Goal: Task Accomplishment & Management: Use online tool/utility

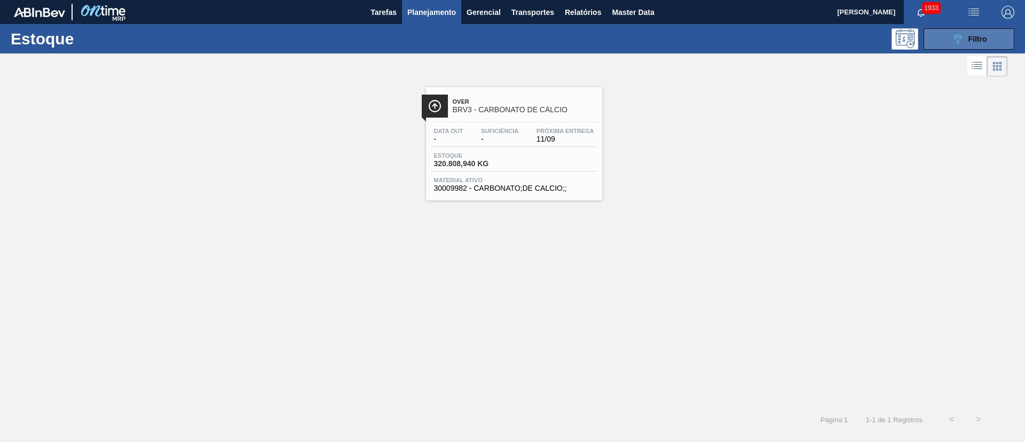
click at [986, 35] on span "Filtro" at bounding box center [978, 39] width 19 height 9
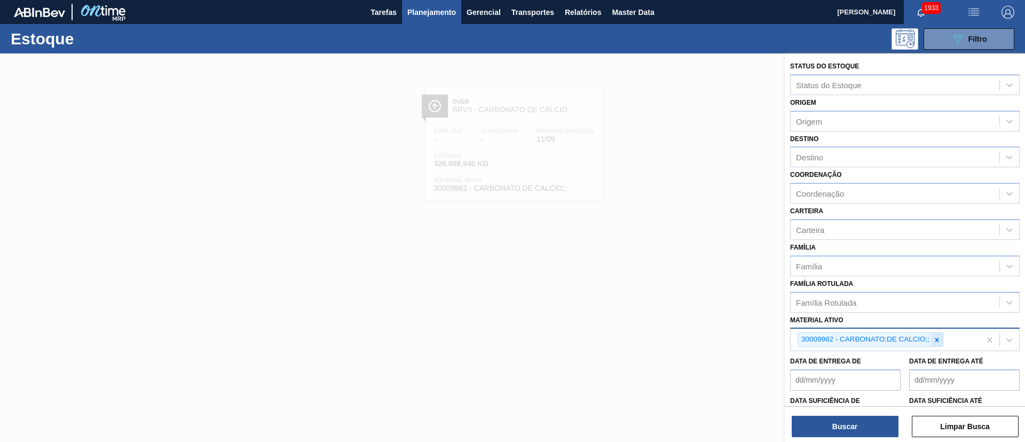
click at [935, 336] on icon at bounding box center [937, 339] width 7 height 7
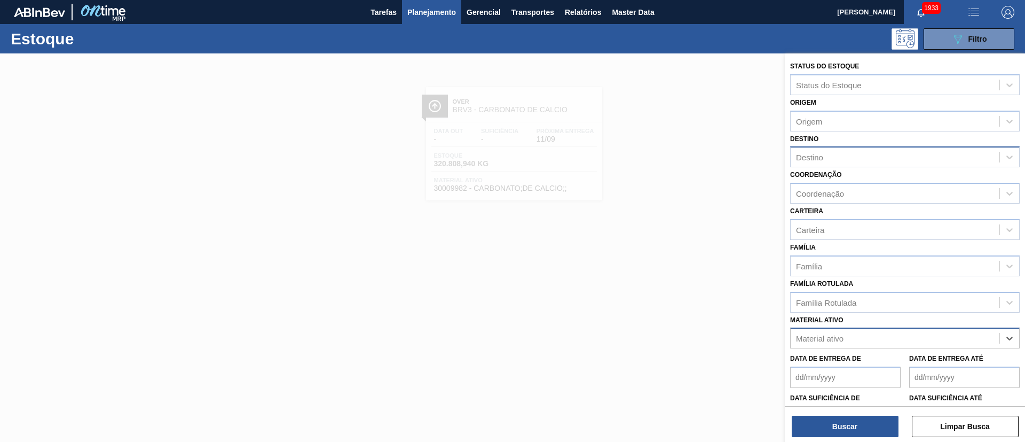
click at [828, 155] on div "Destino" at bounding box center [895, 157] width 209 height 15
type input "vidr"
click at [713, 219] on div at bounding box center [512, 274] width 1025 height 442
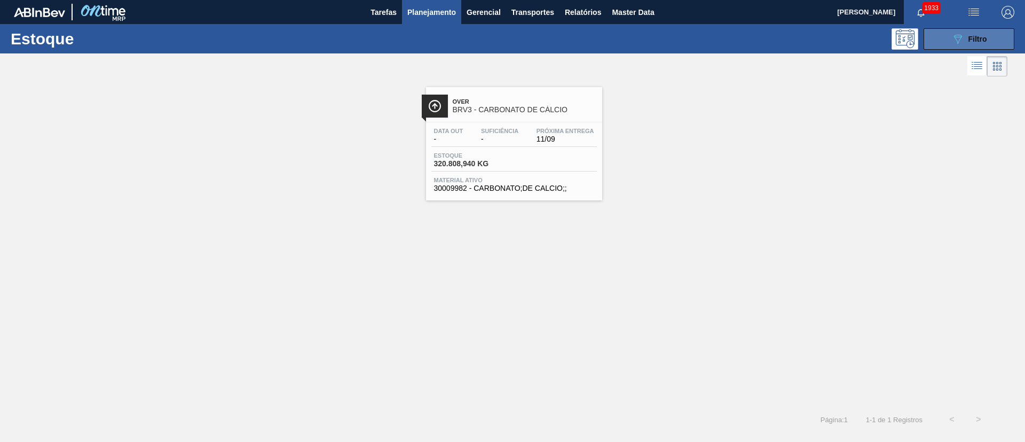
click at [988, 37] on button "089F7B8B-B2A5-4AFE-B5C0-19BA573D28AC Filtro" at bounding box center [969, 38] width 91 height 21
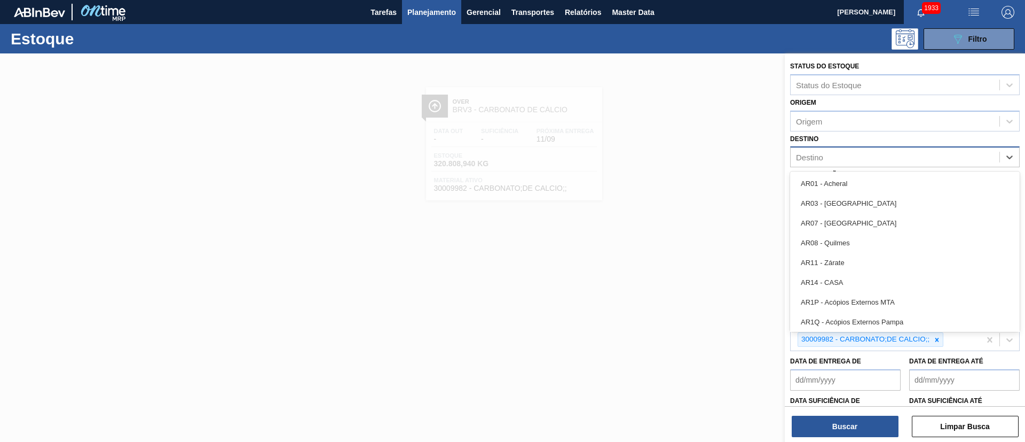
click at [828, 156] on div "Destino" at bounding box center [895, 157] width 209 height 15
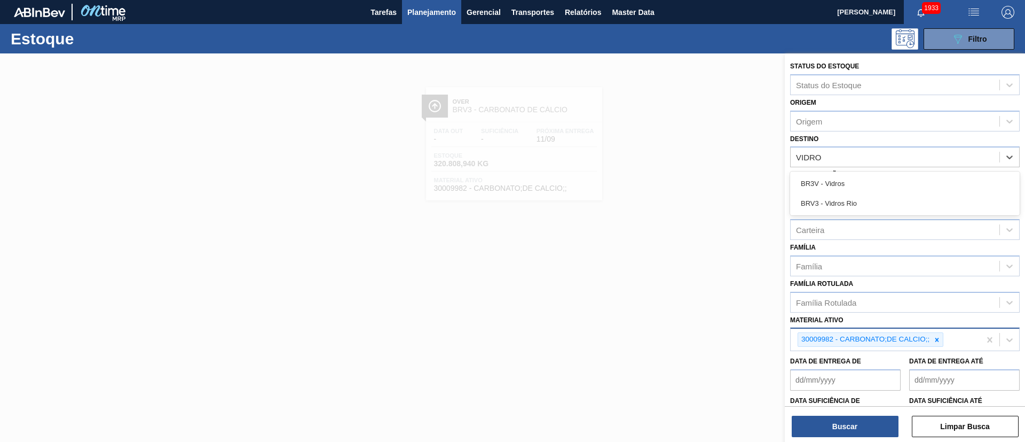
type input "VIDRO"
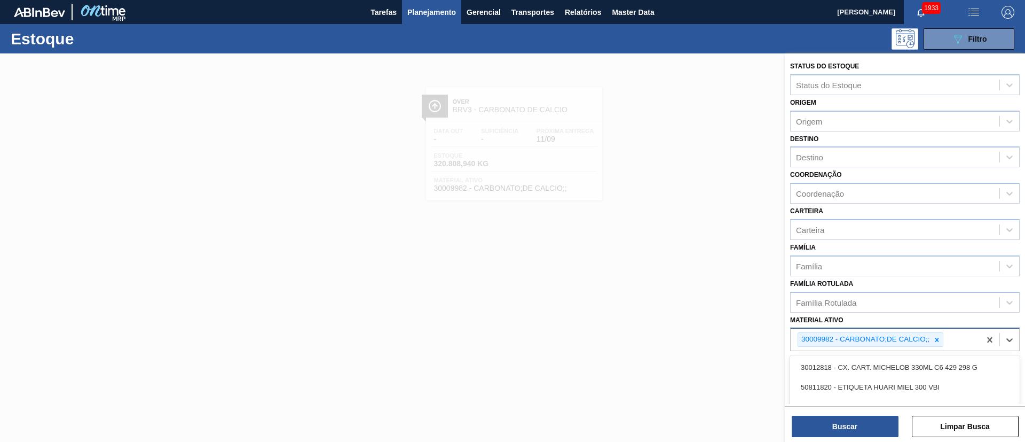
click at [936, 332] on div "30009982 - CARBONATO;DE CALCIO;;" at bounding box center [871, 339] width 146 height 14
click at [803, 145] on div "Destino Destino" at bounding box center [905, 149] width 230 height 36
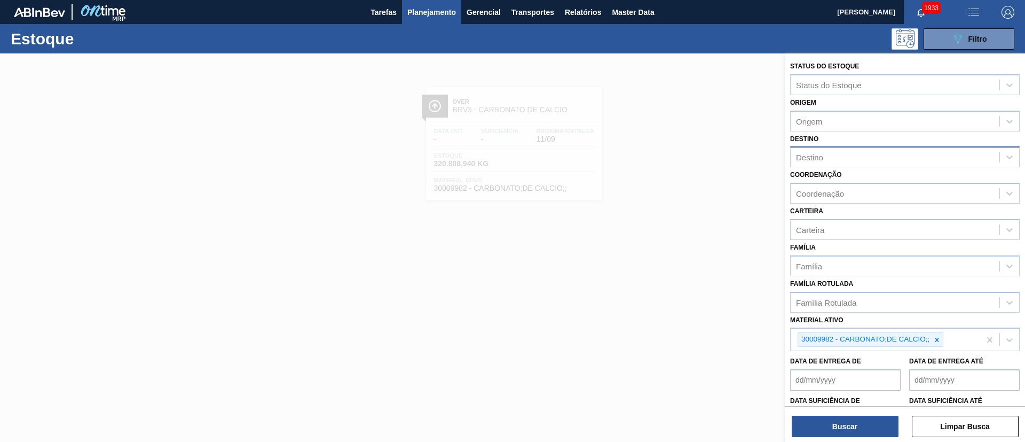
click at [826, 166] on div "Destino" at bounding box center [905, 156] width 230 height 21
type input "vidro"
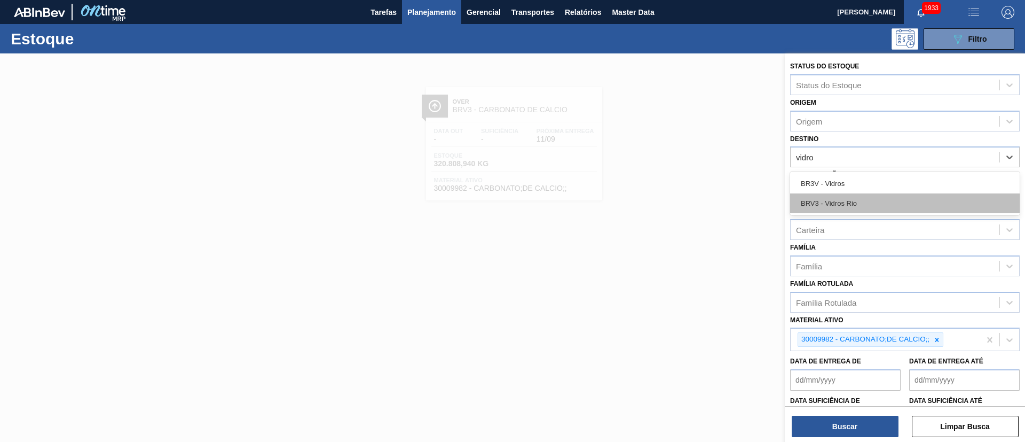
click at [830, 208] on div "BRV3 - Vidros Rio" at bounding box center [905, 203] width 230 height 20
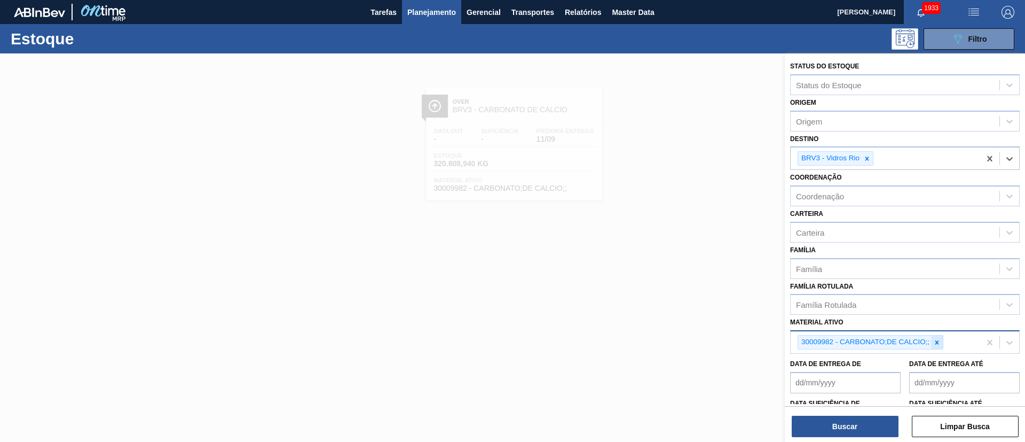
click at [935, 345] on icon at bounding box center [937, 342] width 7 height 7
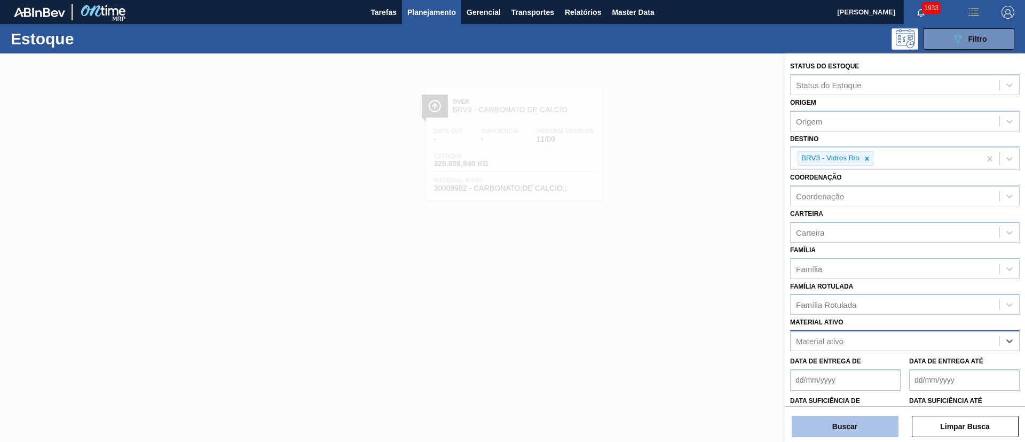
click at [853, 430] on button "Buscar" at bounding box center [845, 426] width 107 height 21
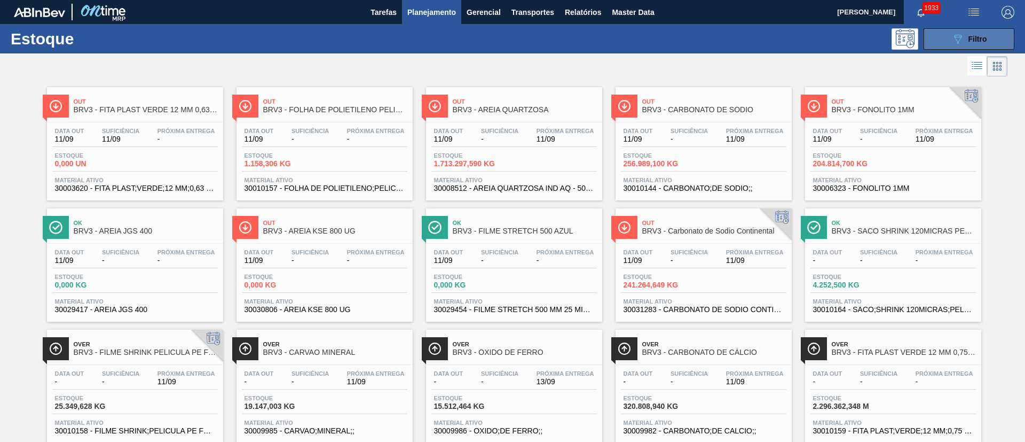
click at [942, 32] on button "089F7B8B-B2A5-4AFE-B5C0-19BA573D28AC Filtro" at bounding box center [969, 38] width 91 height 21
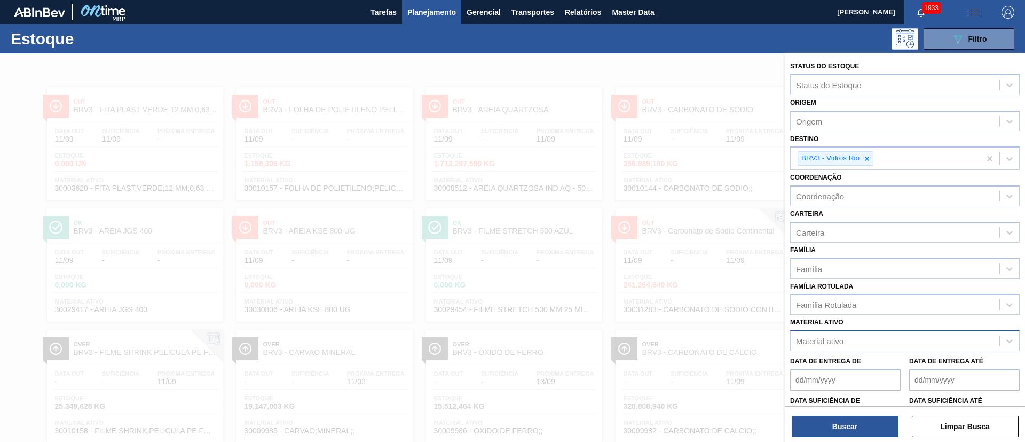
click at [845, 345] on div "Material ativo" at bounding box center [895, 340] width 209 height 15
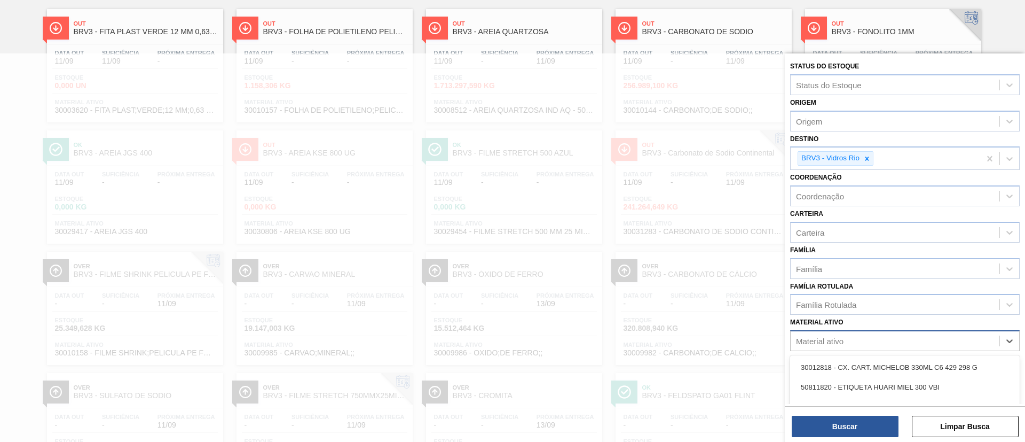
paste ativo "30010159"
type ativo "30010159"
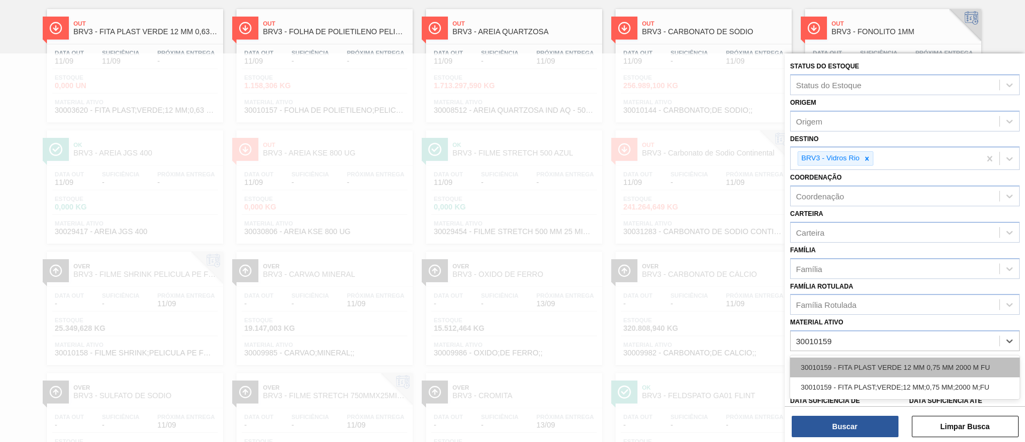
click at [853, 367] on div "30010159 - FITA PLAST VERDE 12 MM 0,75 MM 2000 M FU" at bounding box center [905, 367] width 230 height 20
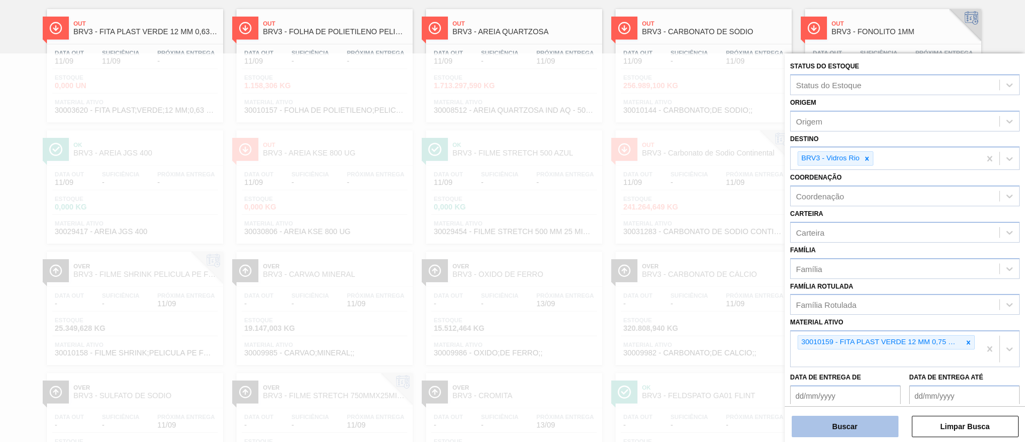
click at [835, 428] on button "Buscar" at bounding box center [845, 426] width 107 height 21
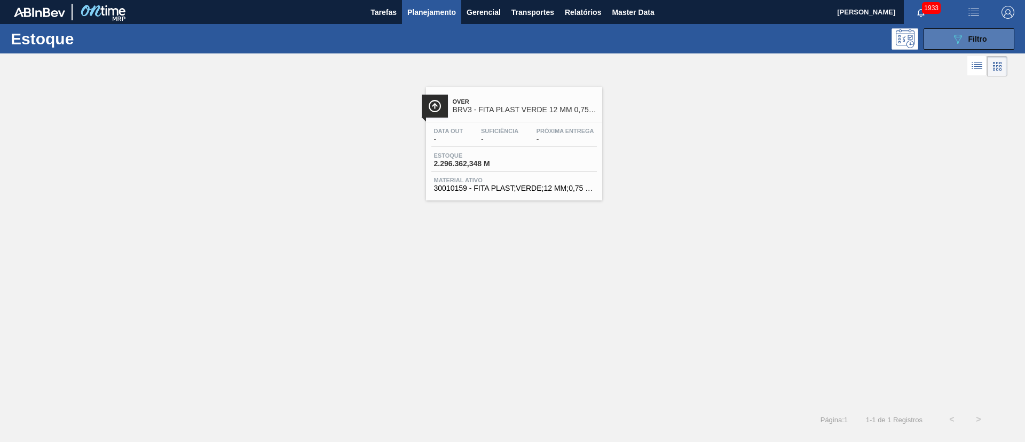
click at [952, 36] on icon "089F7B8B-B2A5-4AFE-B5C0-19BA573D28AC" at bounding box center [958, 39] width 13 height 13
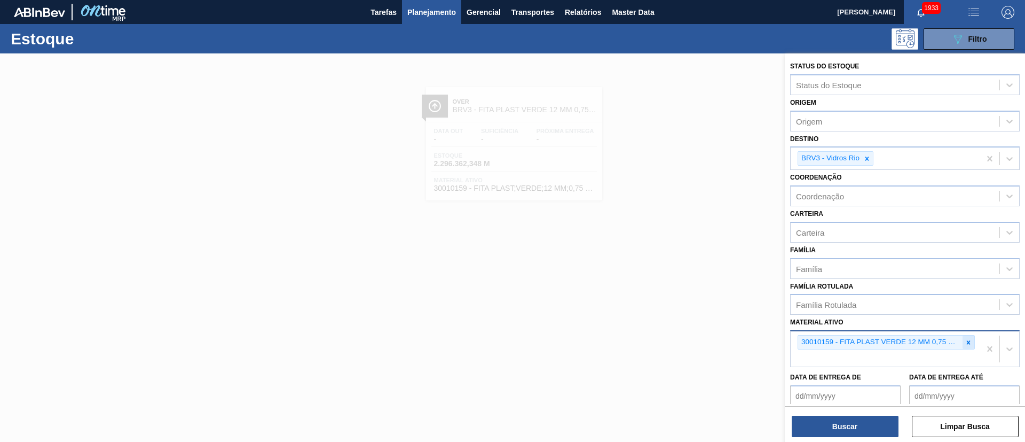
click at [965, 341] on icon at bounding box center [968, 342] width 7 height 7
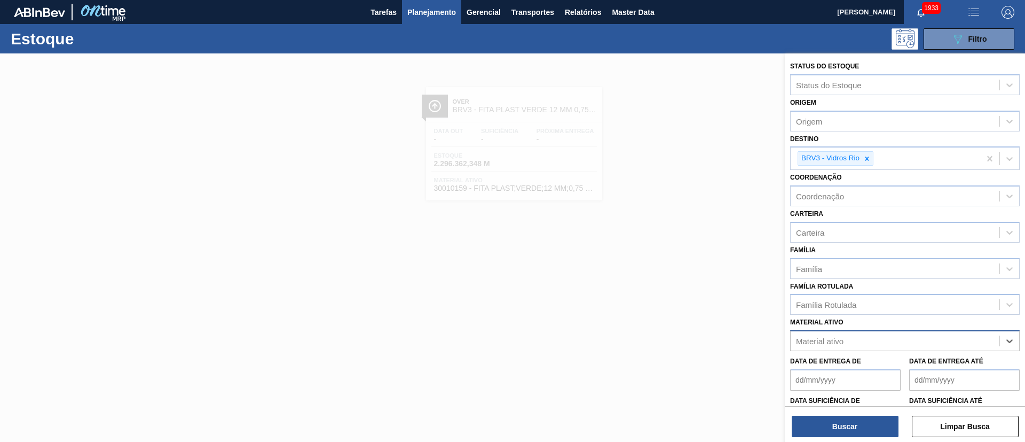
paste ativo "30010164"
type ativo "30010164"
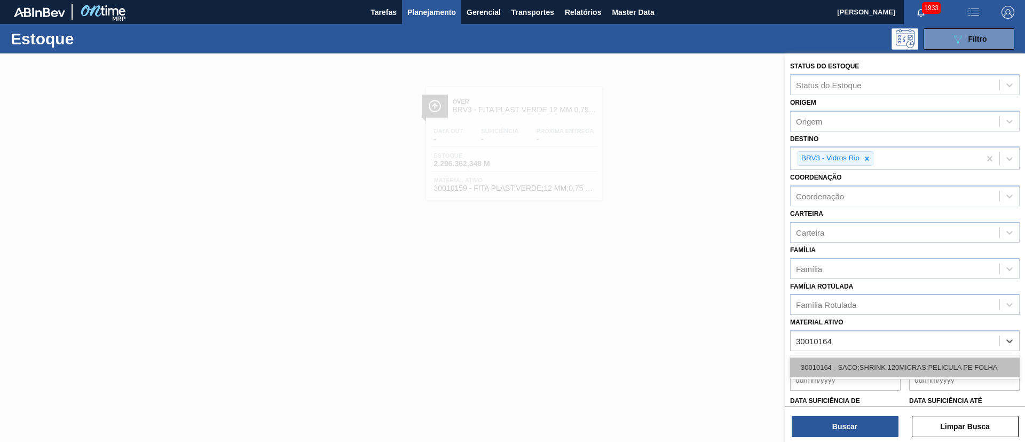
click at [845, 358] on div "30010164 - SACO;SHRINK 120MICRAS;PELICULA PE FOLHA" at bounding box center [905, 367] width 230 height 20
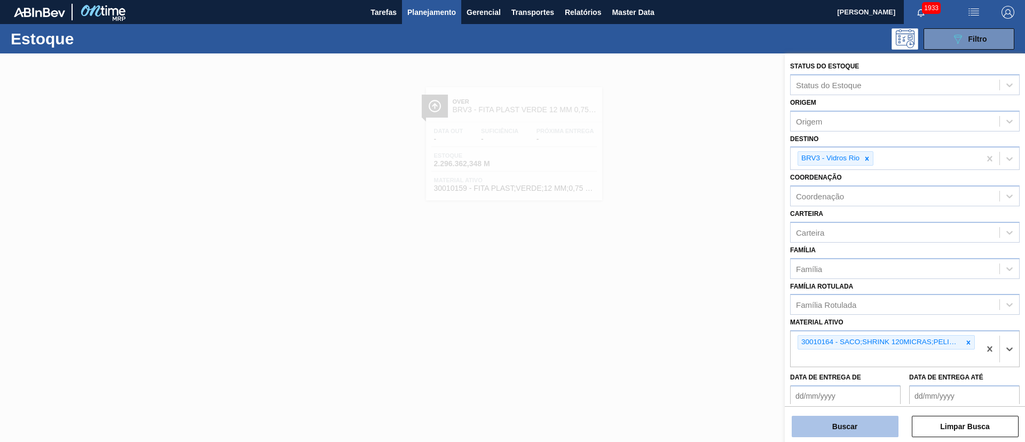
click at [847, 435] on button "Buscar" at bounding box center [845, 426] width 107 height 21
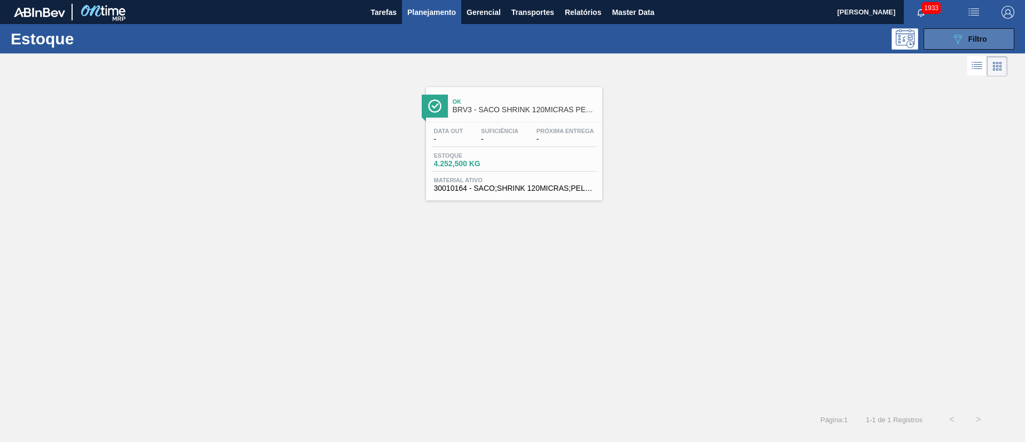
click at [969, 38] on span "Filtro" at bounding box center [978, 39] width 19 height 9
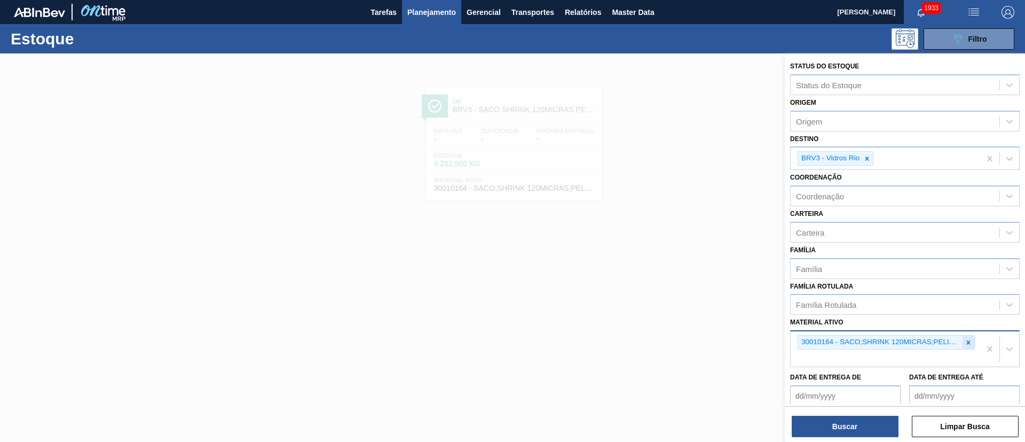
click at [969, 339] on icon at bounding box center [968, 342] width 7 height 7
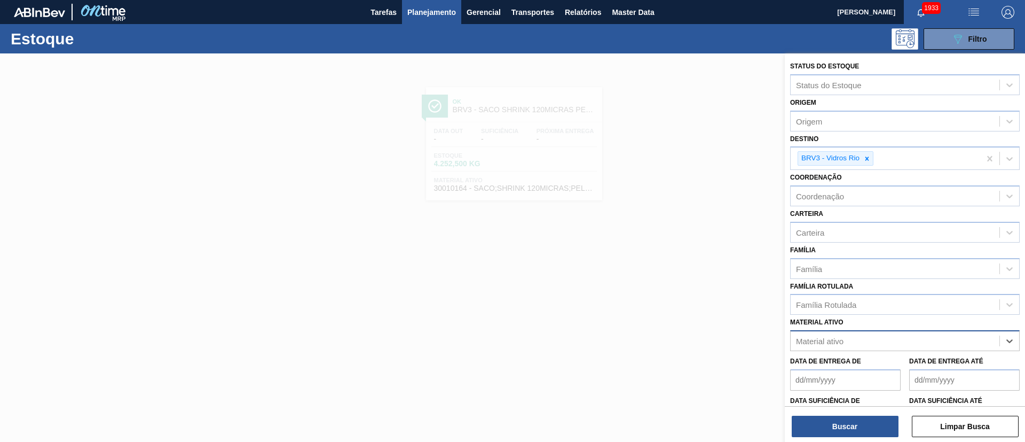
paste ativo "30010157"
type ativo "30010157"
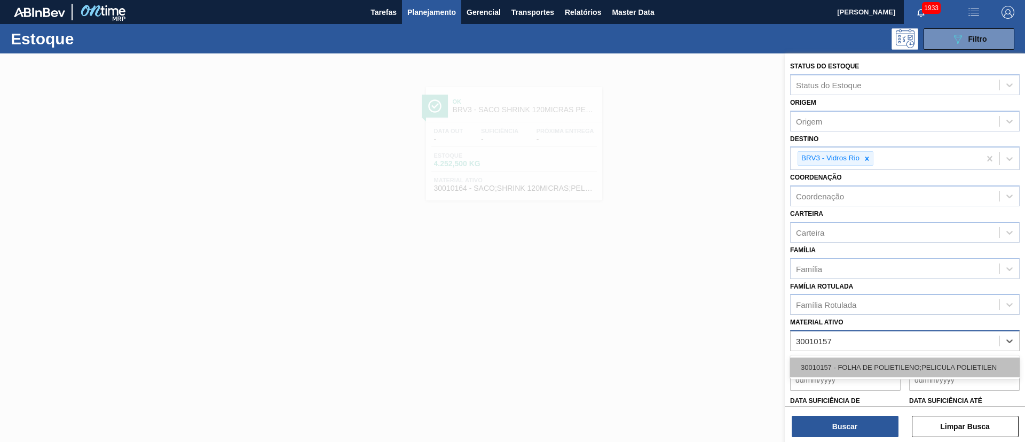
click at [824, 369] on div "30010157 - FOLHA DE POLIETILENO;PELICULA POLIETILEN" at bounding box center [905, 367] width 230 height 20
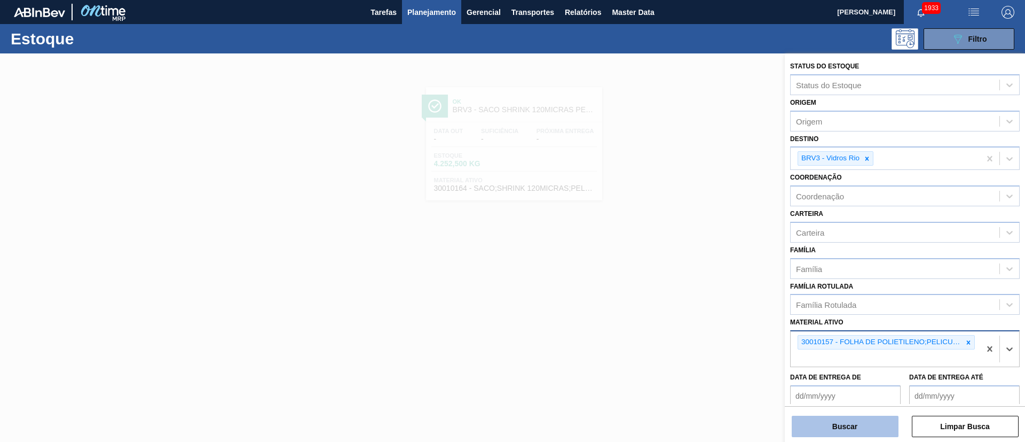
click at [828, 428] on button "Buscar" at bounding box center [845, 426] width 107 height 21
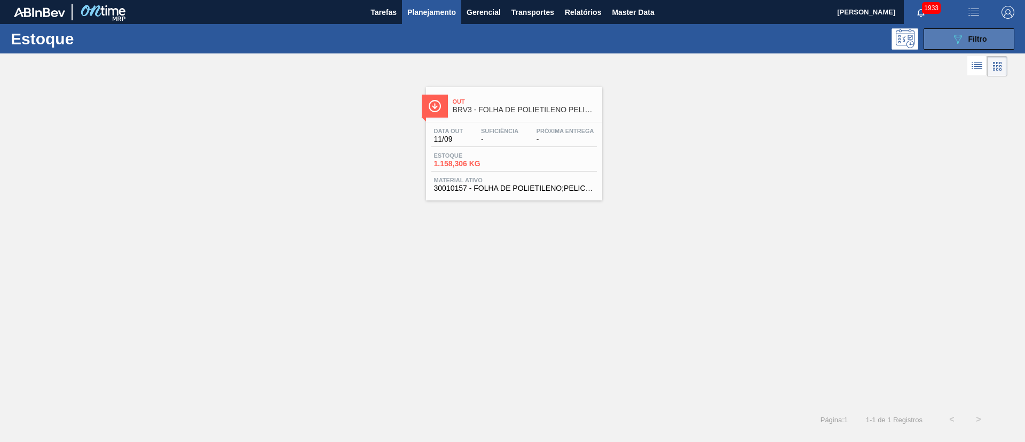
click at [986, 36] on span "Filtro" at bounding box center [978, 39] width 19 height 9
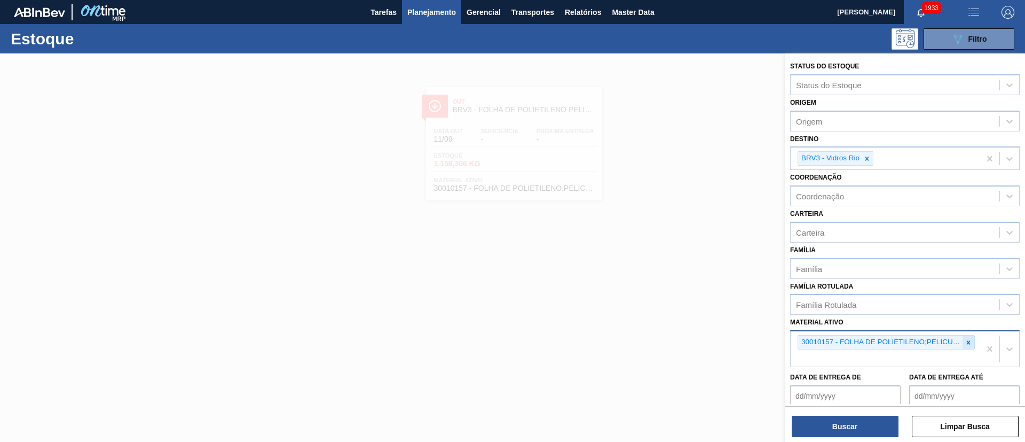
click at [965, 343] on icon at bounding box center [968, 342] width 7 height 7
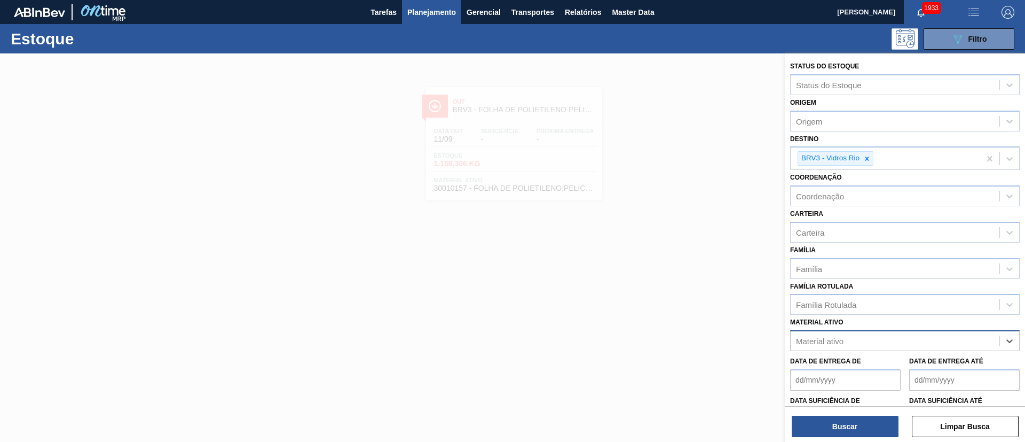
paste ativo "30007403"
type ativo "30007403"
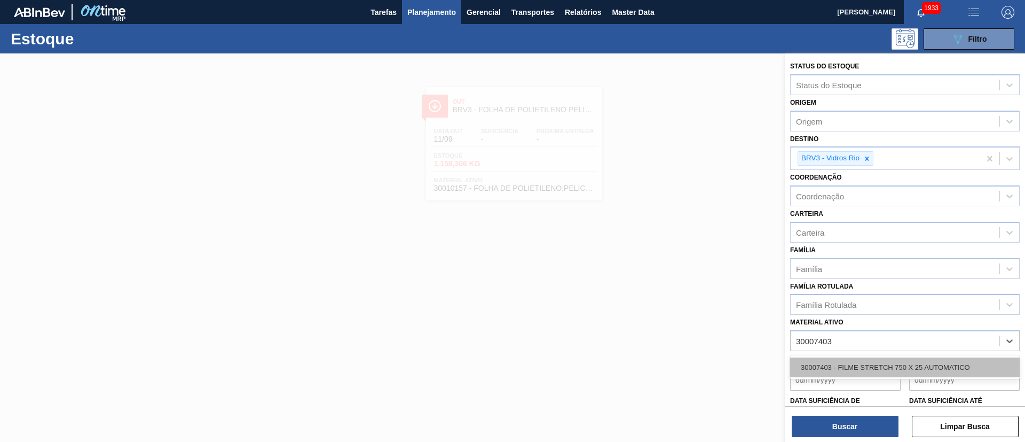
click at [849, 362] on div "30007403 - FILME STRETCH 750 X 25 AUTOMATICO" at bounding box center [905, 367] width 230 height 20
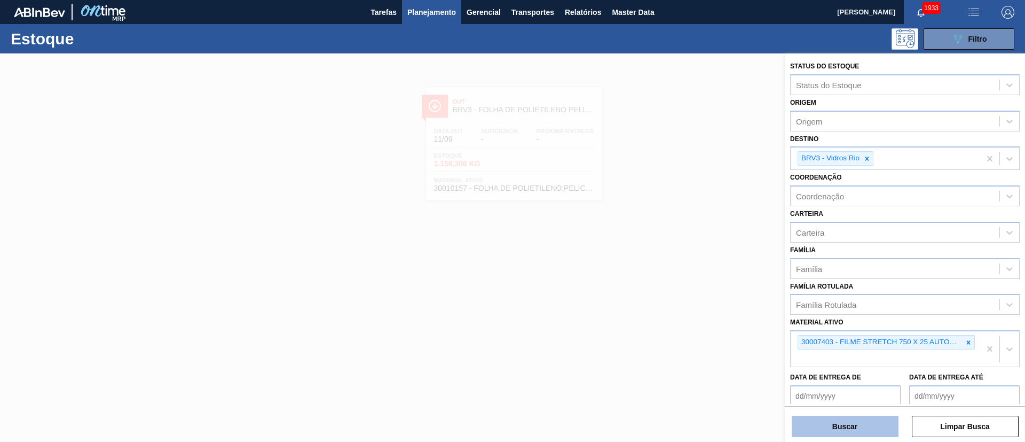
click at [840, 430] on button "Buscar" at bounding box center [845, 426] width 107 height 21
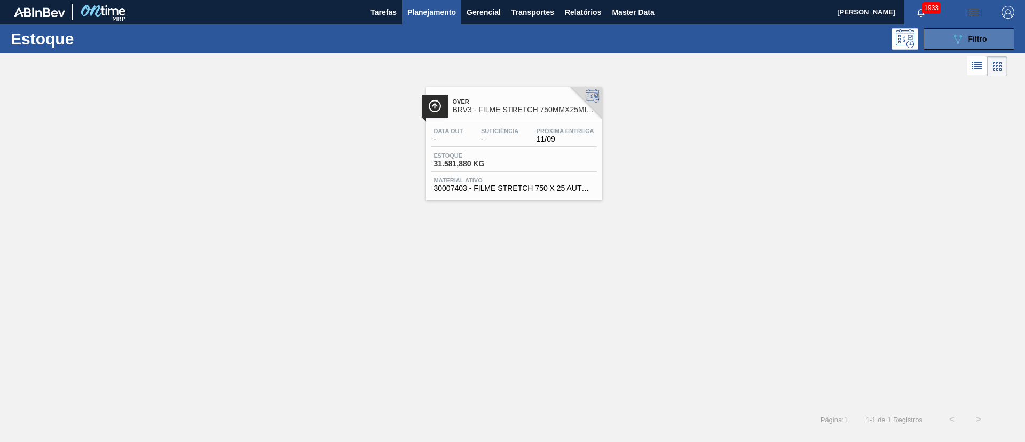
click at [972, 37] on span "Filtro" at bounding box center [978, 39] width 19 height 9
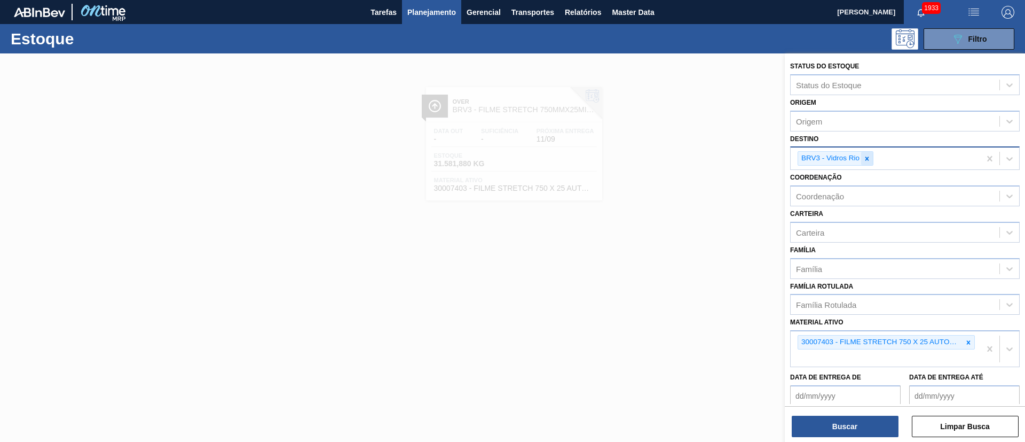
click at [866, 161] on icon at bounding box center [867, 158] width 7 height 7
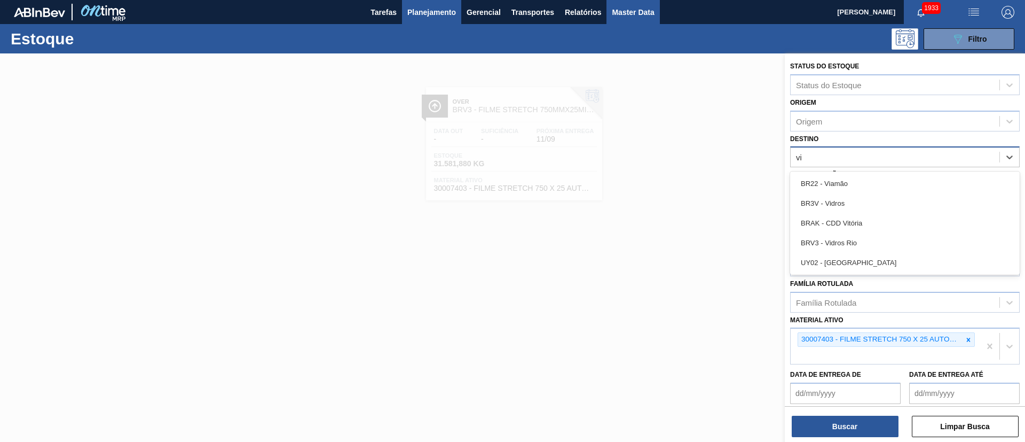
type input "vi"
click at [648, 11] on span "Master Data" at bounding box center [633, 12] width 42 height 13
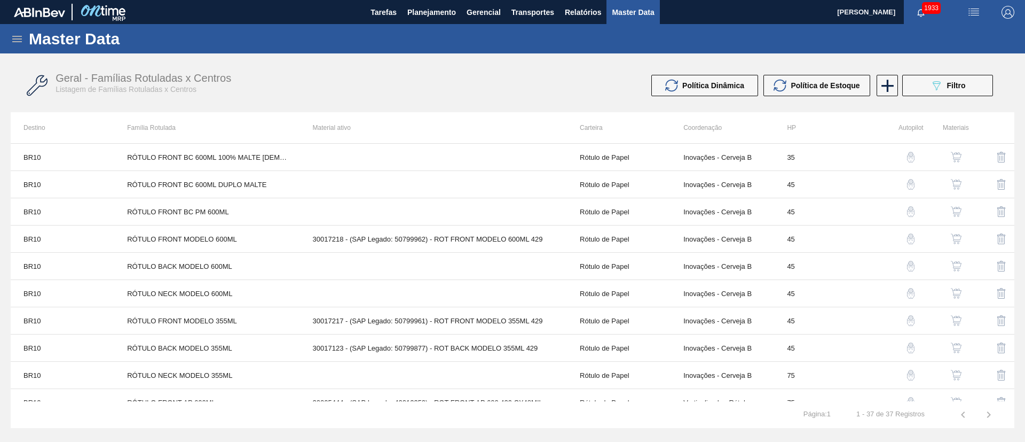
click at [21, 38] on icon at bounding box center [17, 39] width 10 height 6
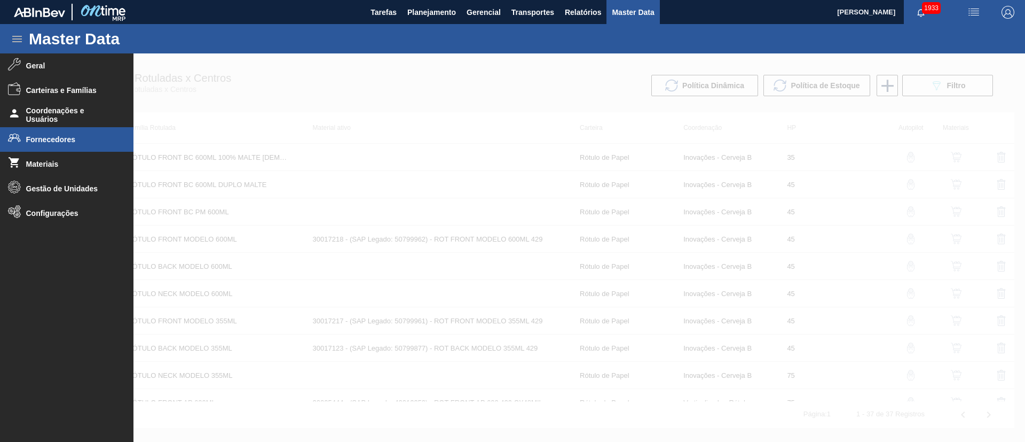
click at [62, 140] on span "Fornecedores" at bounding box center [70, 139] width 88 height 9
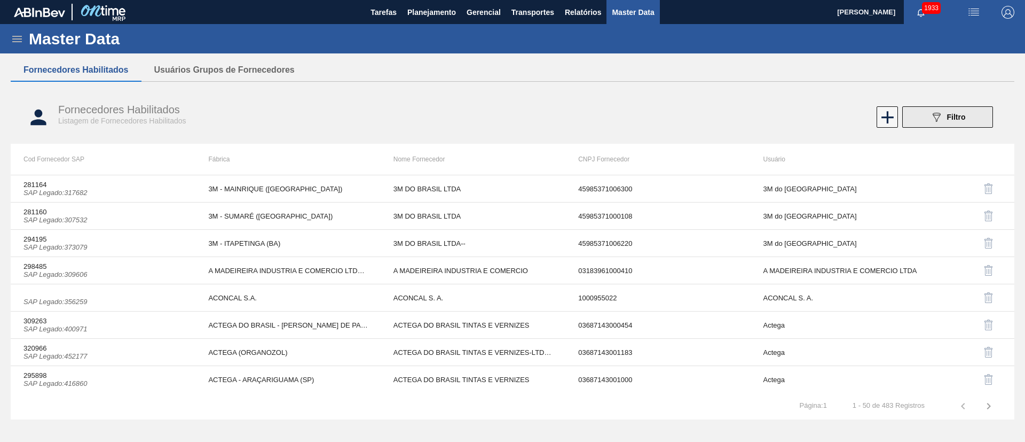
click at [928, 116] on button "089F7B8B-B2A5-4AFE-B5C0-19BA573D28AC Filtro" at bounding box center [948, 116] width 91 height 21
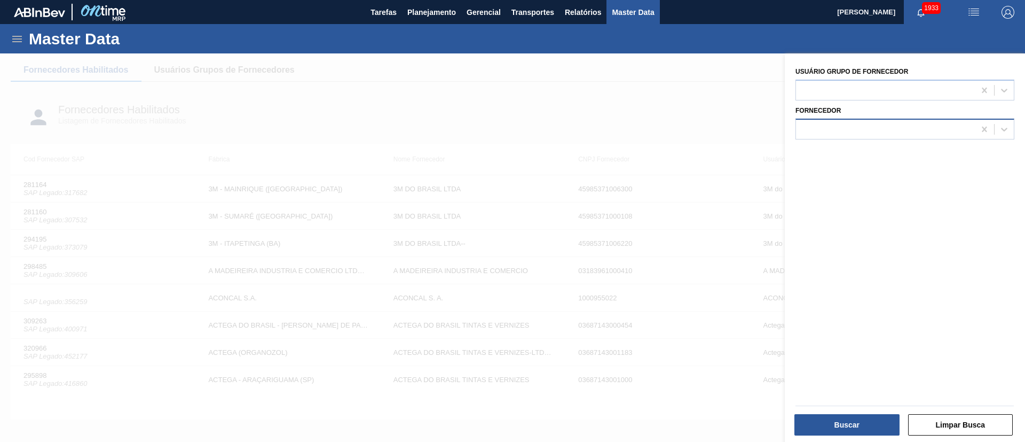
click at [827, 126] on div at bounding box center [885, 128] width 179 height 15
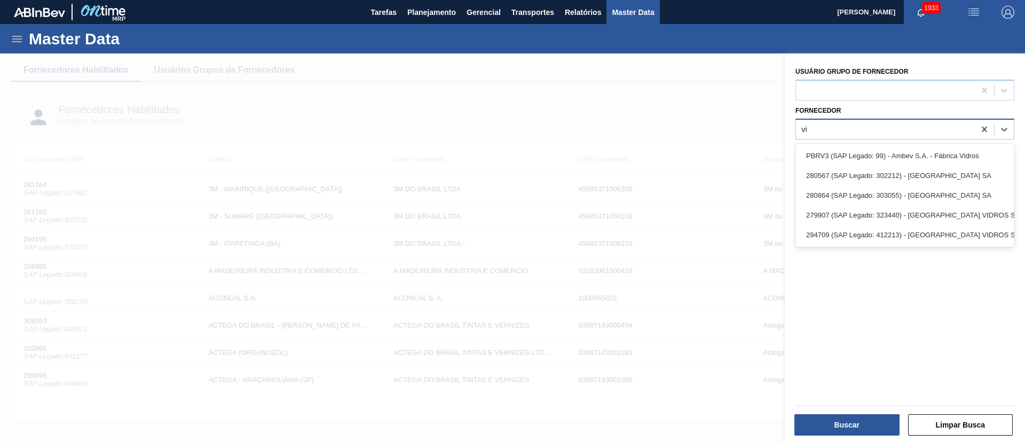
type input "v"
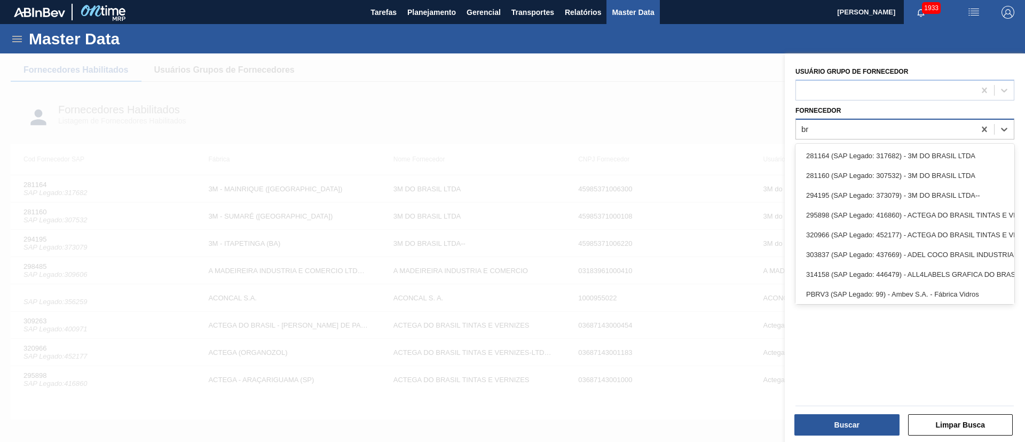
type input "b"
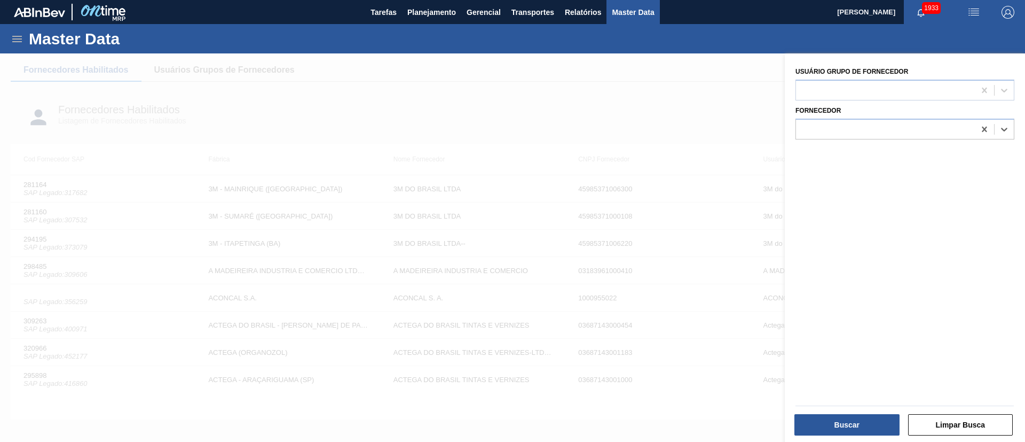
click at [732, 87] on div at bounding box center [512, 274] width 1025 height 442
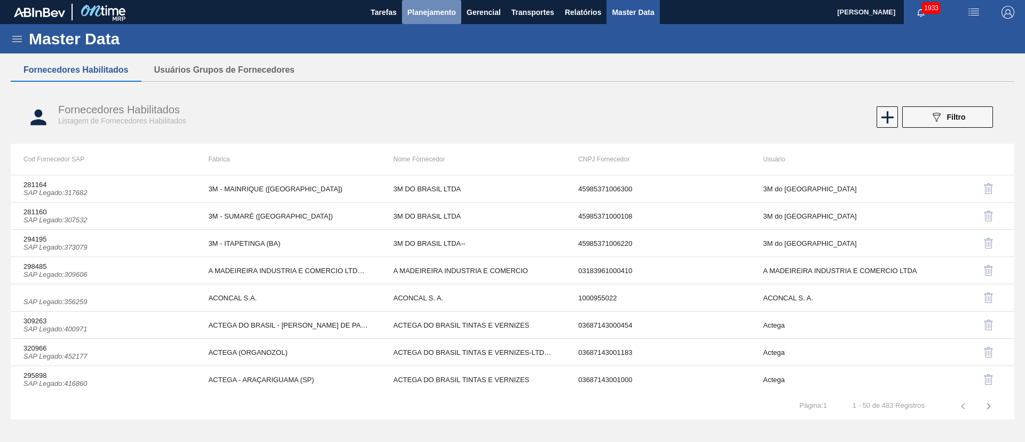
click at [422, 18] on span "Planejamento" at bounding box center [431, 12] width 49 height 13
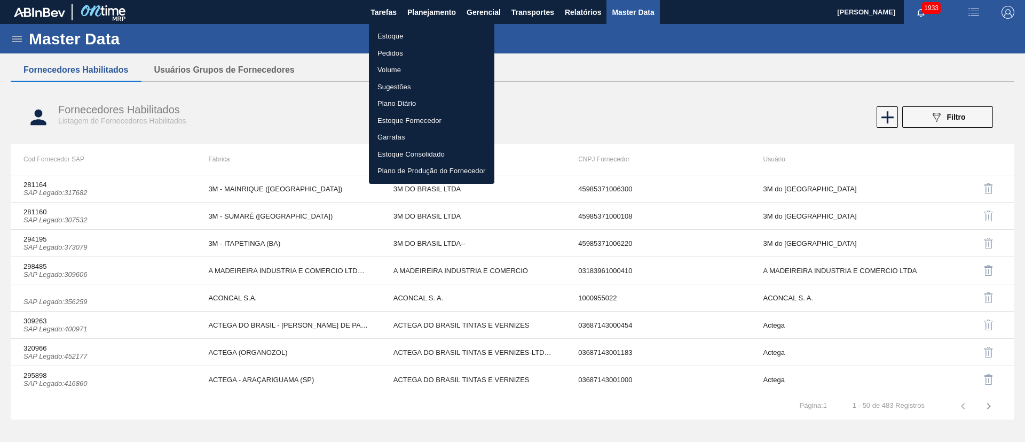
click at [391, 37] on li "Estoque" at bounding box center [432, 36] width 126 height 17
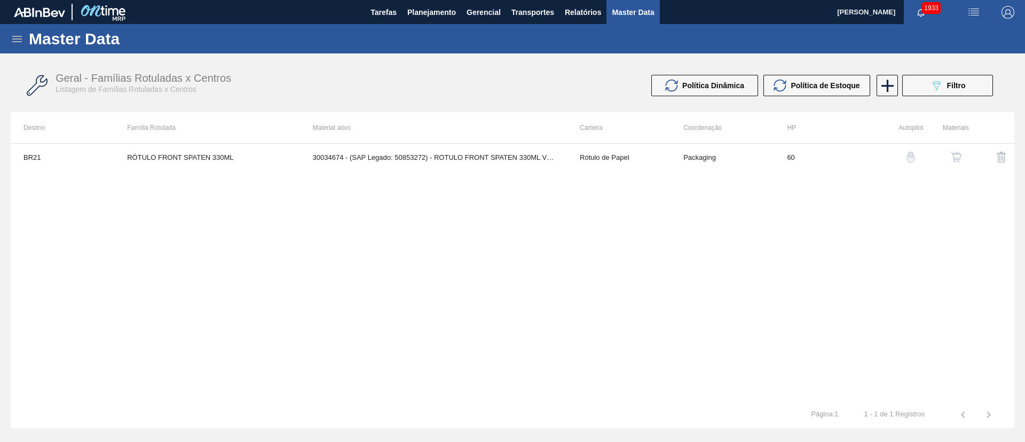
click at [19, 37] on icon at bounding box center [17, 39] width 13 height 13
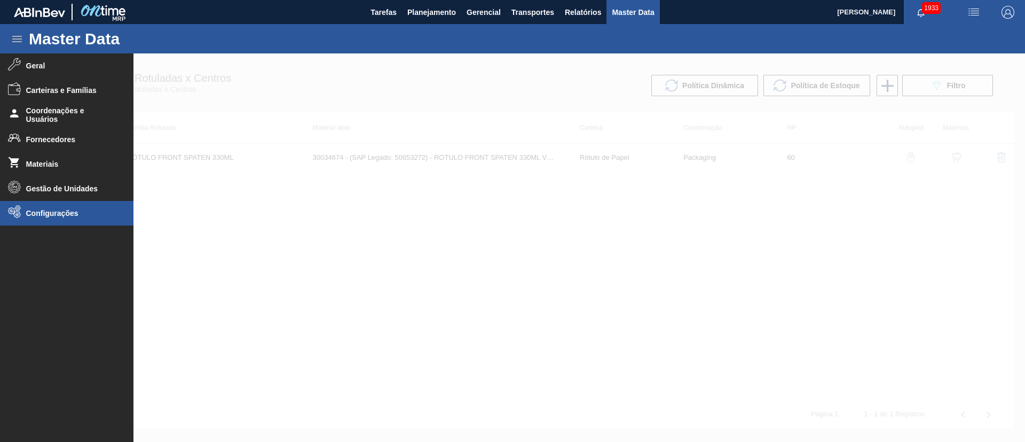
click at [64, 210] on span "Configurações" at bounding box center [70, 213] width 88 height 9
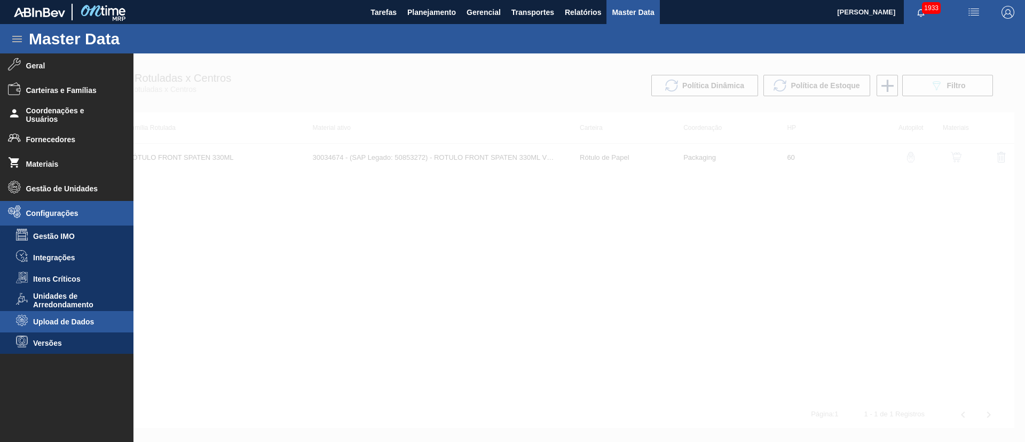
click at [82, 319] on span "Upload de Dados" at bounding box center [74, 321] width 82 height 9
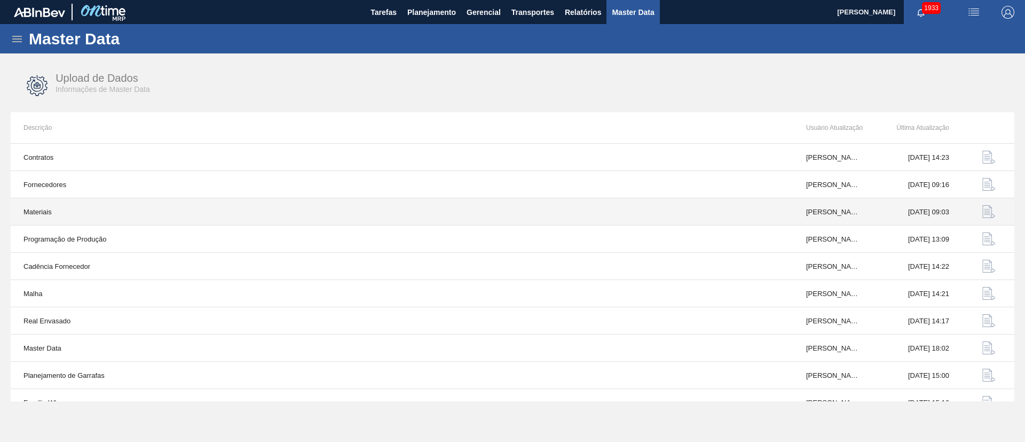
click at [983, 207] on img "button" at bounding box center [989, 211] width 13 height 13
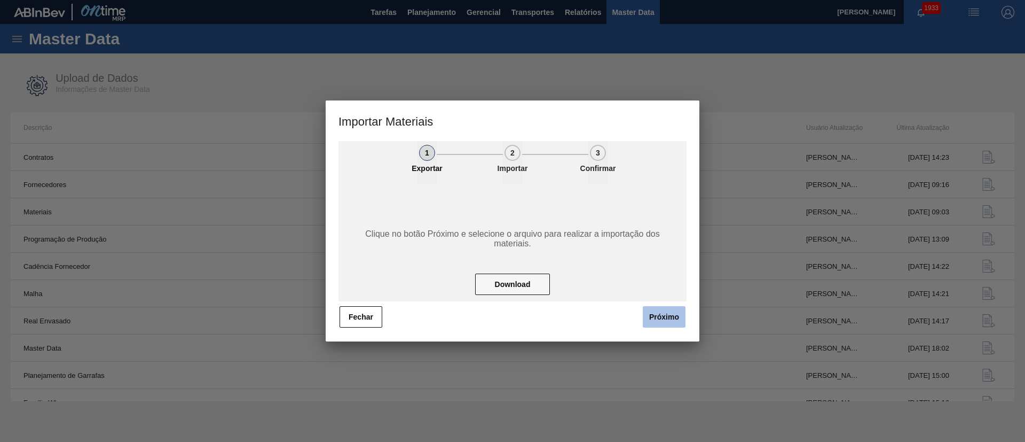
click at [669, 318] on button "Próximo" at bounding box center [664, 316] width 43 height 21
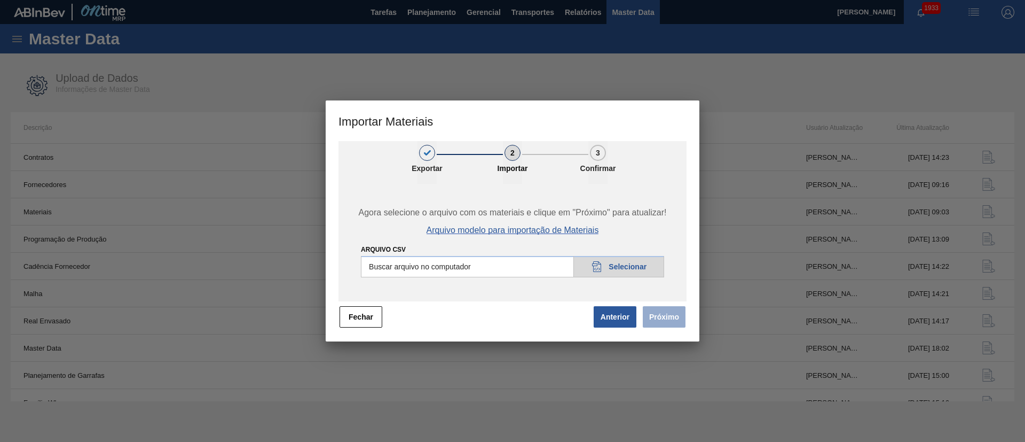
click at [552, 231] on span "Arquivo modelo para importação de Materiais" at bounding box center [513, 230] width 173 height 10
click at [614, 267] on input "Arquivo CSV" at bounding box center [512, 266] width 303 height 21
type input "C:\fakepath\materials_model (40).csv"
click at [673, 323] on button "Próximo" at bounding box center [664, 316] width 43 height 21
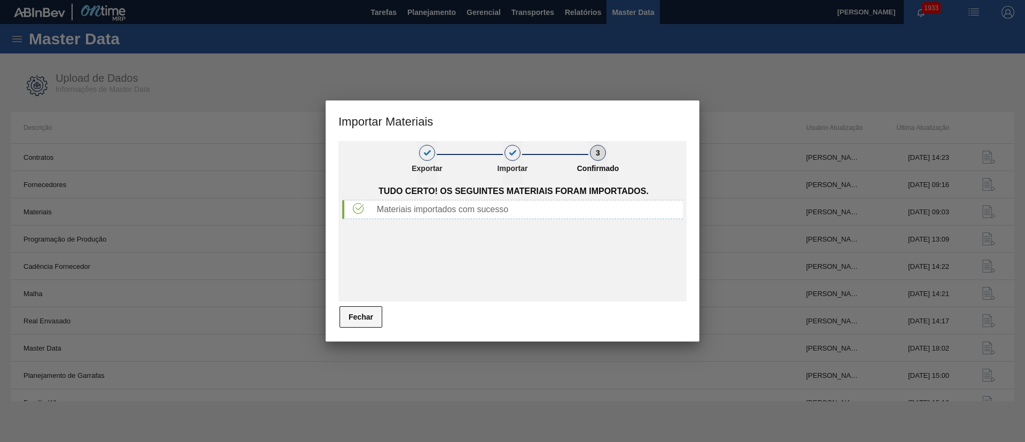
click at [346, 313] on button "Fechar" at bounding box center [361, 316] width 43 height 21
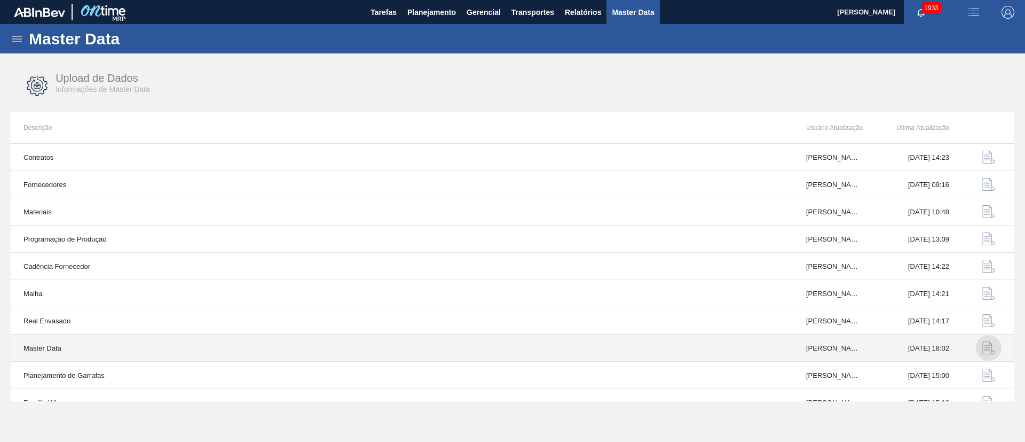
click at [986, 347] on img "button" at bounding box center [989, 347] width 13 height 13
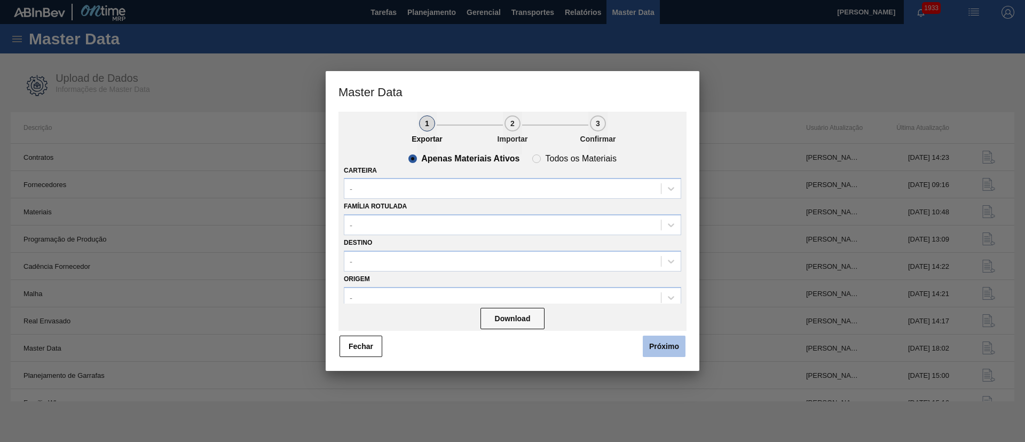
click at [671, 342] on button "Próximo" at bounding box center [664, 345] width 43 height 21
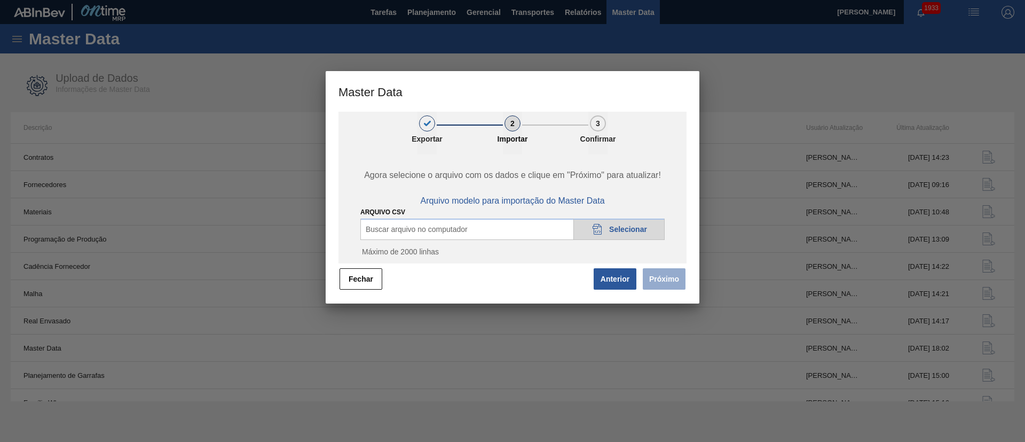
click at [606, 227] on div "20DAD902-3625-4257-8FDA-0C0CB19E2A3D Selecionar" at bounding box center [619, 228] width 91 height 21
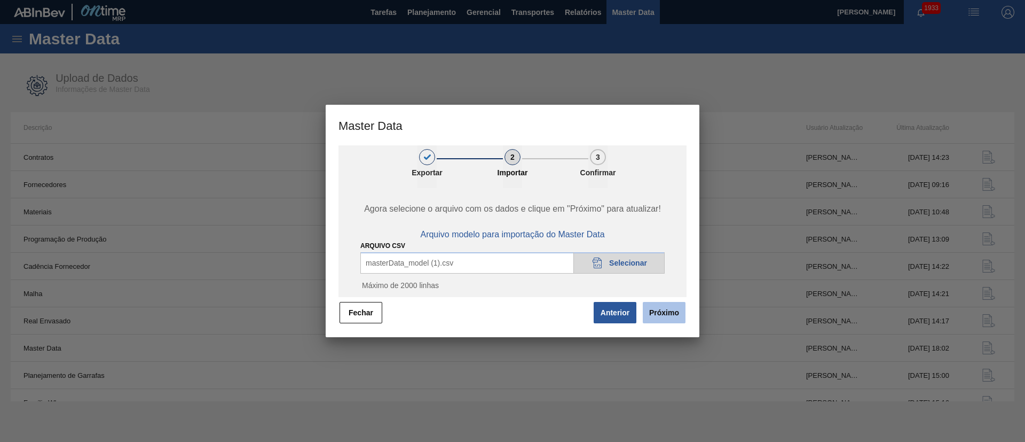
click at [654, 309] on button "Próximo" at bounding box center [664, 312] width 43 height 21
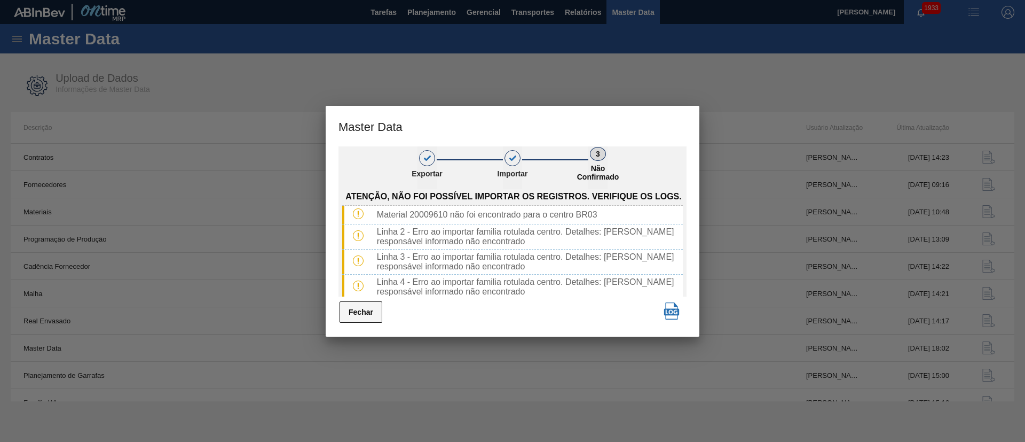
click at [380, 313] on button "Fechar" at bounding box center [361, 311] width 43 height 21
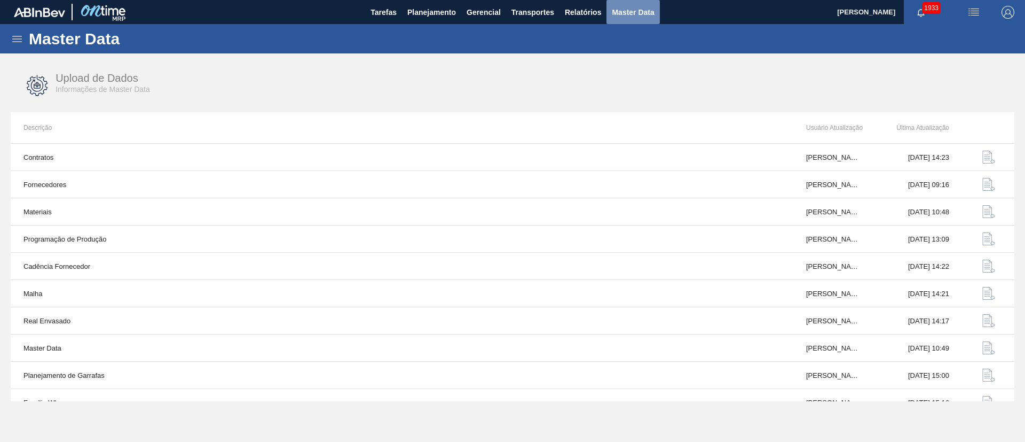
click at [628, 20] on button "Master Data" at bounding box center [633, 12] width 53 height 24
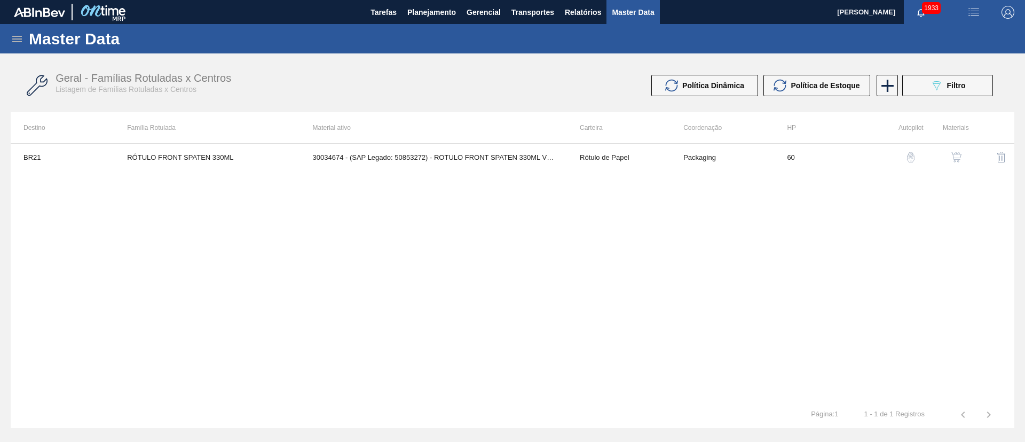
click at [22, 41] on icon at bounding box center [17, 39] width 13 height 13
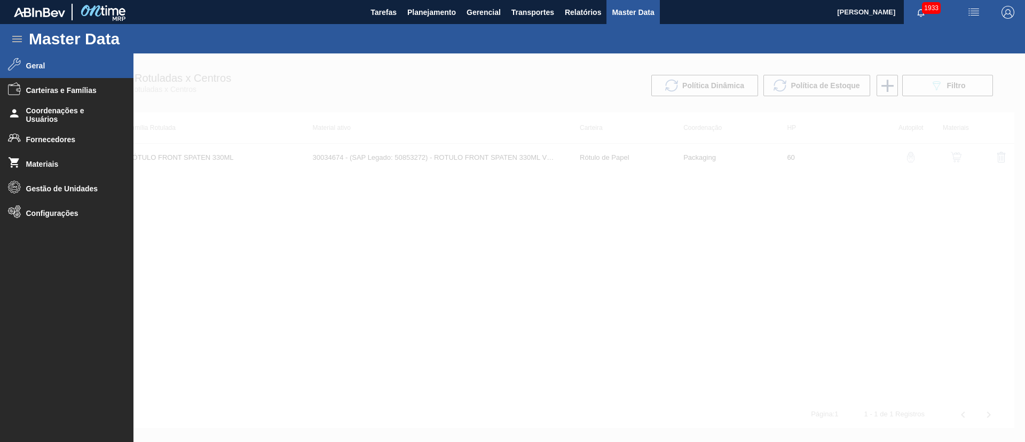
click at [76, 71] on li "Geral" at bounding box center [67, 65] width 134 height 25
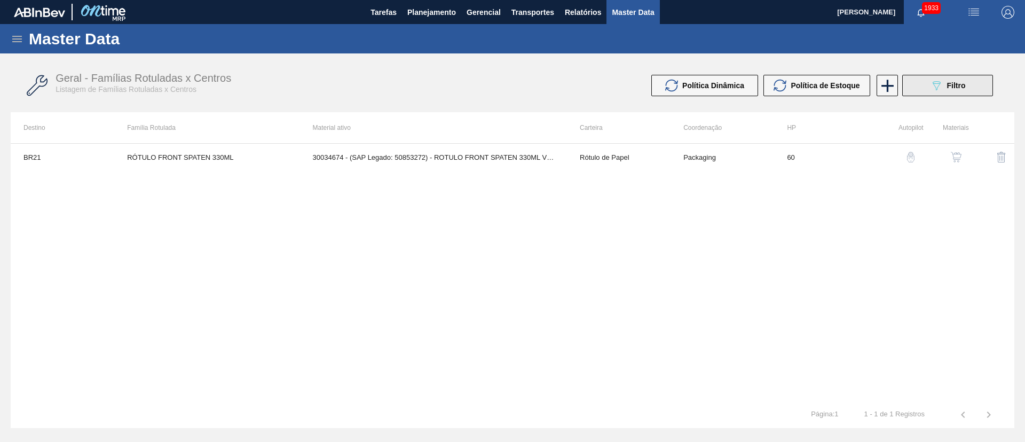
click at [945, 76] on button "089F7B8B-B2A5-4AFE-B5C0-19BA573D28AC Filtro" at bounding box center [948, 85] width 91 height 21
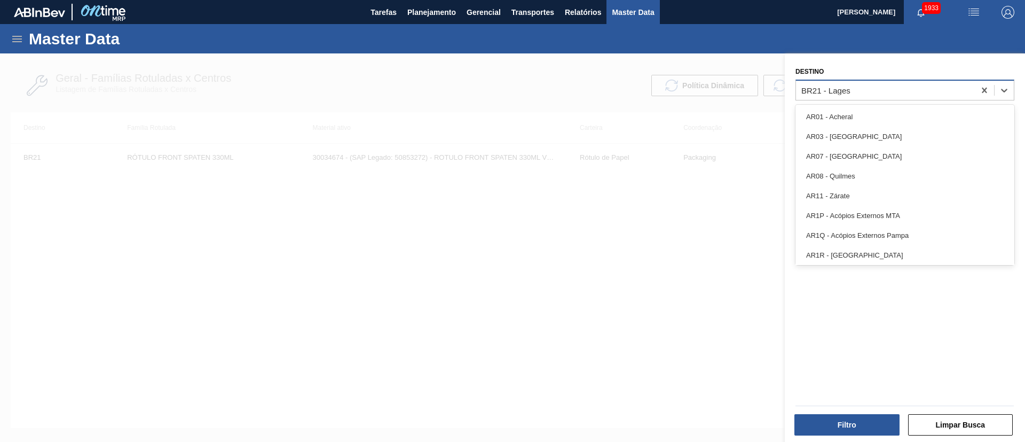
click at [954, 86] on div "BR21 - Lages" at bounding box center [885, 89] width 179 height 15
type input "BR10"
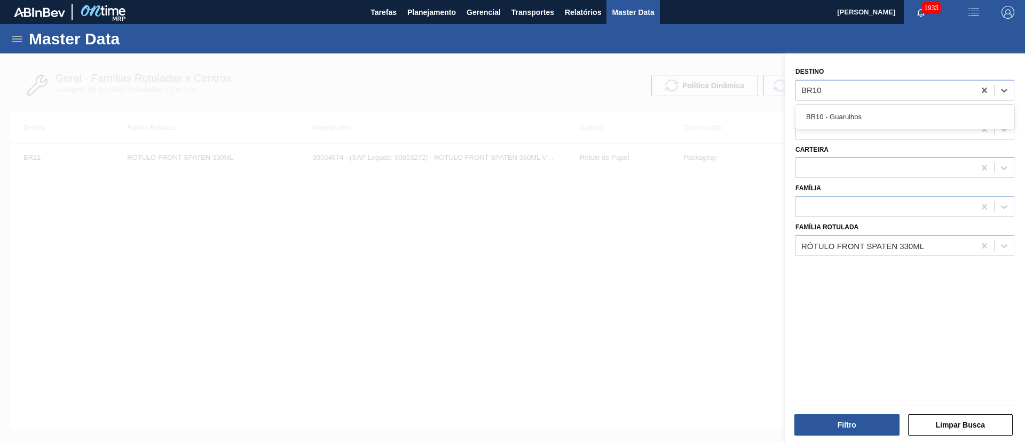
drag, startPoint x: 851, startPoint y: 111, endPoint x: 874, endPoint y: 220, distance: 111.3
click at [851, 112] on div "BR10 - Guarulhos" at bounding box center [905, 117] width 219 height 20
click at [835, 420] on button "Filtro" at bounding box center [847, 424] width 105 height 21
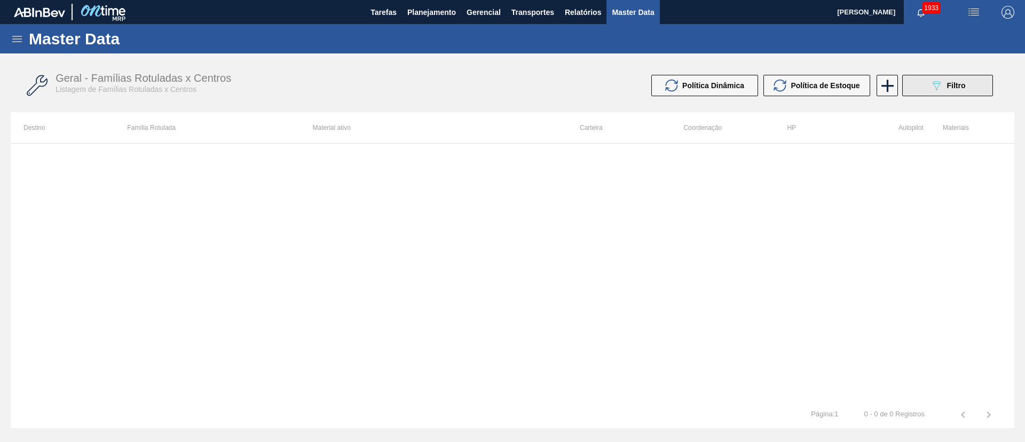
click at [955, 87] on span "Filtro" at bounding box center [956, 85] width 19 height 9
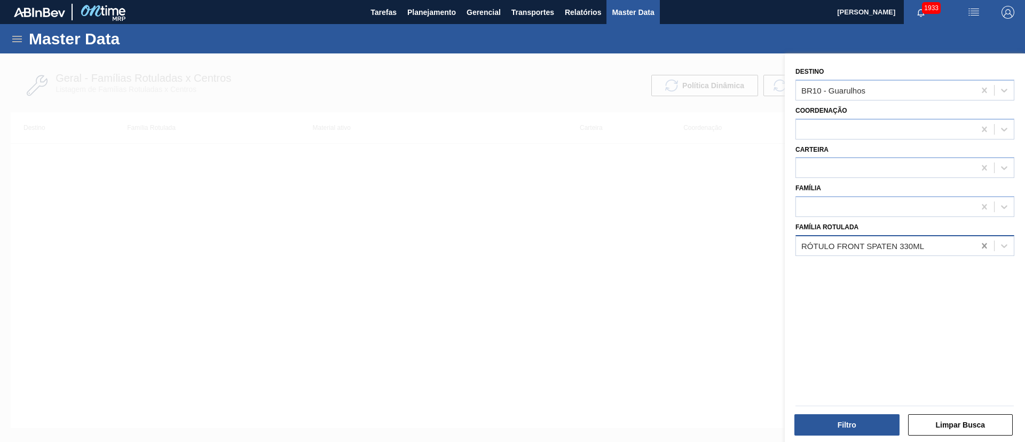
click at [981, 244] on icon at bounding box center [984, 245] width 11 height 11
click at [840, 166] on div at bounding box center [885, 167] width 179 height 15
click at [838, 239] on div at bounding box center [885, 245] width 179 height 15
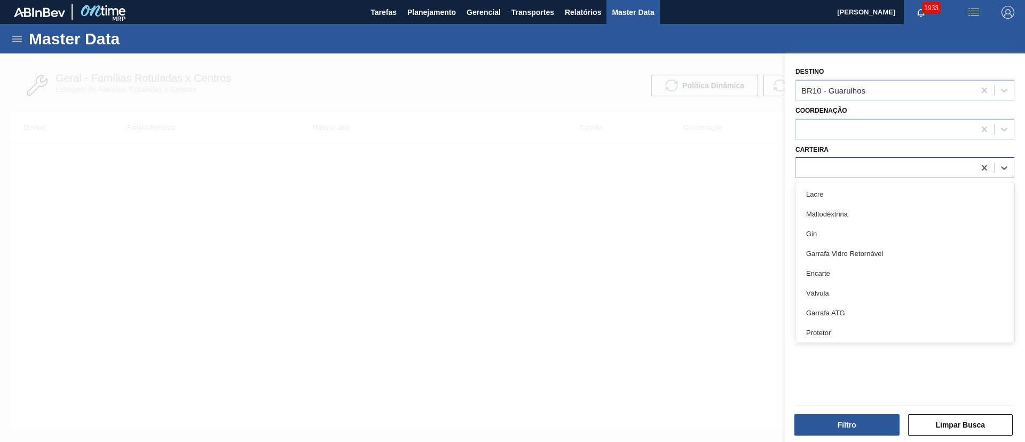
click at [827, 162] on div at bounding box center [885, 167] width 179 height 15
click at [891, 146] on div "Carteira option Lacre focused, 1 of 101. 101 results available. Use Up and Down…" at bounding box center [905, 160] width 219 height 36
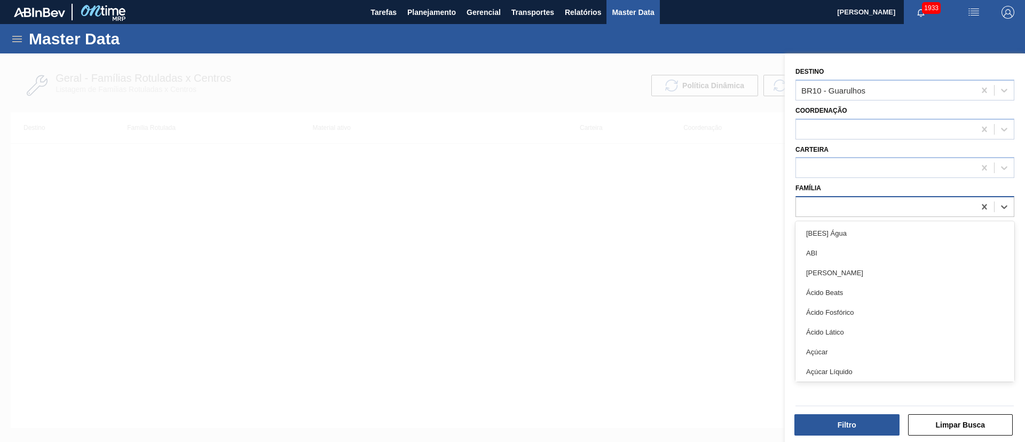
click at [847, 202] on div at bounding box center [885, 206] width 179 height 15
type input "RÓTULO DE"
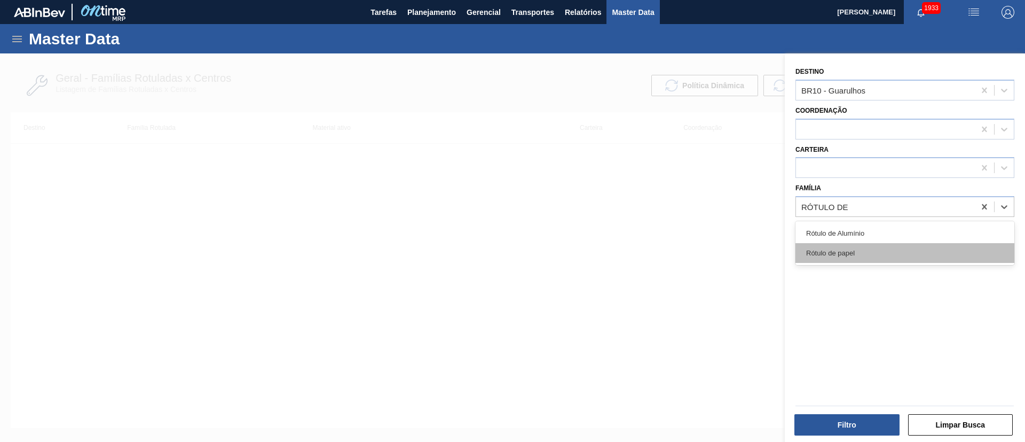
click at [889, 256] on div "Rótulo de papel" at bounding box center [905, 253] width 219 height 20
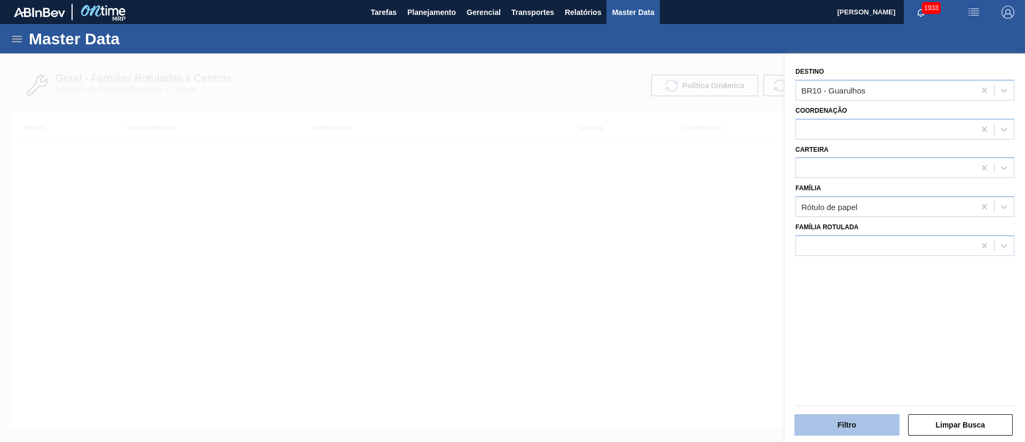
click at [842, 428] on button "Filtro" at bounding box center [847, 424] width 105 height 21
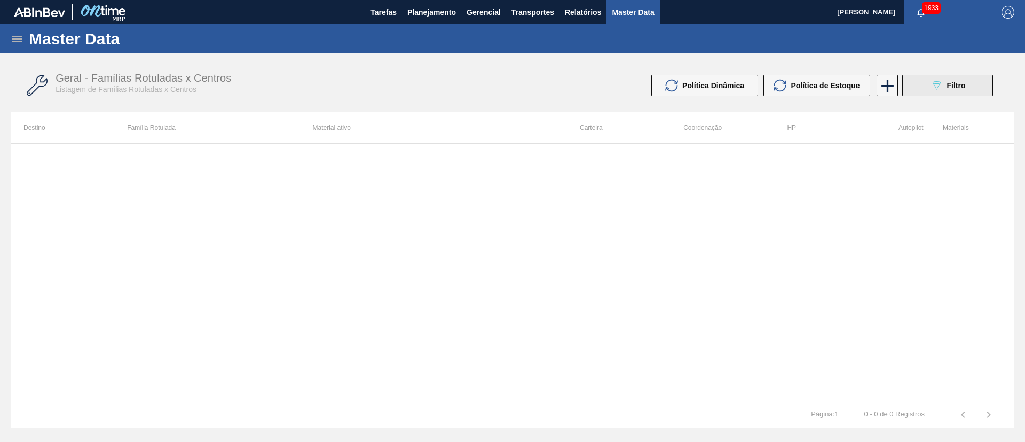
click at [932, 77] on button "089F7B8B-B2A5-4AFE-B5C0-19BA573D28AC Filtro" at bounding box center [948, 85] width 91 height 21
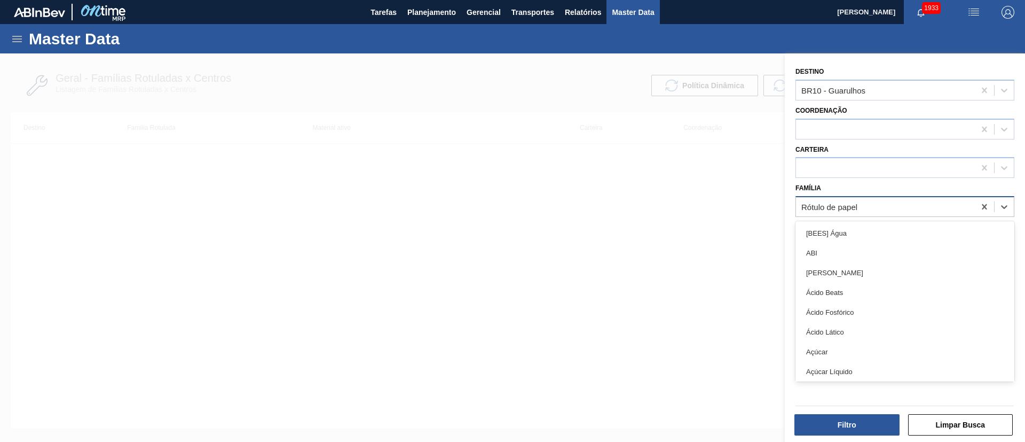
click at [847, 204] on div "Rótulo de papel" at bounding box center [830, 206] width 56 height 9
type input "RÓTULO PA"
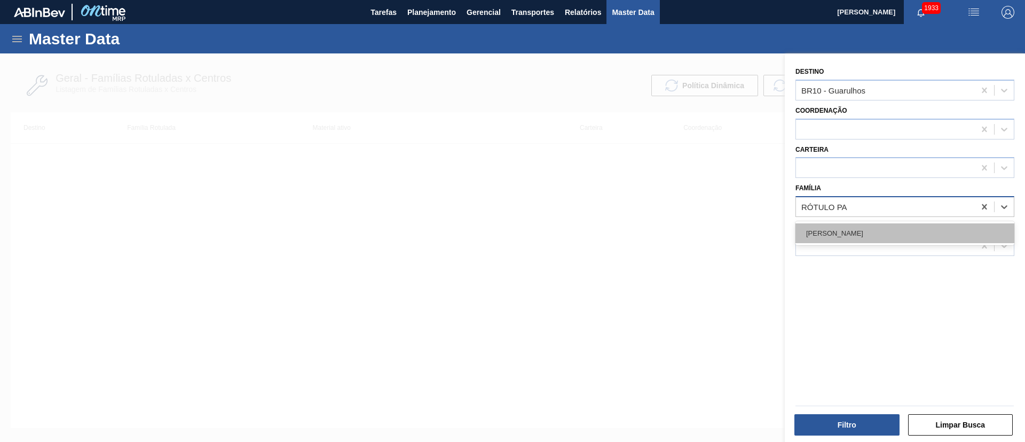
click at [850, 234] on div "Rótulo Papel" at bounding box center [905, 233] width 219 height 20
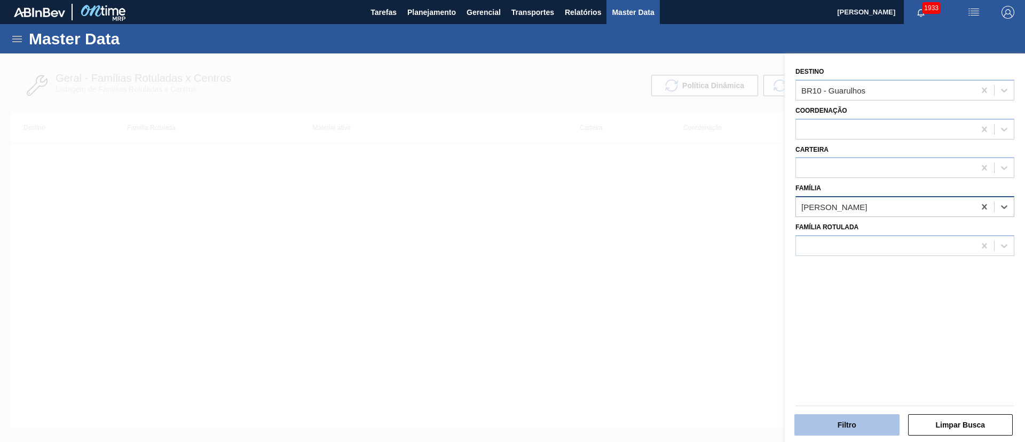
click at [816, 418] on button "Filtro" at bounding box center [847, 424] width 105 height 21
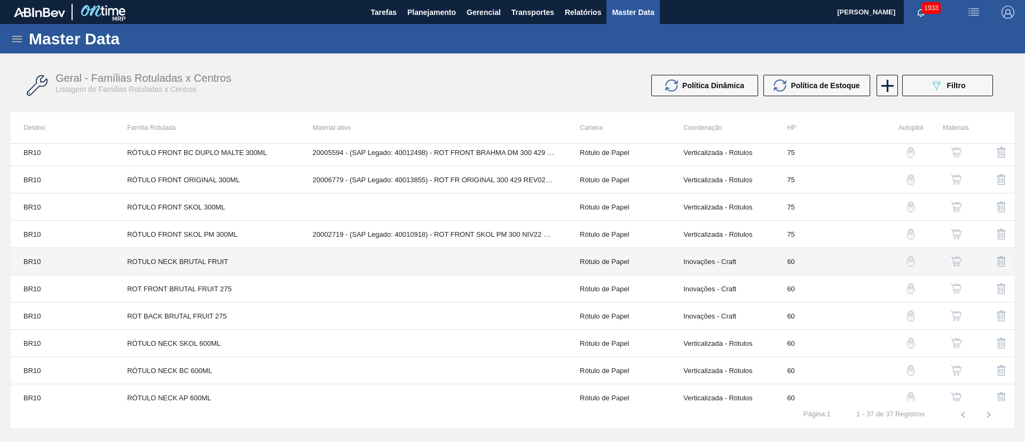
scroll to position [750, 0]
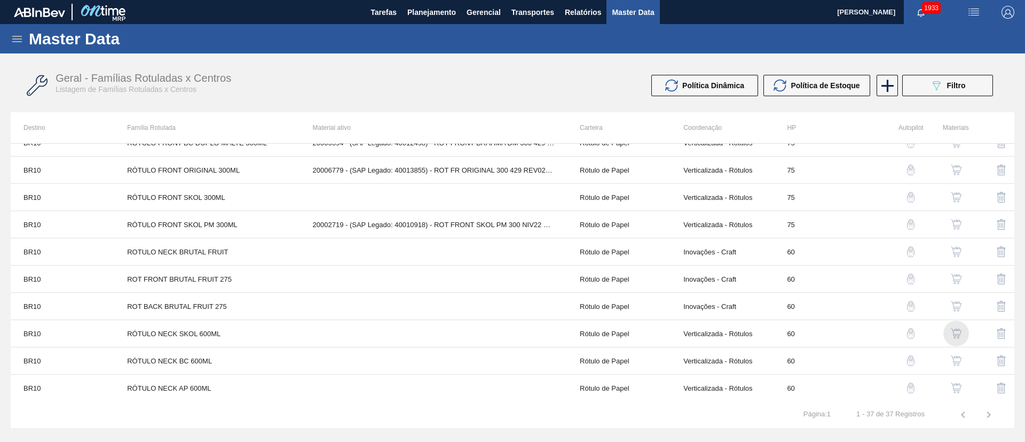
click at [957, 333] on img "button" at bounding box center [956, 333] width 11 height 11
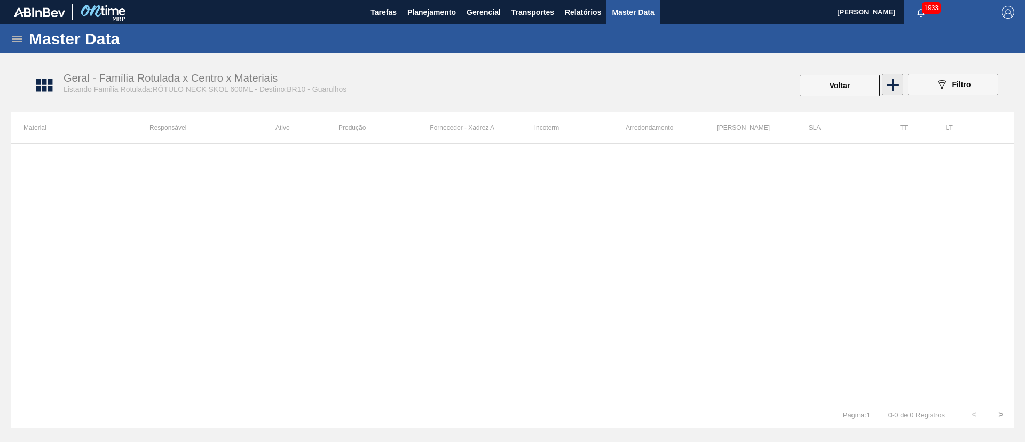
click at [899, 85] on icon at bounding box center [893, 84] width 21 height 21
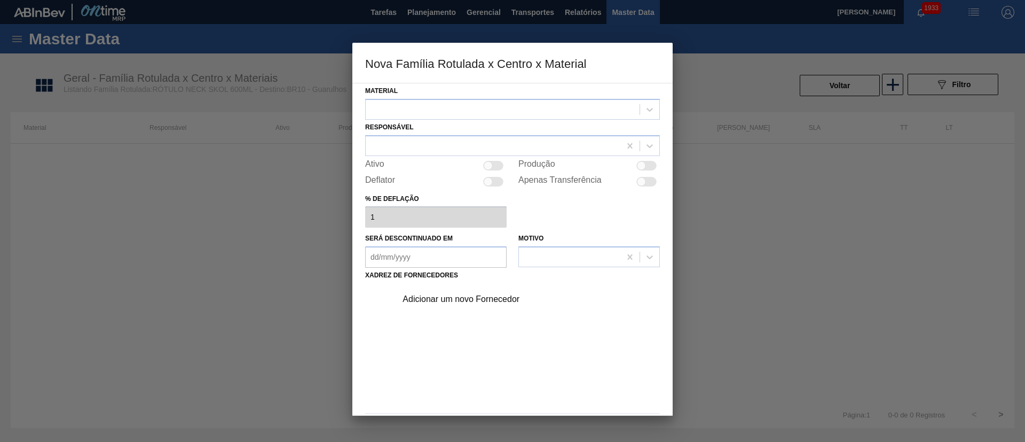
click at [361, 112] on div "Material Responsável Ativo Produção Deflator Apenas Transferência % de deflação…" at bounding box center [512, 249] width 320 height 333
click at [409, 115] on div at bounding box center [503, 108] width 274 height 15
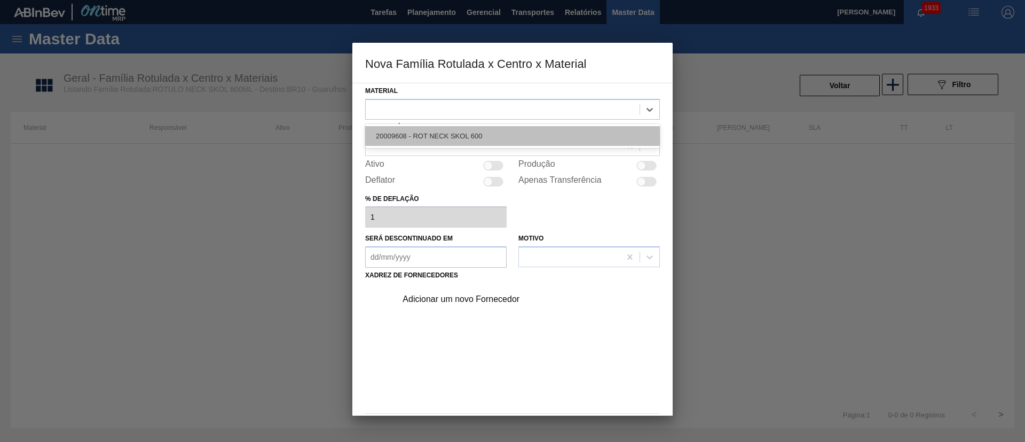
click at [438, 127] on div "20009608 - ROT NECK SKOL 600" at bounding box center [512, 136] width 295 height 20
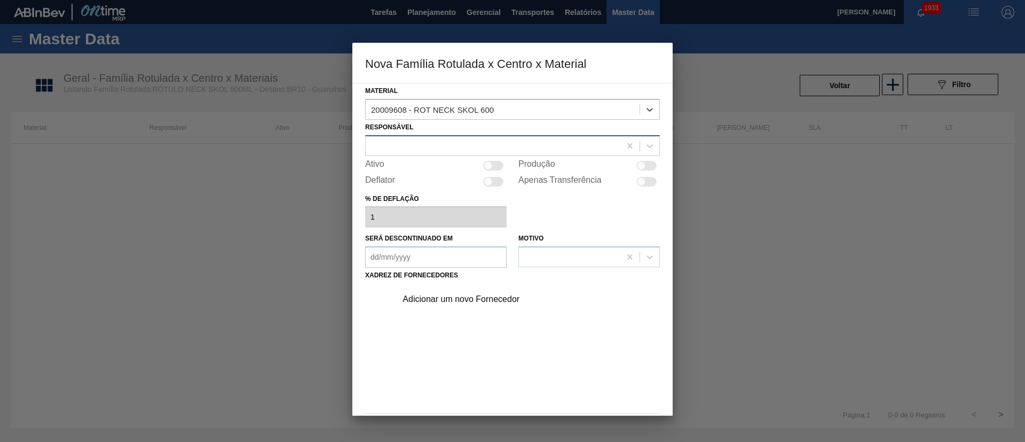
click at [414, 140] on div at bounding box center [493, 145] width 255 height 15
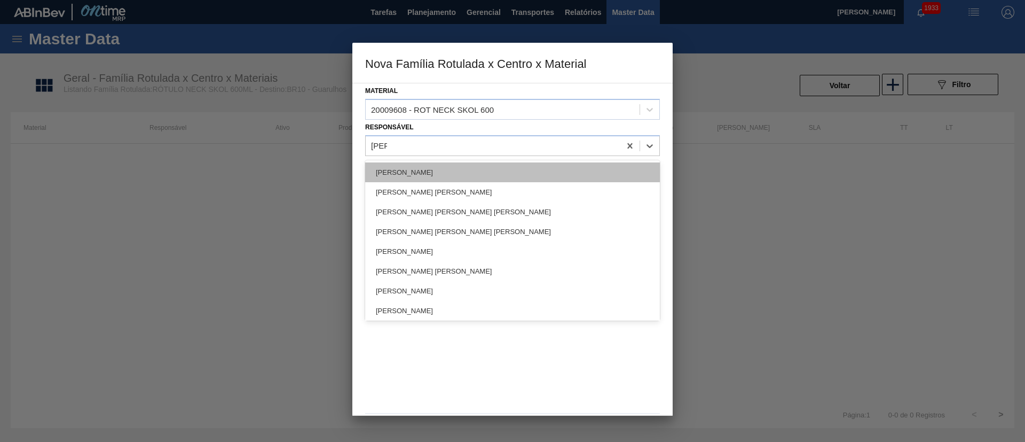
type input "lucas"
click at [418, 168] on div "[PERSON_NAME]" at bounding box center [512, 172] width 295 height 20
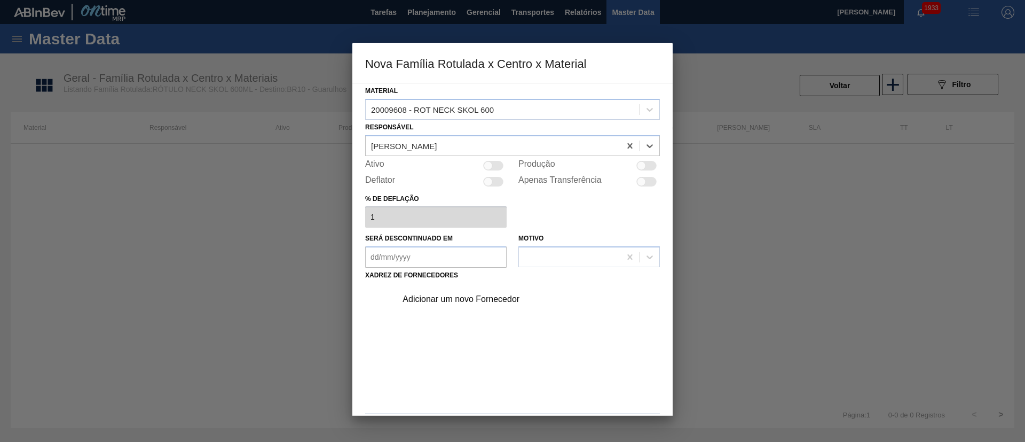
click at [500, 162] on div at bounding box center [493, 166] width 20 height 10
checkbox input "true"
click at [439, 301] on div "Adicionar um novo Fornecedor" at bounding box center [507, 299] width 209 height 10
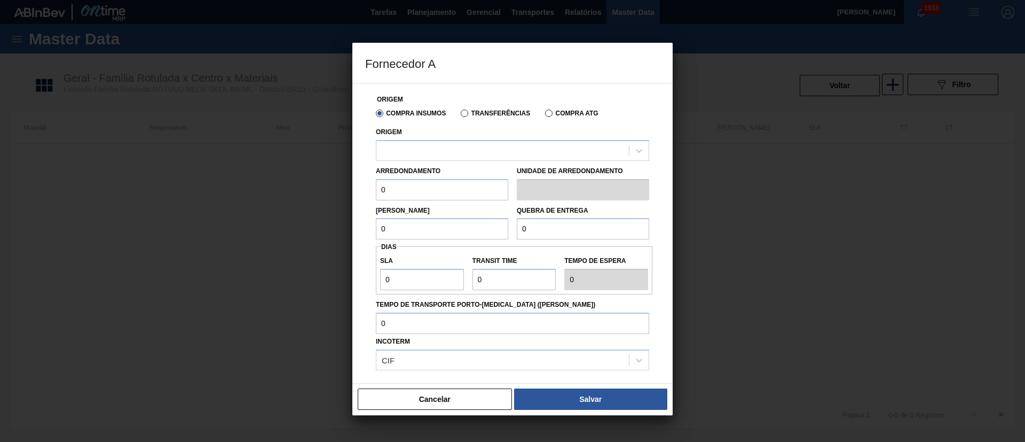
click at [468, 109] on label "Transferências" at bounding box center [495, 112] width 69 height 7
click at [459, 115] on input "Transferências" at bounding box center [459, 115] width 0 height 0
click at [440, 161] on div "Arredondamento 0 Unidade de arredondamento" at bounding box center [513, 181] width 282 height 40
click at [439, 152] on div at bounding box center [503, 150] width 253 height 15
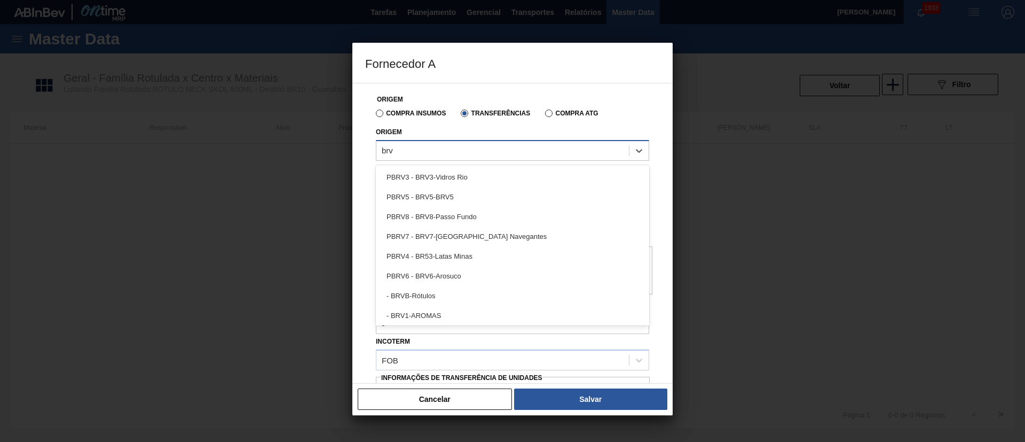
type input "brvb"
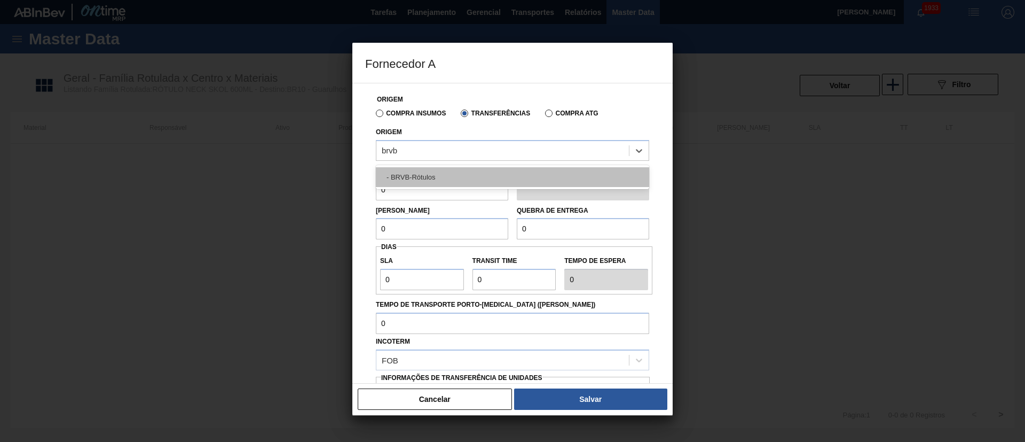
click at [438, 174] on div "- BRVB-Rótulos" at bounding box center [512, 177] width 273 height 20
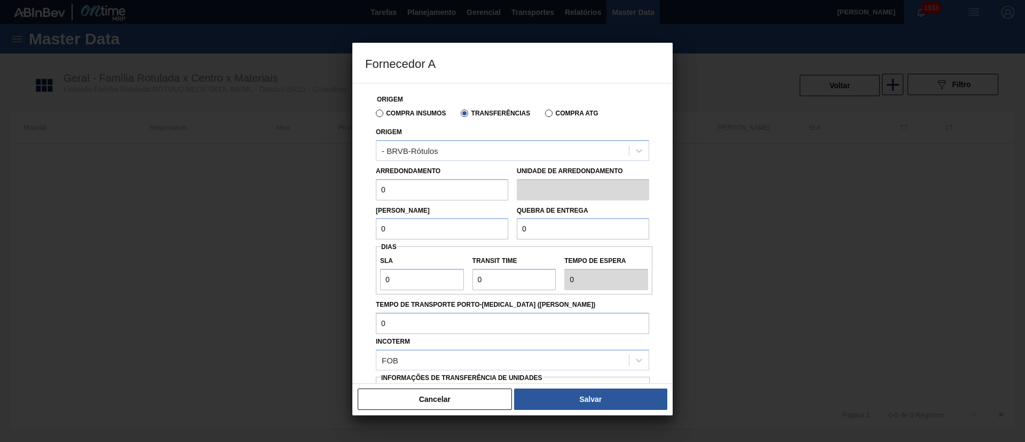
drag, startPoint x: 395, startPoint y: 198, endPoint x: 353, endPoint y: 193, distance: 42.0
click at [353, 193] on div "Origem Compra Insumos Transferências Compra ATG Origem - BRVB-Rótulos Arredonda…" at bounding box center [512, 233] width 320 height 301
drag, startPoint x: 414, startPoint y: 233, endPoint x: 371, endPoint y: 233, distance: 43.3
click at [371, 233] on div "Origem Compra Insumos Transferências Compra ATG Origem - BRVB-Rótulos Arredonda…" at bounding box center [512, 260] width 295 height 354
drag, startPoint x: 422, startPoint y: 195, endPoint x: 364, endPoint y: 195, distance: 58.2
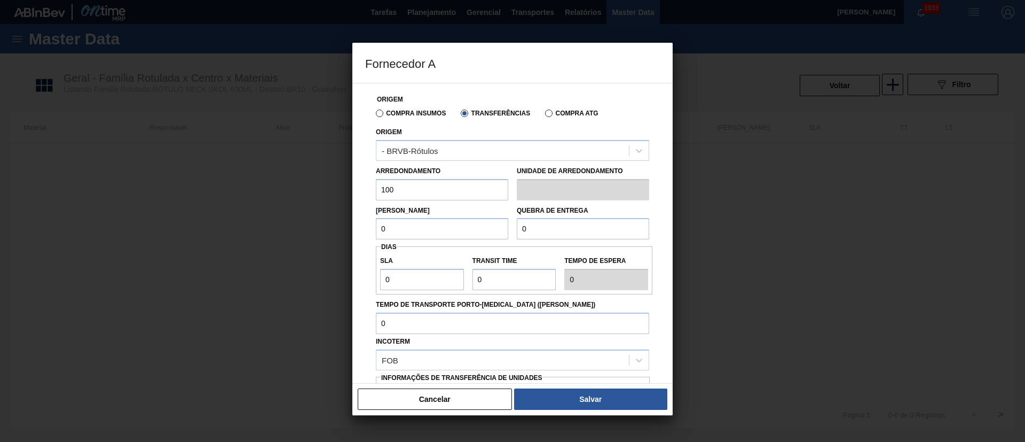
click at [364, 195] on div "Origem Compra Insumos Transferências Compra ATG Origem - BRVB-Rótulos Arredonda…" at bounding box center [512, 233] width 320 height 301
drag, startPoint x: 370, startPoint y: 192, endPoint x: 356, endPoint y: 192, distance: 13.9
click at [356, 192] on div "Origem Compra Insumos Transferências Compra ATG Origem - BRVB-Rótulos Arredonda…" at bounding box center [512, 233] width 320 height 301
type input "100"
drag, startPoint x: 335, startPoint y: 231, endPoint x: 318, endPoint y: 231, distance: 17.6
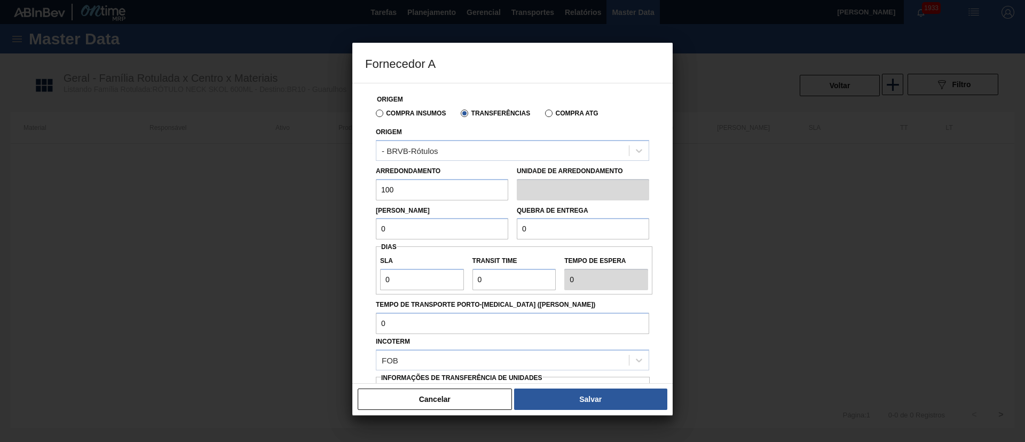
click at [318, 231] on div "Fornecedor A Origem Compra Insumos Transferências Compra ATG Origem - BRVB-Rótu…" at bounding box center [512, 221] width 1025 height 442
type input "100"
drag, startPoint x: 538, startPoint y: 222, endPoint x: 490, endPoint y: 220, distance: 48.1
click at [490, 220] on div "Lote Mínimo 100 Quebra de entrega 0" at bounding box center [513, 220] width 282 height 40
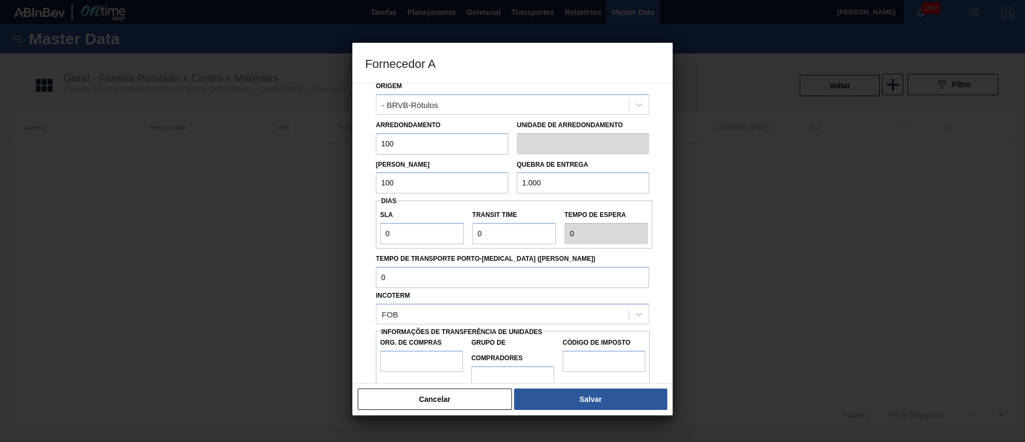
scroll to position [67, 0]
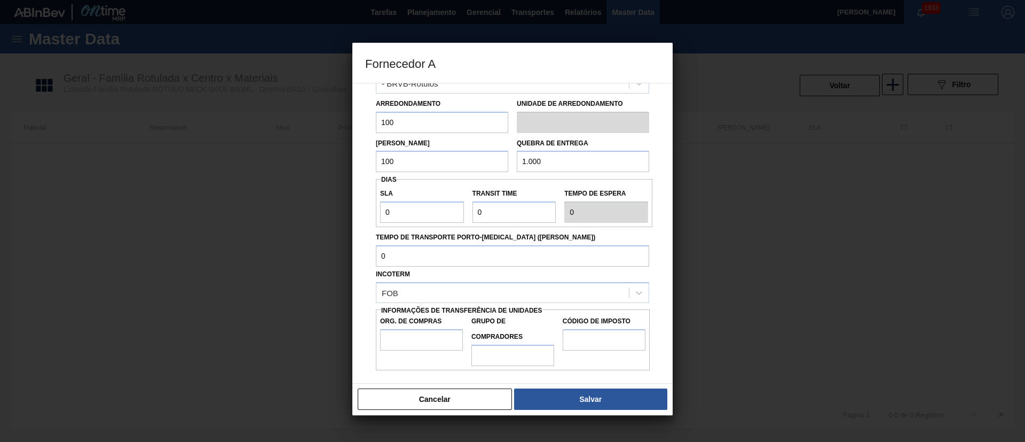
type input "1.000"
drag, startPoint x: 406, startPoint y: 214, endPoint x: 370, endPoint y: 214, distance: 36.9
click at [370, 214] on div "Origem Compra Insumos Transferências Compra ATG Origem - BRVB-Rótulos Arredonda…" at bounding box center [512, 193] width 295 height 354
type input "3"
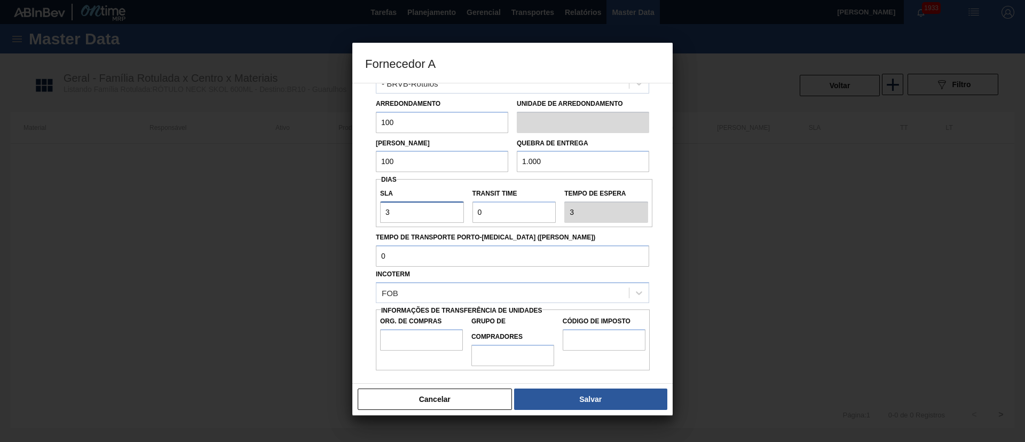
type input "3"
drag, startPoint x: 498, startPoint y: 208, endPoint x: 464, endPoint y: 209, distance: 34.2
click at [464, 209] on div "SLA 3 Transit Time Tempo de espera 3" at bounding box center [514, 203] width 277 height 40
type input "2"
type input "5"
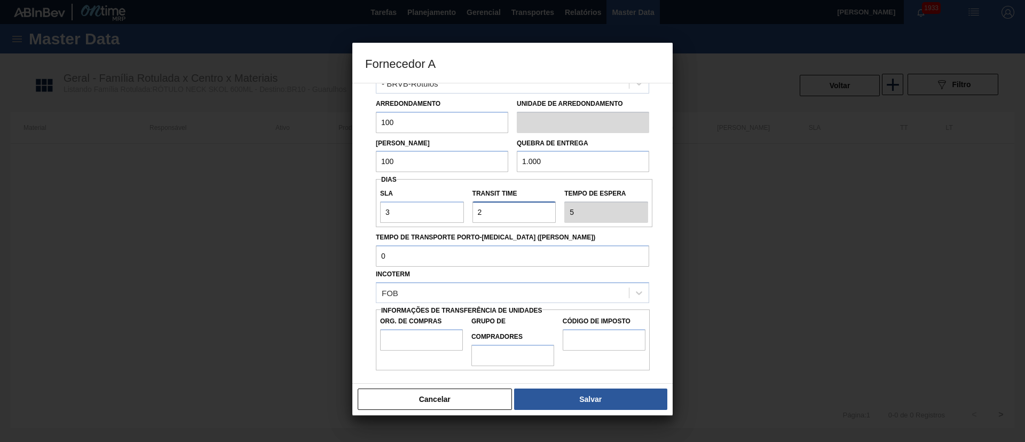
drag, startPoint x: 496, startPoint y: 209, endPoint x: 450, endPoint y: 210, distance: 46.5
click at [450, 210] on div "SLA 3 Transit Time Tempo de espera 5" at bounding box center [514, 203] width 277 height 40
type input "1"
type input "4"
type input "1"
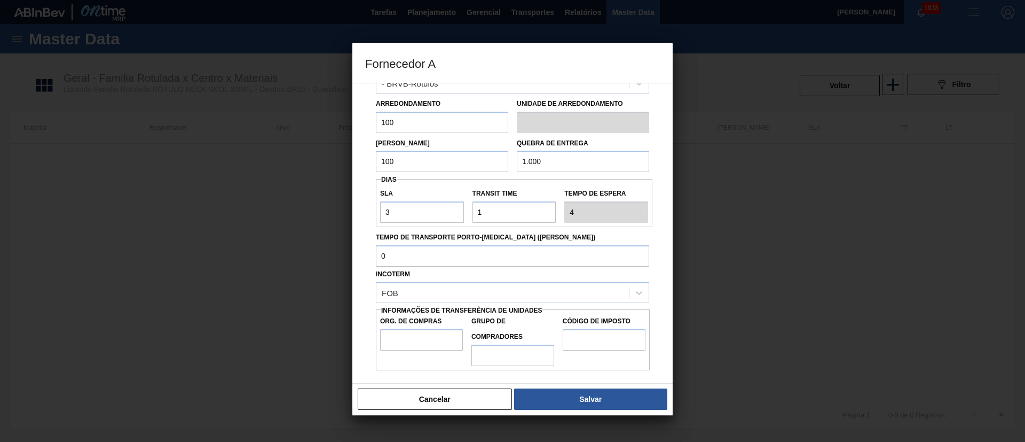
drag, startPoint x: 441, startPoint y: 238, endPoint x: 458, endPoint y: 239, distance: 17.7
click at [441, 238] on label "Tempo de Transporte Porto-Doca (dias)" at bounding box center [512, 237] width 273 height 15
click at [441, 245] on input "Tempo de Transporte Porto-Doca (dias)" at bounding box center [512, 255] width 273 height 21
click at [397, 341] on input "Org. de Compras" at bounding box center [421, 339] width 83 height 21
type input "BR00"
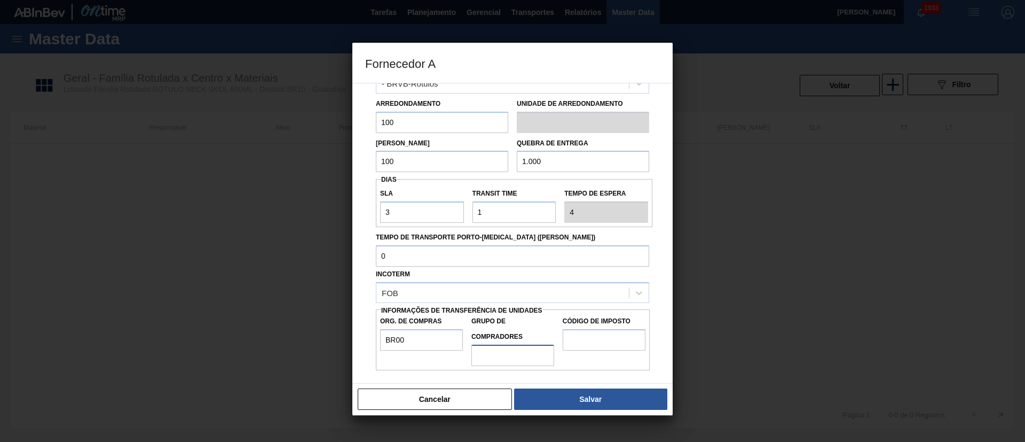
drag, startPoint x: 507, startPoint y: 355, endPoint x: 514, endPoint y: 356, distance: 7.0
click at [507, 355] on input "Grupo de Compradores" at bounding box center [513, 354] width 83 height 21
type input "A01"
click at [592, 330] on input "Código de Imposto" at bounding box center [604, 339] width 83 height 21
type input "I1"
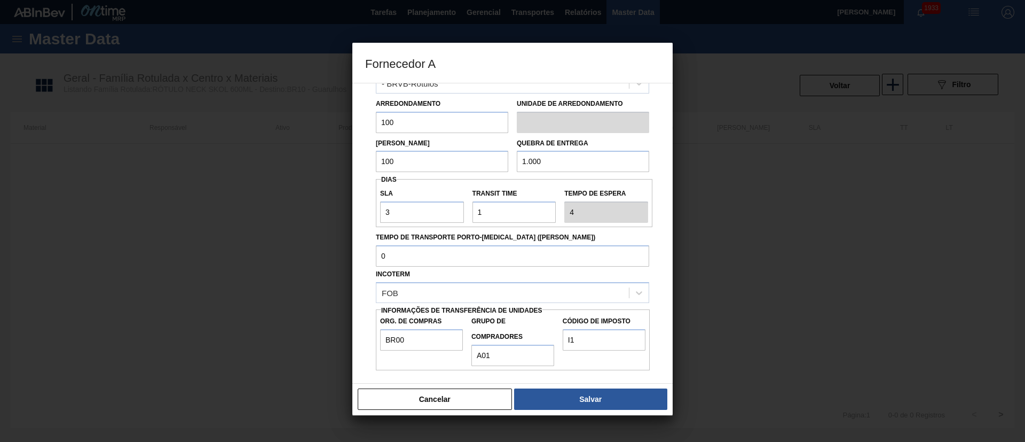
click at [583, 402] on button "Salvar" at bounding box center [590, 398] width 153 height 21
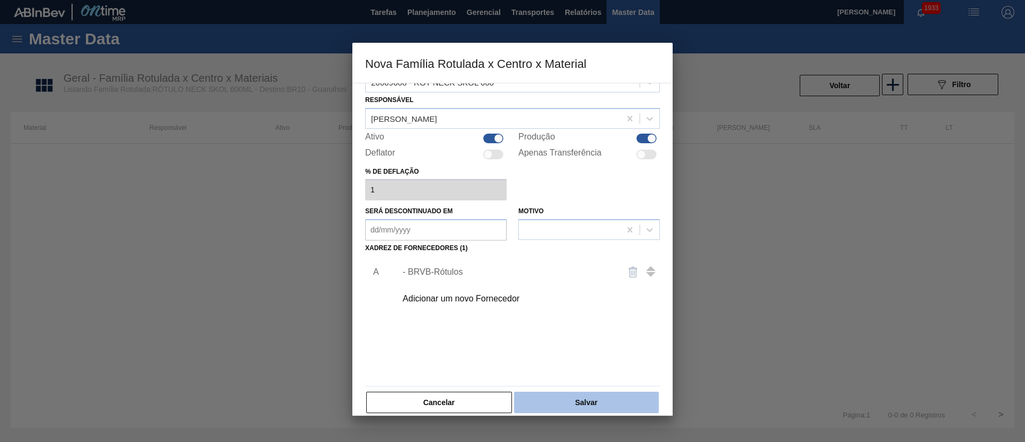
scroll to position [39, 0]
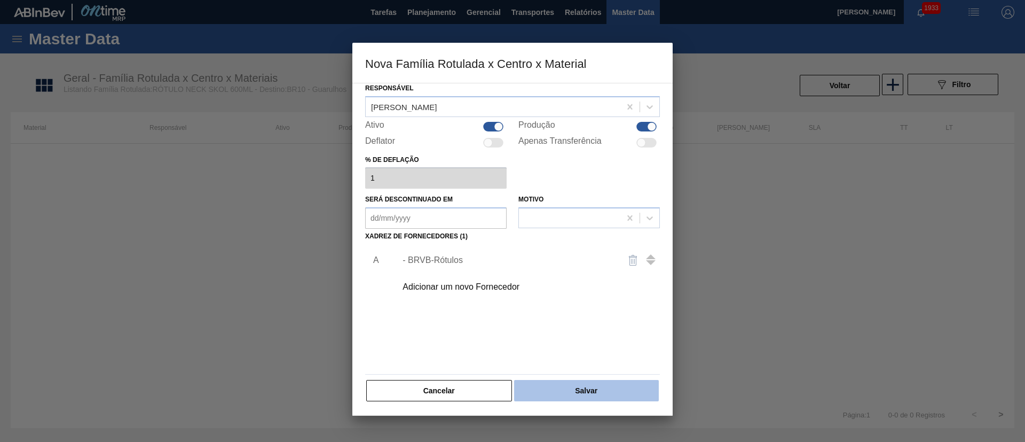
click at [605, 390] on button "Salvar" at bounding box center [586, 390] width 145 height 21
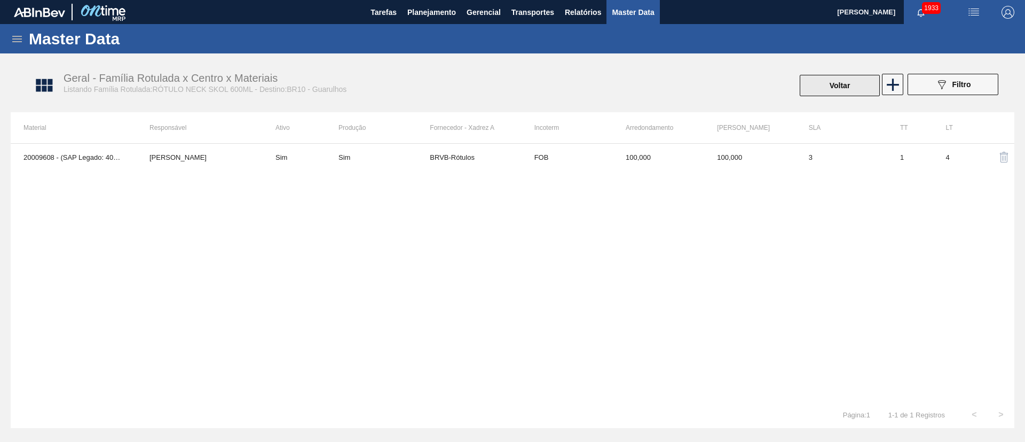
click at [824, 88] on button "Voltar" at bounding box center [840, 85] width 80 height 21
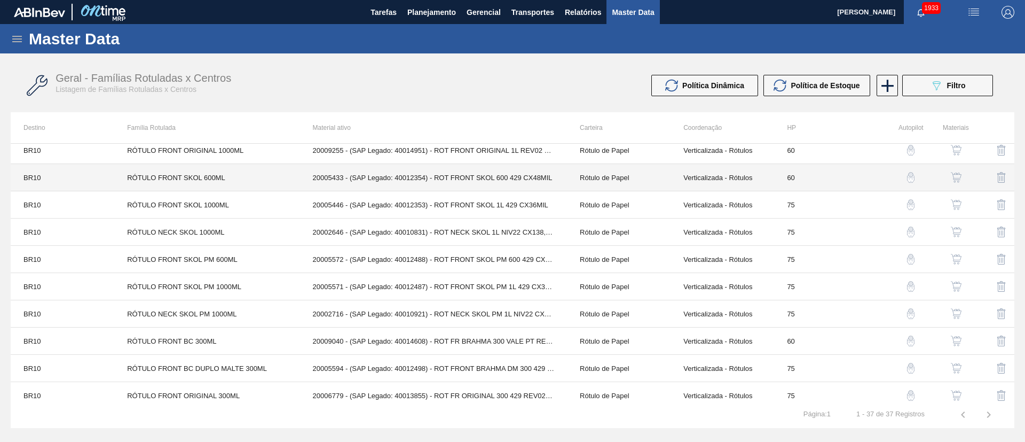
scroll to position [750, 0]
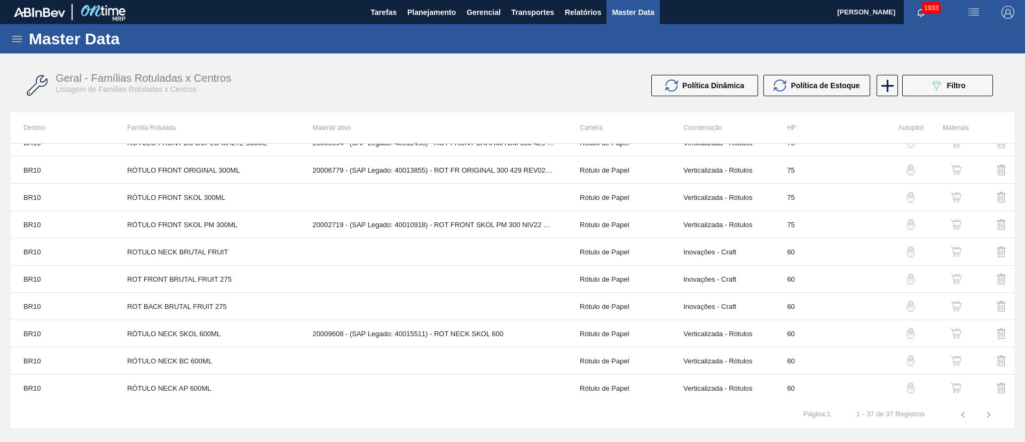
click at [958, 358] on img "button" at bounding box center [956, 360] width 11 height 11
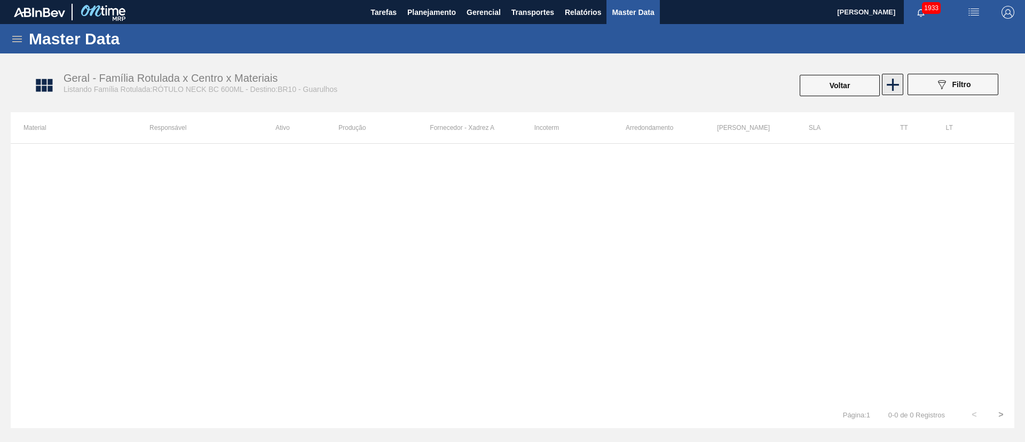
click at [887, 88] on icon at bounding box center [893, 84] width 21 height 21
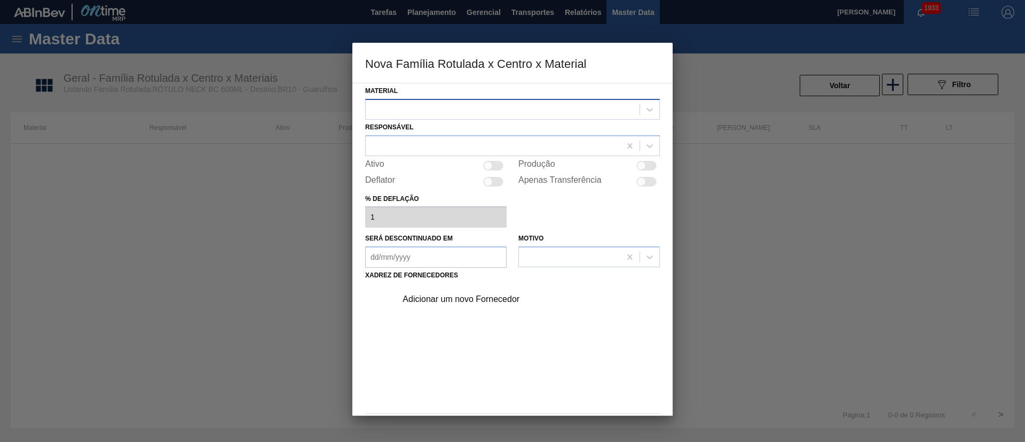
click at [387, 108] on div at bounding box center [503, 108] width 274 height 15
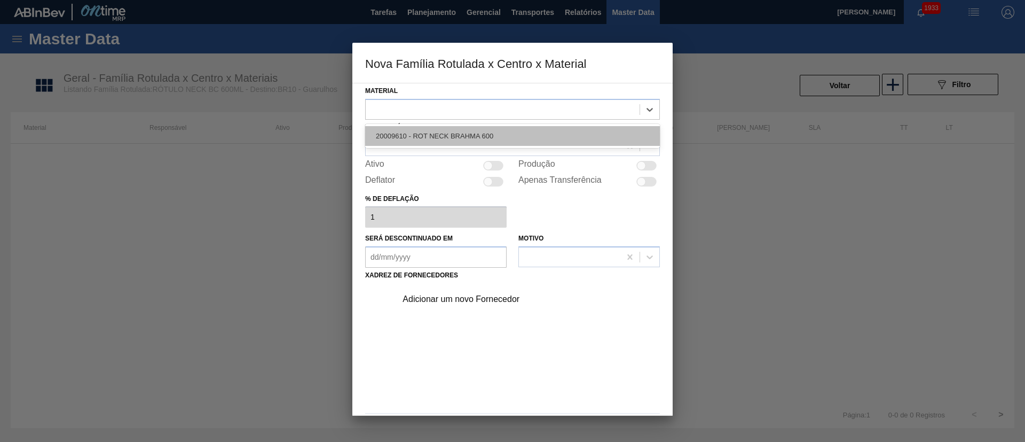
click at [422, 128] on div "20009610 - ROT NECK BRAHMA 600" at bounding box center [512, 136] width 295 height 20
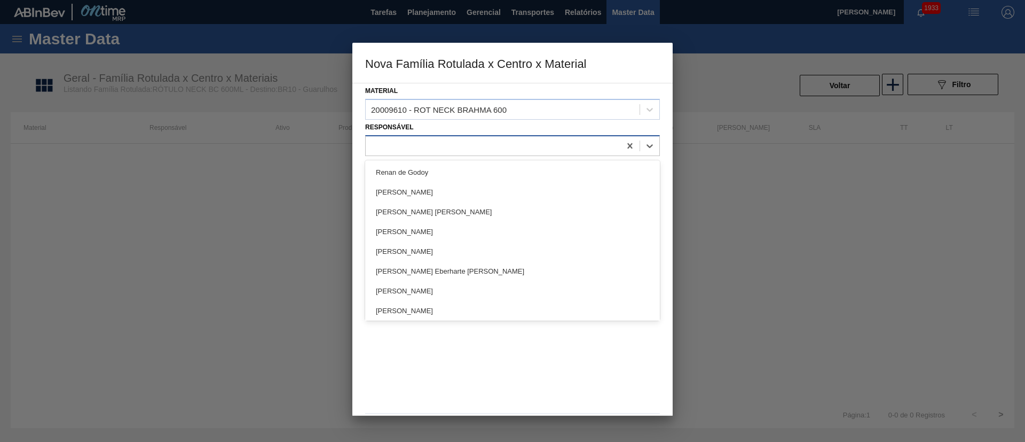
click at [416, 138] on div at bounding box center [493, 145] width 255 height 15
type input "lucas"
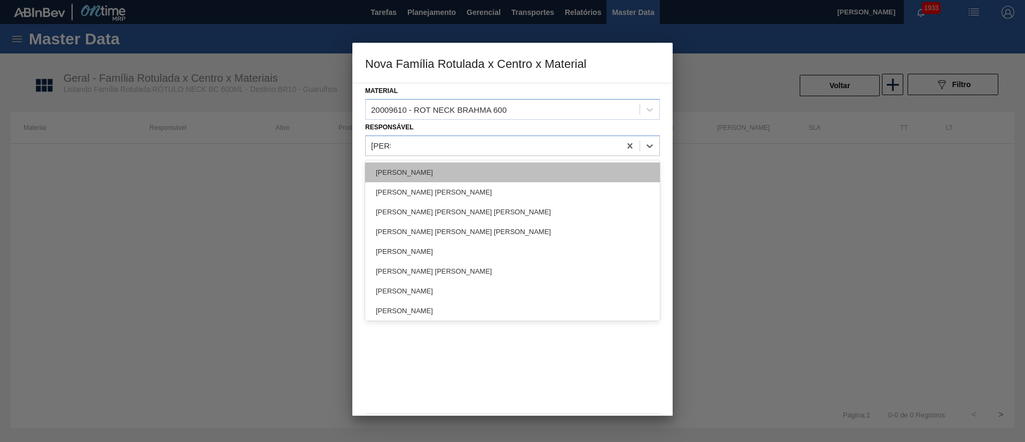
click at [412, 167] on div "[PERSON_NAME]" at bounding box center [512, 172] width 295 height 20
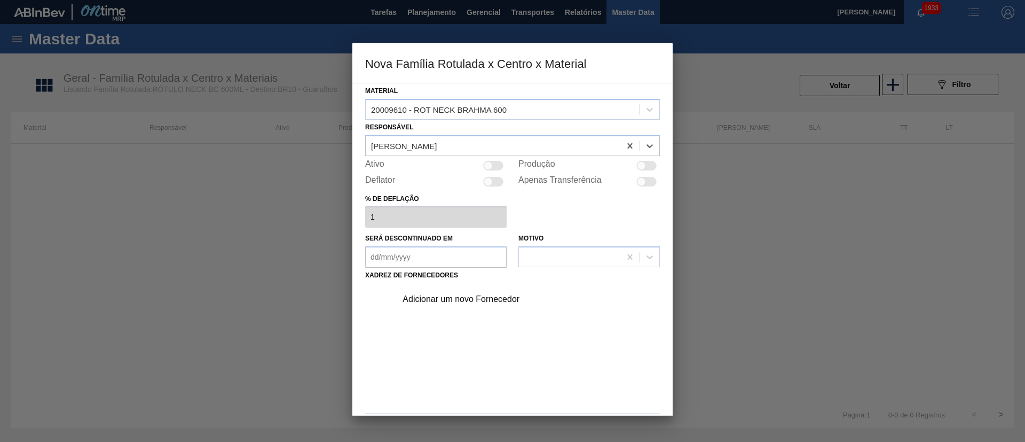
click at [503, 168] on div at bounding box center [493, 166] width 20 height 10
checkbox input "true"
click at [442, 296] on div "Adicionar um novo Fornecedor" at bounding box center [507, 299] width 209 height 10
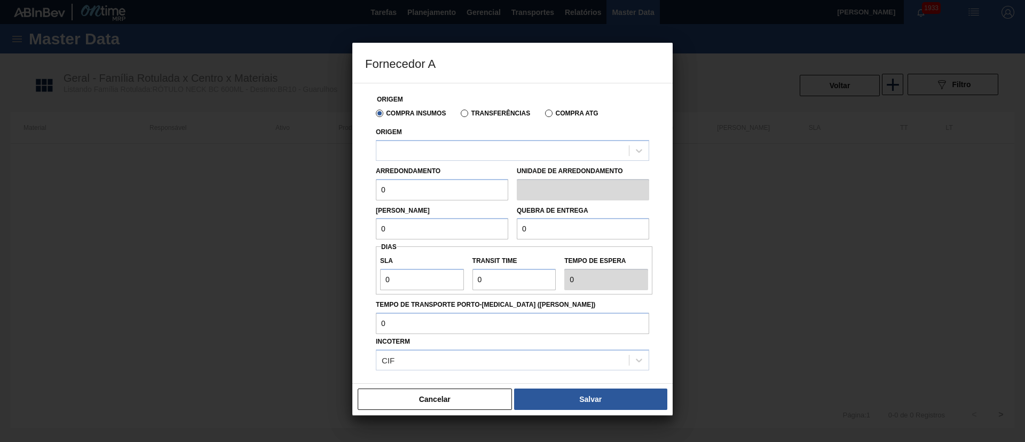
click at [476, 115] on label "Transferências" at bounding box center [495, 112] width 69 height 7
click at [459, 115] on input "Transferências" at bounding box center [459, 115] width 0 height 0
click at [461, 154] on div at bounding box center [503, 150] width 253 height 15
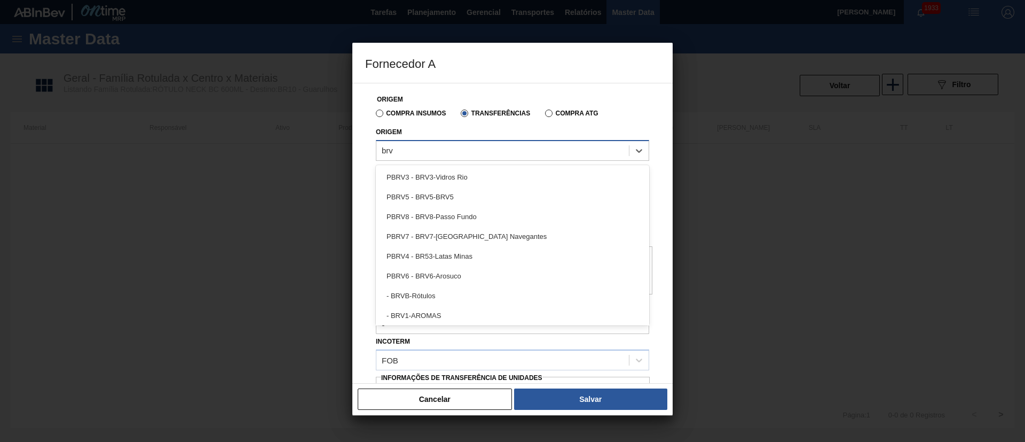
type input "brvb"
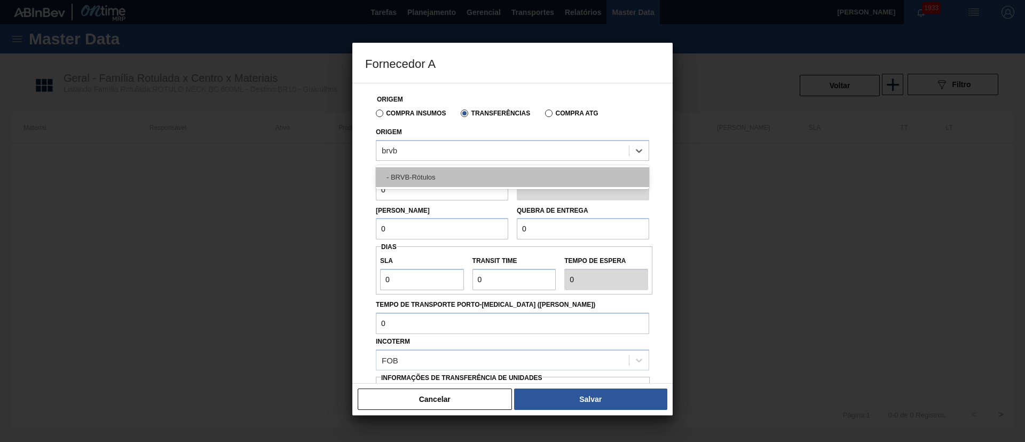
click at [430, 178] on div "- BRVB-Rótulos" at bounding box center [512, 177] width 273 height 20
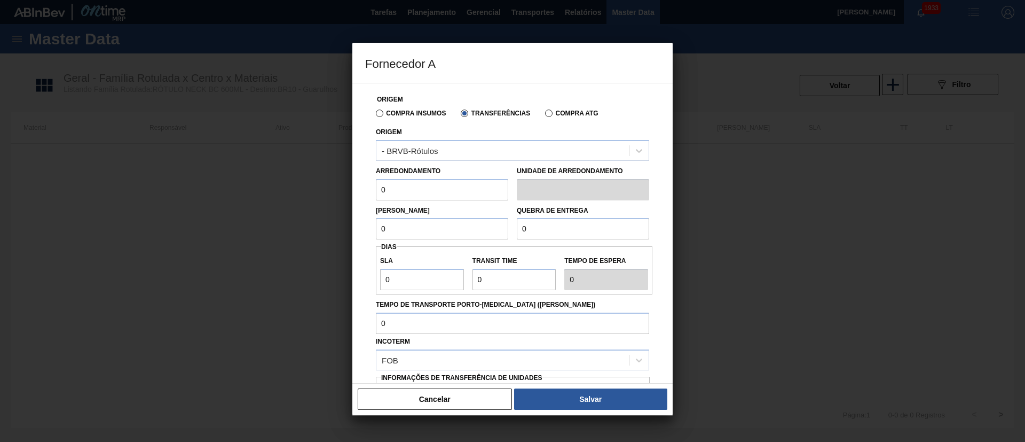
drag, startPoint x: 404, startPoint y: 195, endPoint x: 346, endPoint y: 190, distance: 59.0
click at [346, 190] on div "Fornecedor A Origem Compra Insumos Transferências Compra ATG Origem - BRVB-Rótu…" at bounding box center [512, 221] width 1025 height 442
type input "100"
drag, startPoint x: 401, startPoint y: 231, endPoint x: 332, endPoint y: 224, distance: 69.7
click at [332, 224] on div "Fornecedor A Origem Compra Insumos Transferências Compra ATG Origem - BRVB-Rótu…" at bounding box center [512, 221] width 1025 height 442
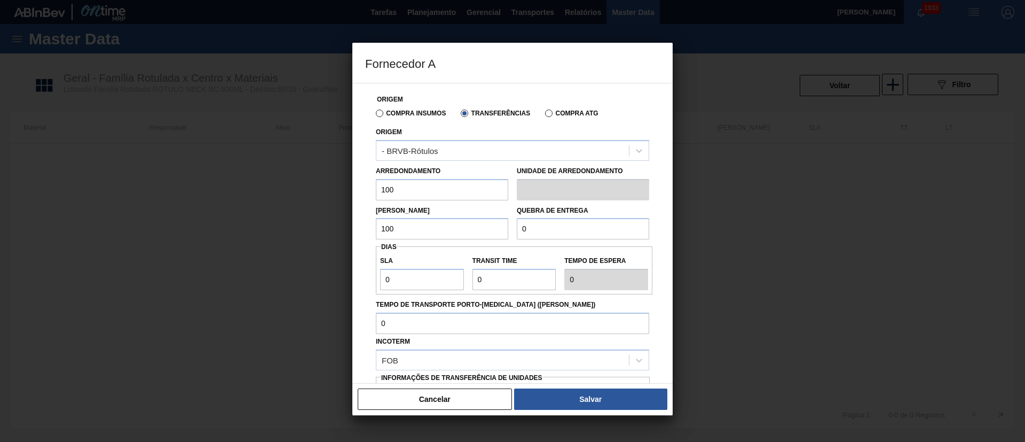
type input "100"
drag, startPoint x: 536, startPoint y: 222, endPoint x: 484, endPoint y: 220, distance: 51.8
click at [484, 220] on div "Lote Mínimo 100 Quebra de entrega 0" at bounding box center [513, 220] width 282 height 40
type input "1.000"
drag, startPoint x: 382, startPoint y: 279, endPoint x: 334, endPoint y: 277, distance: 48.1
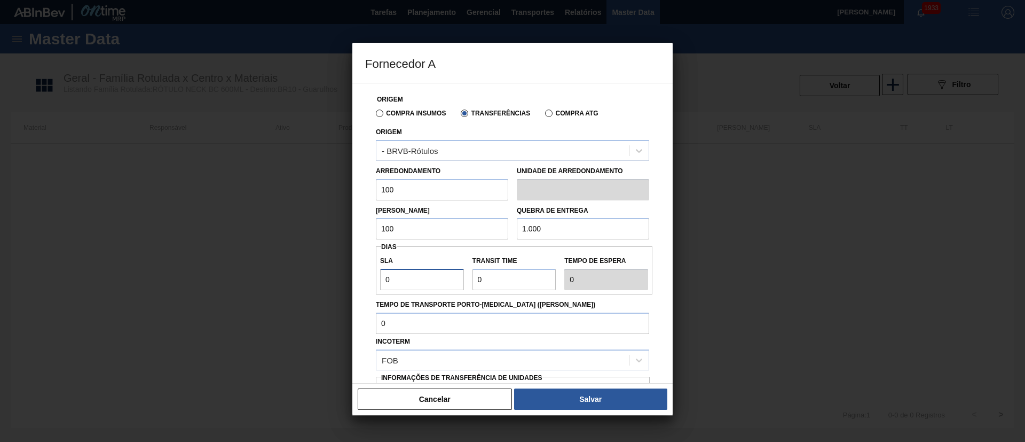
click at [334, 277] on div "Fornecedor A Origem Compra Insumos Transferências Compra ATG Origem - BRVB-Rótu…" at bounding box center [512, 221] width 1025 height 442
type input "3"
drag, startPoint x: 431, startPoint y: 277, endPoint x: 411, endPoint y: 277, distance: 19.8
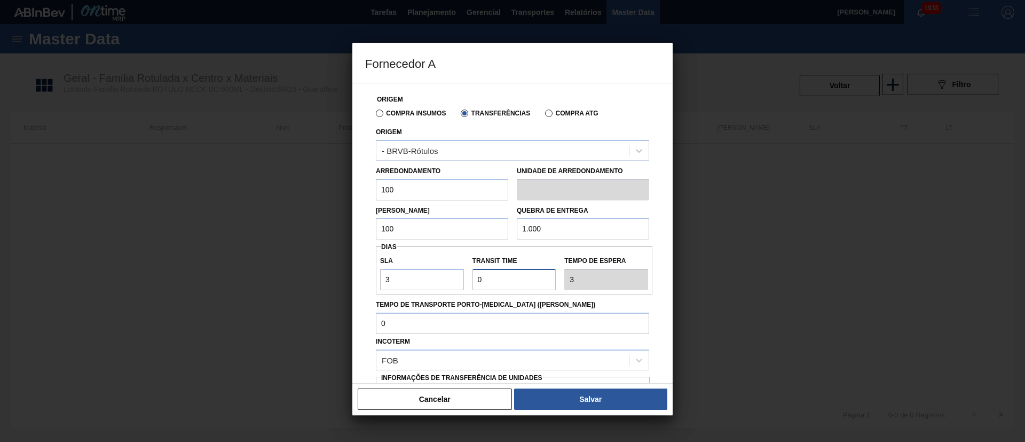
click at [411, 277] on div "SLA 3 Transit Time Tempo de espera 3" at bounding box center [514, 270] width 277 height 40
type input "1"
type input "4"
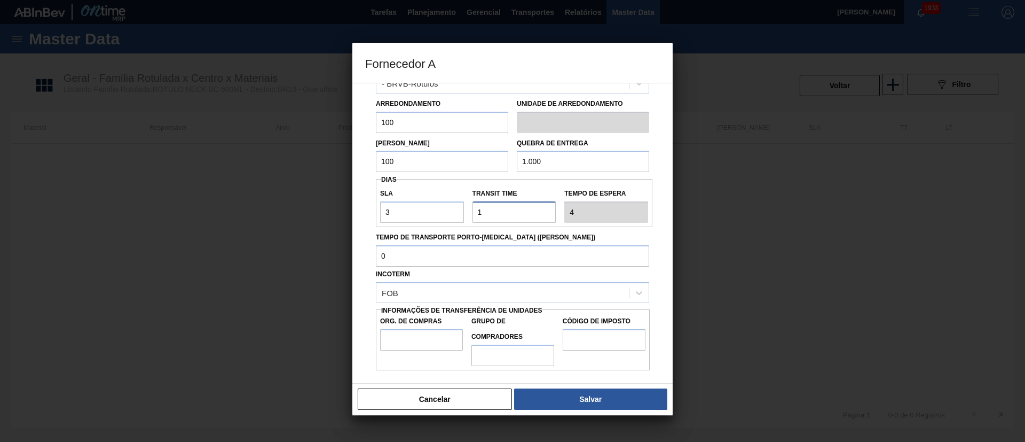
type input "1"
click at [411, 338] on input "Org. de Compras" at bounding box center [421, 339] width 83 height 21
type input "BR00"
click at [500, 351] on input "Grupo de Compradores" at bounding box center [513, 354] width 83 height 21
type input "A01"
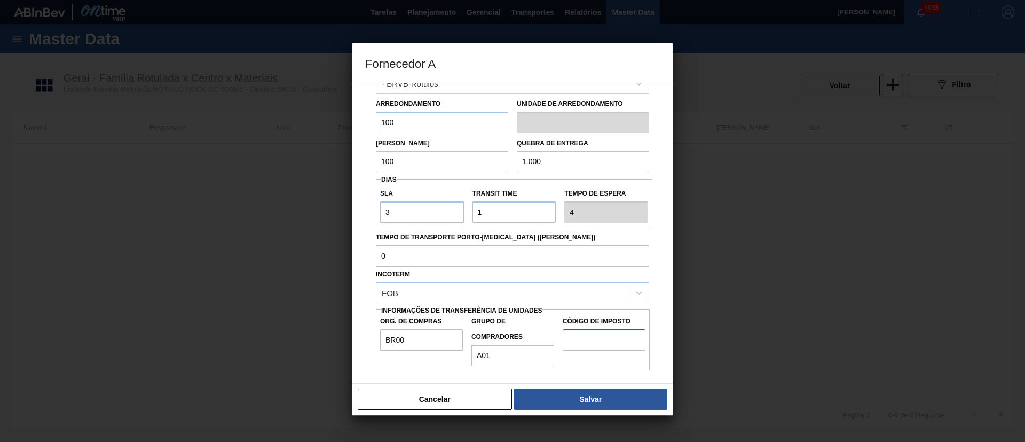
click at [574, 334] on input "Código de Imposto" at bounding box center [604, 339] width 83 height 21
type input "I1"
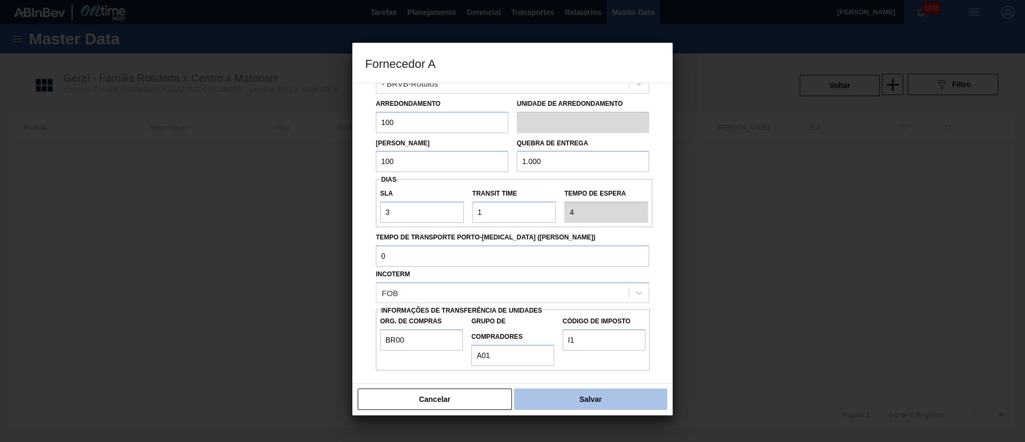
click at [583, 393] on button "Salvar" at bounding box center [590, 398] width 153 height 21
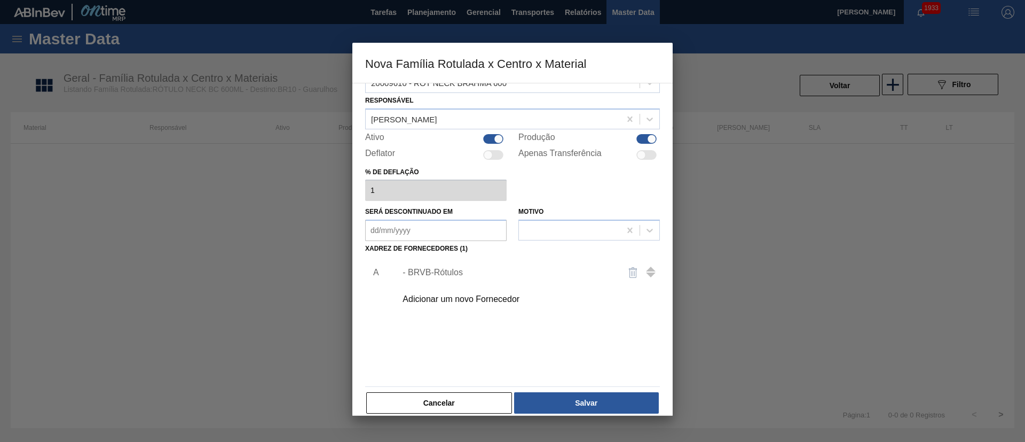
scroll to position [39, 0]
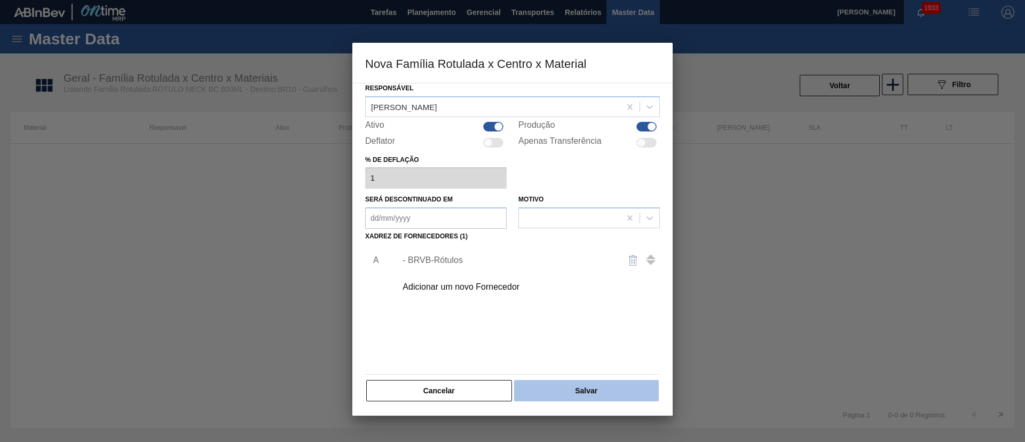
click at [598, 393] on button "Salvar" at bounding box center [586, 390] width 145 height 21
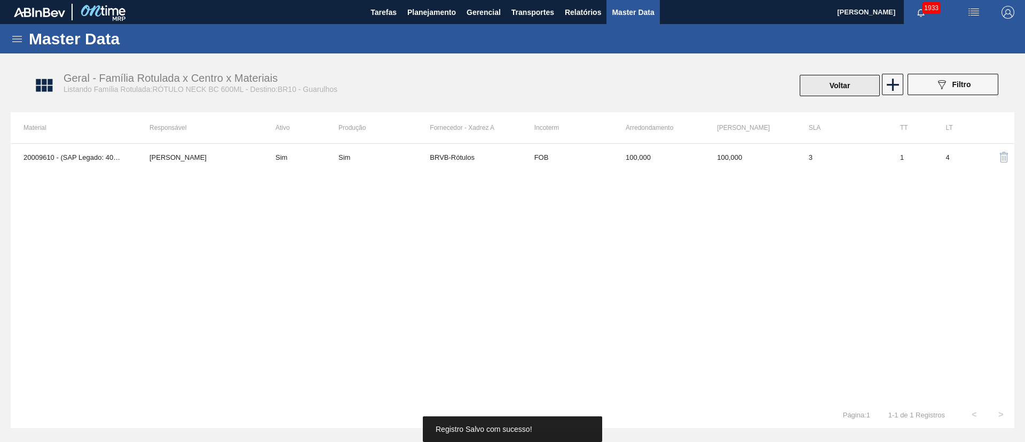
click at [844, 85] on button "Voltar" at bounding box center [840, 85] width 80 height 21
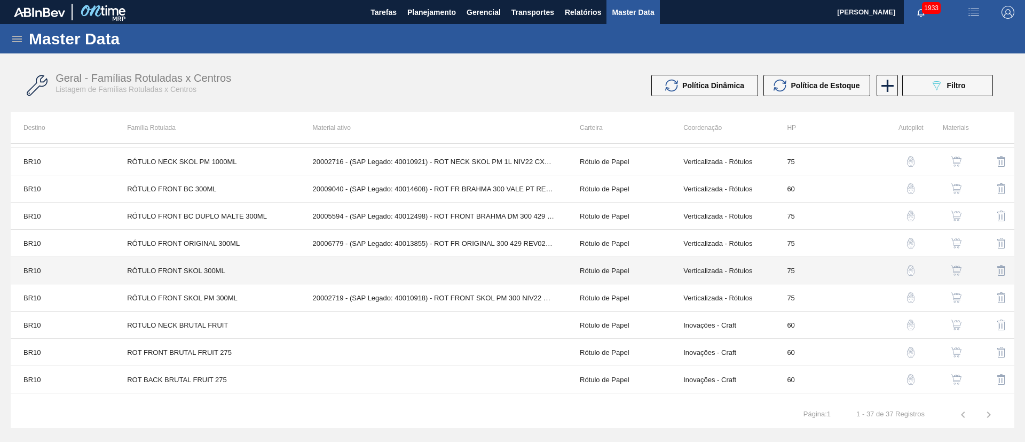
scroll to position [750, 0]
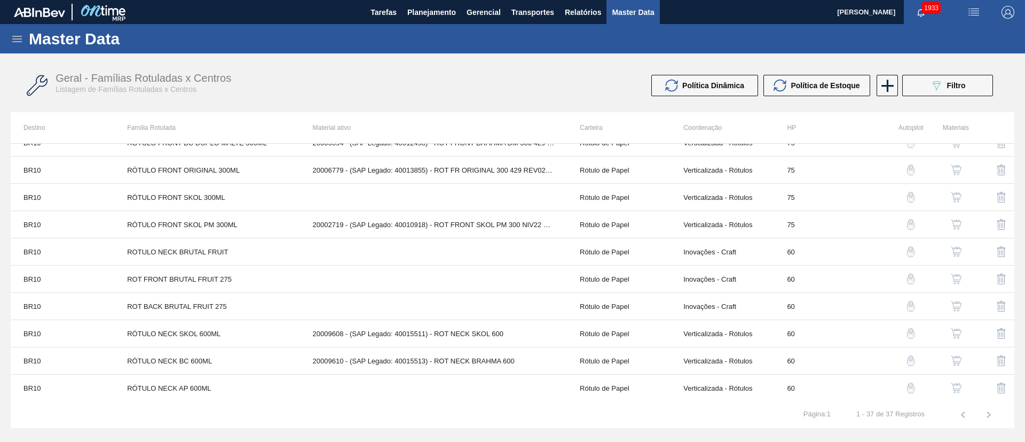
click at [961, 392] on button "button" at bounding box center [957, 388] width 26 height 26
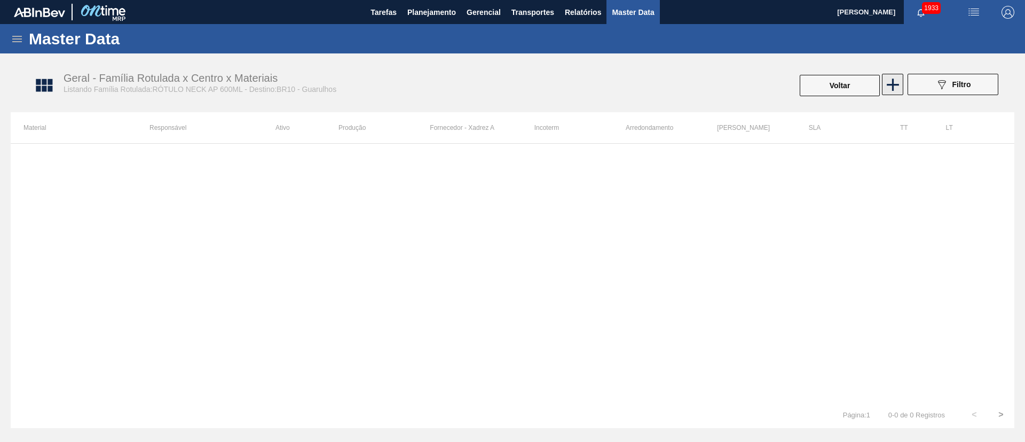
click at [889, 84] on icon at bounding box center [893, 85] width 12 height 12
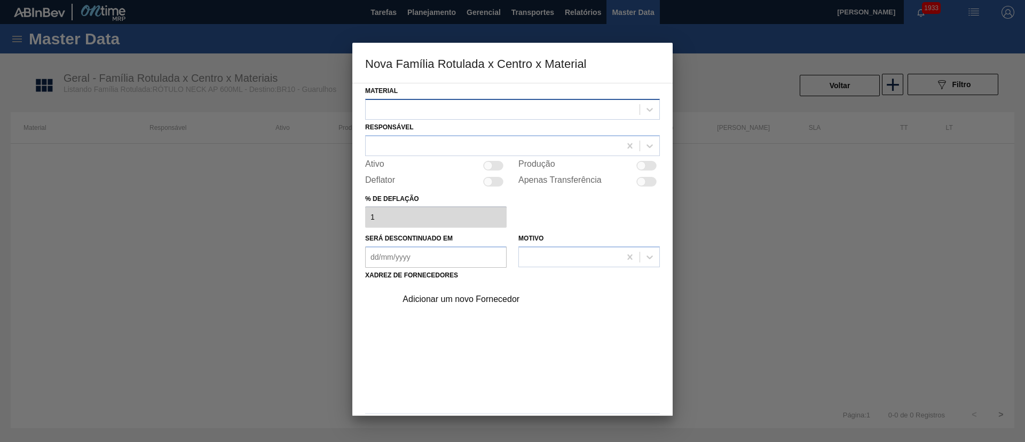
click at [462, 104] on div at bounding box center [503, 108] width 274 height 15
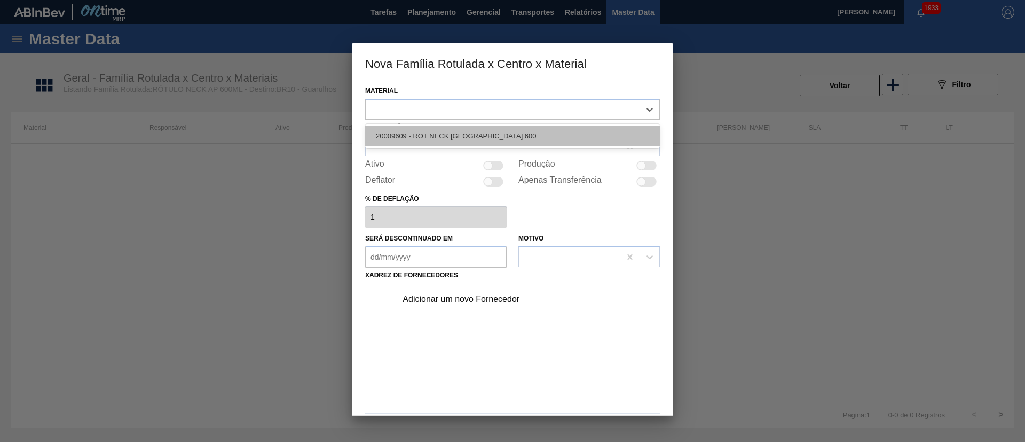
click at [437, 130] on div "20009609 - ROT NECK [GEOGRAPHIC_DATA] 600" at bounding box center [512, 136] width 295 height 20
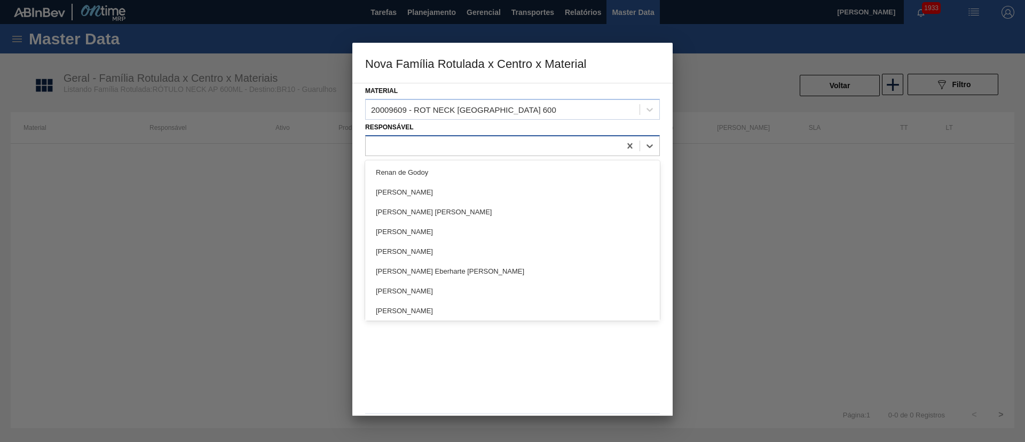
click at [403, 143] on div at bounding box center [493, 145] width 255 height 15
type input "lucas"
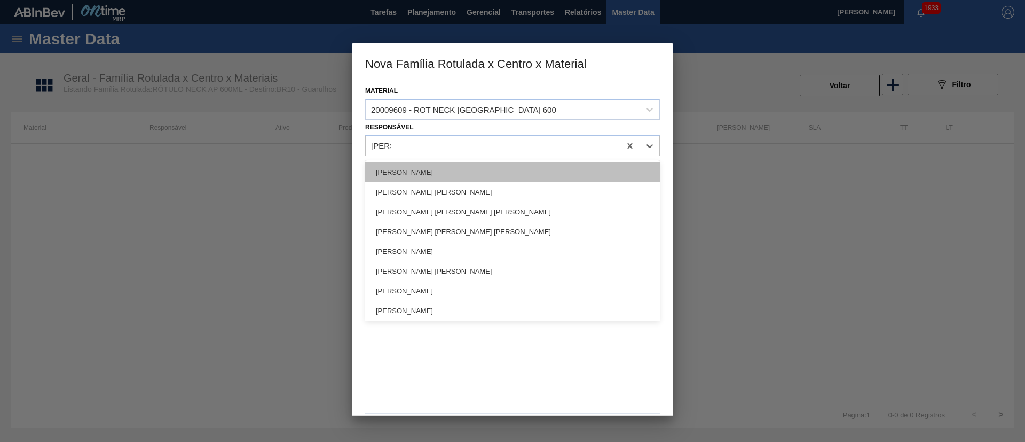
click at [402, 169] on div "[PERSON_NAME]" at bounding box center [512, 172] width 295 height 20
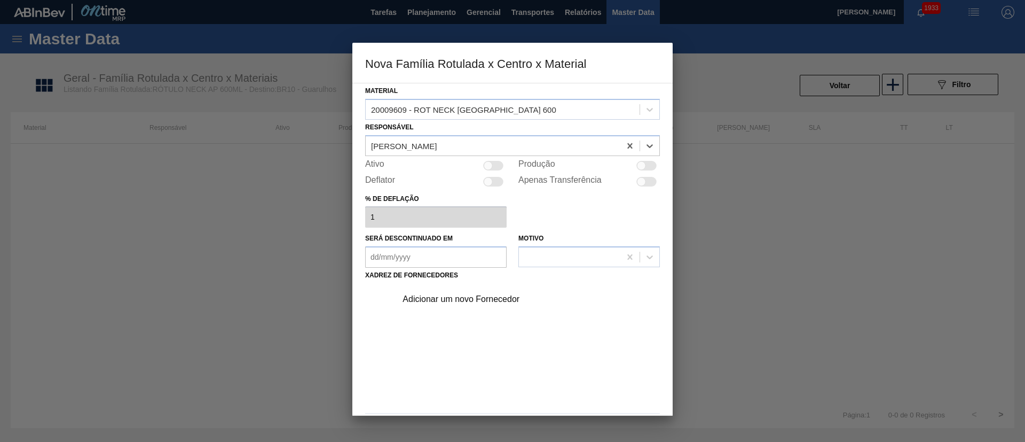
click at [502, 168] on div at bounding box center [493, 166] width 20 height 10
checkbox input "true"
click at [444, 298] on div "Adicionar um novo Fornecedor" at bounding box center [507, 299] width 209 height 10
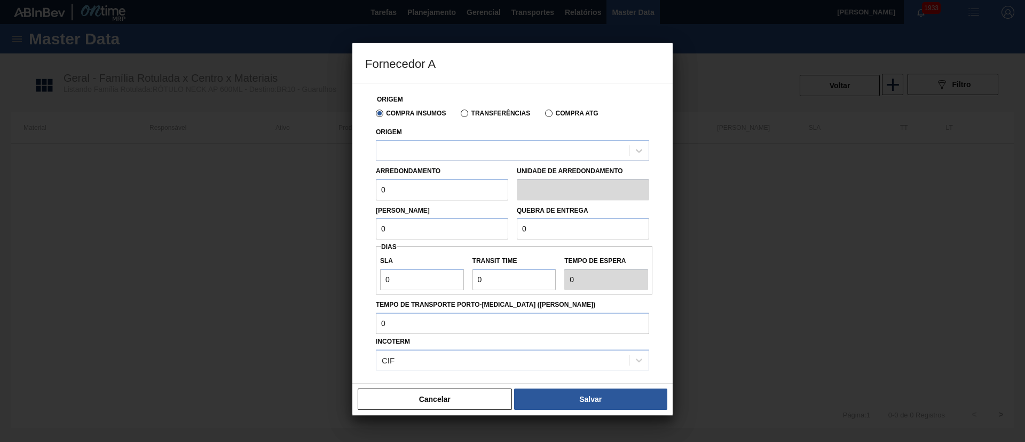
click at [476, 115] on label "Transferências" at bounding box center [495, 112] width 69 height 7
click at [459, 115] on input "Transferências" at bounding box center [459, 115] width 0 height 0
click at [432, 152] on div at bounding box center [503, 150] width 253 height 15
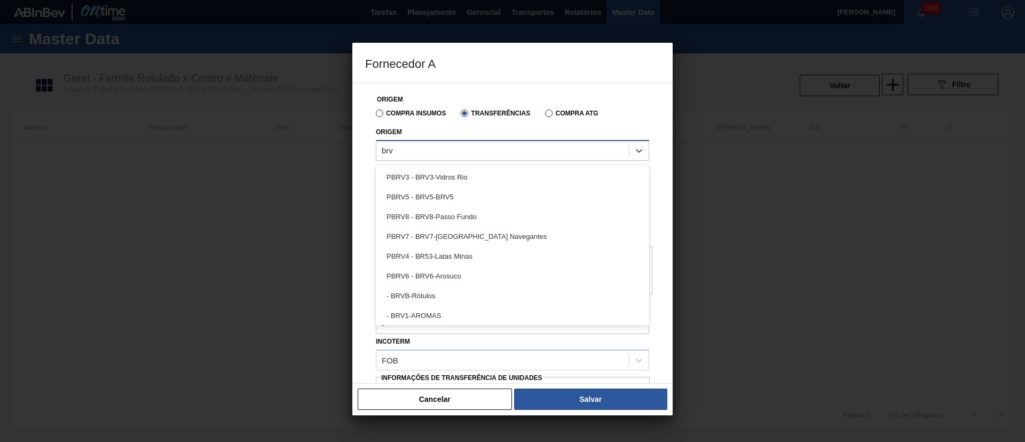
type input "brvb"
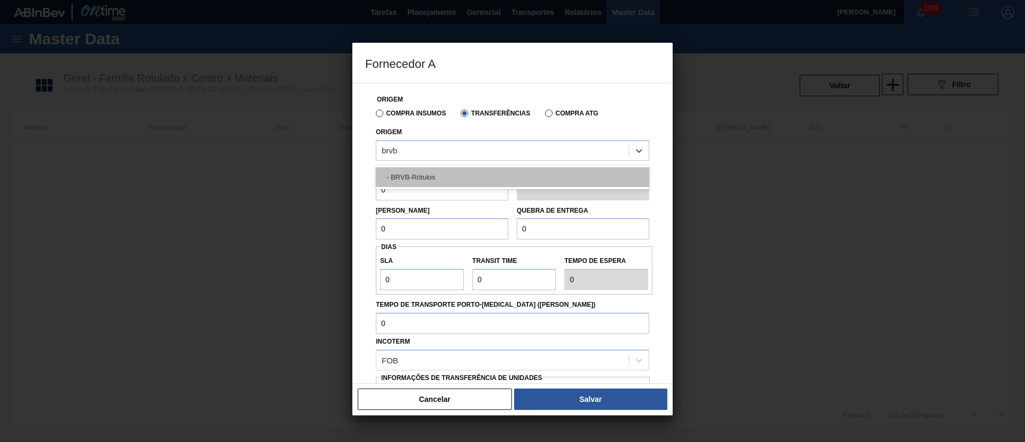
click at [422, 173] on div "- BRVB-Rótulos" at bounding box center [512, 177] width 273 height 20
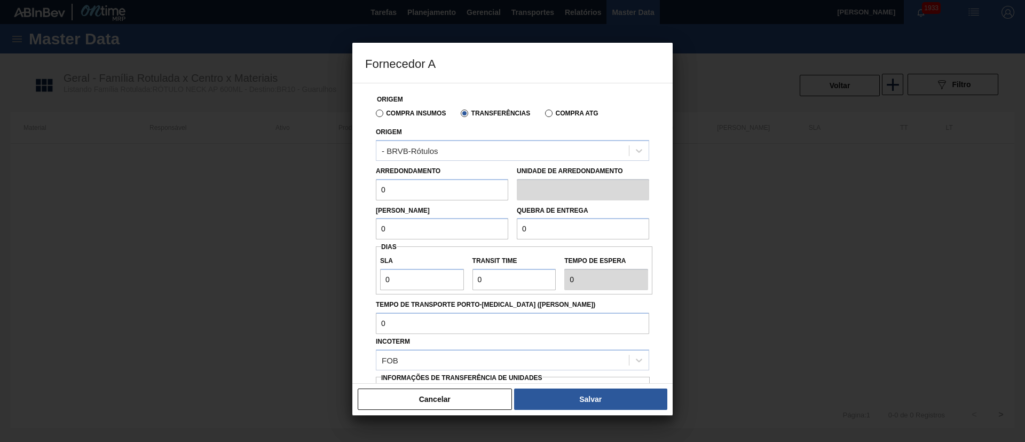
drag, startPoint x: 405, startPoint y: 192, endPoint x: 347, endPoint y: 191, distance: 58.8
click at [347, 191] on div "Fornecedor A Origem Compra Insumos Transferências Compra ATG Origem - BRVB-Rótu…" at bounding box center [512, 221] width 1025 height 442
type input "100"
click at [346, 234] on div "Fornecedor A Origem Compra Insumos Transferências Compra ATG Origem - BRVB-Rótu…" at bounding box center [512, 221] width 1025 height 442
type input "100"
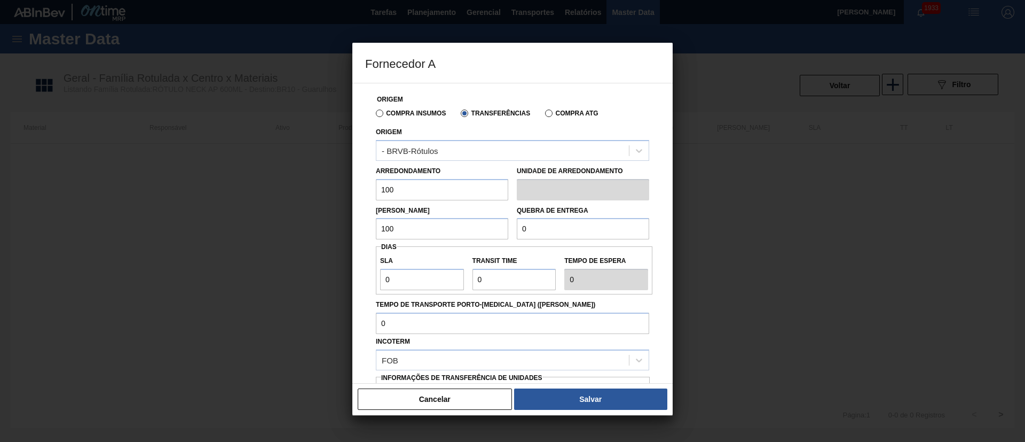
drag, startPoint x: 565, startPoint y: 235, endPoint x: 498, endPoint y: 236, distance: 66.2
click at [498, 236] on div "Lote Mínimo 100 Quebra de entrega 0" at bounding box center [513, 220] width 282 height 40
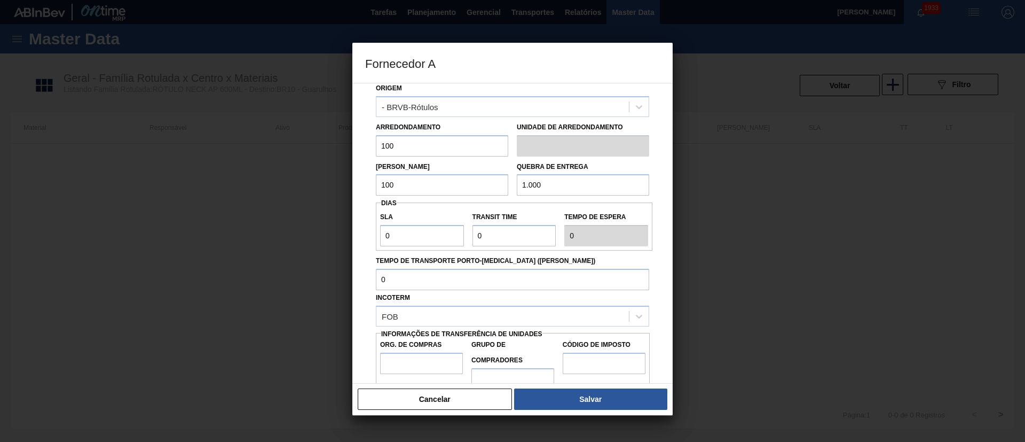
scroll to position [67, 0]
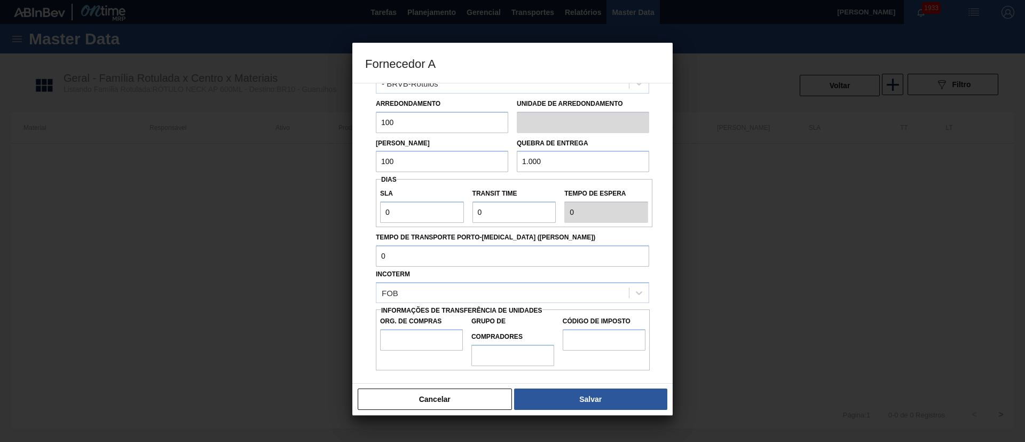
type input "1.000"
click at [352, 211] on div "Fornecedor A Origem Compra Insumos Transferências Compra ATG Origem - BRVB-Rótu…" at bounding box center [512, 221] width 1025 height 442
type input "3"
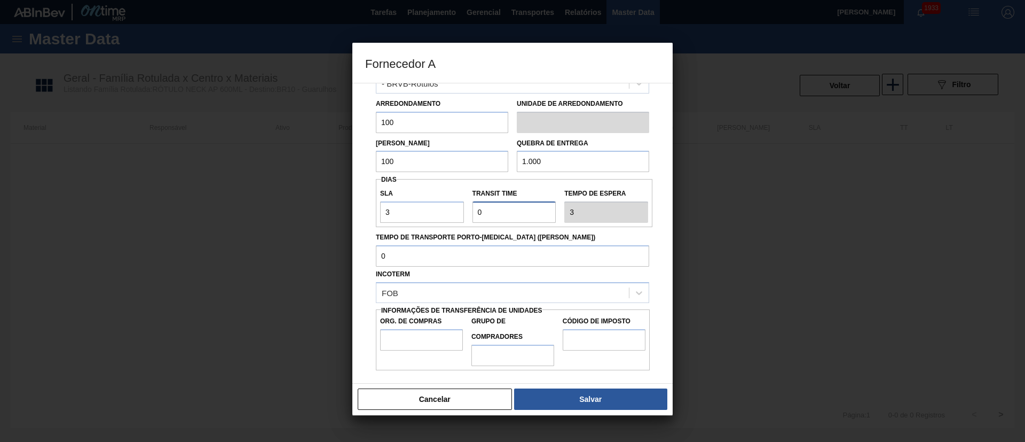
drag, startPoint x: 499, startPoint y: 210, endPoint x: 432, endPoint y: 210, distance: 67.3
click at [432, 210] on div "SLA 3 Transit Time Tempo de espera 3" at bounding box center [514, 203] width 277 height 40
type input "1"
type input "4"
type input "1"
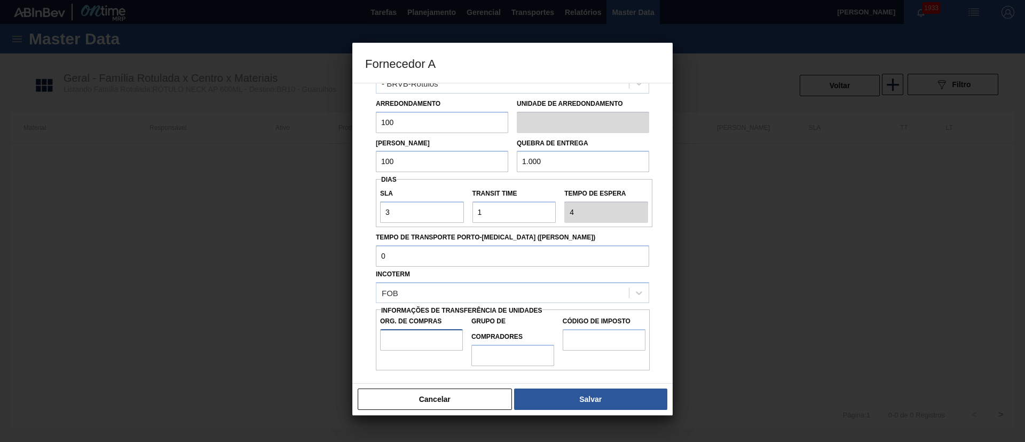
click at [402, 341] on input "Org. de Compras" at bounding box center [421, 339] width 83 height 21
type input "BR00"
drag, startPoint x: 498, startPoint y: 349, endPoint x: 504, endPoint y: 350, distance: 6.0
click at [498, 349] on input "Grupo de Compradores" at bounding box center [513, 354] width 83 height 21
type input "A01"
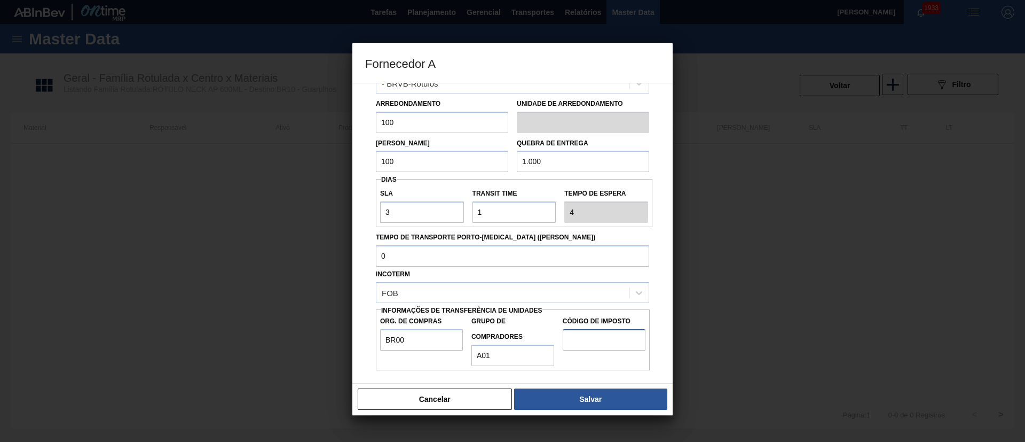
click at [589, 349] on input "Código de Imposto" at bounding box center [604, 339] width 83 height 21
type input "I1"
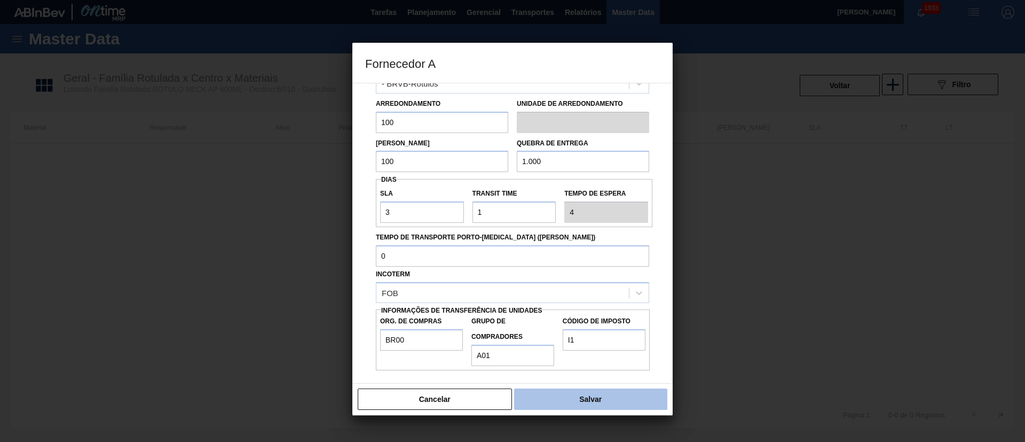
click at [602, 396] on button "Salvar" at bounding box center [590, 398] width 153 height 21
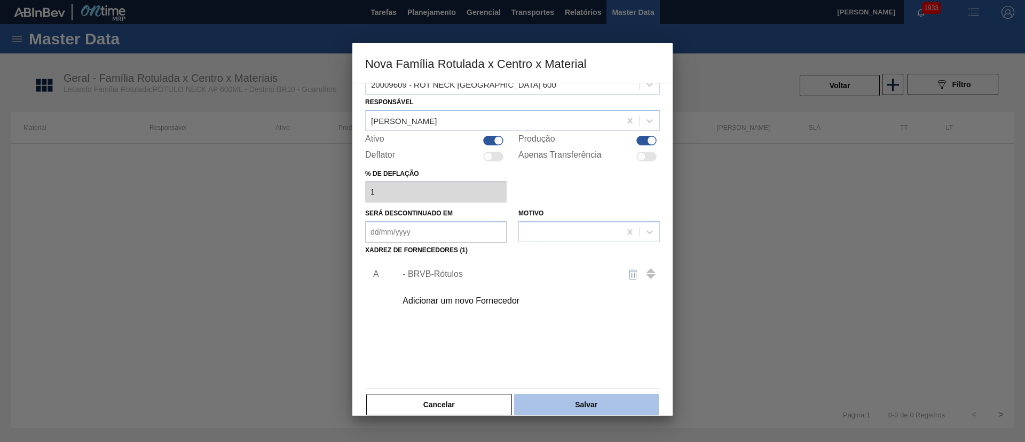
scroll to position [39, 0]
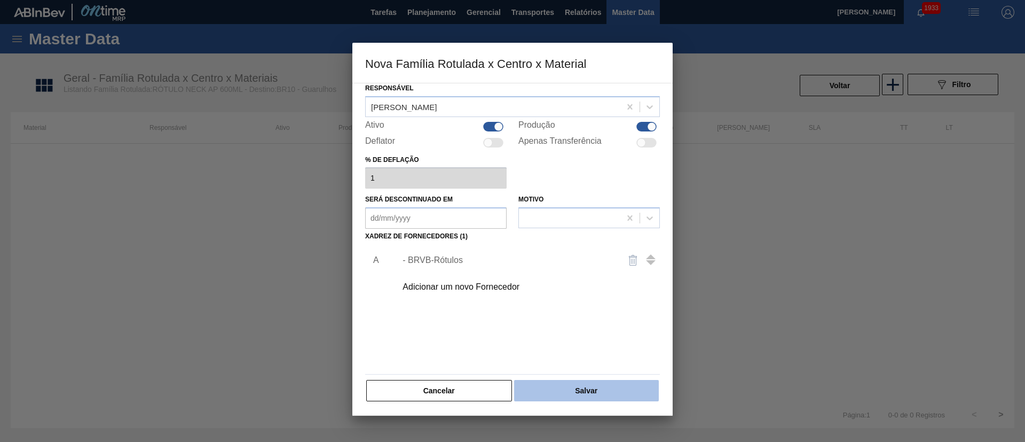
click at [585, 401] on button "Salvar" at bounding box center [586, 390] width 145 height 21
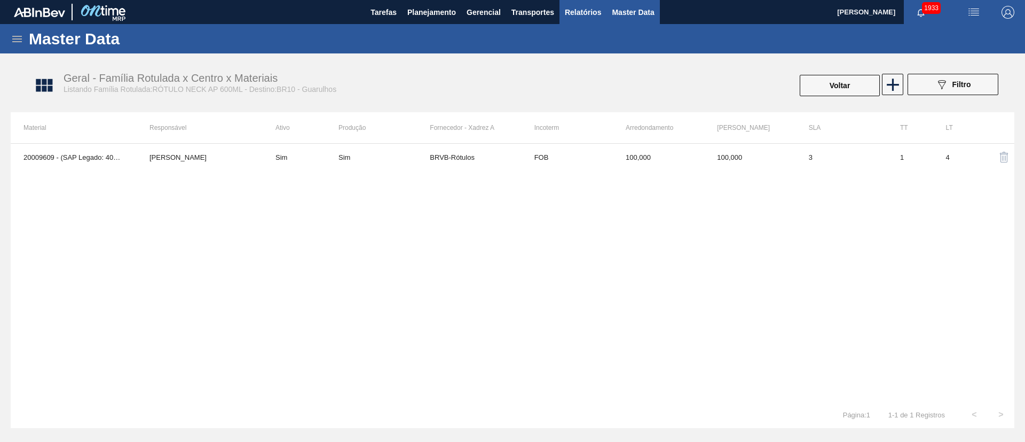
click at [587, 18] on button "Relatórios" at bounding box center [583, 12] width 47 height 24
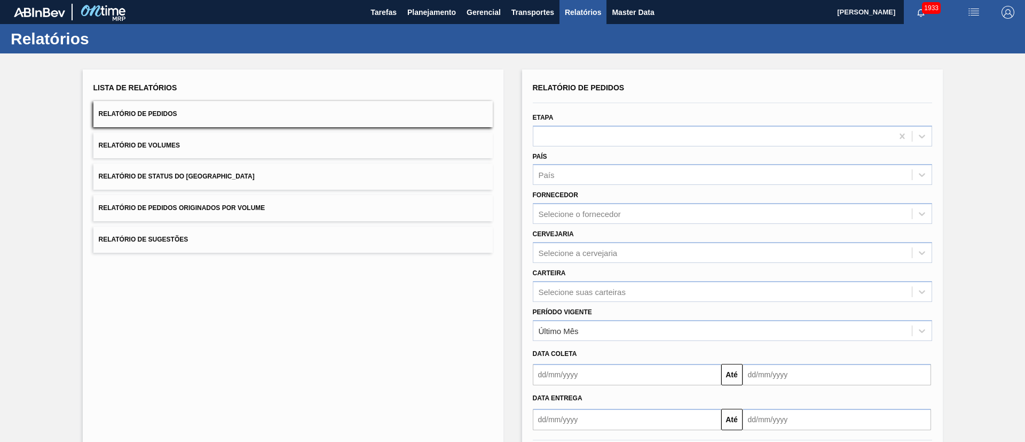
click at [220, 175] on button "Relatório de Status do Estoque" at bounding box center [292, 176] width 399 height 26
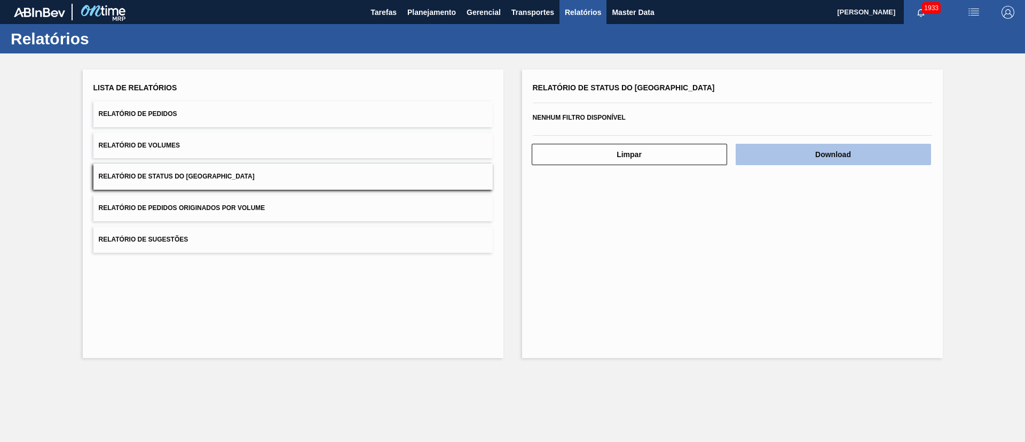
click at [861, 146] on button "Download" at bounding box center [833, 154] width 195 height 21
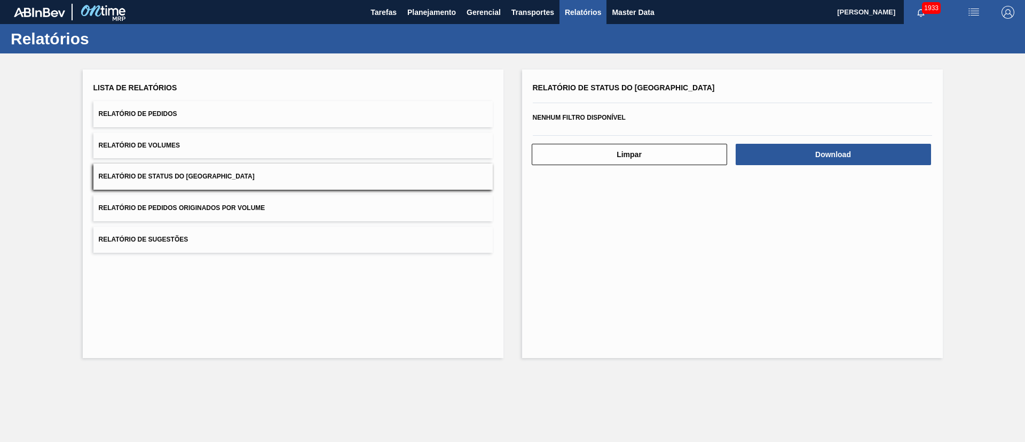
click at [182, 113] on button "Relatório de Pedidos" at bounding box center [292, 114] width 399 height 26
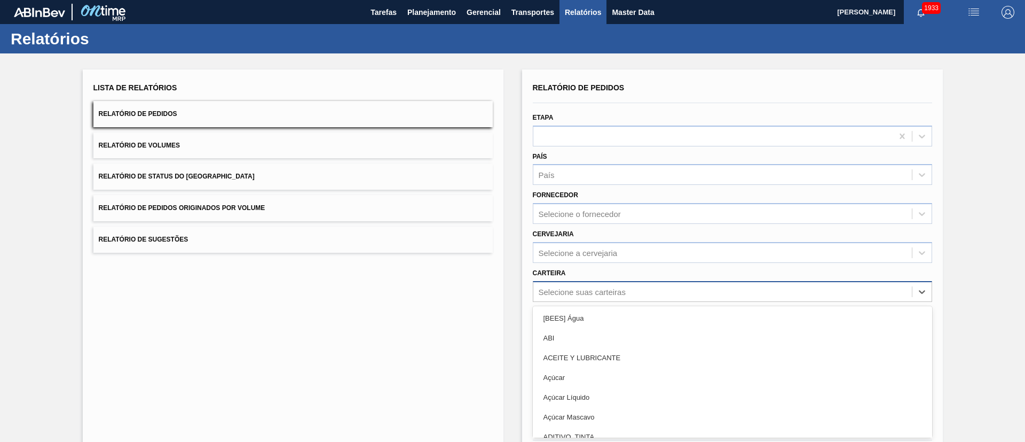
click at [575, 287] on div "option [BEES] Água focused, 1 of 101. 101 results available. Use Up and Down to…" at bounding box center [732, 291] width 399 height 21
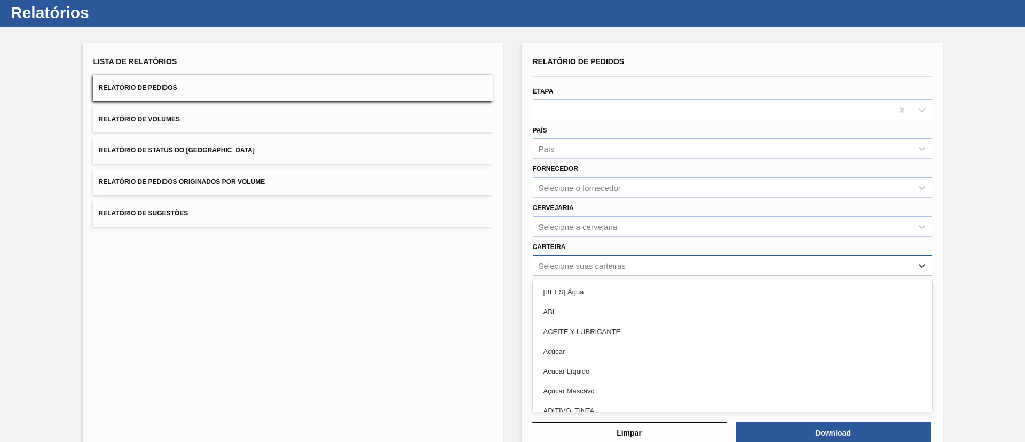
scroll to position [29, 0]
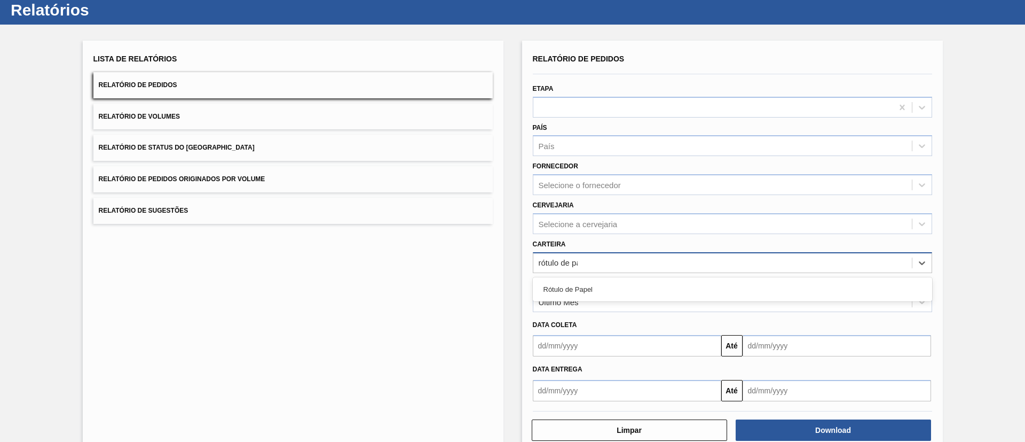
type input "rótulo de pap"
click at [575, 287] on div "Rótulo de Papel" at bounding box center [732, 289] width 399 height 20
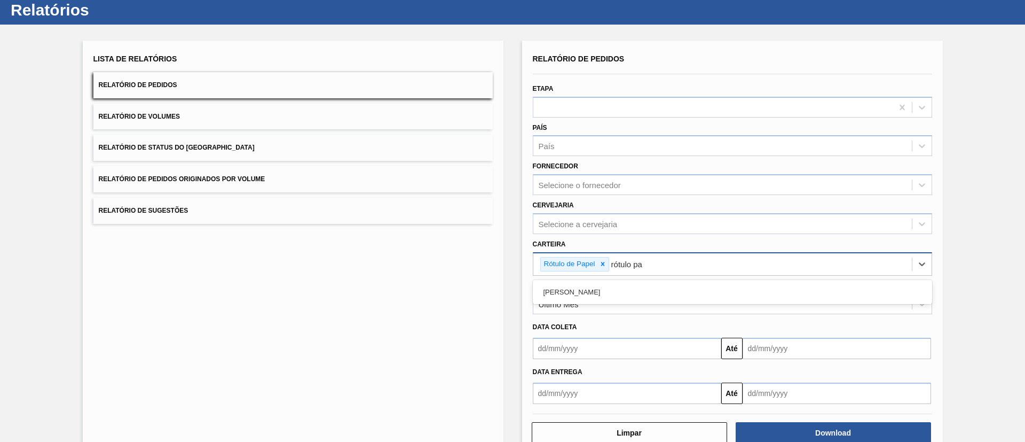
type input "rótulo pap"
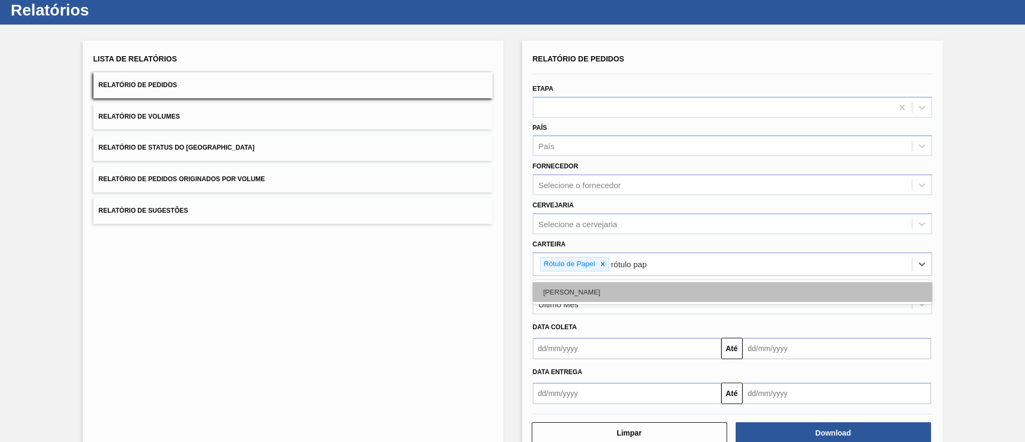
click at [604, 292] on div "Rótulo Papel" at bounding box center [732, 292] width 399 height 20
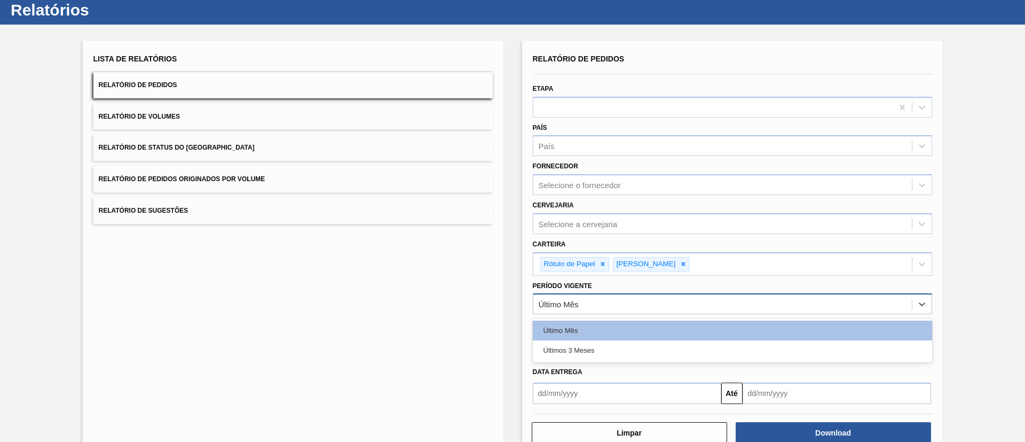
click at [568, 305] on div "Último Mês" at bounding box center [559, 304] width 40 height 9
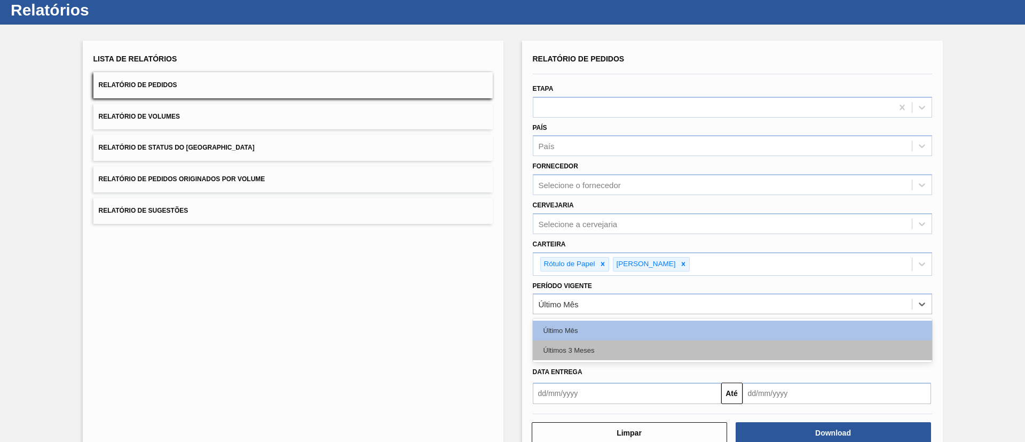
click at [561, 342] on div "Últimos 3 Meses" at bounding box center [732, 350] width 399 height 20
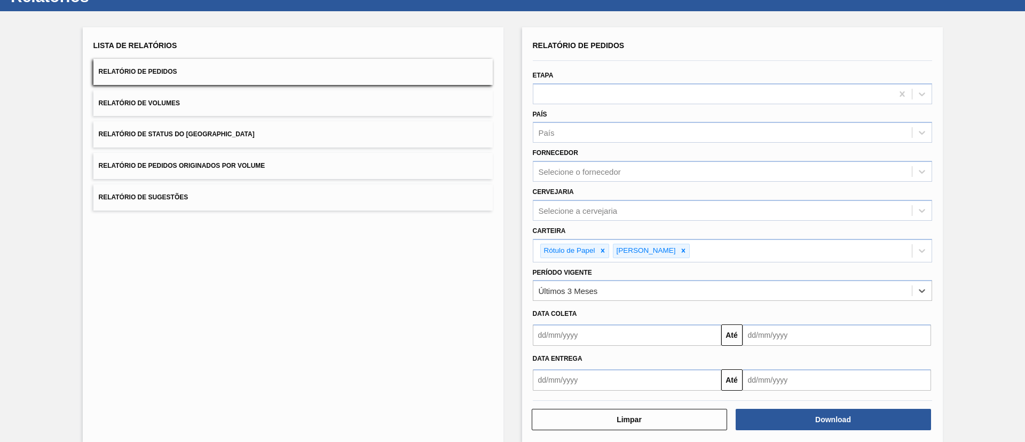
scroll to position [56, 0]
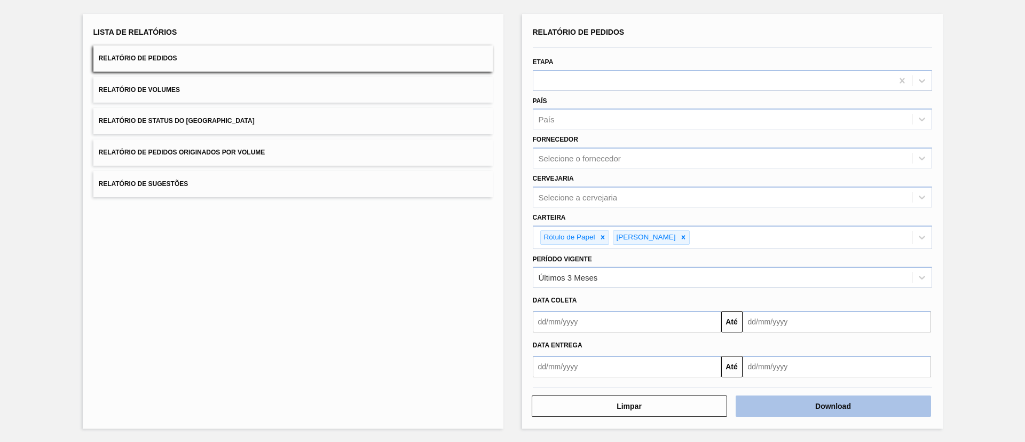
click at [818, 398] on button "Download" at bounding box center [833, 405] width 195 height 21
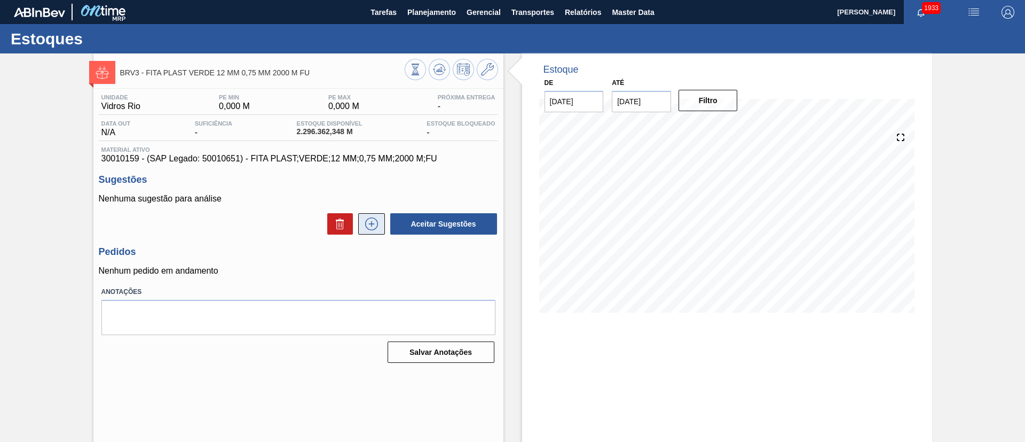
click at [362, 233] on button at bounding box center [371, 223] width 27 height 21
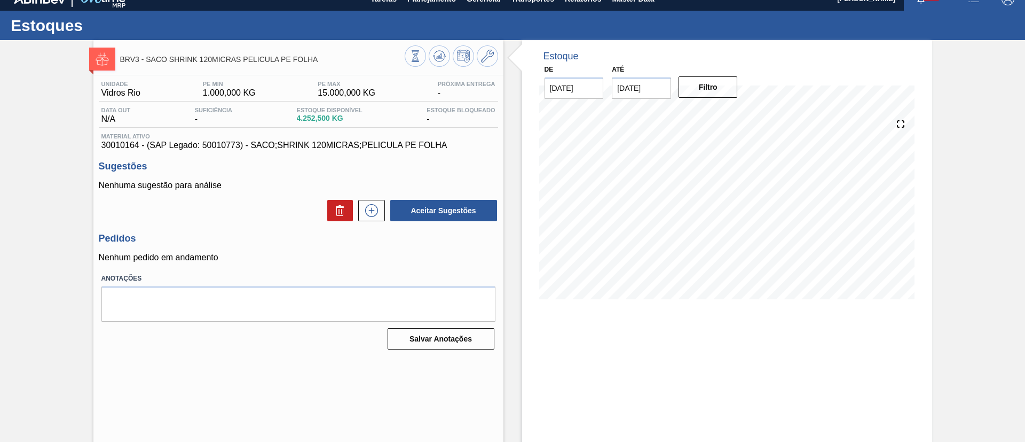
scroll to position [18, 0]
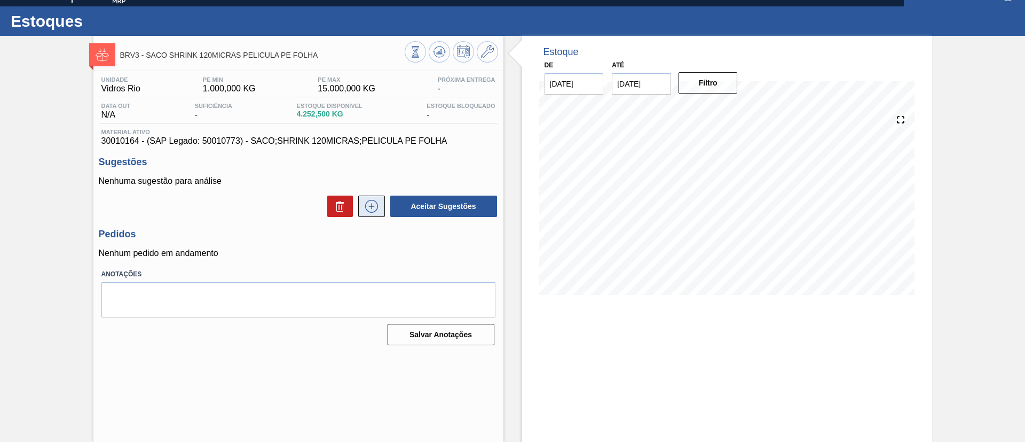
click at [363, 209] on icon at bounding box center [371, 206] width 17 height 13
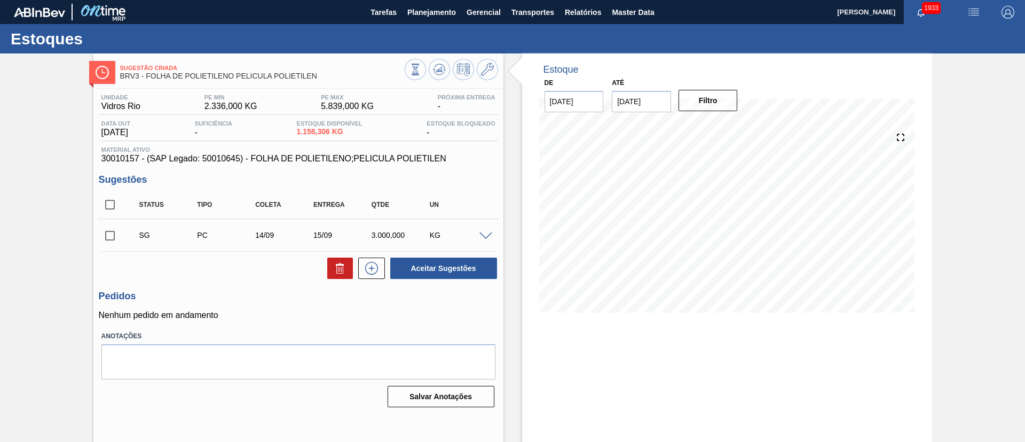
click at [485, 229] on div "SG PC 14/09 15/09 3.000,000 KG" at bounding box center [298, 235] width 399 height 27
click at [481, 228] on div "SG PC 14/09 15/09 3.000,000 KG" at bounding box center [298, 235] width 399 height 27
click at [483, 233] on span at bounding box center [486, 236] width 13 height 8
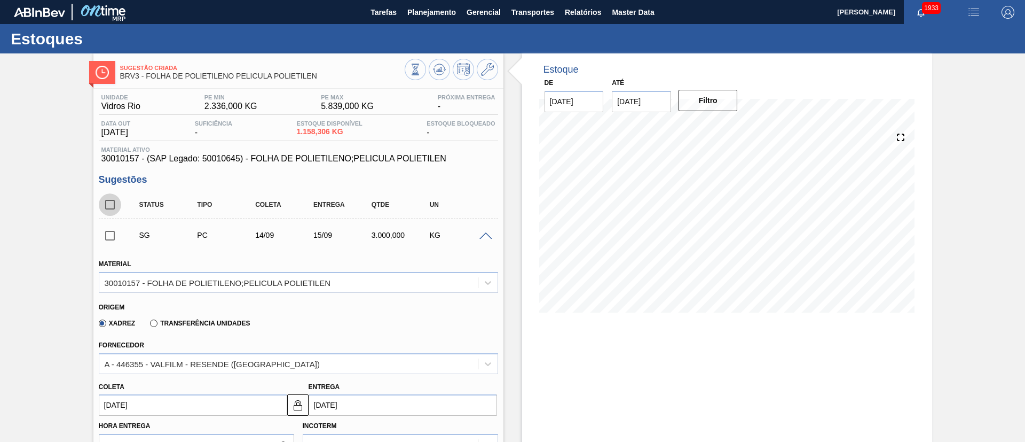
click at [117, 204] on input "checkbox" at bounding box center [110, 204] width 22 height 22
checkbox input "true"
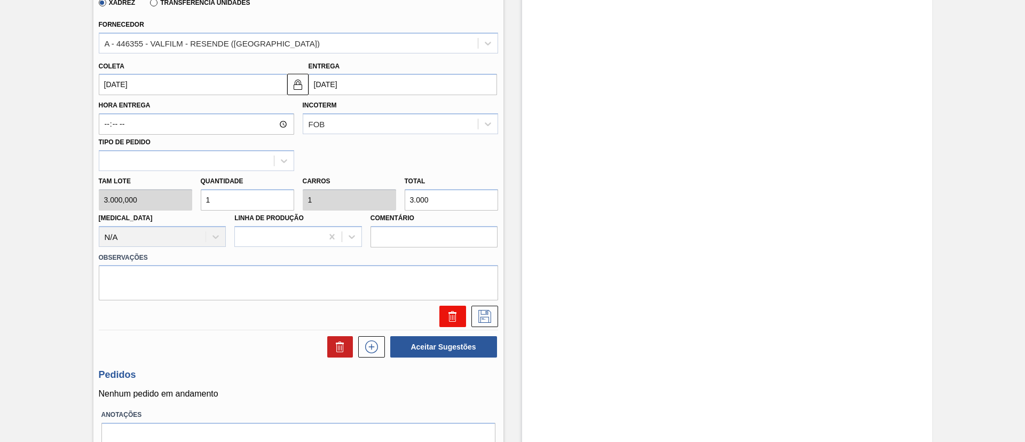
click at [443, 315] on button at bounding box center [453, 315] width 27 height 21
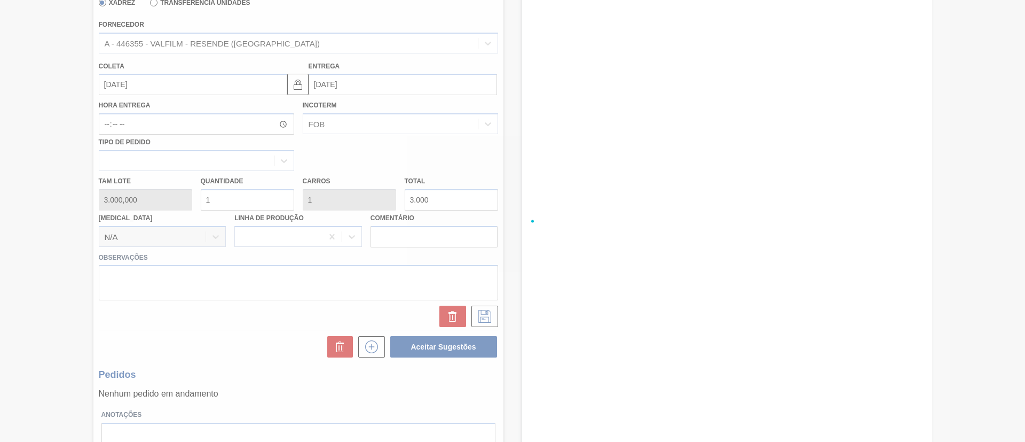
scroll to position [18, 0]
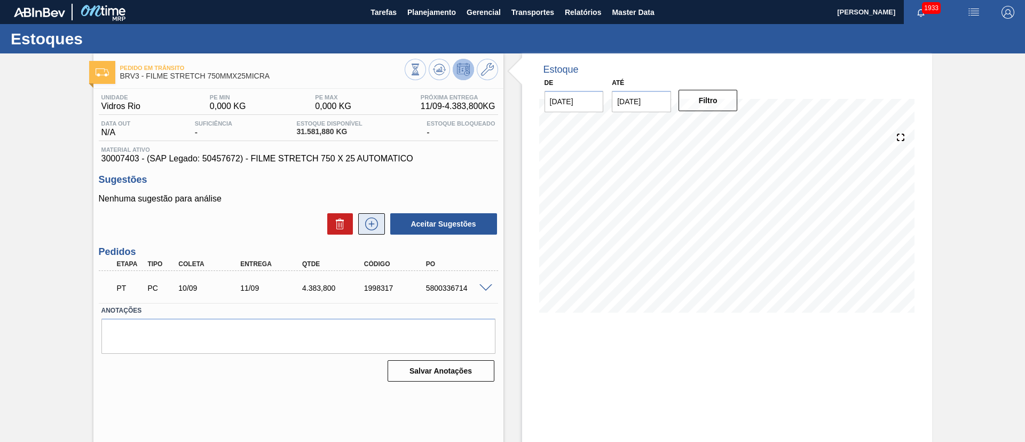
click at [379, 230] on button at bounding box center [371, 223] width 27 height 21
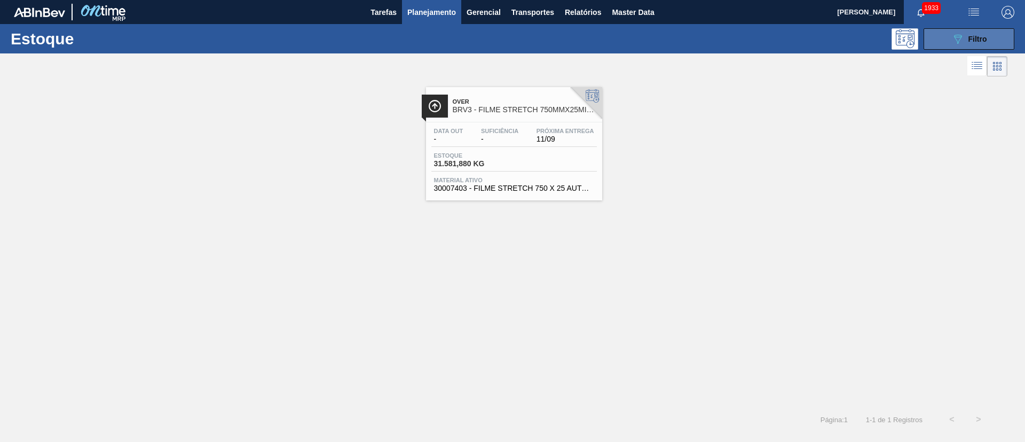
click at [947, 40] on button "089F7B8B-B2A5-4AFE-B5C0-19BA573D28AC Filtro" at bounding box center [969, 38] width 91 height 21
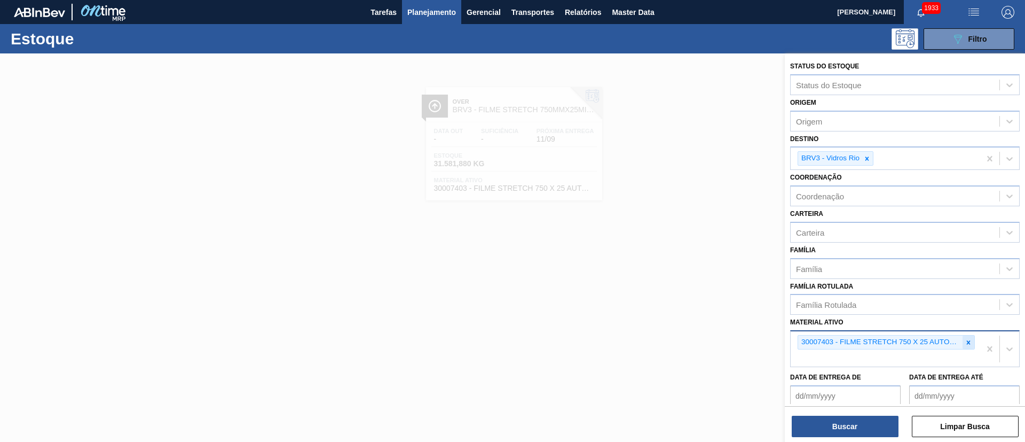
click at [970, 344] on icon at bounding box center [968, 342] width 7 height 7
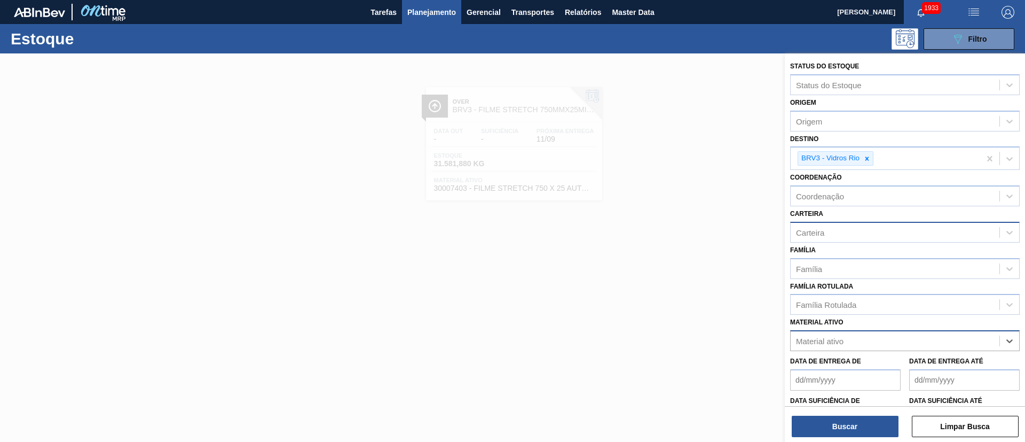
click at [830, 227] on div "Carteira" at bounding box center [895, 231] width 209 height 15
type input "rótulo de pa"
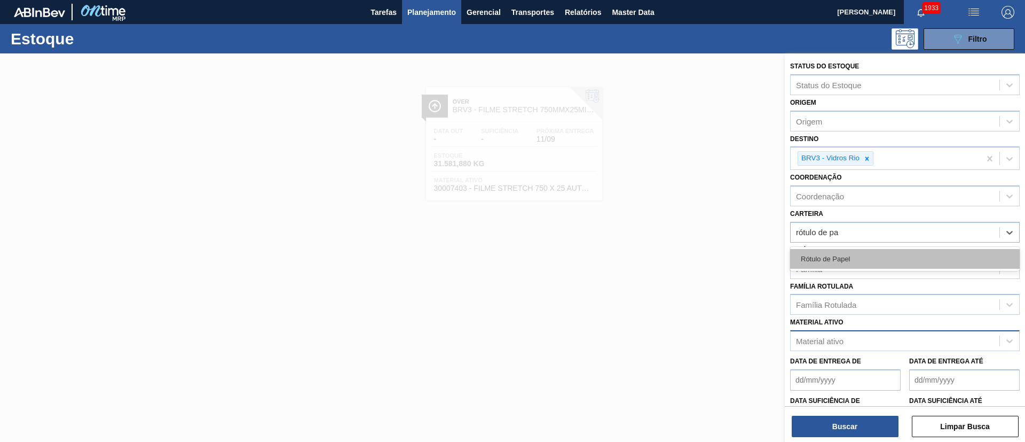
click at [835, 250] on div "Rótulo de Papel" at bounding box center [905, 259] width 230 height 20
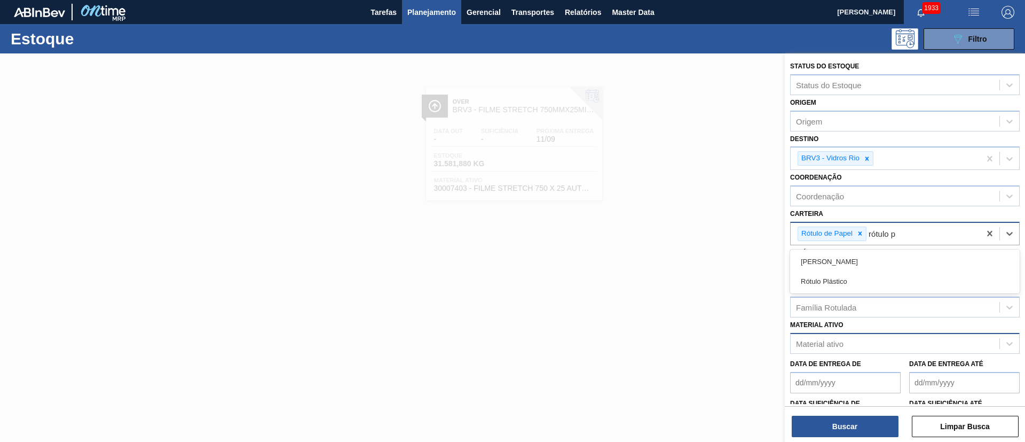
type input "rótulo pa"
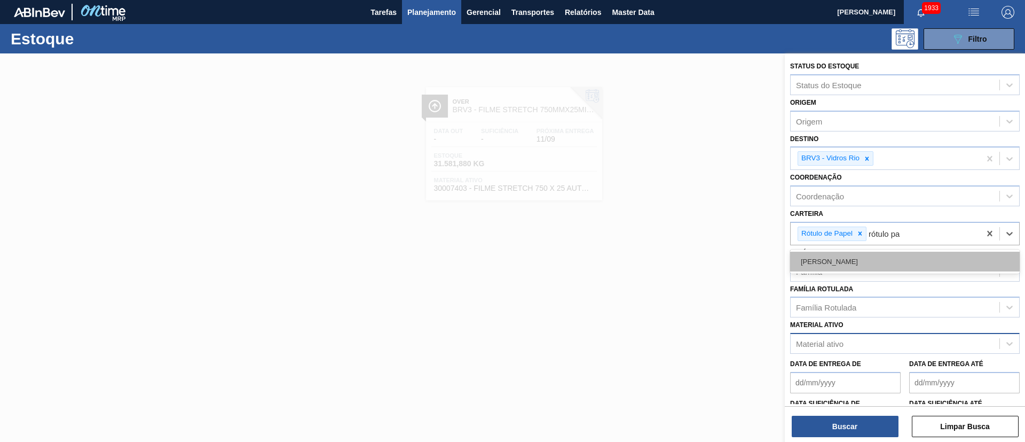
click at [853, 261] on div "Rótulo Papel" at bounding box center [905, 262] width 230 height 20
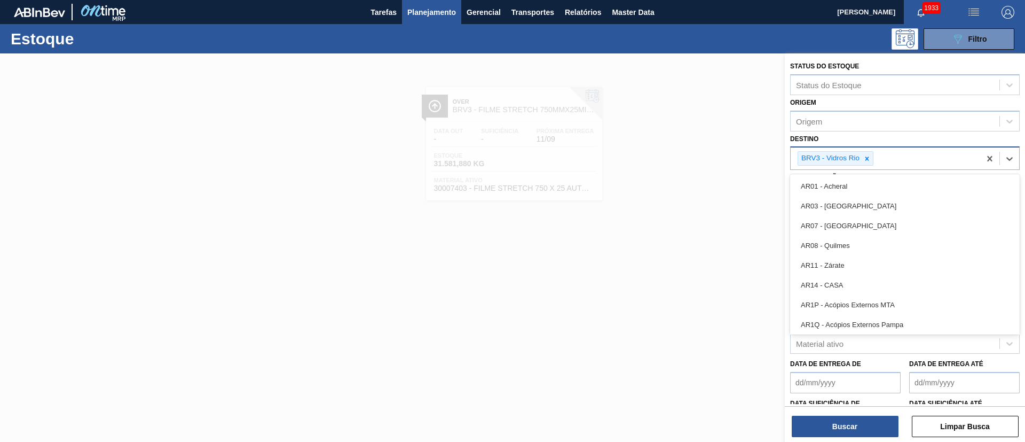
click at [861, 160] on div "BRV3 - Vidros Rio" at bounding box center [829, 158] width 63 height 13
click at [865, 157] on icon at bounding box center [867, 158] width 7 height 7
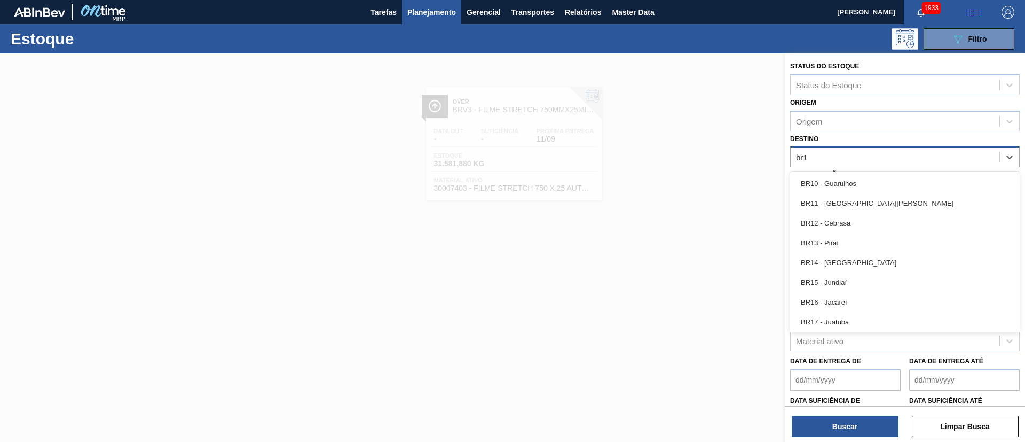
type input "br10"
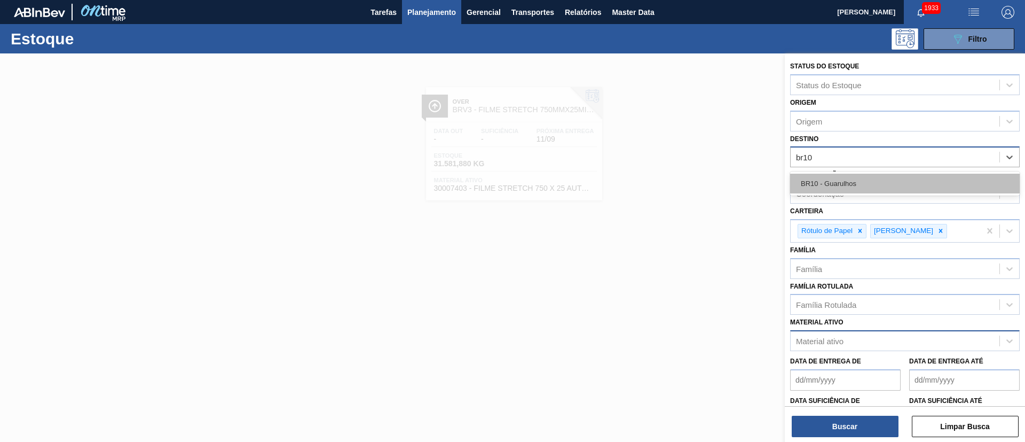
click at [853, 193] on div "BR10 - Guarulhos" at bounding box center [905, 184] width 230 height 20
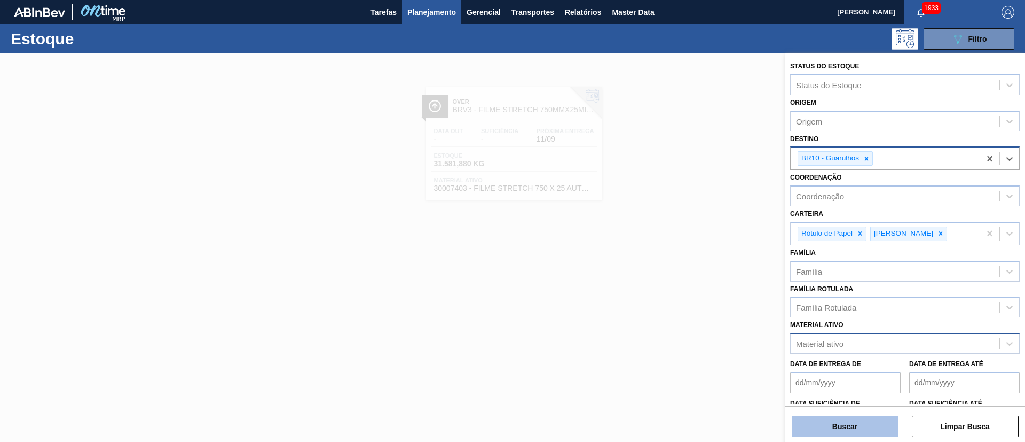
click at [831, 430] on button "Buscar" at bounding box center [845, 426] width 107 height 21
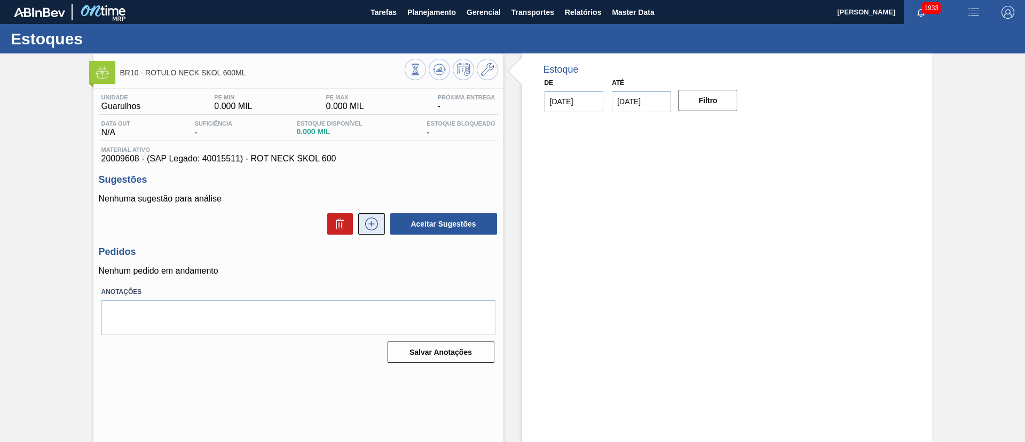
click at [371, 226] on icon at bounding box center [371, 224] width 1 height 6
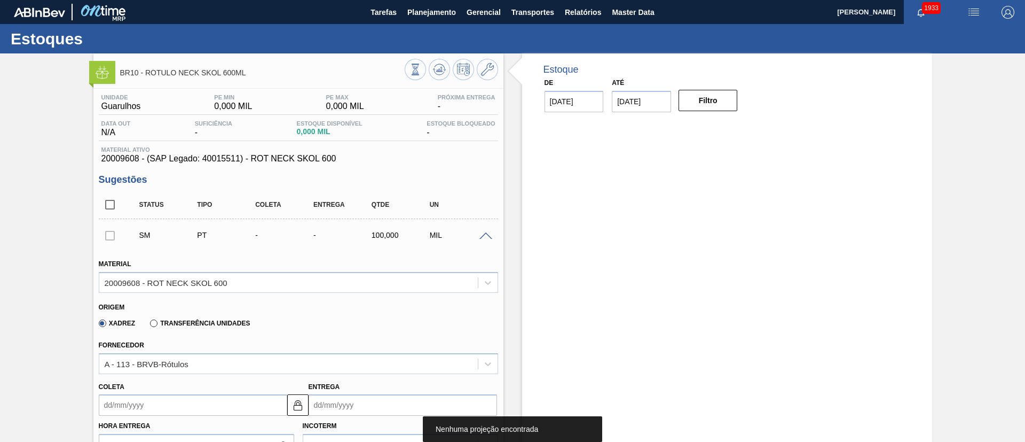
scroll to position [160, 0]
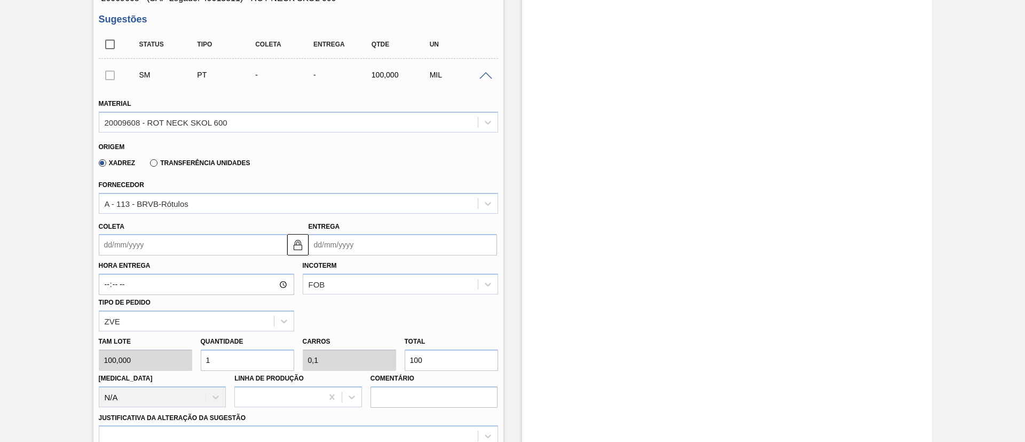
click at [133, 250] on input "Coleta" at bounding box center [193, 244] width 189 height 21
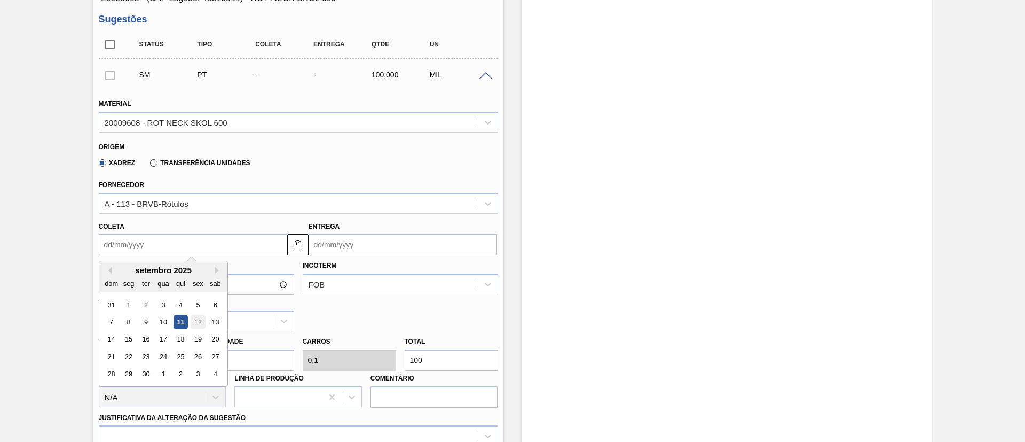
click at [195, 323] on div "12" at bounding box center [198, 322] width 14 height 14
type input "[DATE]"
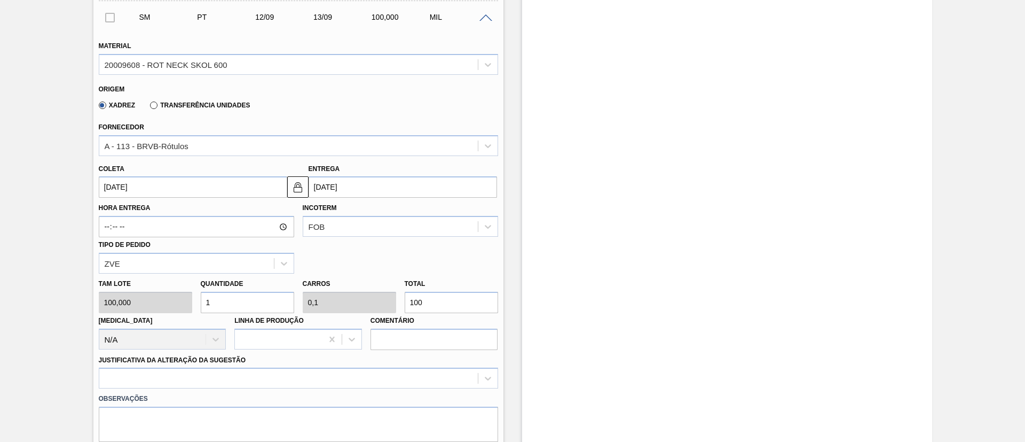
scroll to position [240, 0]
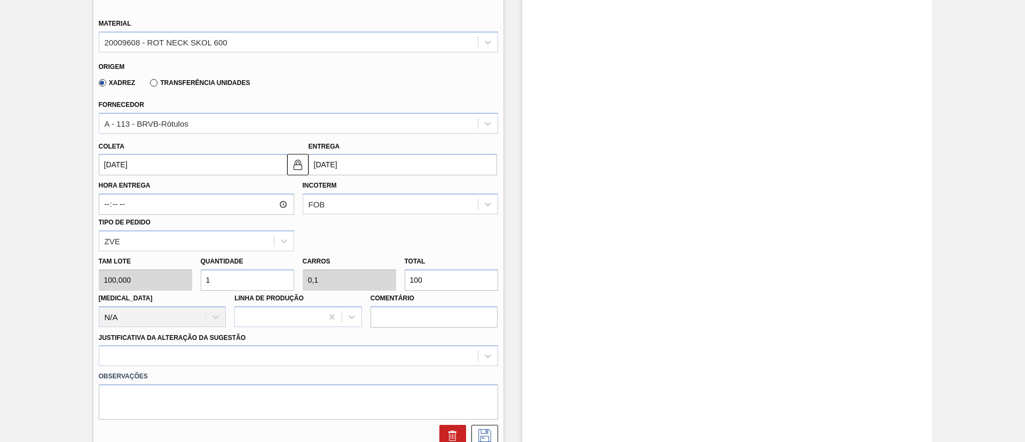
click at [356, 282] on div "Tam lote 100,000 Quantidade 1 Carros 0,1 Total 100 [MEDICAL_DATA] N/A Linha de …" at bounding box center [299, 289] width 408 height 76
type input "0,04"
type input "0,004"
type input "4"
type input "0,4"
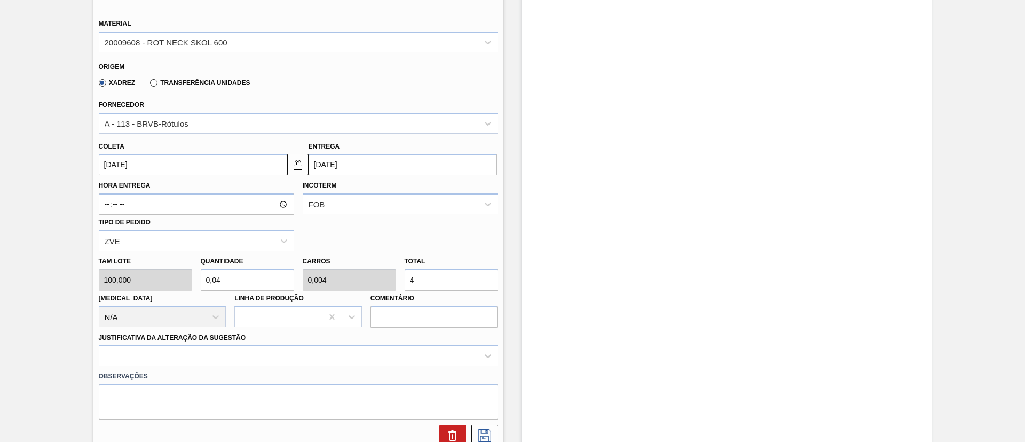
type input "0,04"
type input "40"
type input "4"
type input "0,4"
type input "400"
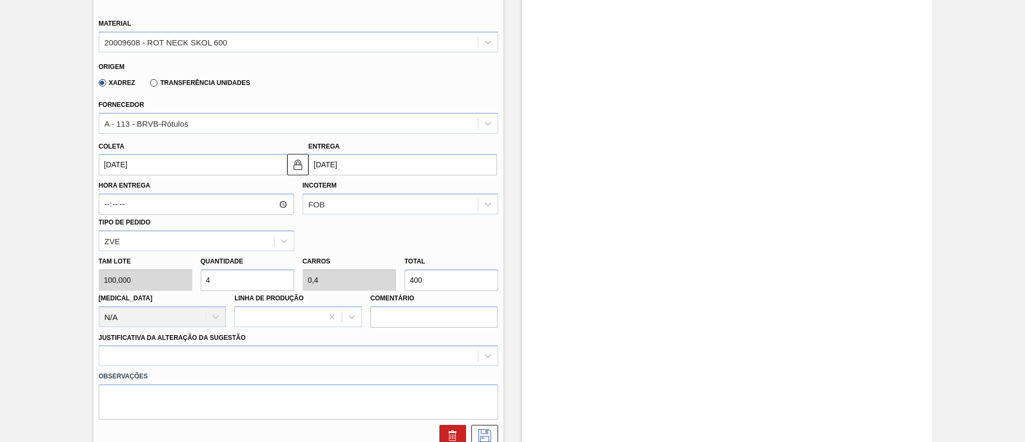
type input "40"
type input "4"
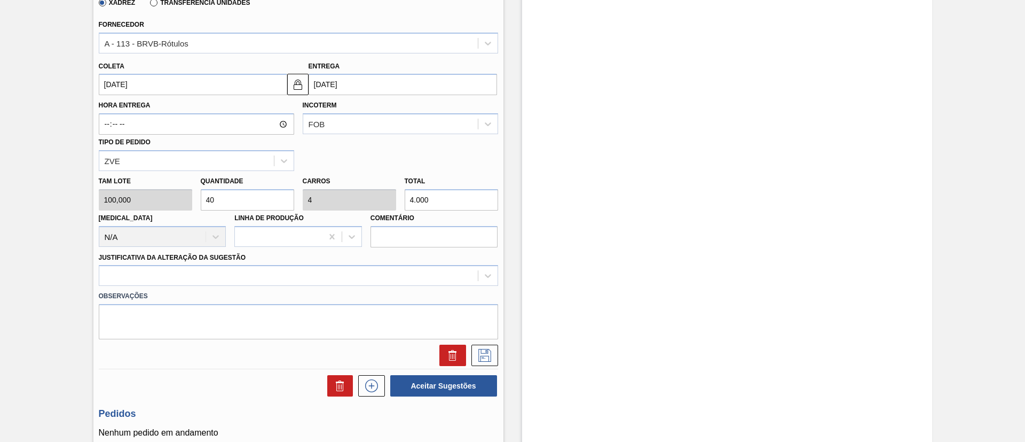
type input "4.000"
click at [203, 286] on div "Observações" at bounding box center [299, 312] width 408 height 53
click at [202, 279] on div at bounding box center [298, 275] width 399 height 21
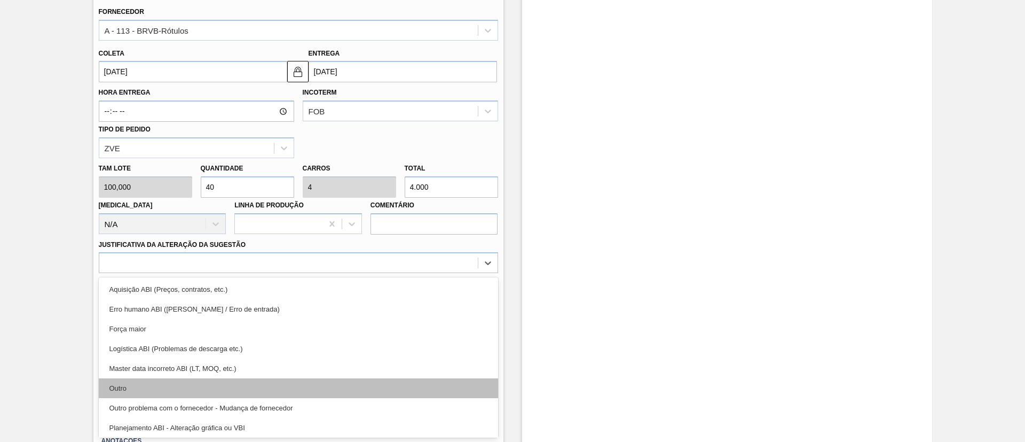
click at [181, 387] on div "Outro" at bounding box center [298, 388] width 399 height 20
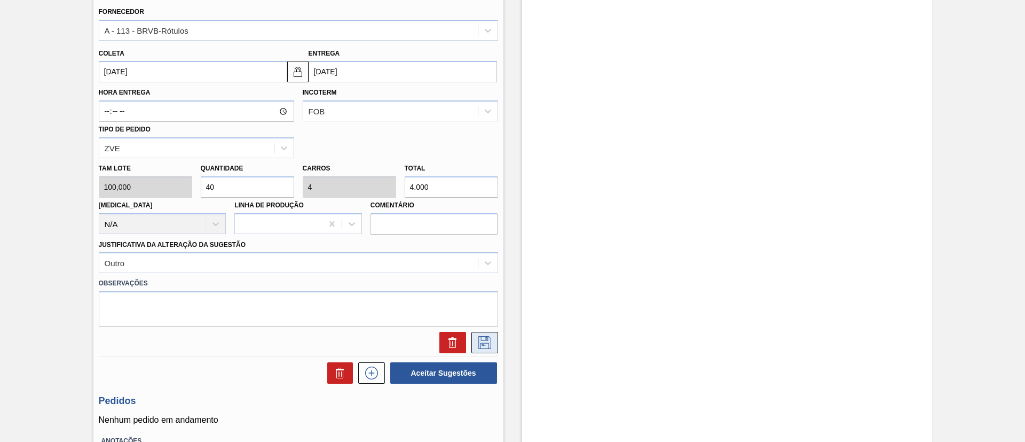
click at [480, 343] on icon at bounding box center [485, 342] width 13 height 13
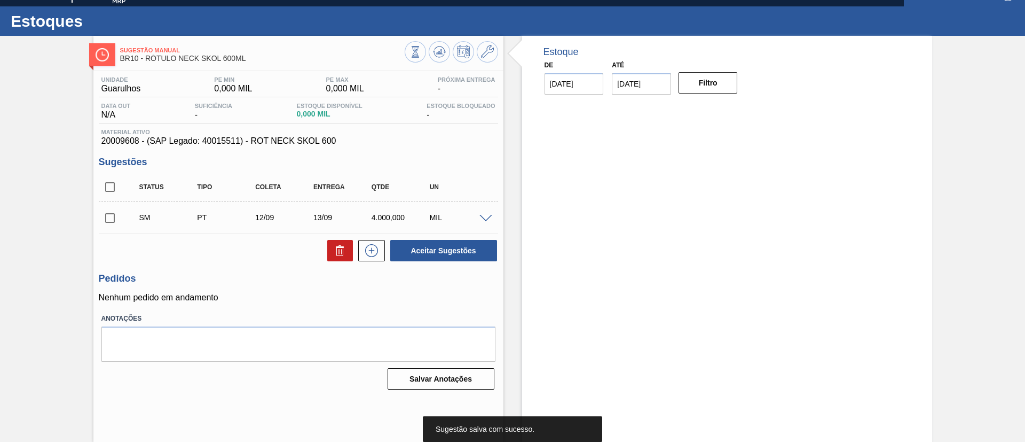
scroll to position [18, 0]
click at [112, 221] on input "checkbox" at bounding box center [110, 218] width 22 height 22
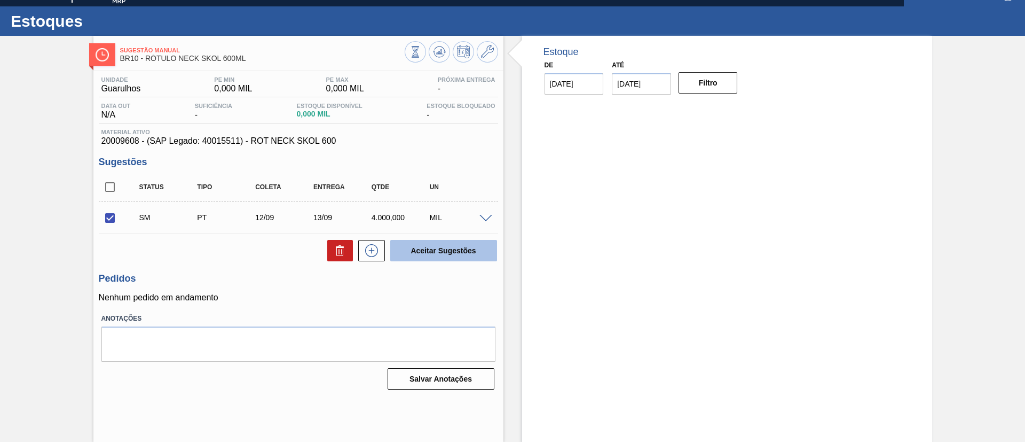
click at [432, 252] on button "Aceitar Sugestões" at bounding box center [443, 250] width 107 height 21
checkbox input "false"
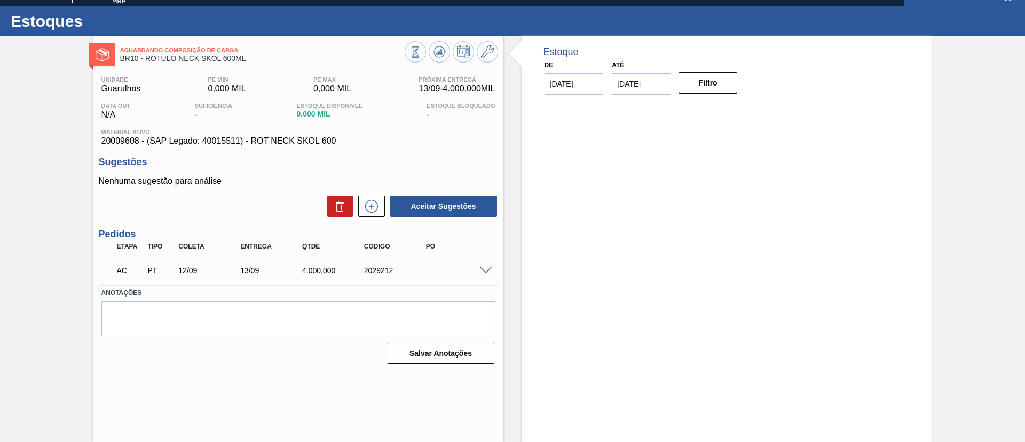
click at [487, 267] on span at bounding box center [486, 271] width 13 height 8
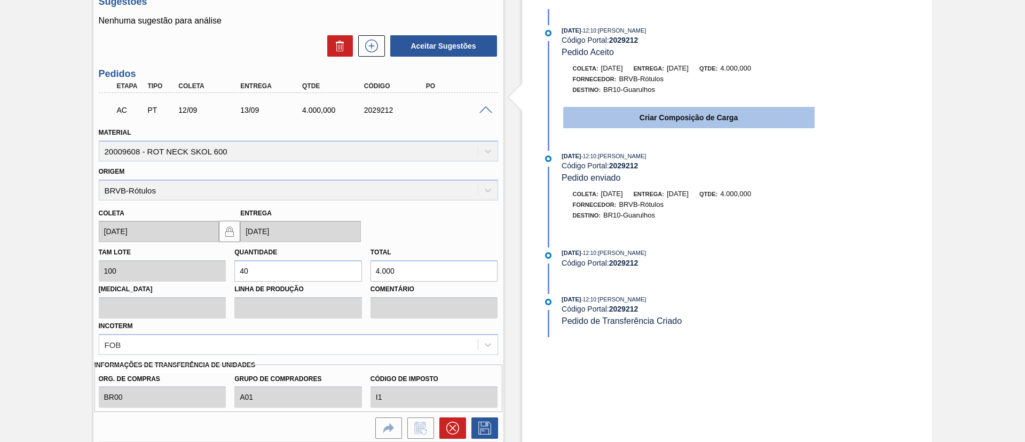
click at [617, 120] on button "Criar Composição de Carga" at bounding box center [689, 117] width 252 height 21
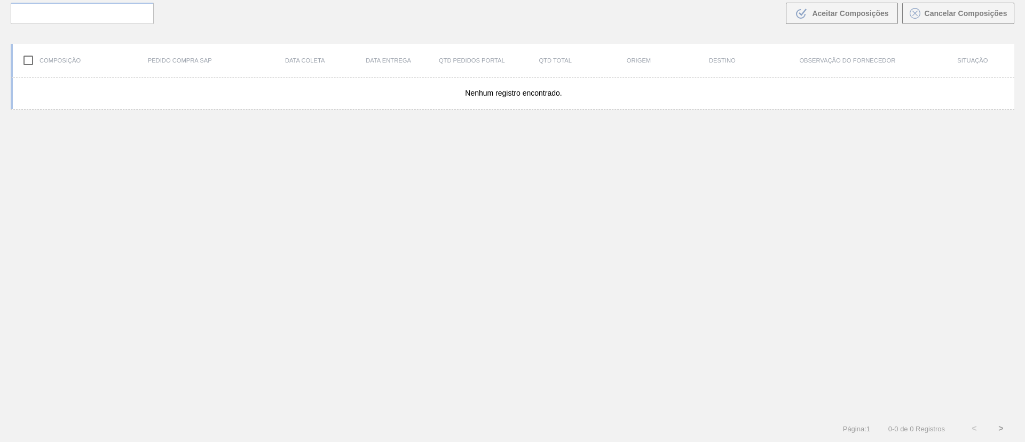
scroll to position [77, 0]
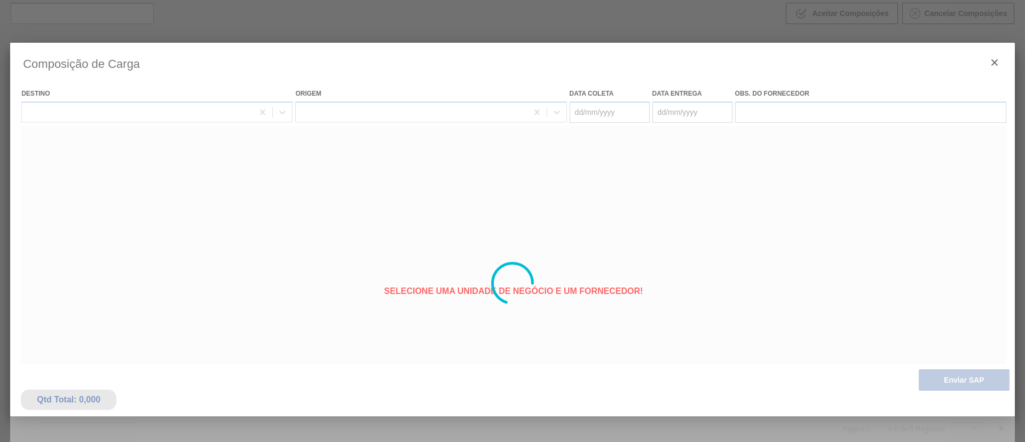
type coleta "[DATE]"
type entrega "[DATE]"
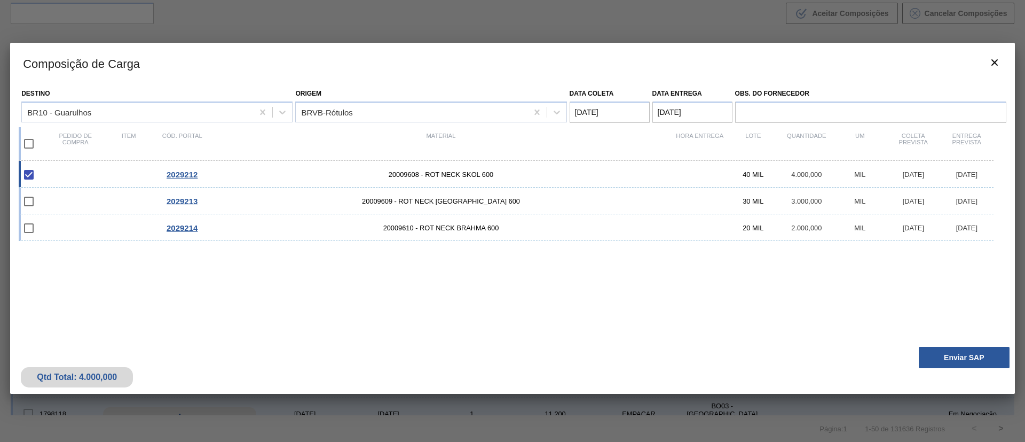
click at [33, 139] on input "checkbox" at bounding box center [29, 143] width 22 height 22
checkbox input "true"
click at [953, 356] on button "Enviar SAP" at bounding box center [964, 357] width 91 height 21
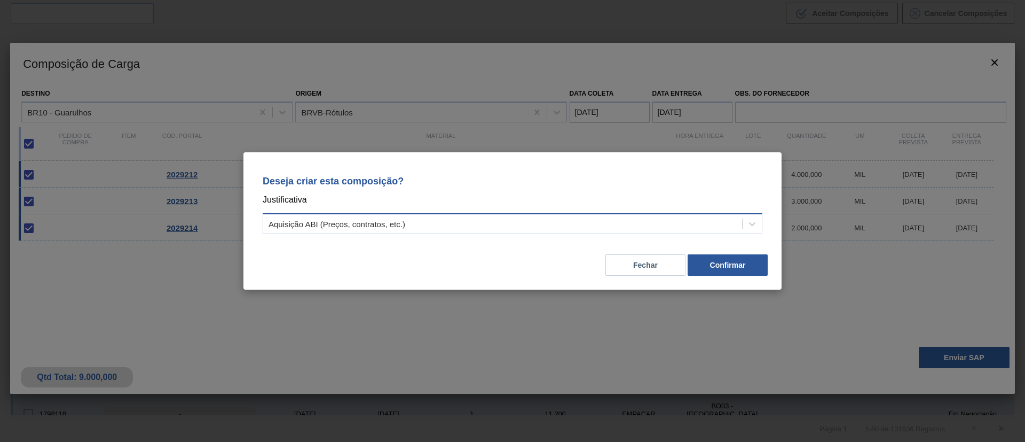
click at [343, 230] on div "Aquisição ABI (Preços, contratos, etc.)" at bounding box center [502, 223] width 479 height 15
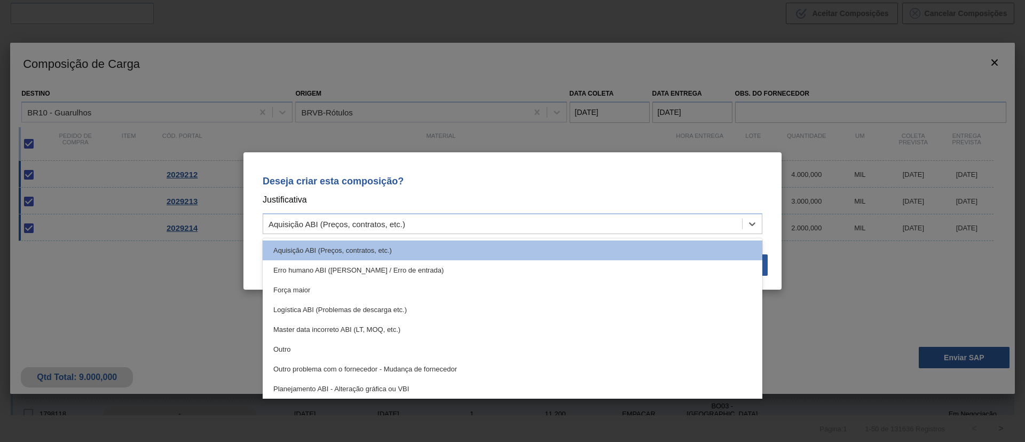
drag, startPoint x: 324, startPoint y: 346, endPoint x: 645, endPoint y: 288, distance: 326.1
click at [325, 347] on div "Outro" at bounding box center [513, 349] width 500 height 20
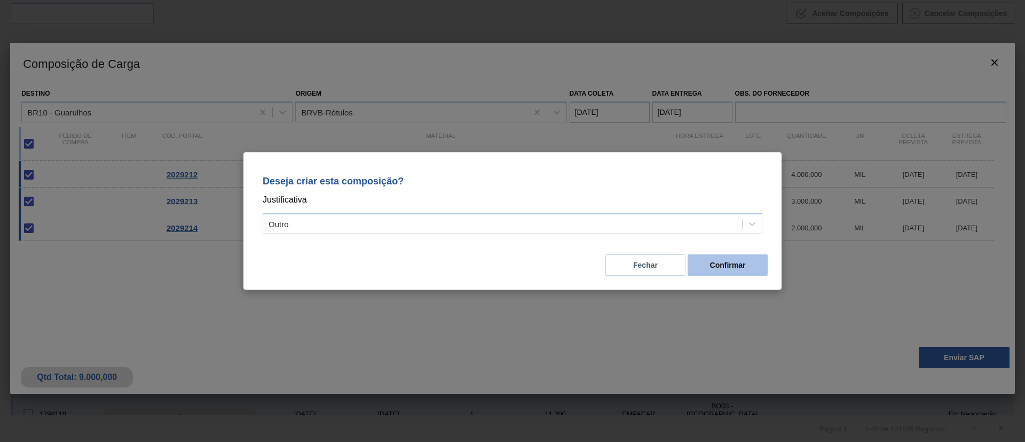
click at [734, 261] on button "Confirmar" at bounding box center [728, 264] width 80 height 21
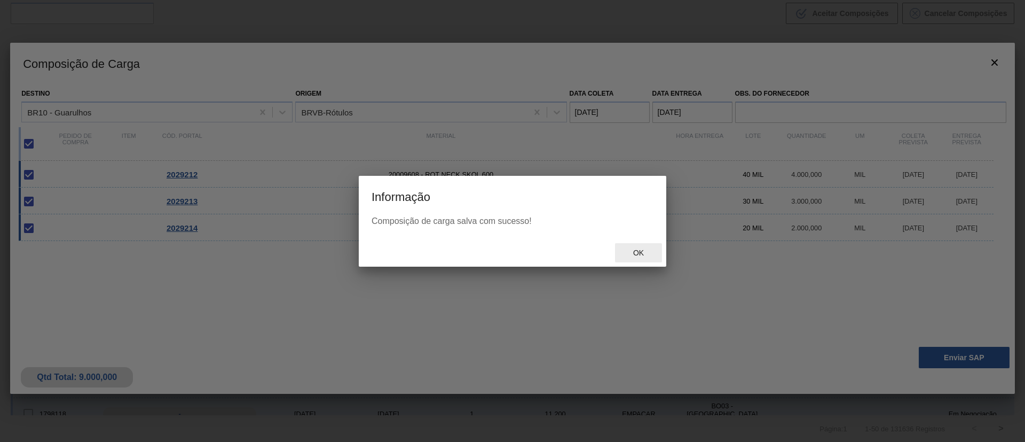
click at [639, 253] on span "Ok" at bounding box center [639, 252] width 28 height 9
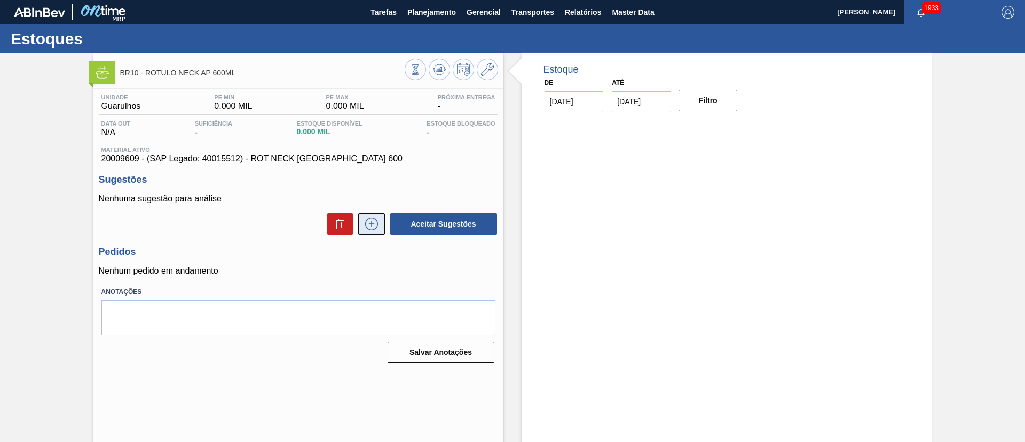
click at [380, 228] on button at bounding box center [371, 223] width 27 height 21
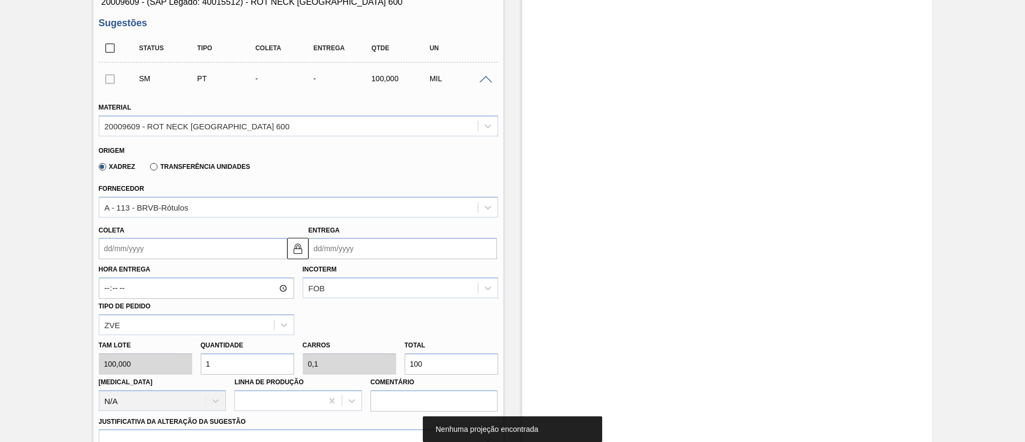
scroll to position [160, 0]
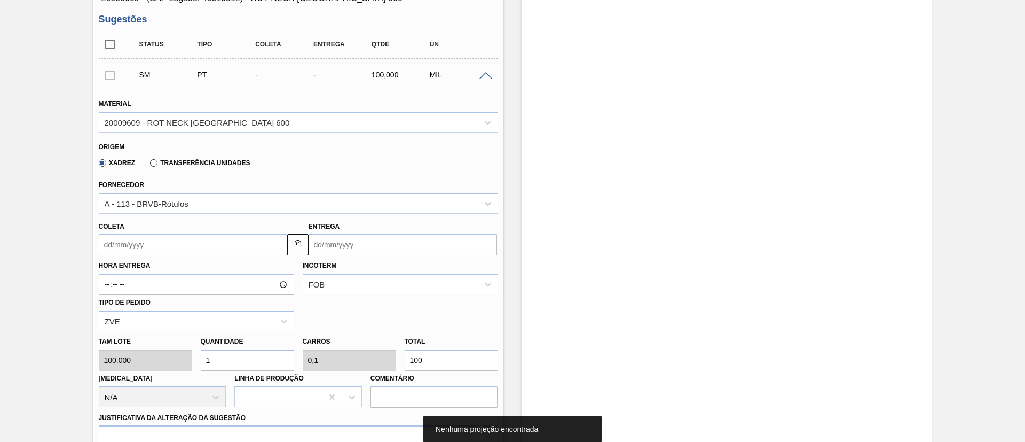
click at [155, 250] on input "Coleta" at bounding box center [193, 244] width 189 height 21
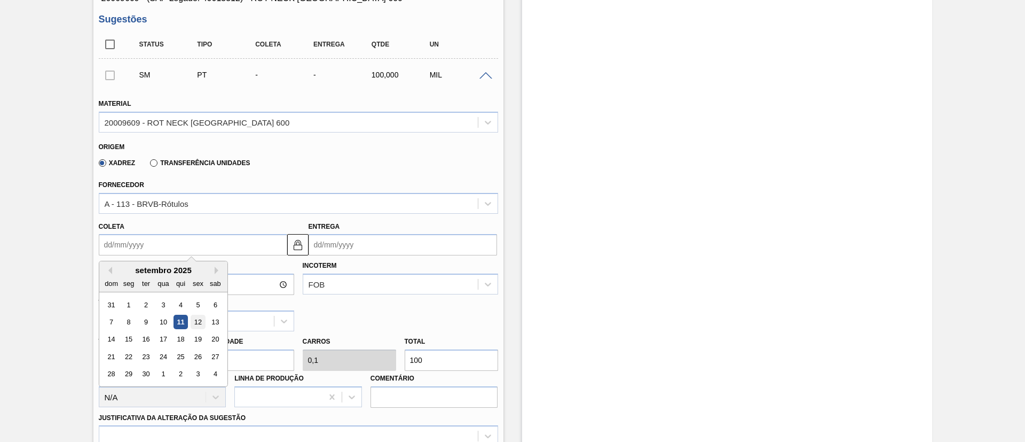
click at [201, 321] on div "12" at bounding box center [198, 322] width 14 height 14
type input "[DATE]"
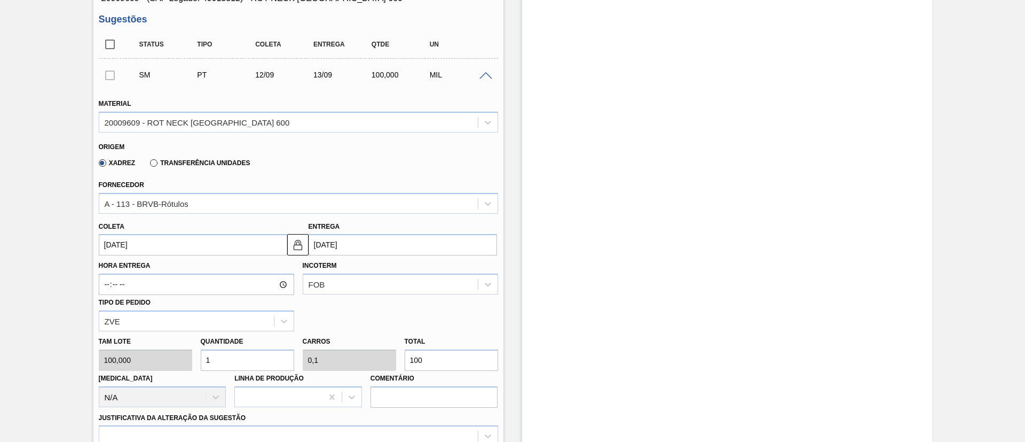
click at [369, 359] on div "Tam lote 100,000 Quantidade 1 Carros 0,1 Total 100 [MEDICAL_DATA] N/A Linha de …" at bounding box center [299, 369] width 408 height 76
type input "0,03"
type input "0,003"
type input "3"
type input "0,3"
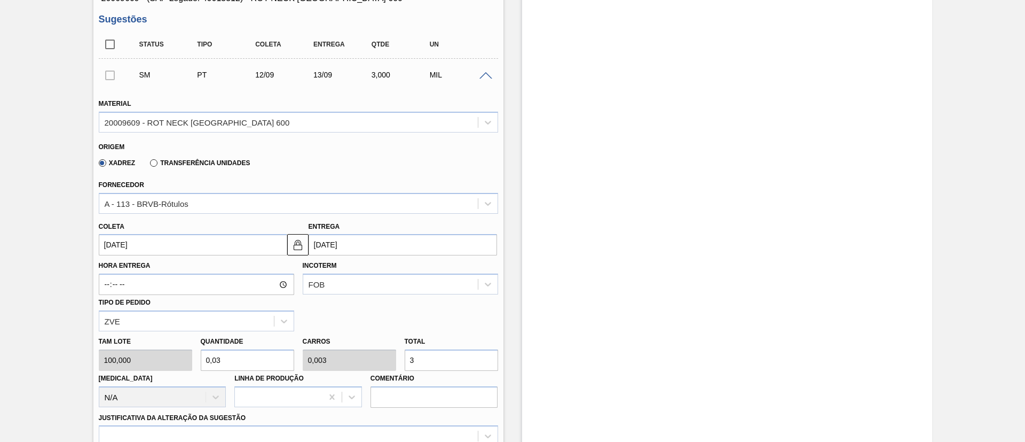
type input "0,03"
type input "30"
type input "3"
type input "0,3"
type input "300"
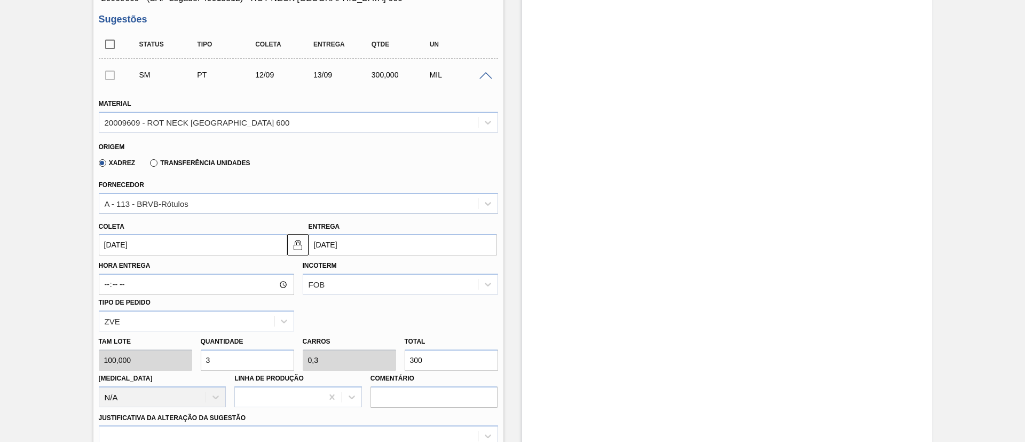
type input "30"
type input "3"
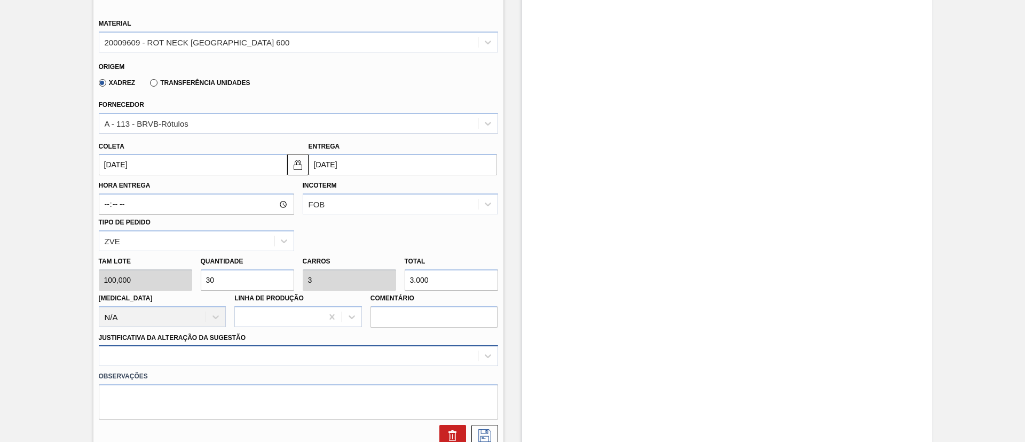
type input "3.000"
click at [255, 353] on div "option Aquisição ABI (Preços, contratos, etc.) focused, 1 of 18. 18 results ava…" at bounding box center [298, 355] width 399 height 21
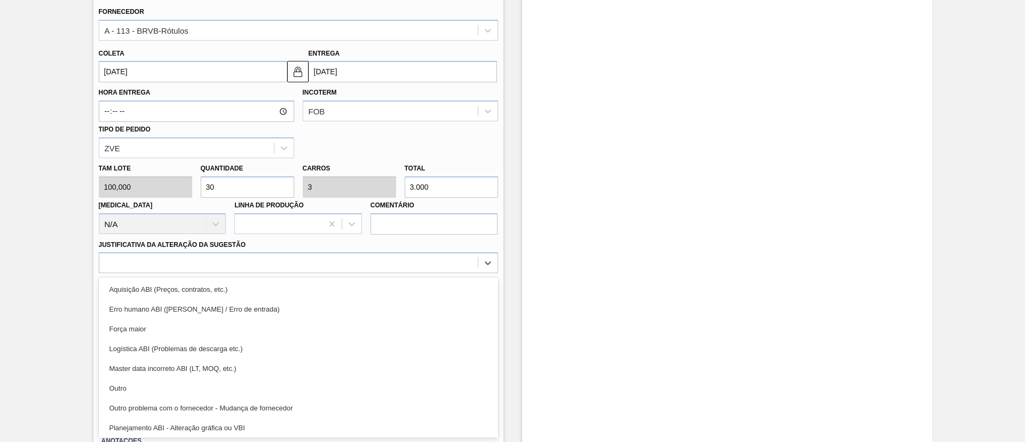
click at [206, 386] on div "Outro" at bounding box center [298, 388] width 399 height 20
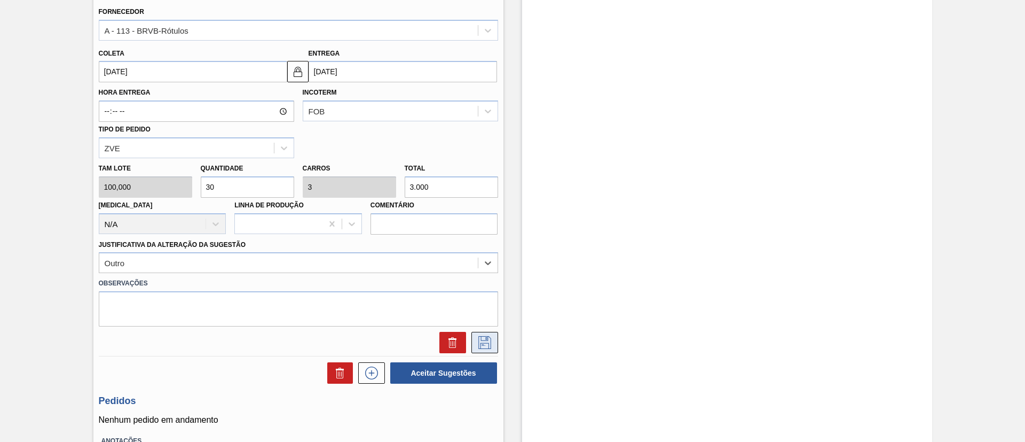
click at [480, 341] on icon at bounding box center [484, 342] width 17 height 13
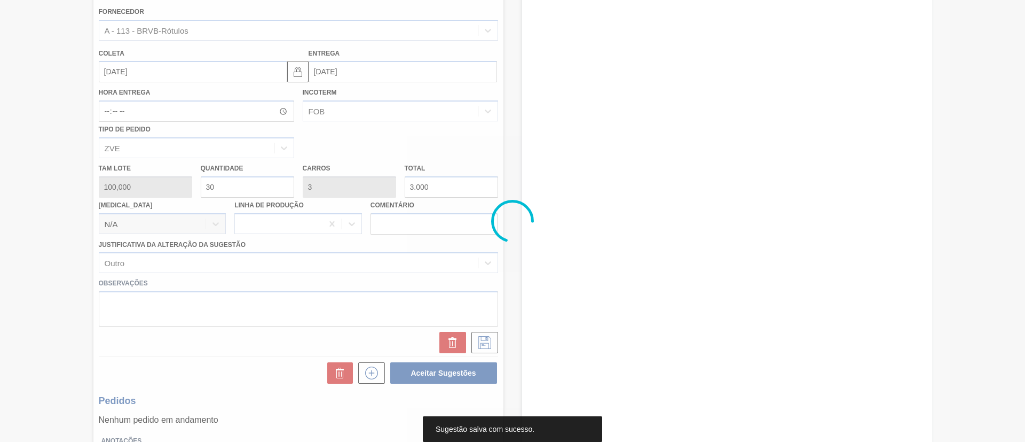
scroll to position [18, 0]
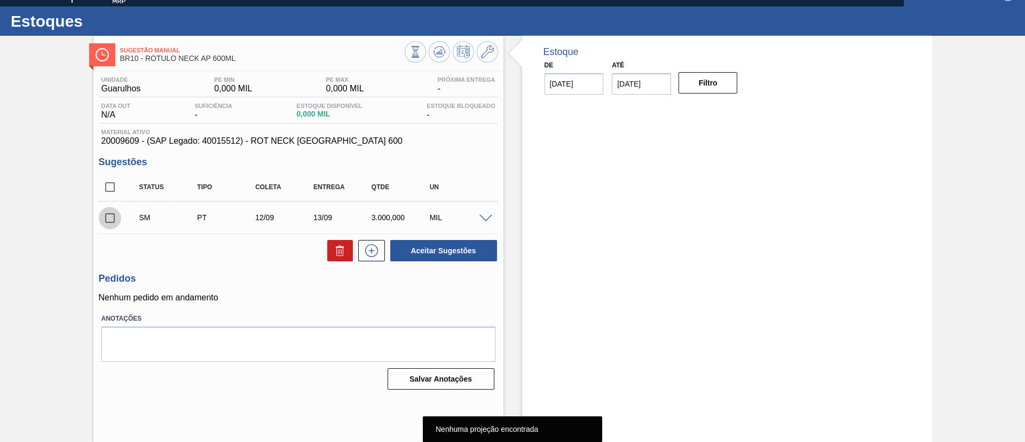
click at [111, 220] on input "checkbox" at bounding box center [110, 218] width 22 height 22
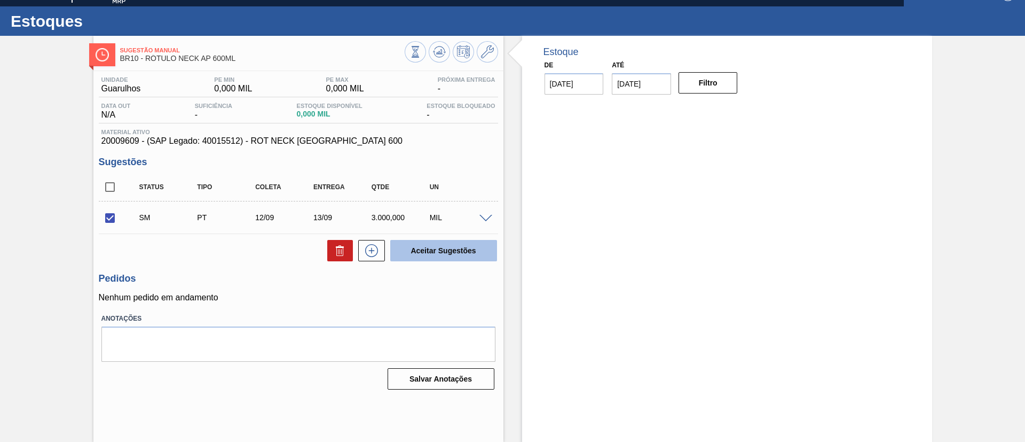
click at [429, 249] on button "Aceitar Sugestões" at bounding box center [443, 250] width 107 height 21
checkbox input "false"
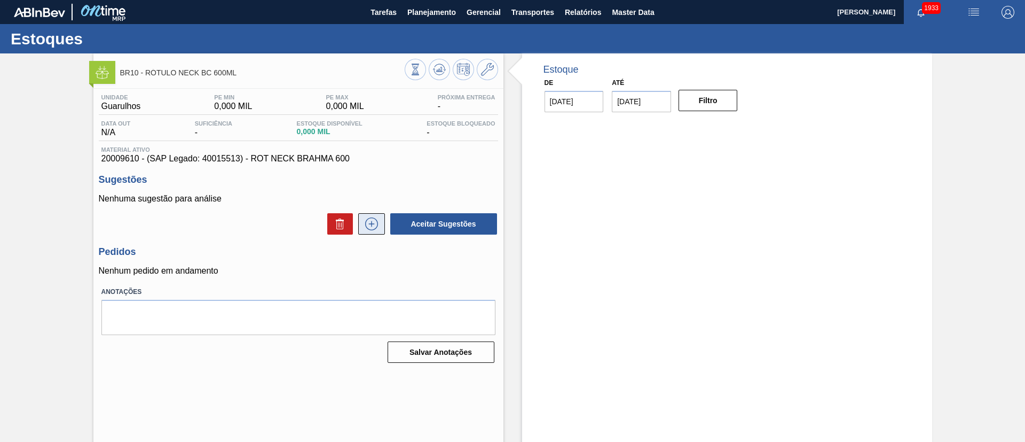
click at [371, 223] on icon at bounding box center [371, 224] width 1 height 6
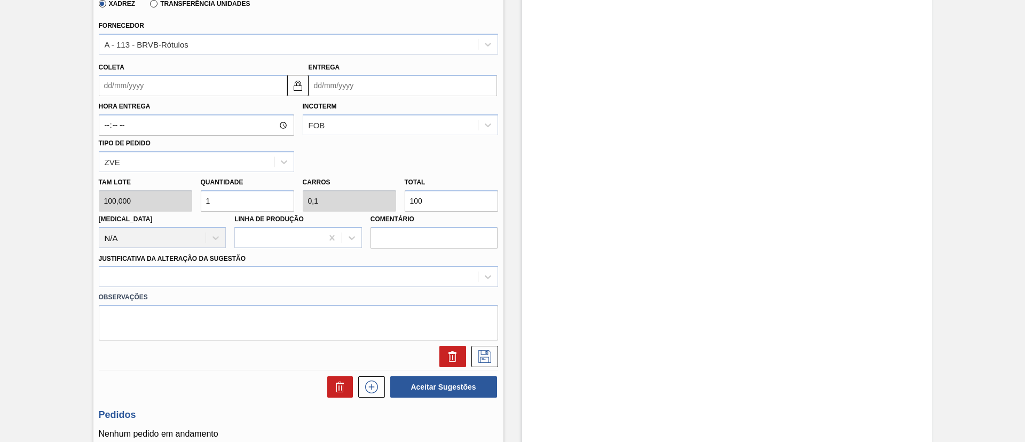
scroll to position [320, 0]
click at [163, 86] on input "Coleta" at bounding box center [193, 84] width 189 height 21
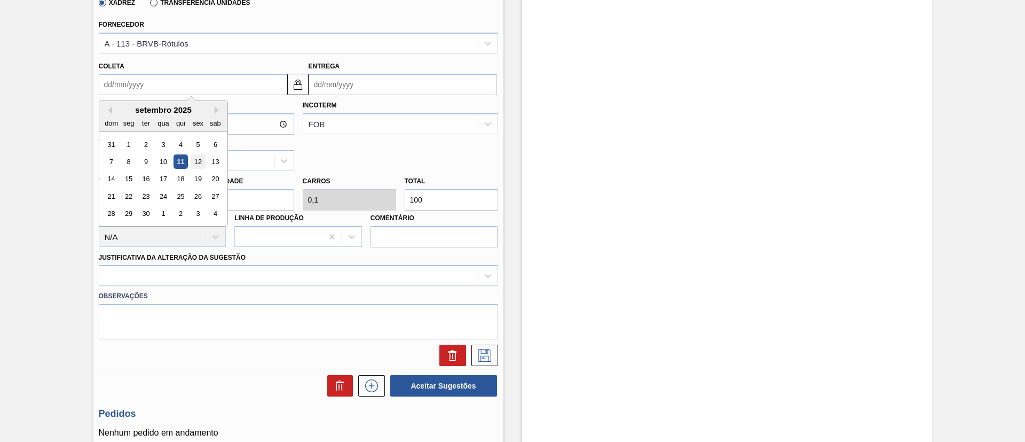
click at [199, 163] on div "12" at bounding box center [198, 161] width 14 height 14
type input "[DATE]"
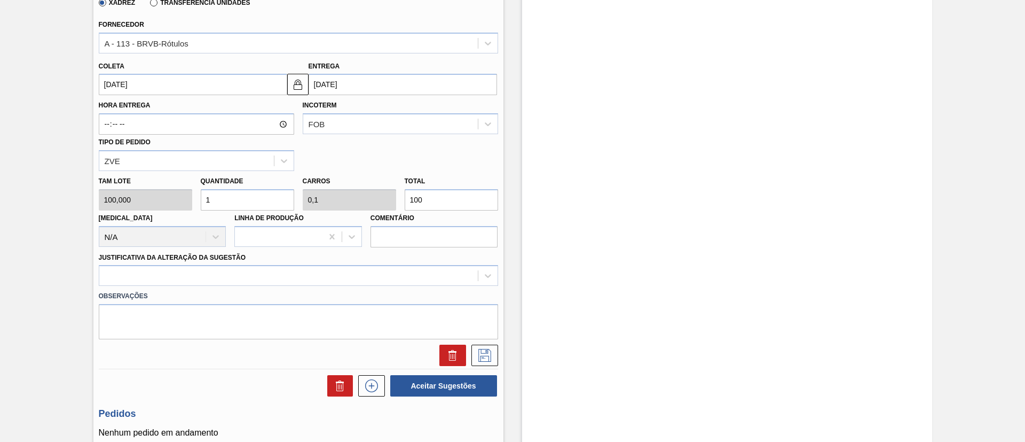
click at [372, 207] on div "Tam lote 100,000 Quantidade 1 Carros 0,1 Total 100 Doca N/A Linha de Produção C…" at bounding box center [299, 209] width 408 height 76
type input "0,02"
type input "0,002"
type input "2"
type input "0,2"
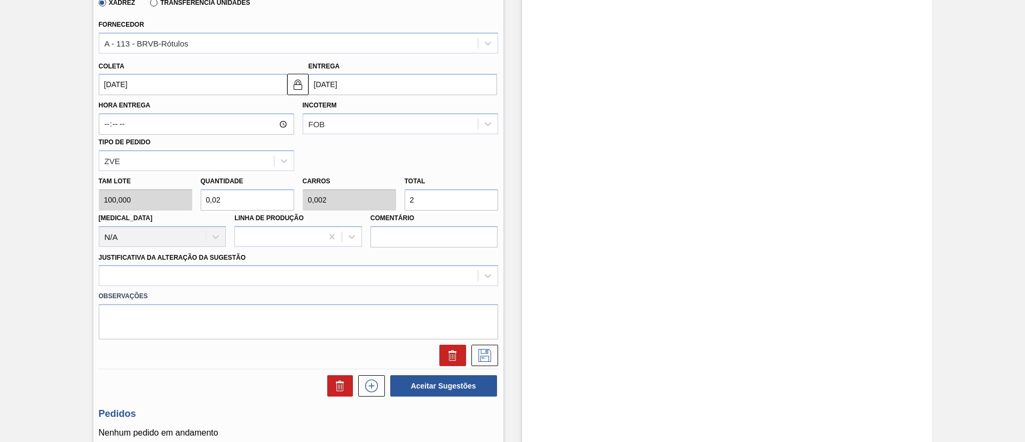
type input "0,02"
type input "20"
type input "2"
type input "0,2"
type input "200"
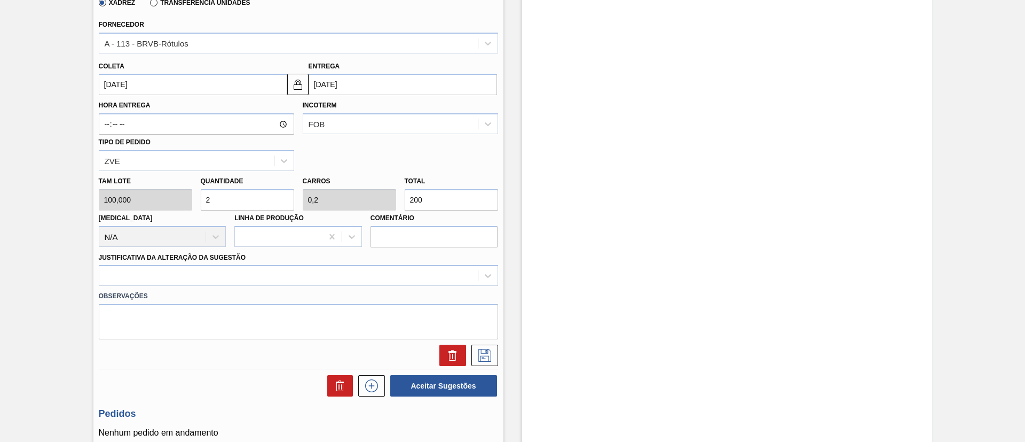
type input "20"
type input "2"
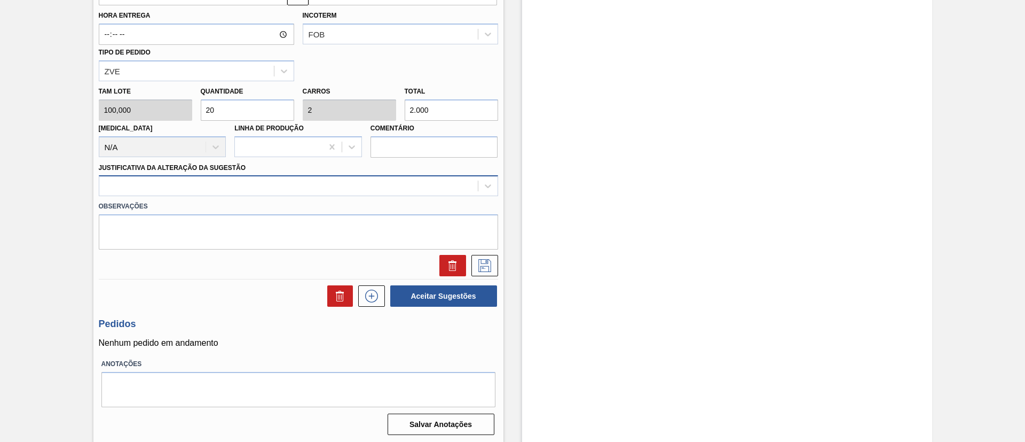
scroll to position [412, 0]
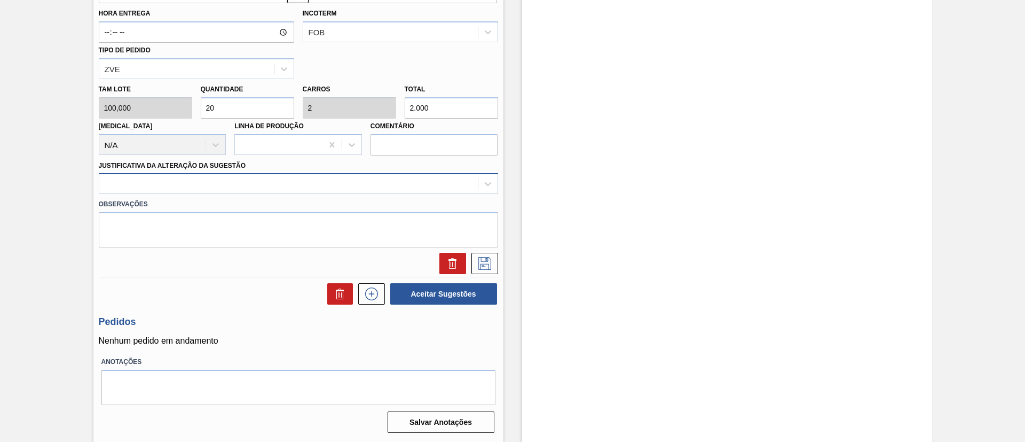
type input "2.000"
click at [230, 183] on div at bounding box center [288, 183] width 379 height 15
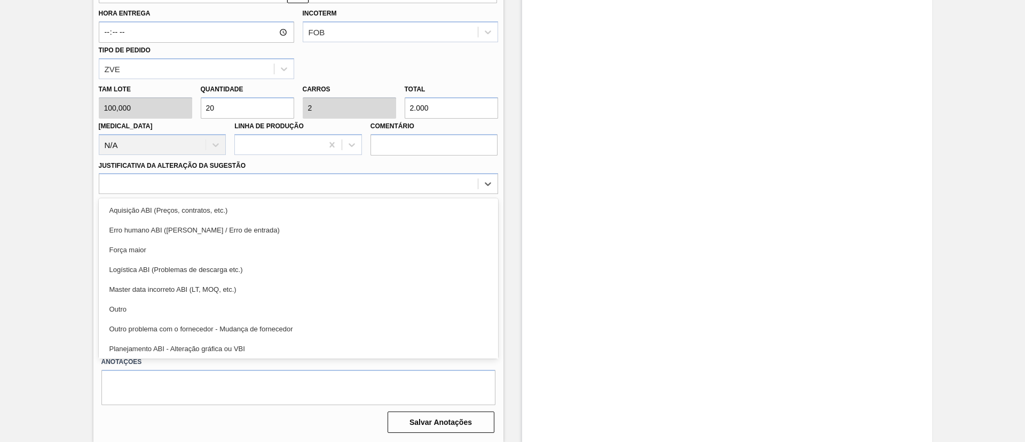
drag, startPoint x: 179, startPoint y: 311, endPoint x: 282, endPoint y: 284, distance: 106.2
click at [180, 311] on div "Outro" at bounding box center [298, 309] width 399 height 20
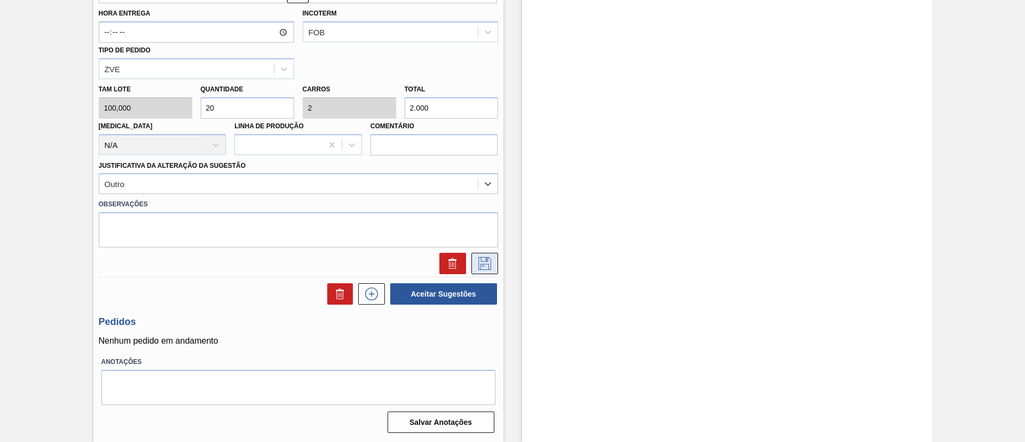
click at [484, 256] on button at bounding box center [485, 263] width 27 height 21
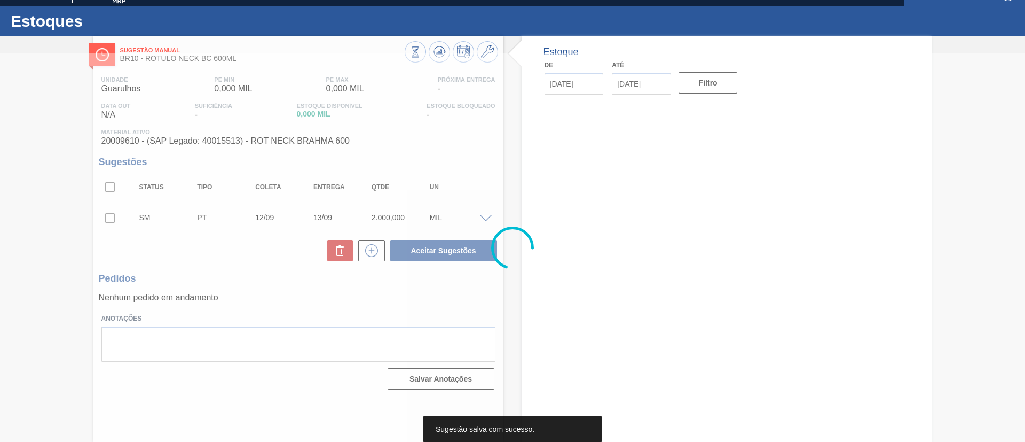
scroll to position [18, 0]
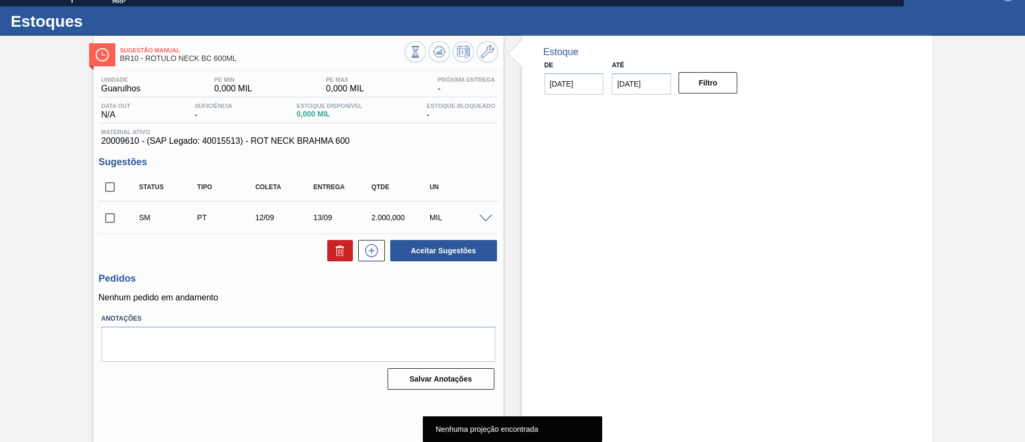
click at [113, 213] on input "checkbox" at bounding box center [110, 218] width 22 height 22
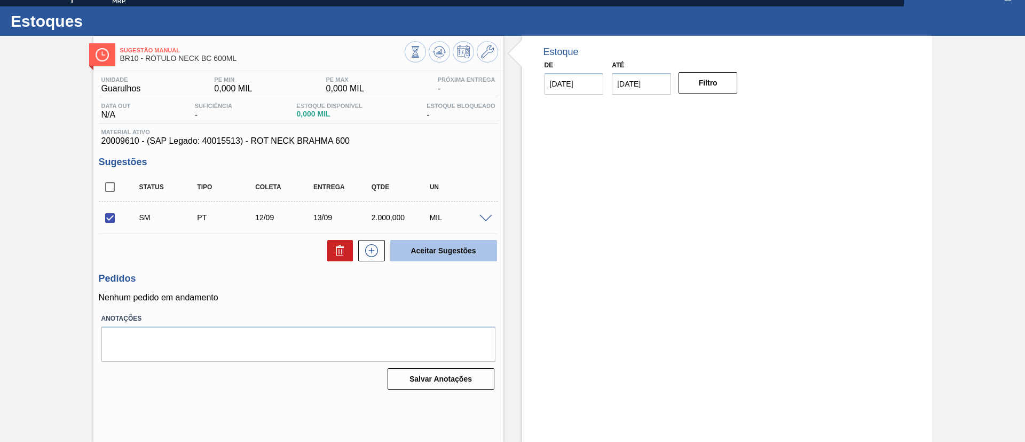
click at [419, 242] on button "Aceitar Sugestões" at bounding box center [443, 250] width 107 height 21
checkbox input "false"
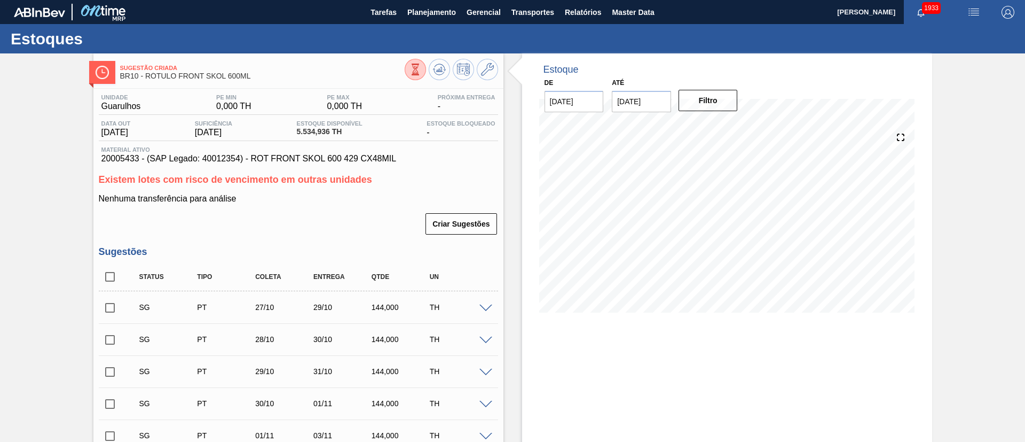
click at [107, 273] on input "checkbox" at bounding box center [110, 276] width 22 height 22
checkbox input "true"
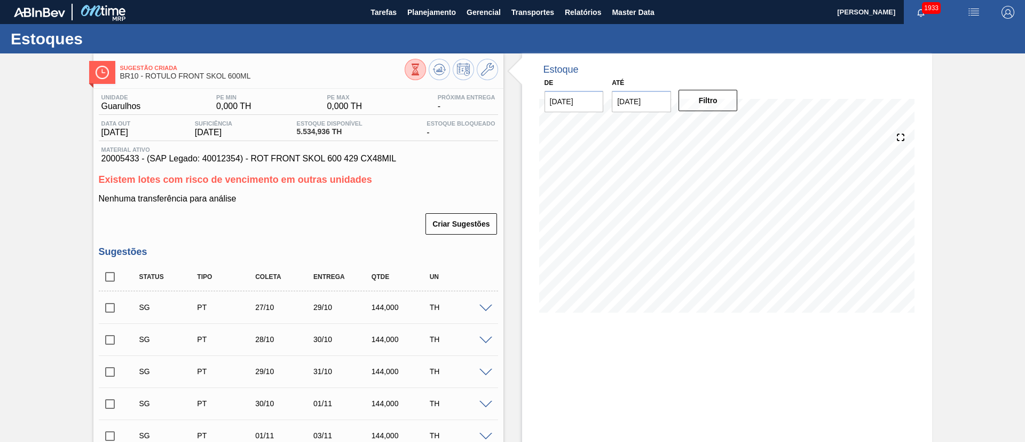
checkbox input "true"
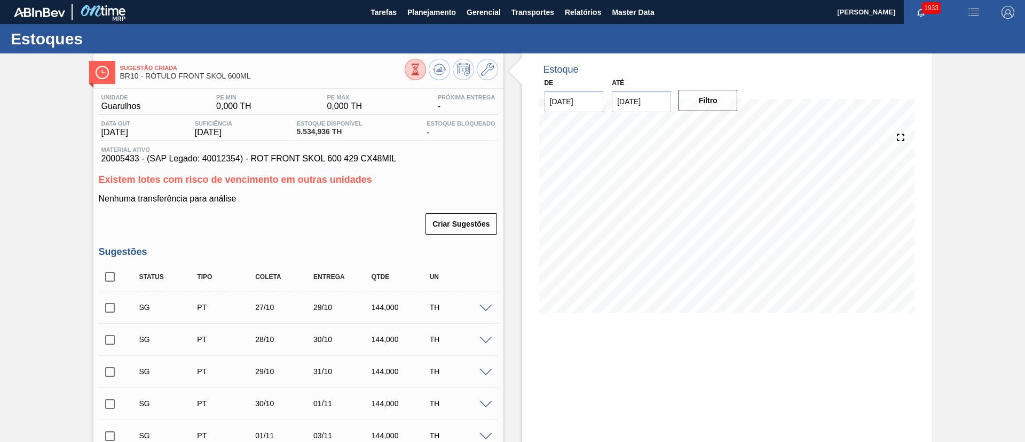
checkbox input "true"
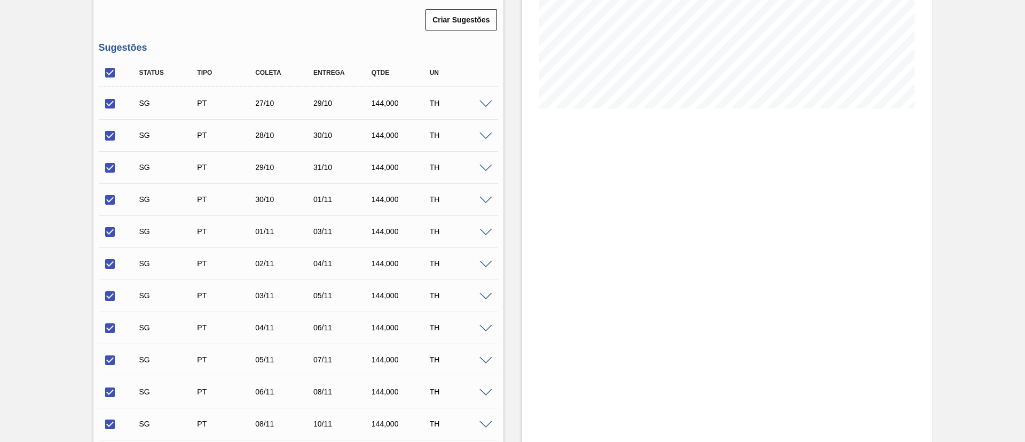
scroll to position [367, 0]
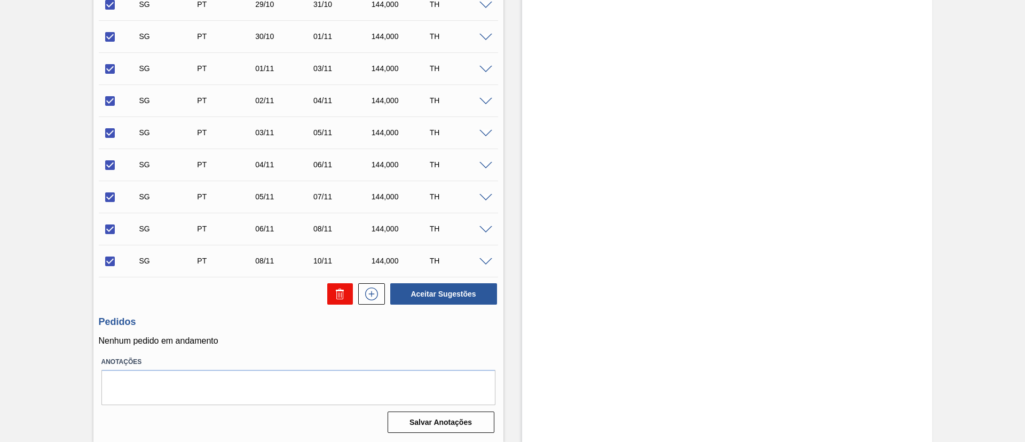
click at [330, 285] on button at bounding box center [340, 293] width 26 height 21
checkbox input "false"
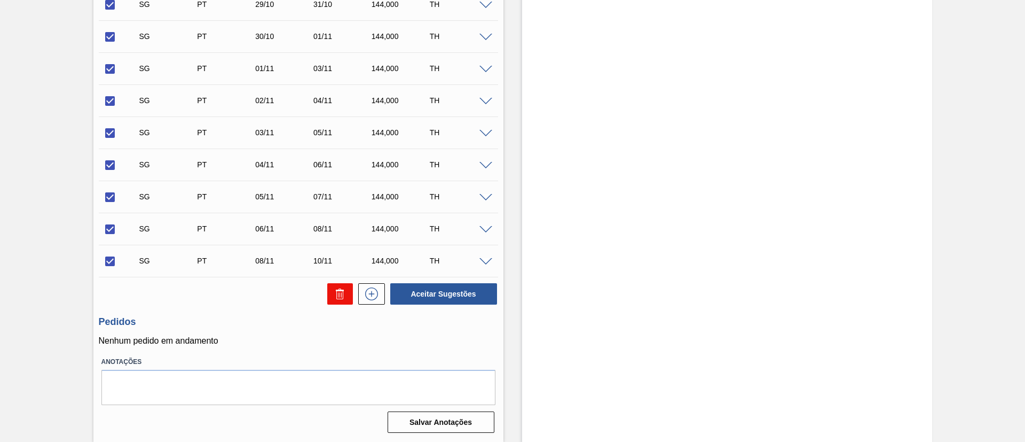
checkbox input "false"
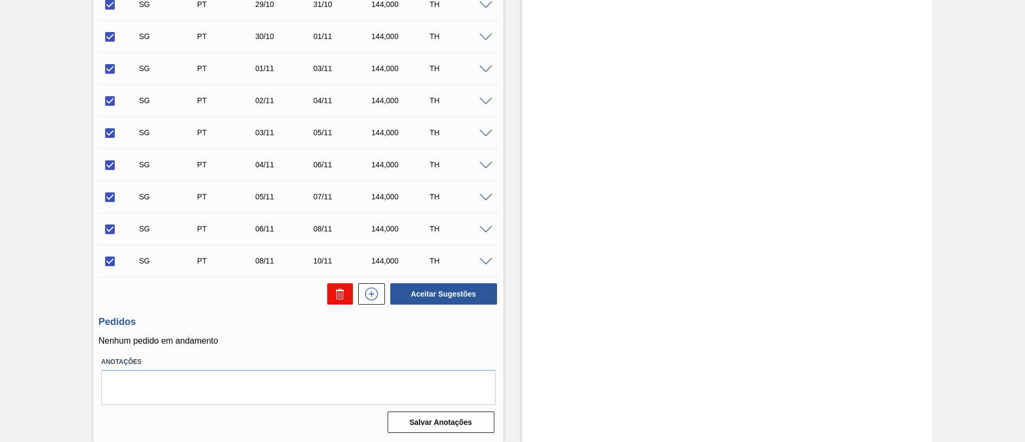
checkbox input "false"
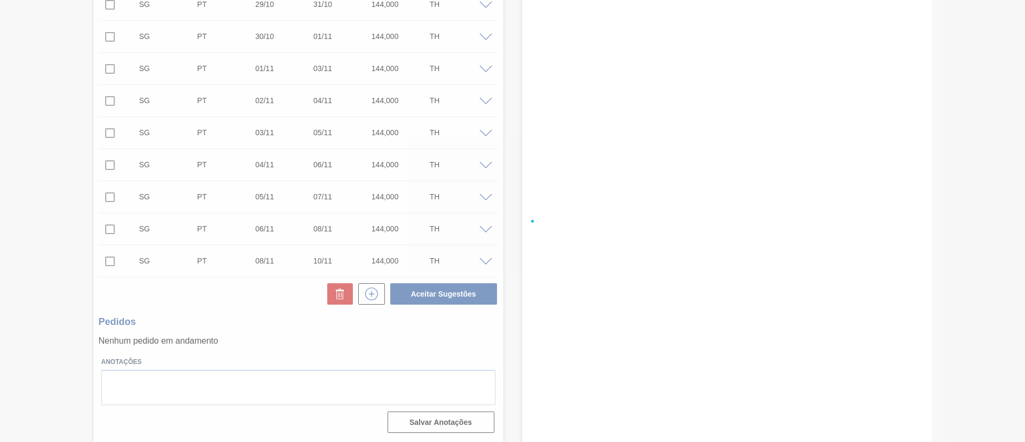
scroll to position [18, 0]
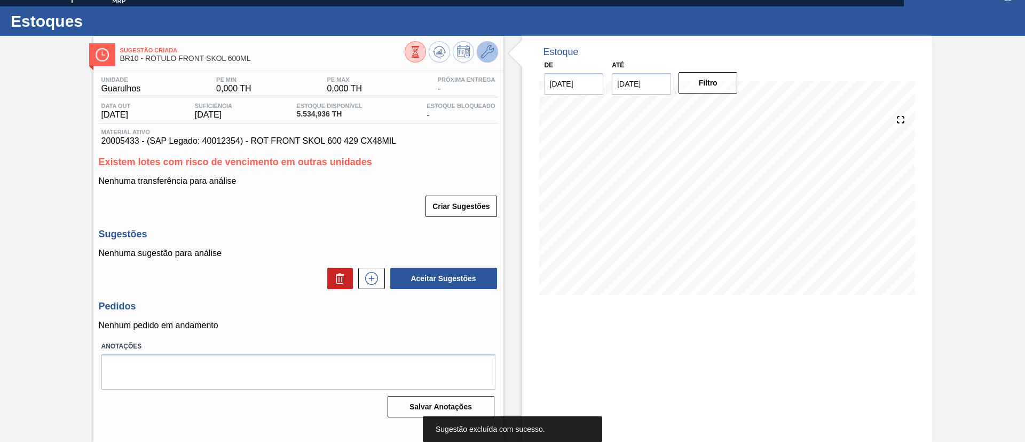
click at [492, 50] on icon at bounding box center [487, 51] width 13 height 13
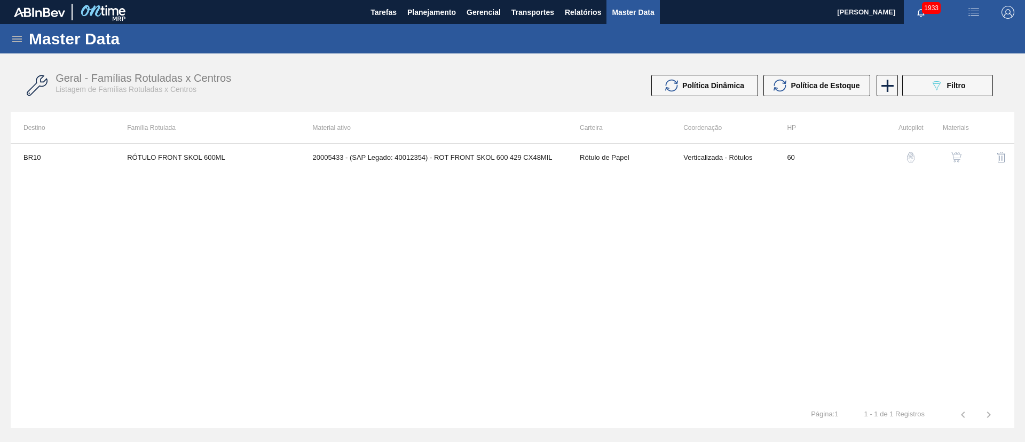
click at [951, 158] on img "button" at bounding box center [956, 157] width 11 height 11
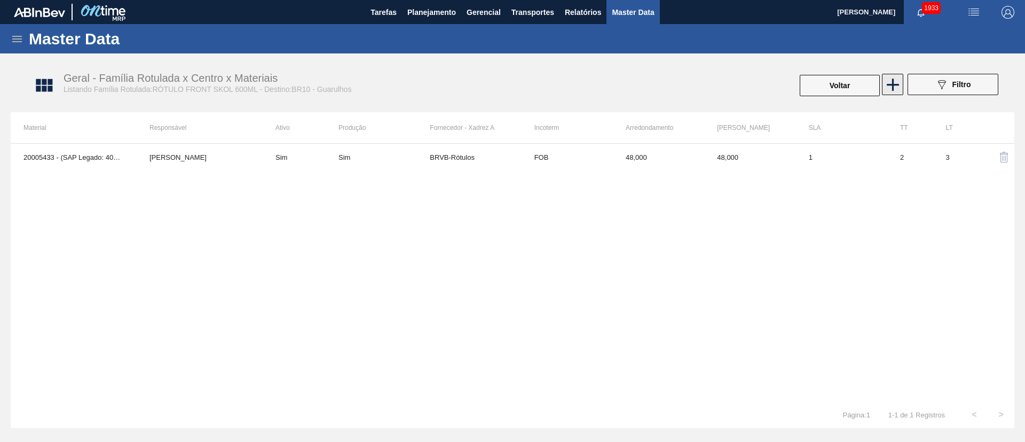
click at [890, 76] on icon at bounding box center [893, 84] width 21 height 21
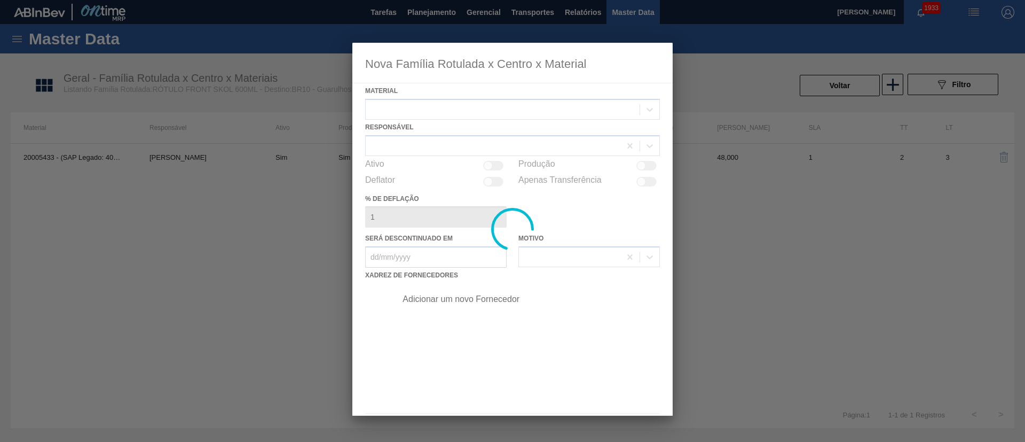
click at [404, 108] on div at bounding box center [512, 229] width 320 height 373
click at [417, 114] on div at bounding box center [512, 229] width 320 height 373
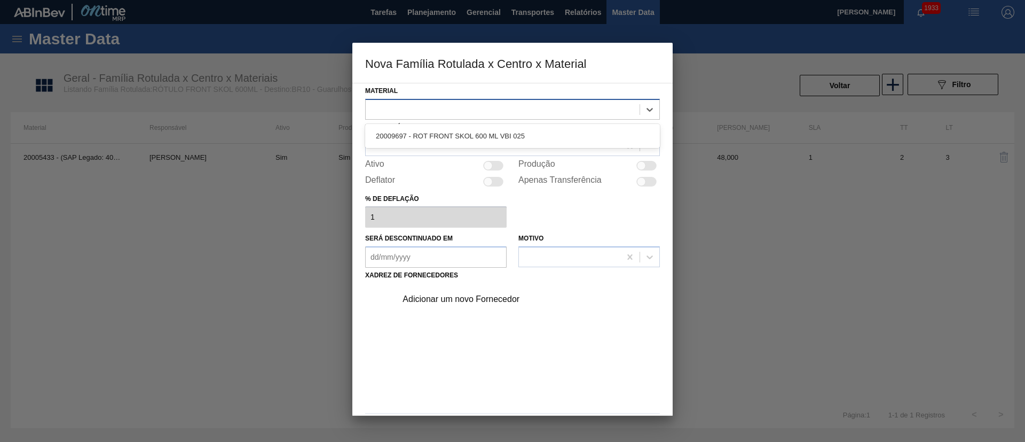
click at [466, 107] on div at bounding box center [503, 108] width 274 height 15
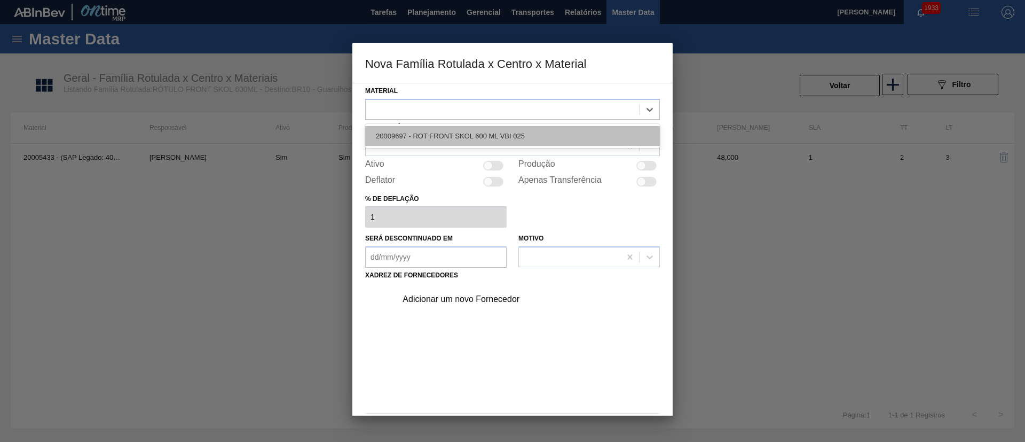
click at [459, 132] on div "20009697 - ROT FRONT SKOL 600 ML VBI 025" at bounding box center [512, 136] width 295 height 20
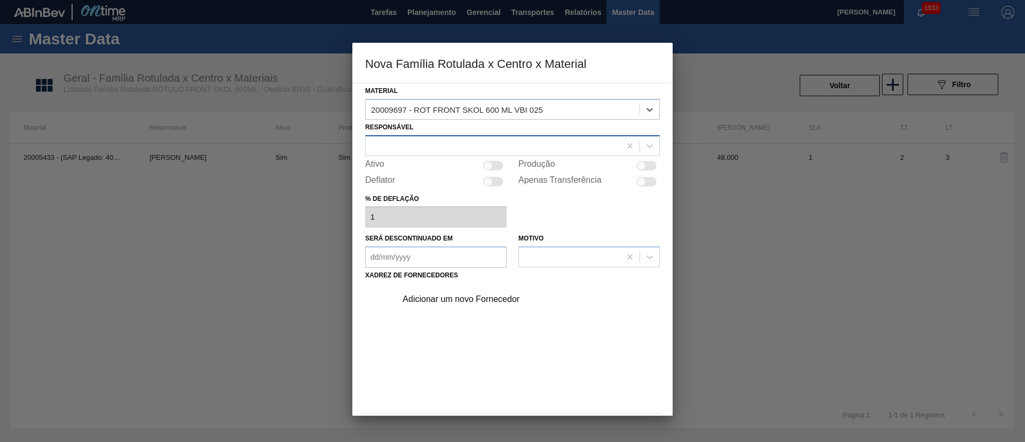
click at [427, 141] on div at bounding box center [493, 145] width 255 height 15
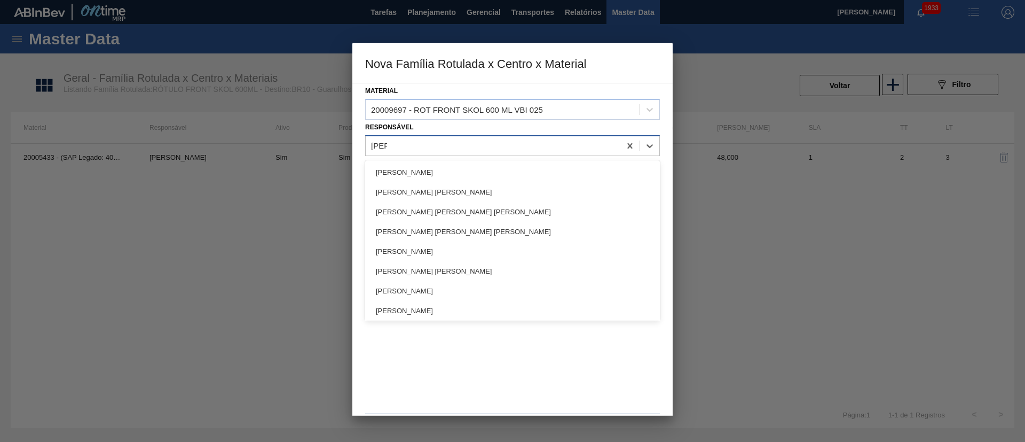
type input "lucas"
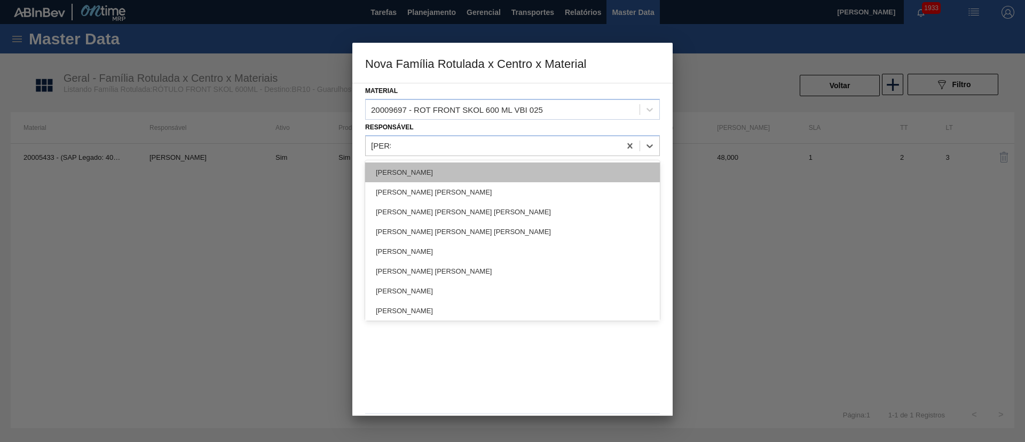
click at [429, 181] on div "[PERSON_NAME]" at bounding box center [512, 172] width 295 height 20
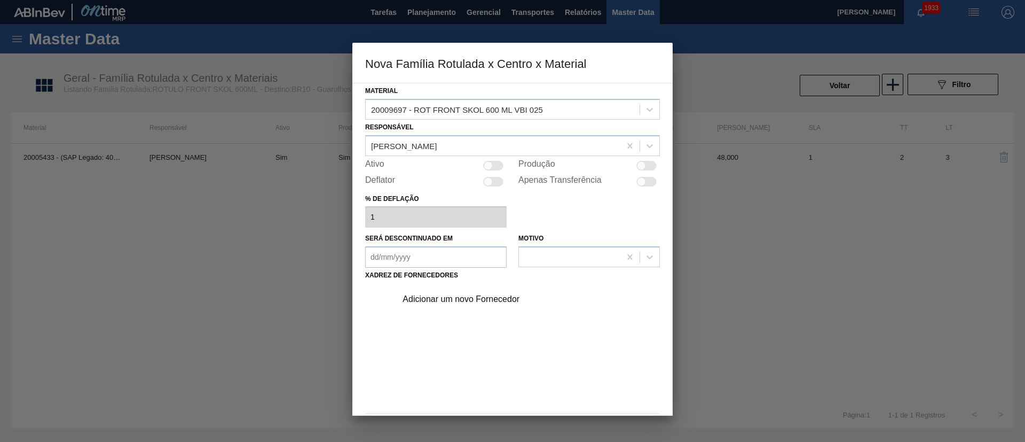
click at [650, 168] on div at bounding box center [647, 166] width 20 height 10
checkbox input "true"
drag, startPoint x: 552, startPoint y: 52, endPoint x: 523, endPoint y: 50, distance: 28.4
click at [523, 50] on h3 "Nova Família Rotulada x Centro x Material" at bounding box center [512, 63] width 320 height 41
click at [494, 301] on div "Adicionar um novo Fornecedor" at bounding box center [507, 299] width 209 height 10
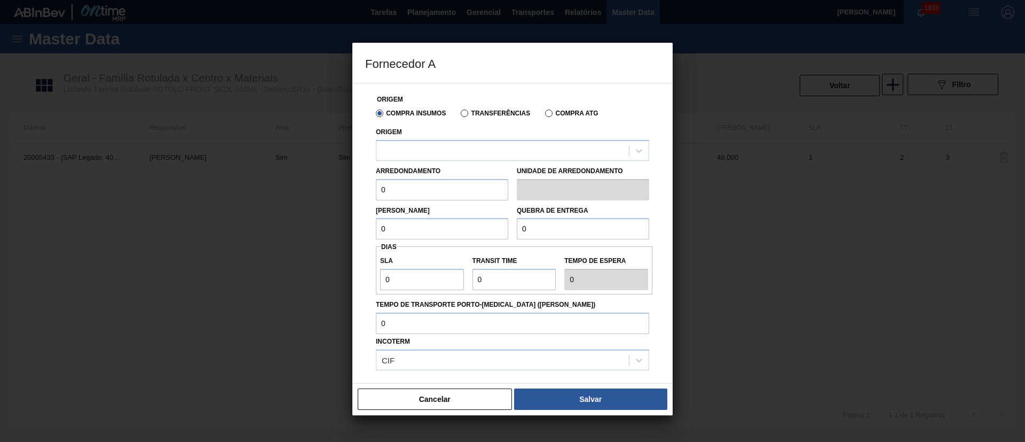
click at [497, 105] on div "Compra Insumos Transferências Compra ATG" at bounding box center [513, 113] width 282 height 18
click at [476, 108] on div "Transferências" at bounding box center [494, 113] width 74 height 10
click at [465, 116] on label "Transferências" at bounding box center [495, 112] width 69 height 7
click at [459, 115] on input "Transferências" at bounding box center [459, 115] width 0 height 0
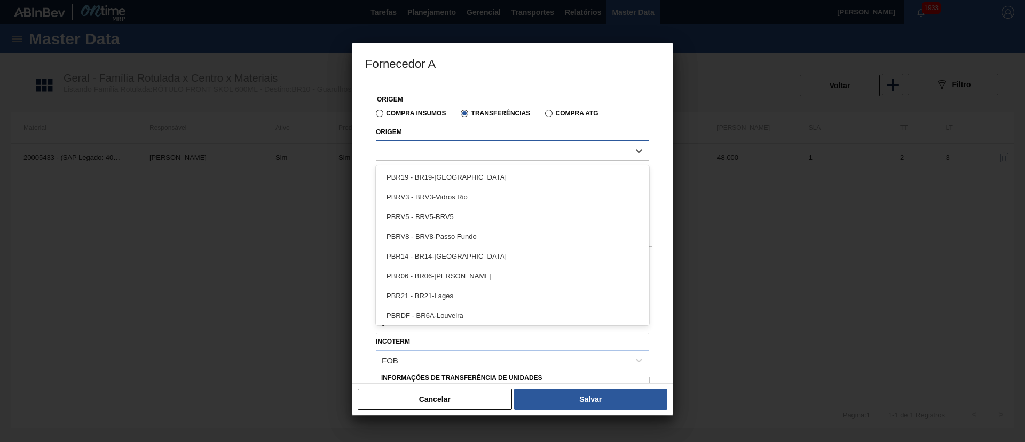
click at [431, 144] on div at bounding box center [503, 150] width 253 height 15
type input "brvb"
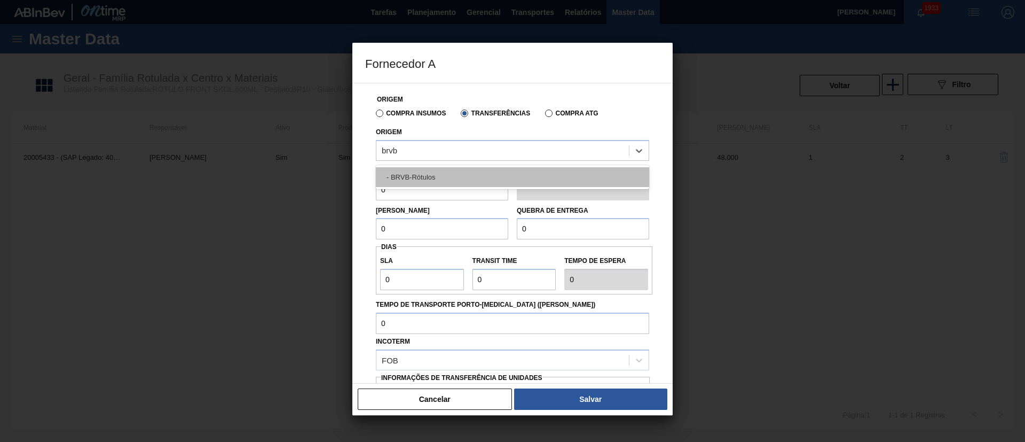
click at [427, 170] on div "- BRVB-Rótulos" at bounding box center [512, 177] width 273 height 20
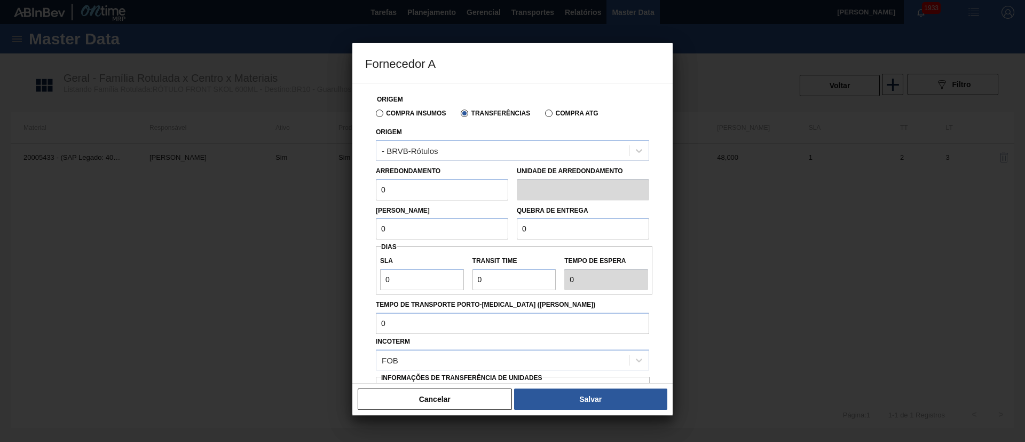
drag, startPoint x: 397, startPoint y: 190, endPoint x: 349, endPoint y: 190, distance: 48.1
click at [349, 190] on div "Fornecedor A Origem Compra Insumos Transferências Compra ATG Origem - BRVB-Rótu…" at bounding box center [512, 221] width 1025 height 442
type input "100"
drag, startPoint x: 383, startPoint y: 225, endPoint x: 343, endPoint y: 230, distance: 39.9
click at [343, 230] on div "Fornecedor A Origem Compra Insumos Transferências Compra ATG Origem - BRVB-Rótu…" at bounding box center [512, 221] width 1025 height 442
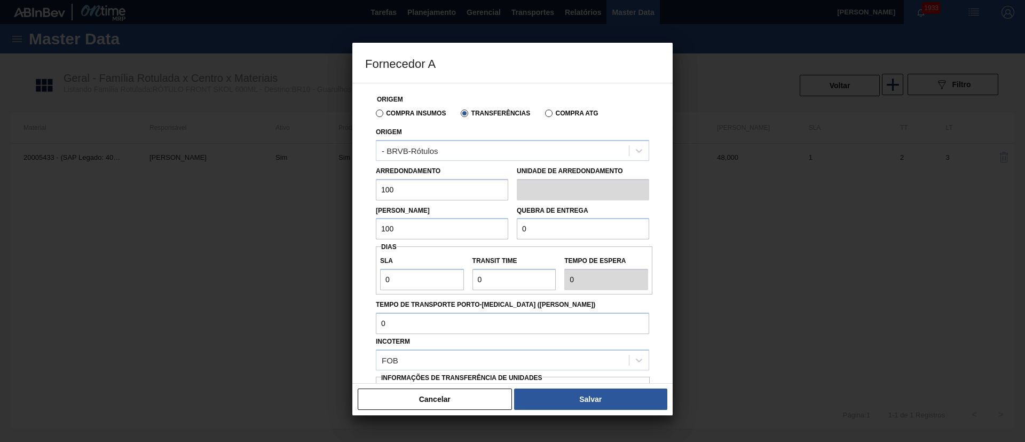
type input "100"
drag, startPoint x: 531, startPoint y: 234, endPoint x: 498, endPoint y: 234, distance: 33.1
click at [498, 234] on div "Lote Mínimo 100 Quebra de entrega 0" at bounding box center [513, 220] width 282 height 40
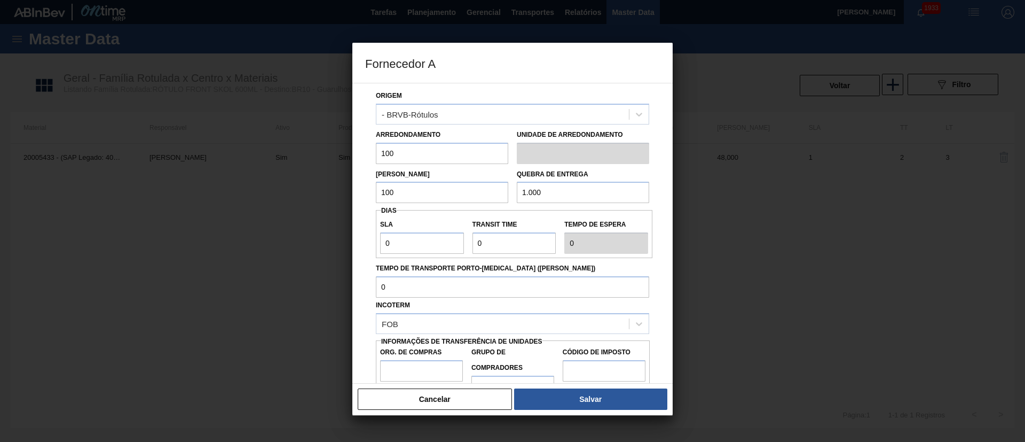
scroll to position [67, 0]
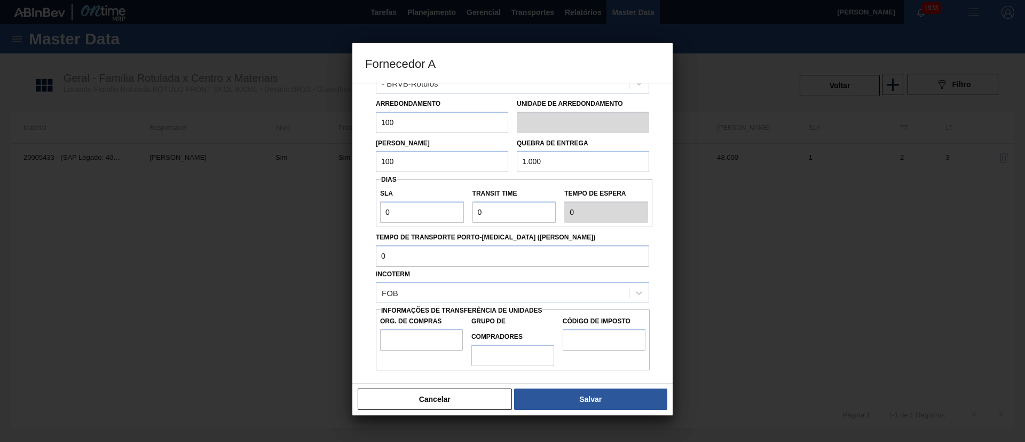
type input "1.000"
drag, startPoint x: 380, startPoint y: 214, endPoint x: 372, endPoint y: 214, distance: 8.5
click at [372, 214] on div "Origem Compra Insumos Transferências Compra ATG Origem - BRVB-Rótulos Arredonda…" at bounding box center [512, 193] width 295 height 354
type input "3"
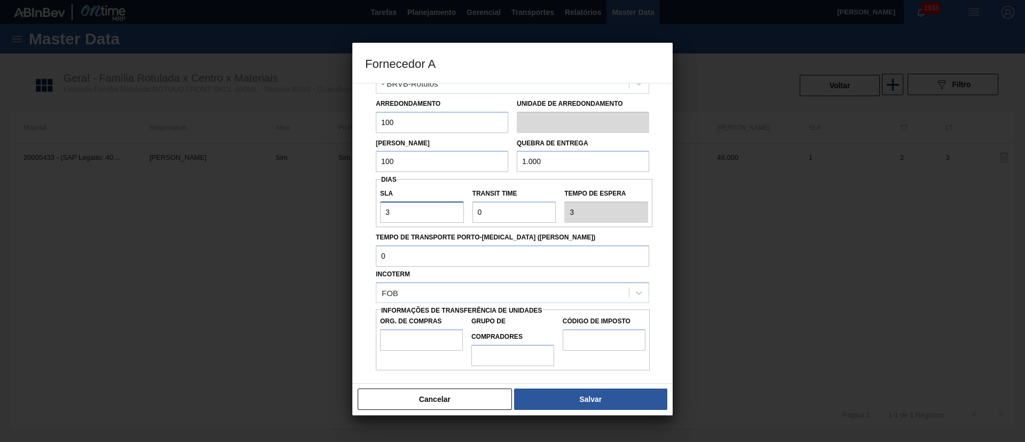
type input "3"
click at [453, 210] on div "SLA 3 Transit Time Tempo de espera 3" at bounding box center [514, 203] width 277 height 40
type input "1"
type input "4"
type input "1"
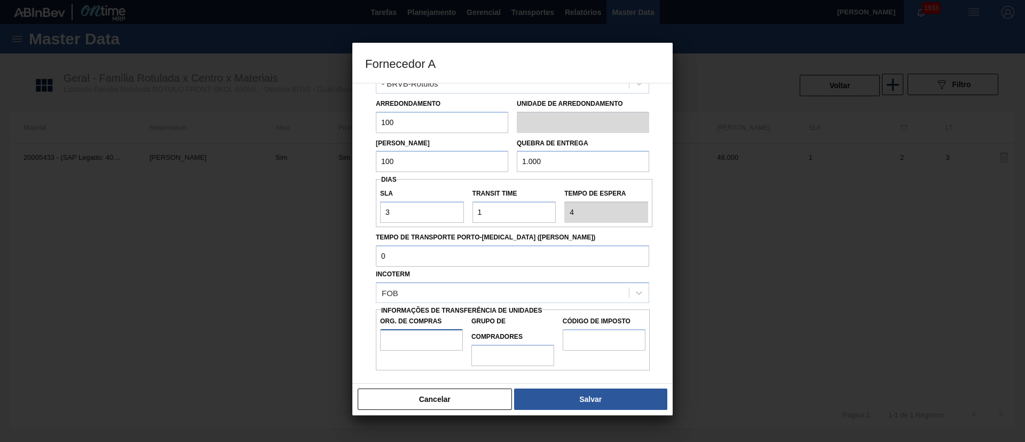
click at [426, 341] on input "Org. de Compras" at bounding box center [421, 339] width 83 height 21
type input "BR00"
click at [497, 356] on input "Grupo de Compradores" at bounding box center [513, 354] width 83 height 21
type input "A01"
click at [575, 334] on input "Código de Imposto" at bounding box center [604, 339] width 83 height 21
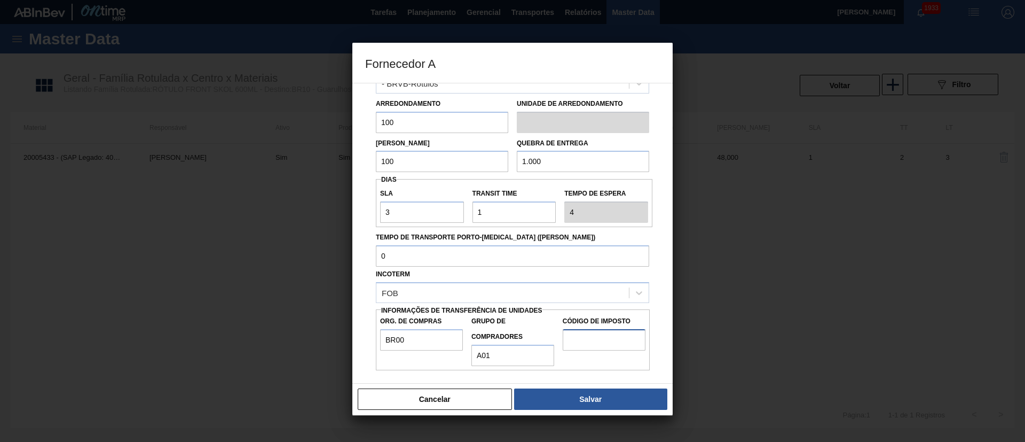
type input "I1"
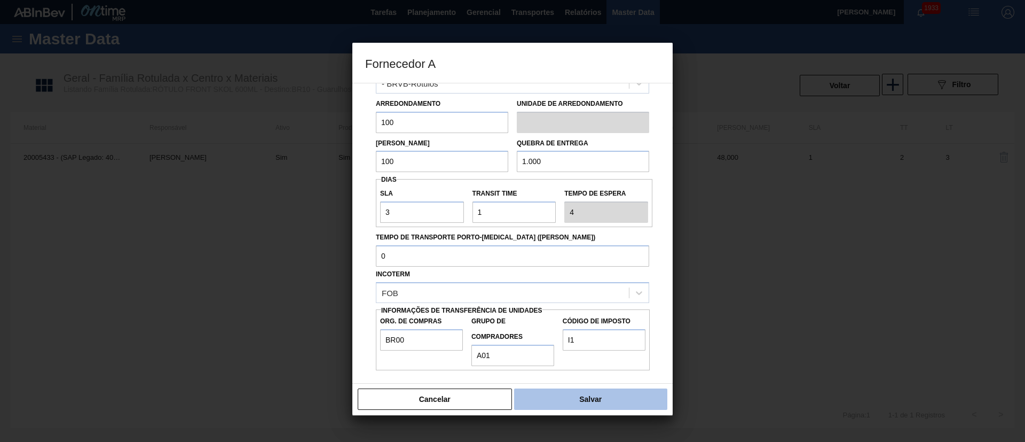
click at [581, 397] on button "Salvar" at bounding box center [590, 398] width 153 height 21
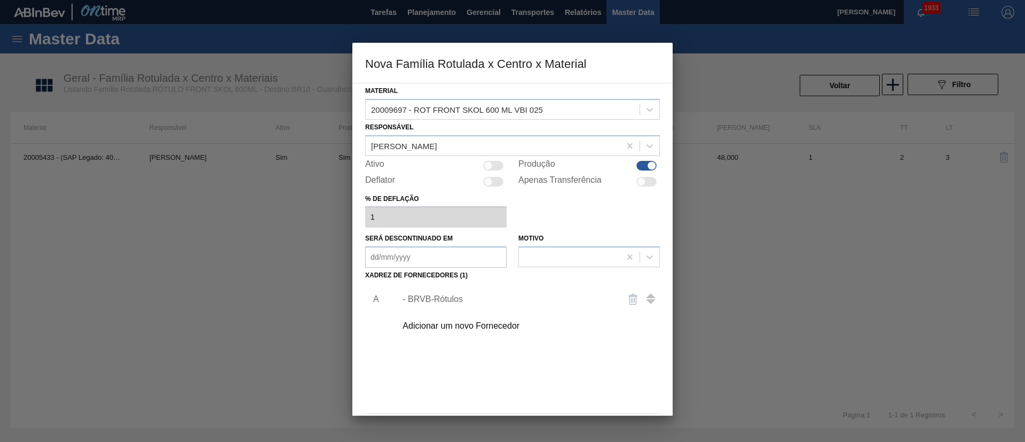
scroll to position [39, 0]
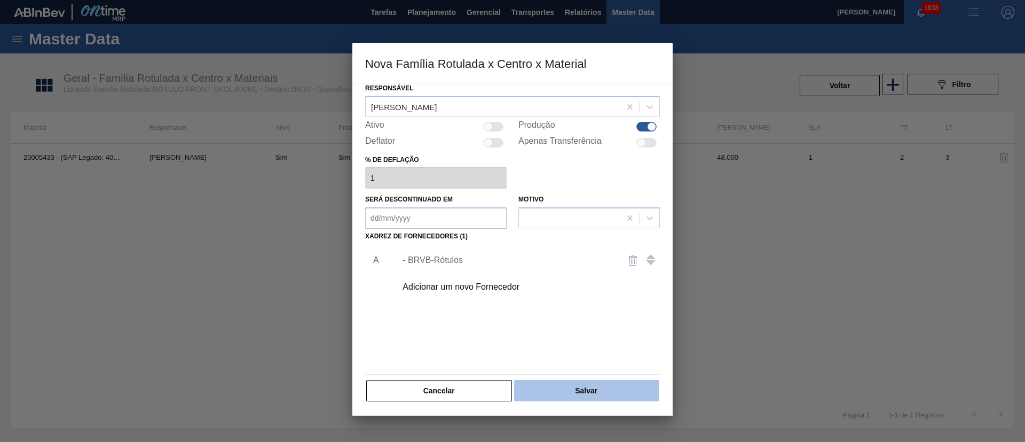
click at [591, 390] on button "Salvar" at bounding box center [586, 390] width 145 height 21
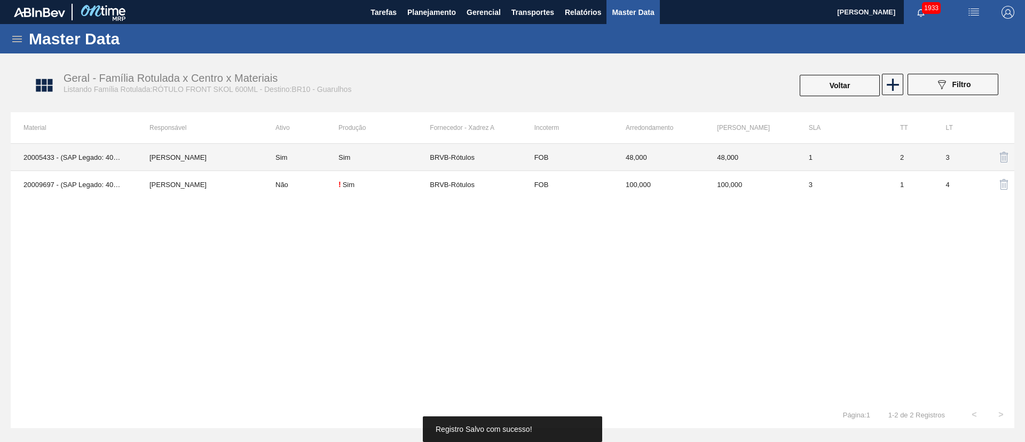
click at [340, 160] on div "Sim" at bounding box center [345, 157] width 12 height 8
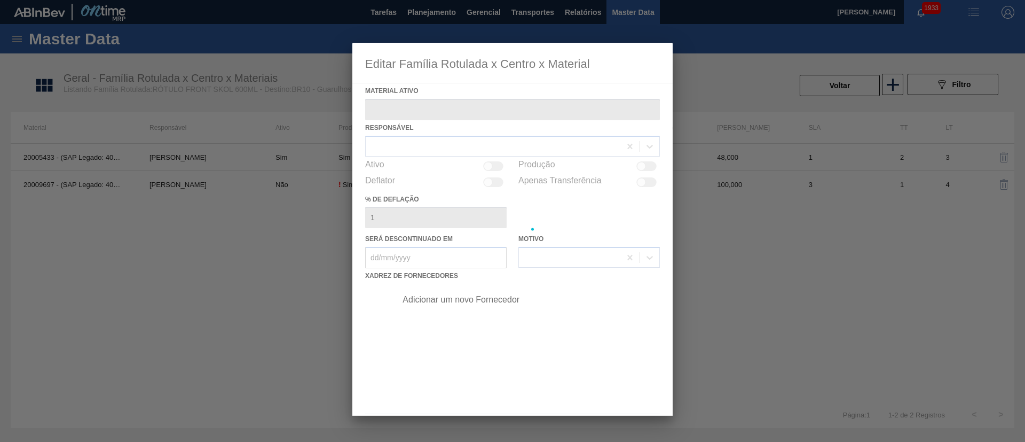
type ativo "20005433 - (SAP Legado: 40012354) - ROT FRONT SKOL 600 429 CX48MIL"
checkbox input "true"
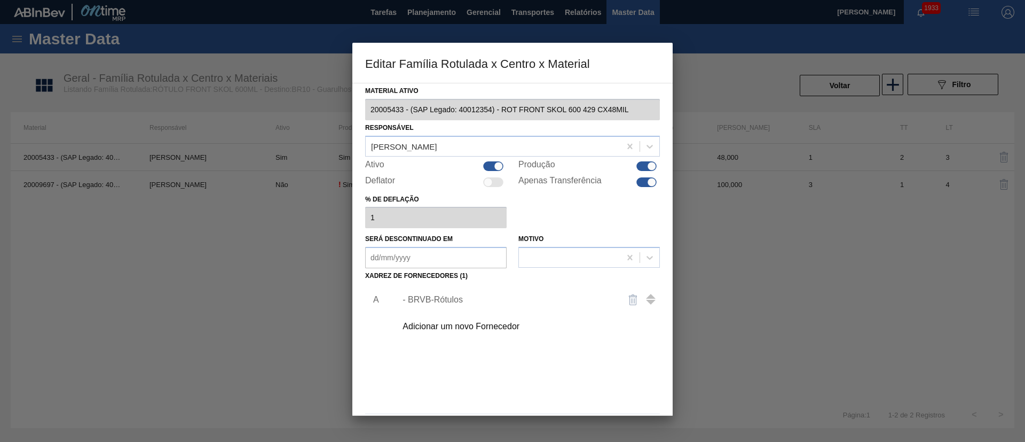
click at [494, 165] on div at bounding box center [498, 165] width 9 height 9
checkbox input "false"
drag, startPoint x: 639, startPoint y: 182, endPoint x: 636, endPoint y: 194, distance: 12.0
click at [638, 182] on div at bounding box center [647, 182] width 20 height 10
checkbox input "false"
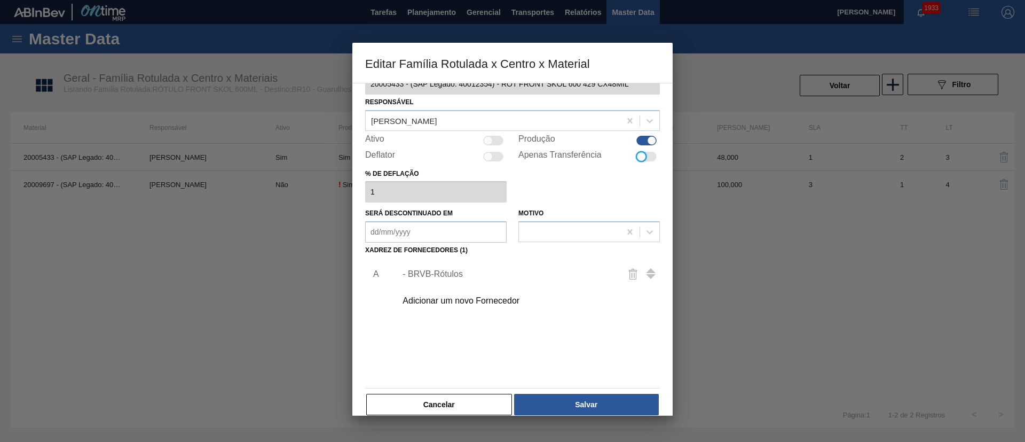
scroll to position [40, 0]
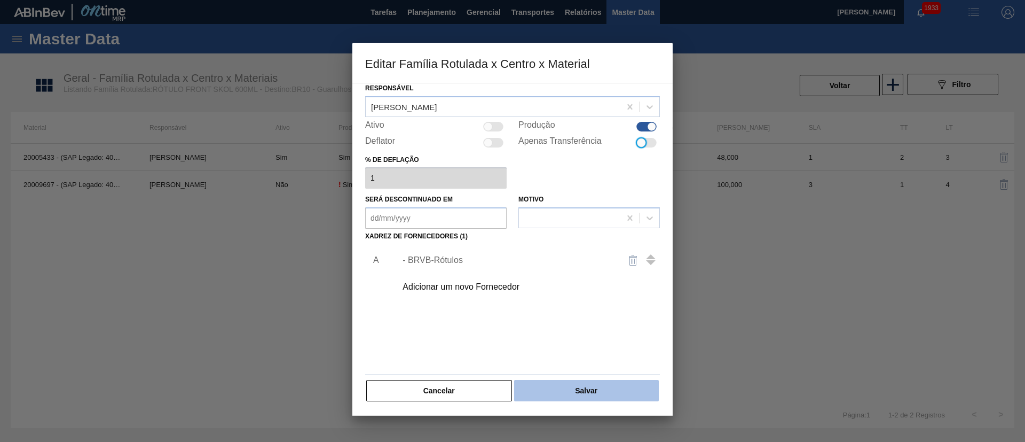
click at [604, 390] on button "Salvar" at bounding box center [586, 390] width 145 height 21
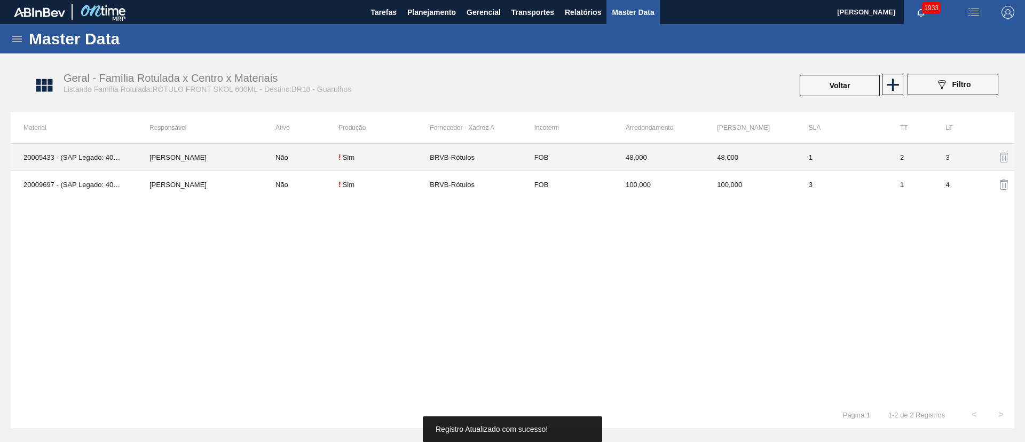
click at [315, 162] on td "Não" at bounding box center [301, 157] width 76 height 27
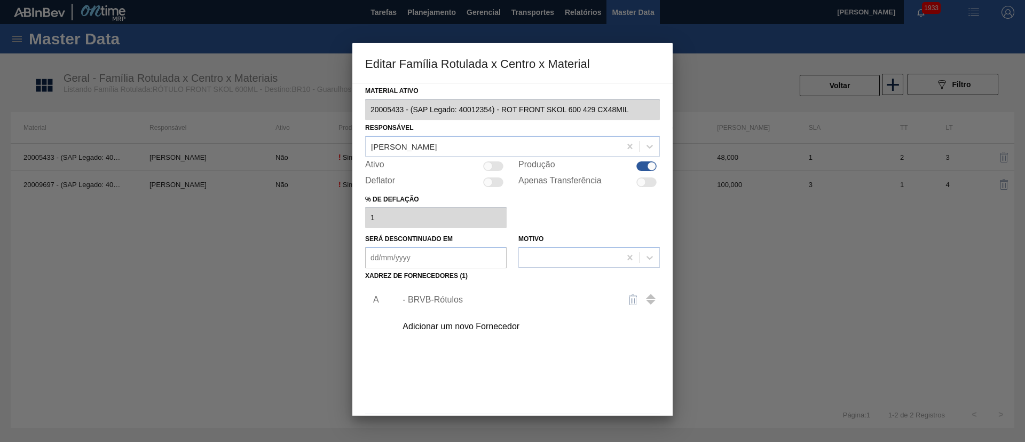
click at [488, 167] on div at bounding box center [488, 165] width 9 height 9
checkbox input "true"
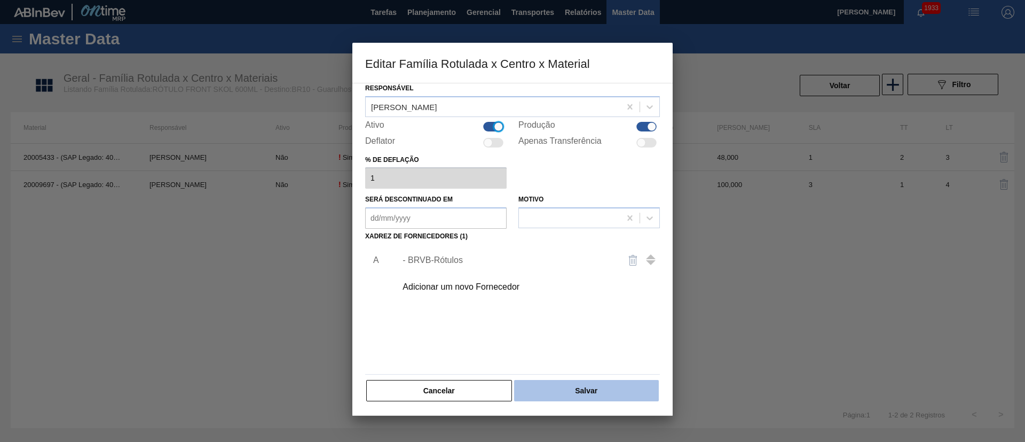
click at [589, 394] on button "Salvar" at bounding box center [586, 390] width 145 height 21
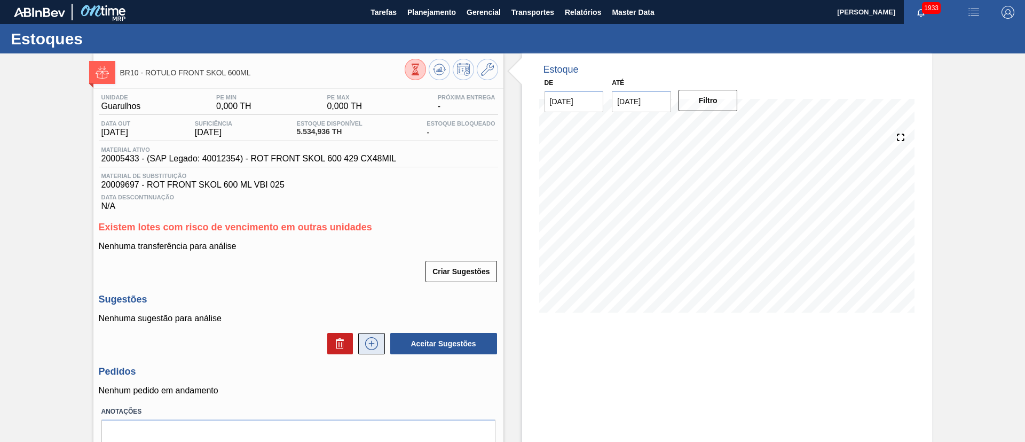
click at [376, 333] on button at bounding box center [371, 343] width 27 height 21
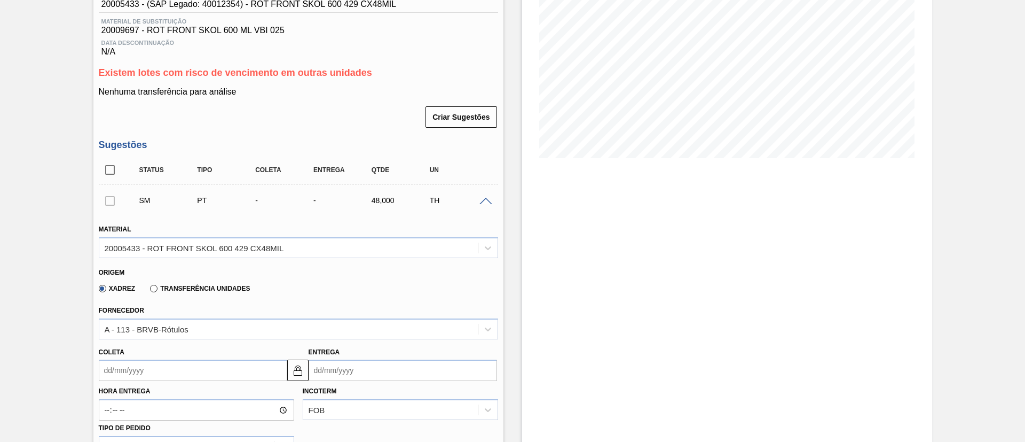
scroll to position [240, 0]
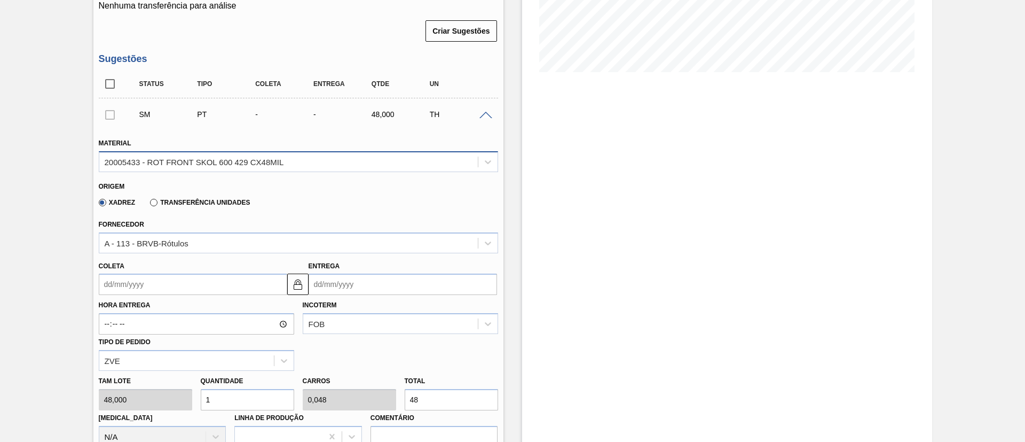
click at [217, 163] on div "20005433 - ROT FRONT SKOL 600 429 CX48MIL" at bounding box center [194, 161] width 179 height 9
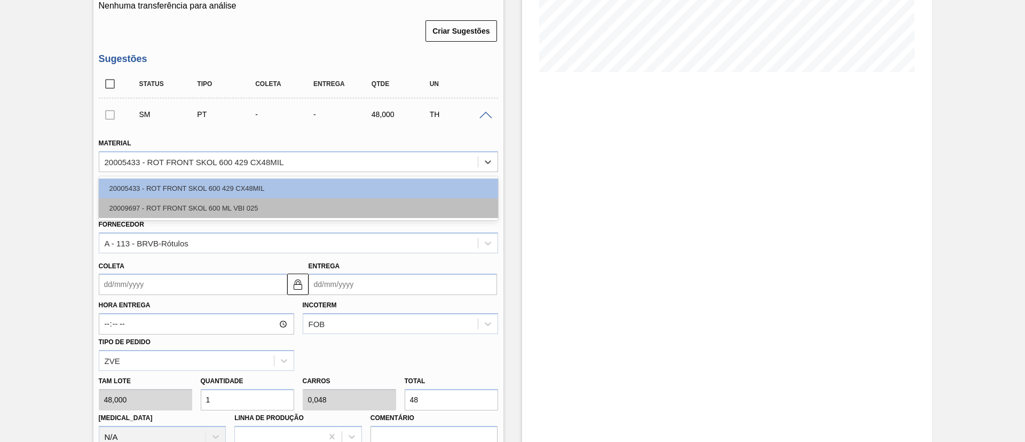
click at [226, 203] on div "20009697 - ROT FRONT SKOL 600 ML VBI 025" at bounding box center [298, 208] width 399 height 20
type input "100,000"
type input "0,48"
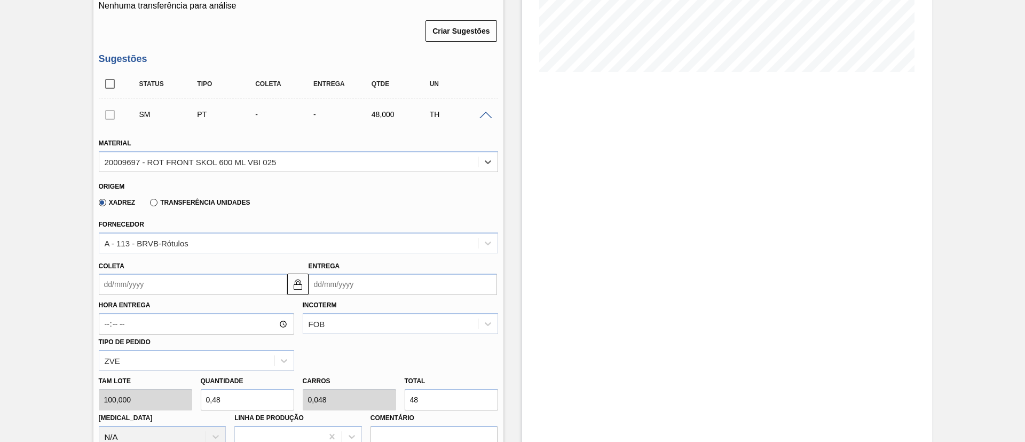
click at [153, 283] on input "Coleta" at bounding box center [193, 283] width 189 height 21
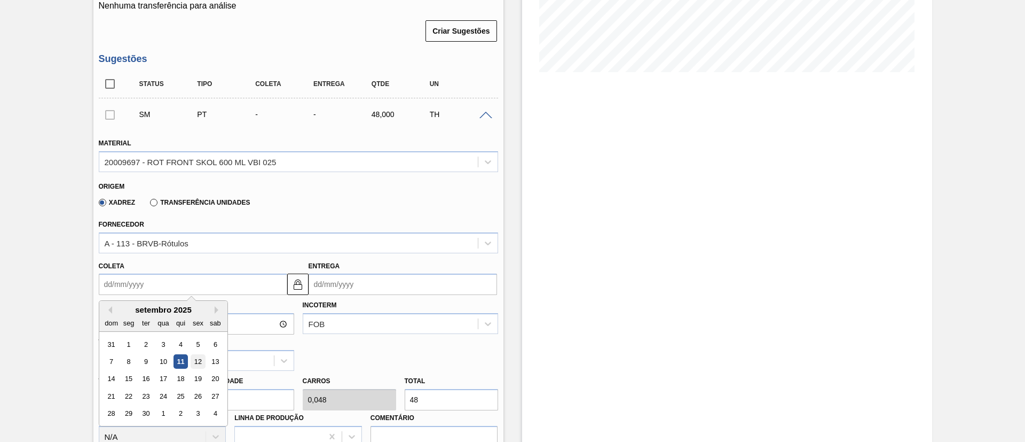
click at [193, 360] on div "12" at bounding box center [198, 361] width 14 height 14
type input "[DATE]"
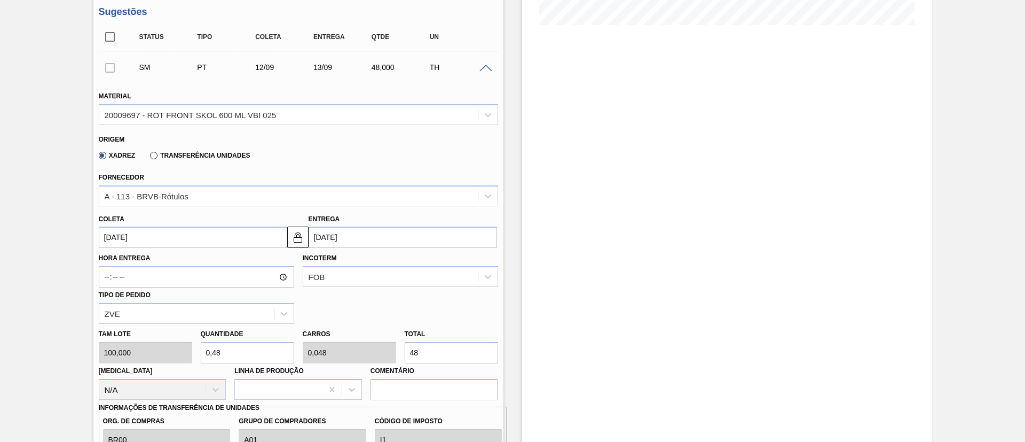
scroll to position [320, 0]
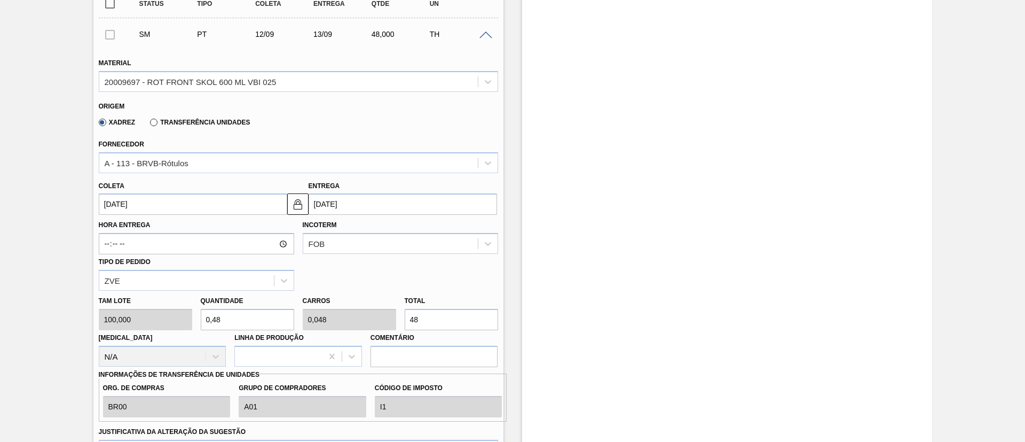
click at [387, 322] on div "Tam lote 100,000 Quantidade 0,48 Carros 0,048 Total 48 Doca N/A Linha de Produç…" at bounding box center [299, 329] width 408 height 76
type input "0,04"
type input "0,004"
type input "4"
type input "0,4"
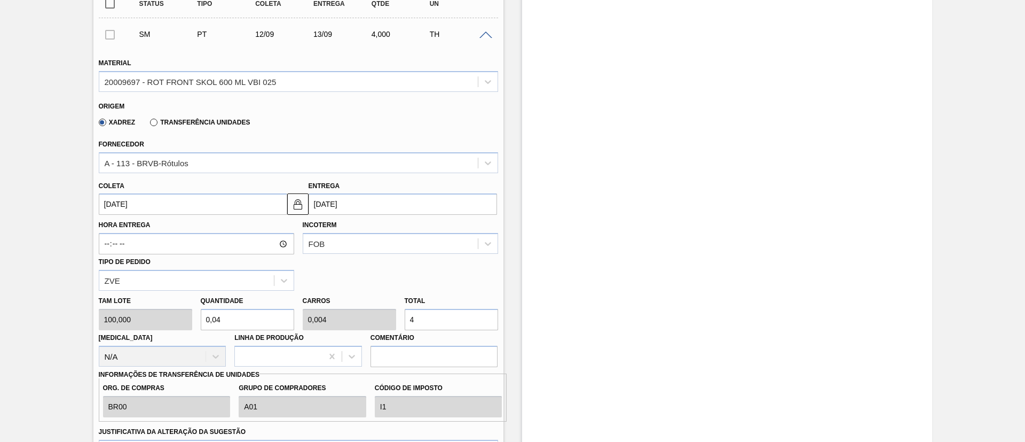
type input "0,04"
type input "40"
type input "4"
type input "0,4"
type input "400"
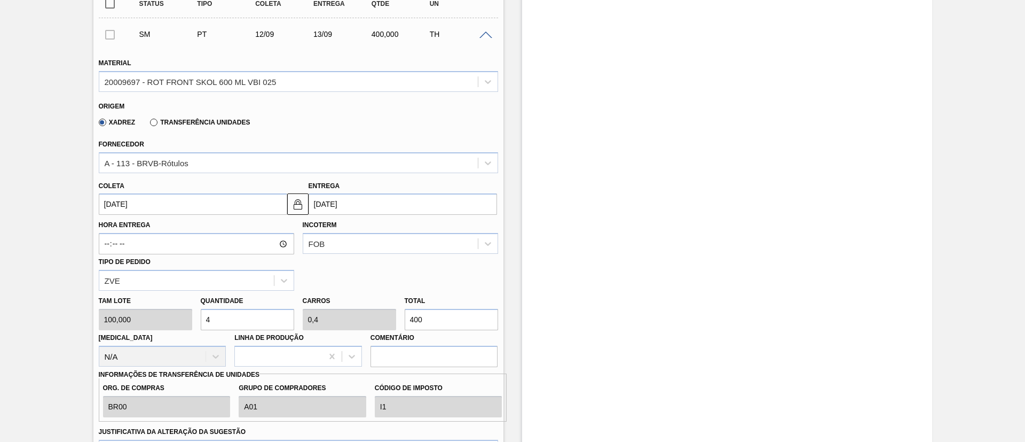
type input "40"
type input "4"
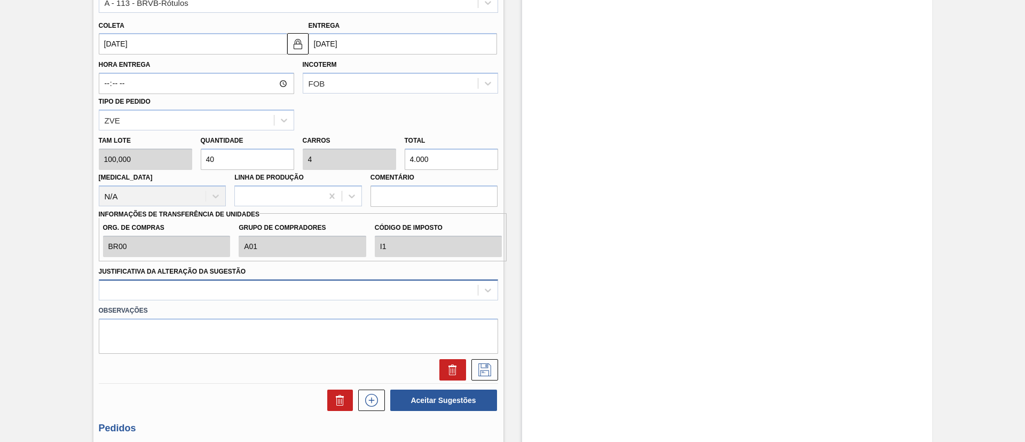
type input "4.000"
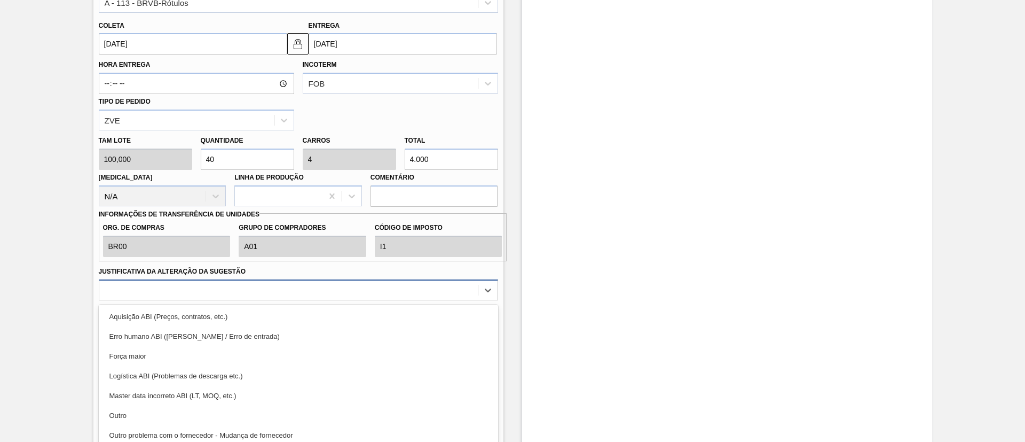
click at [243, 295] on div "option Aquisição ABI (Preços, contratos, etc.) focused, 1 of 18. 18 results ava…" at bounding box center [298, 289] width 399 height 21
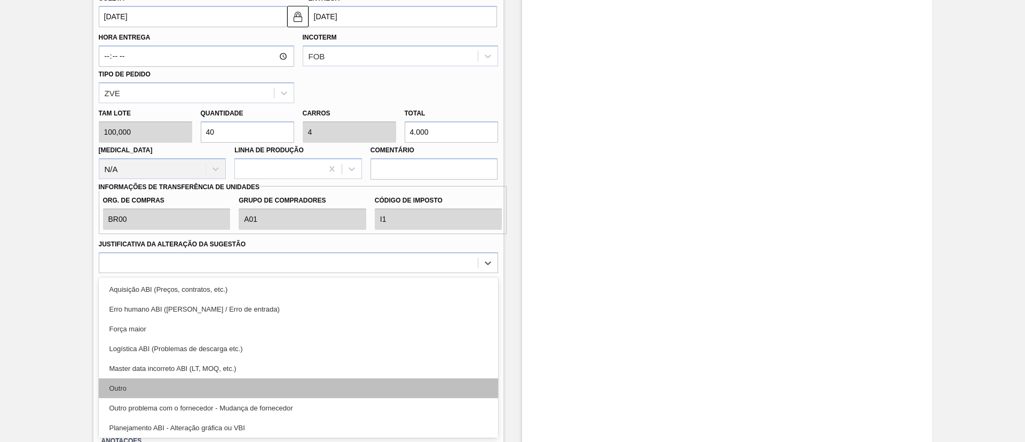
click at [233, 383] on div "Outro" at bounding box center [298, 388] width 399 height 20
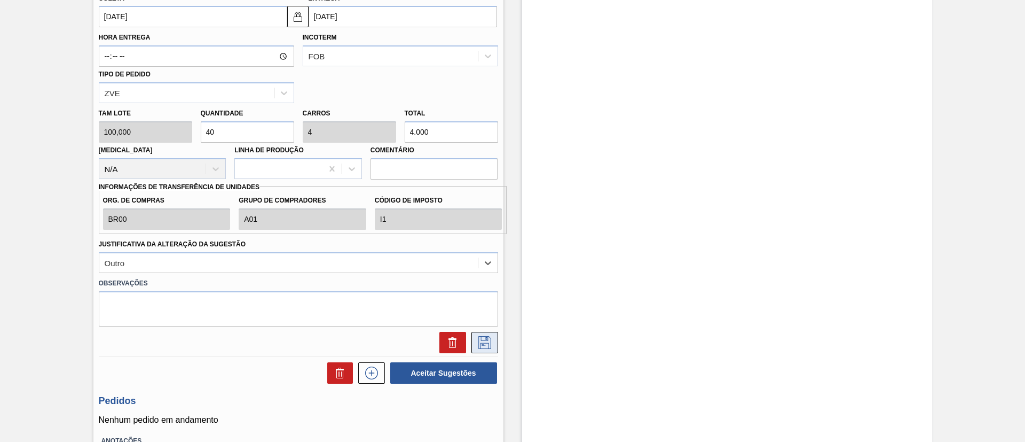
click at [481, 346] on icon at bounding box center [484, 342] width 17 height 13
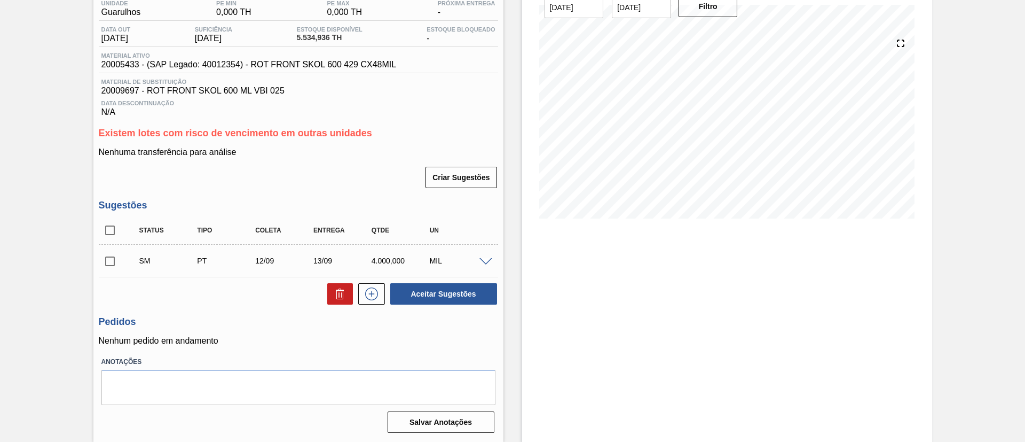
scroll to position [94, 0]
click at [106, 264] on input "checkbox" at bounding box center [110, 261] width 22 height 22
click at [429, 291] on button "Aceitar Sugestões" at bounding box center [443, 293] width 107 height 21
checkbox input "false"
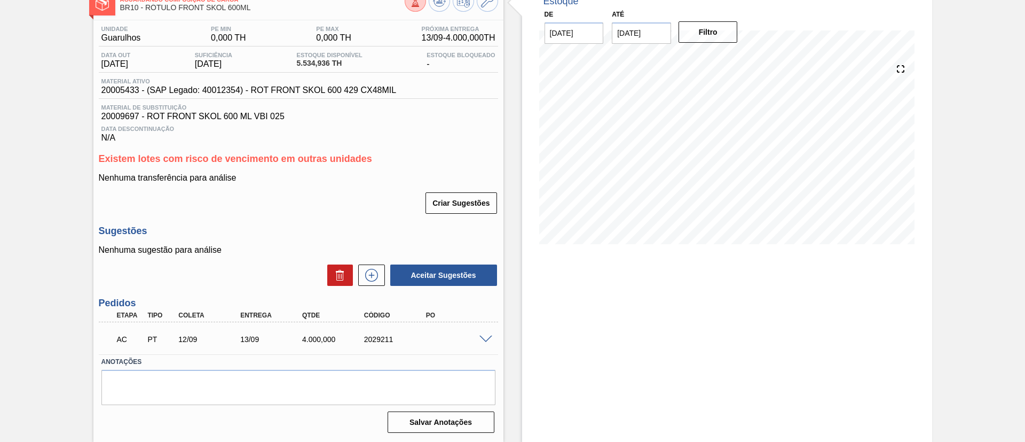
scroll to position [68, 0]
click at [484, 338] on span at bounding box center [486, 339] width 13 height 8
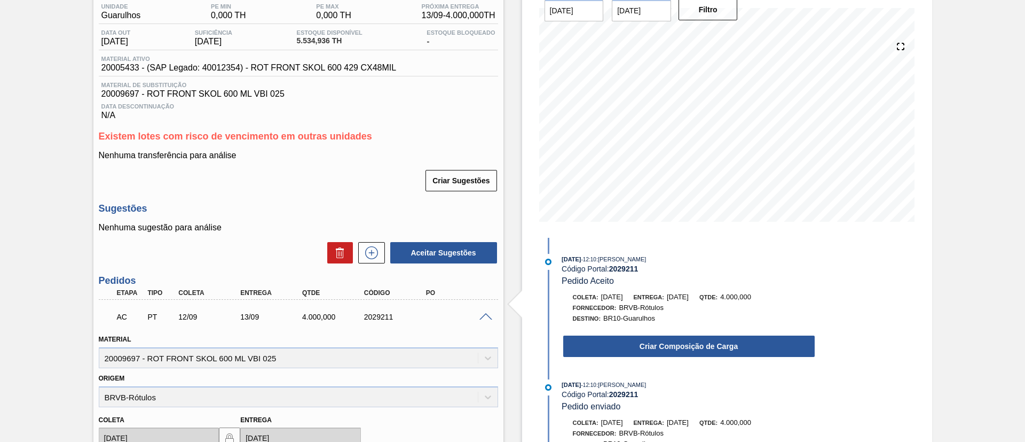
scroll to position [0, 0]
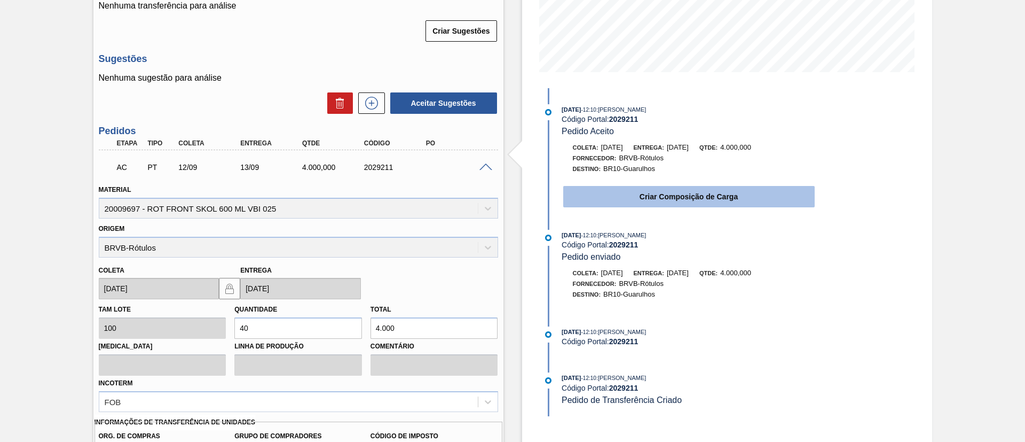
click at [634, 200] on button "Criar Composição de Carga" at bounding box center [689, 196] width 252 height 21
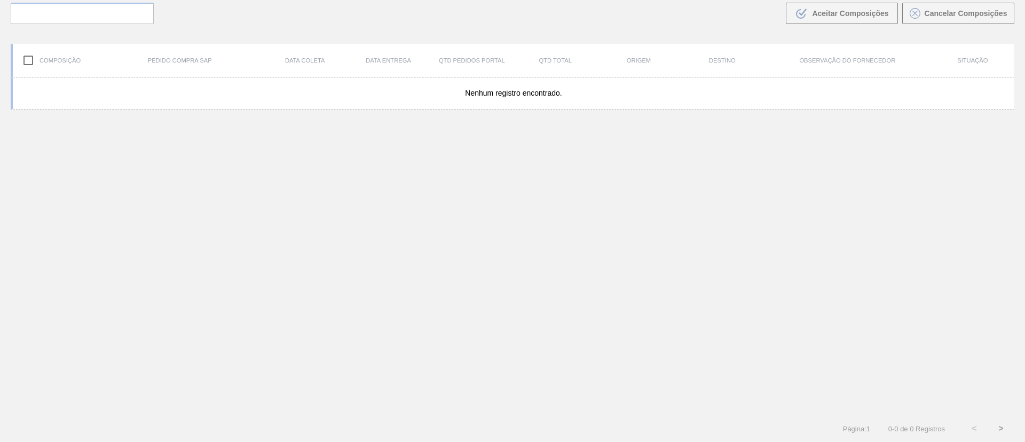
scroll to position [77, 0]
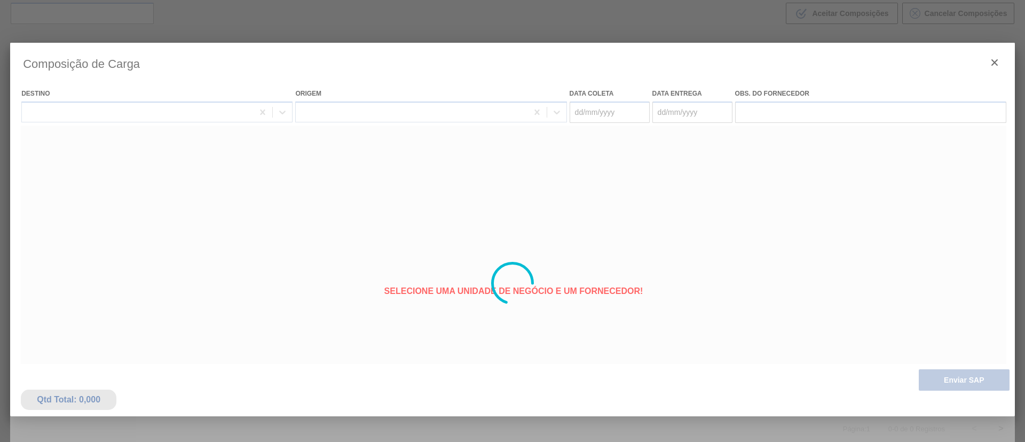
type coleta "[DATE]"
type entrega "[DATE]"
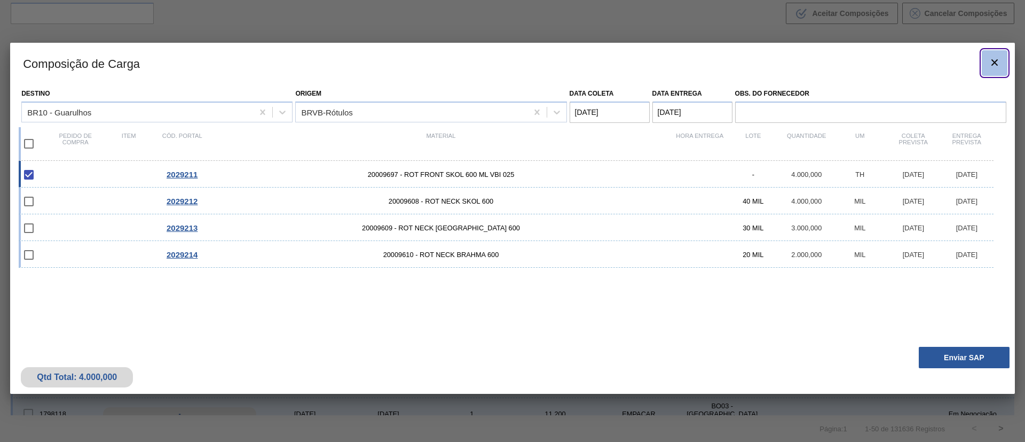
click at [999, 62] on icon "botão de ícone" at bounding box center [995, 62] width 13 height 13
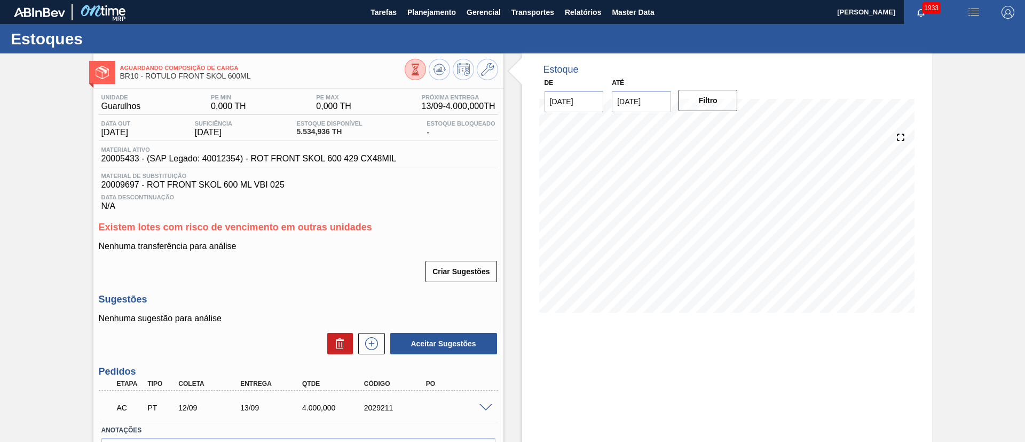
scroll to position [68, 0]
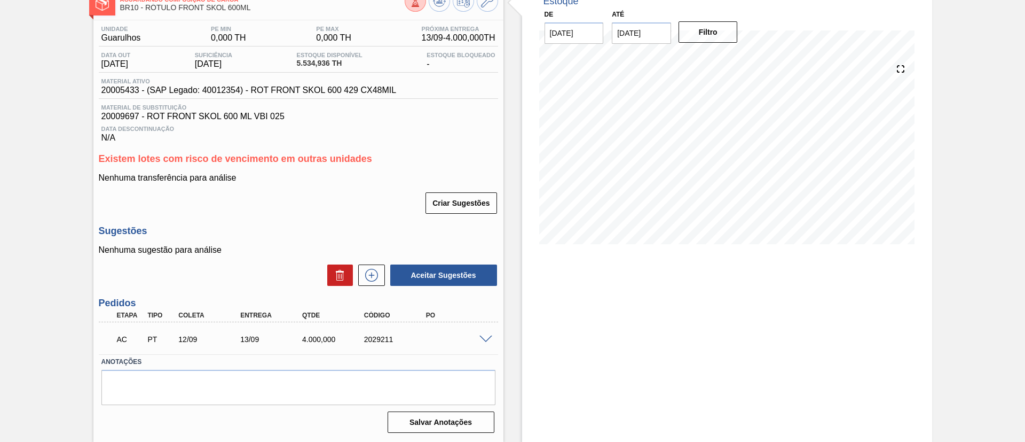
click at [483, 336] on span at bounding box center [486, 339] width 13 height 8
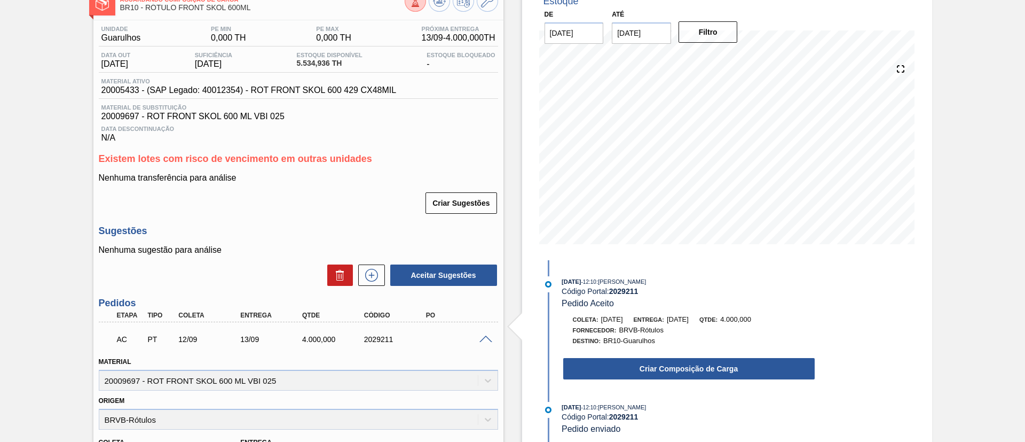
scroll to position [309, 0]
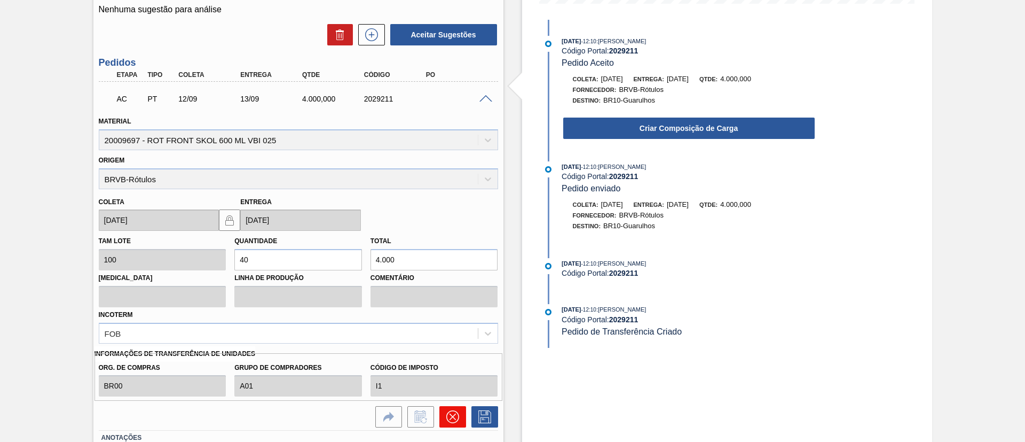
click at [452, 410] on icon at bounding box center [452, 416] width 13 height 13
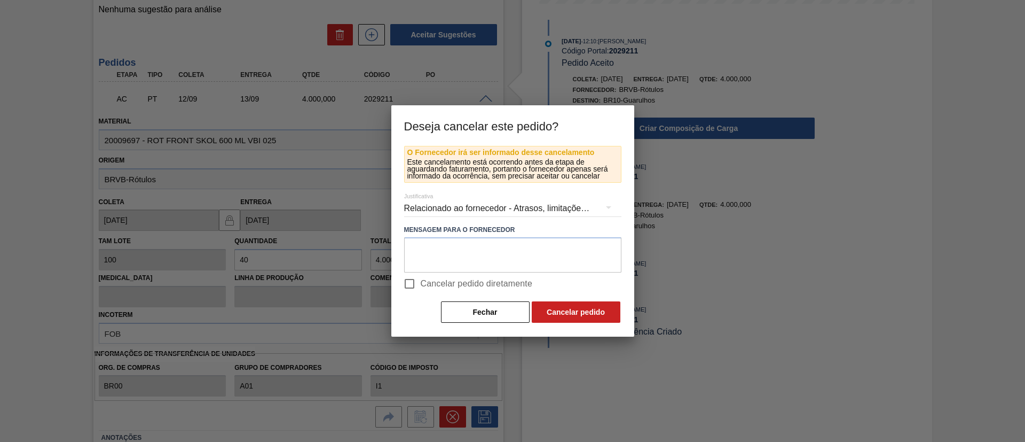
click at [482, 287] on span "Cancelar pedido diretamente" at bounding box center [477, 283] width 112 height 13
click at [421, 287] on input "Cancelar pedido diretamente" at bounding box center [409, 283] width 22 height 22
checkbox input "true"
click at [597, 318] on button "Cancelar pedido" at bounding box center [576, 311] width 89 height 21
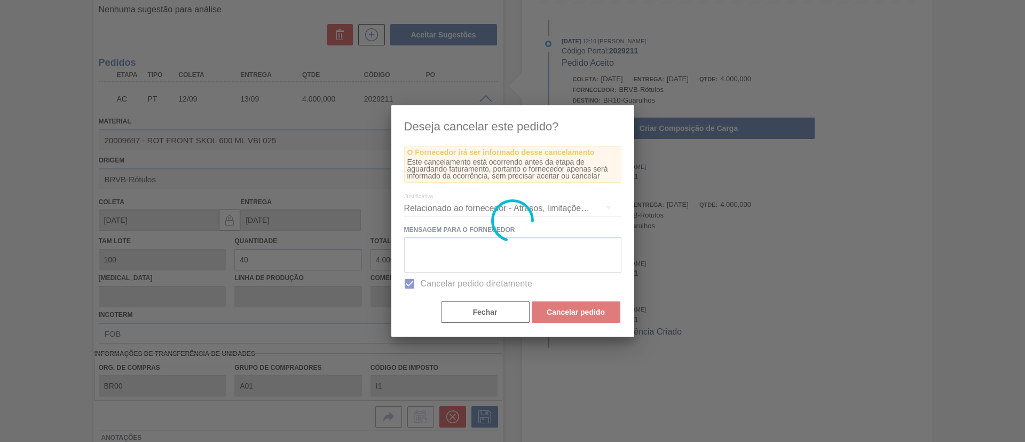
scroll to position [50, 0]
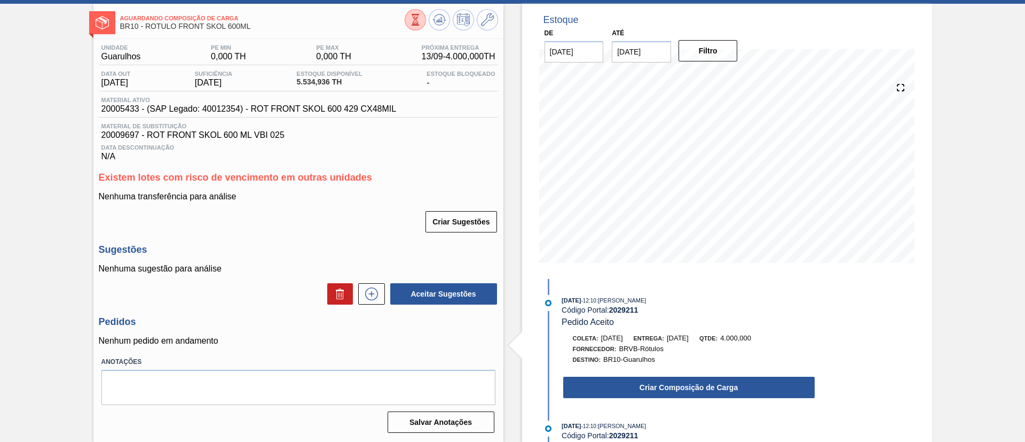
click at [125, 138] on span "20009697 - ROT FRONT SKOL 600 ML VBI 025" at bounding box center [298, 135] width 394 height 10
copy span "20009697"
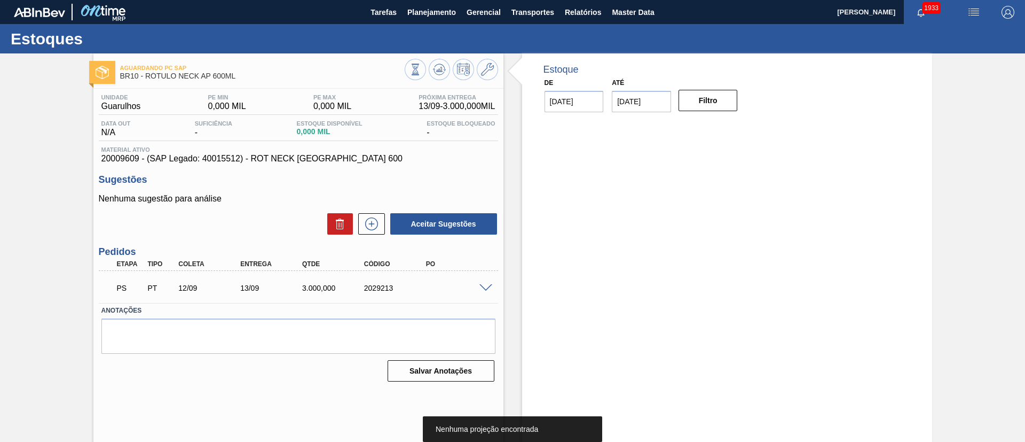
click at [489, 284] on span at bounding box center [486, 288] width 13 height 8
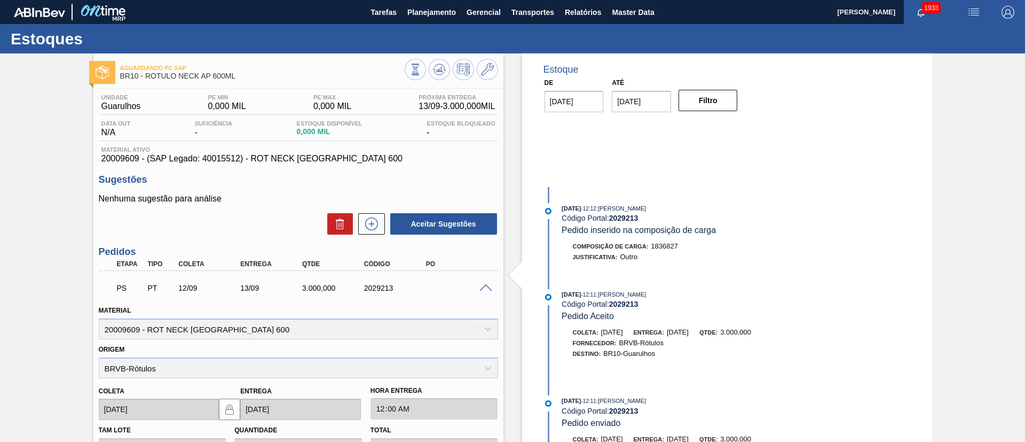
scroll to position [240, 0]
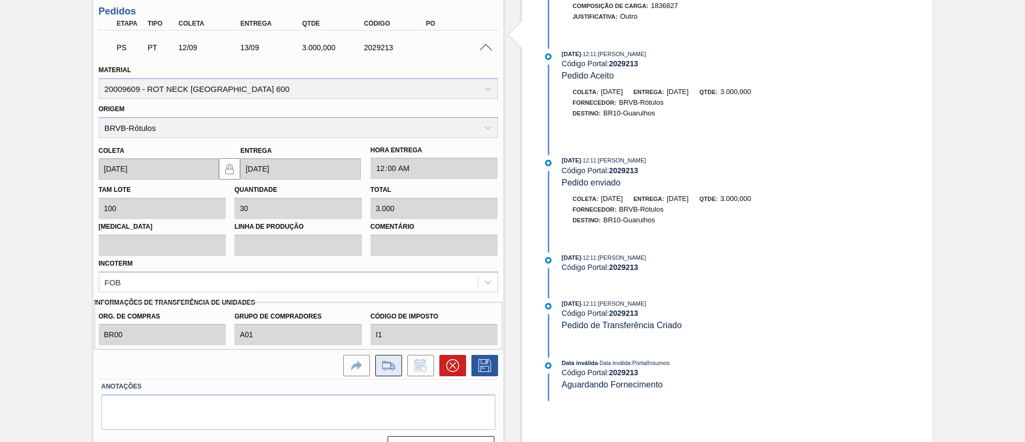
click at [396, 362] on button at bounding box center [388, 365] width 27 height 21
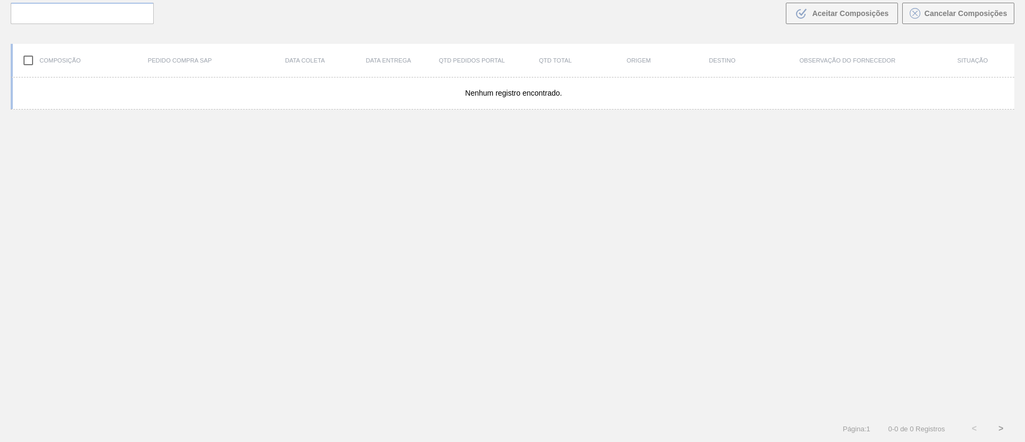
scroll to position [77, 0]
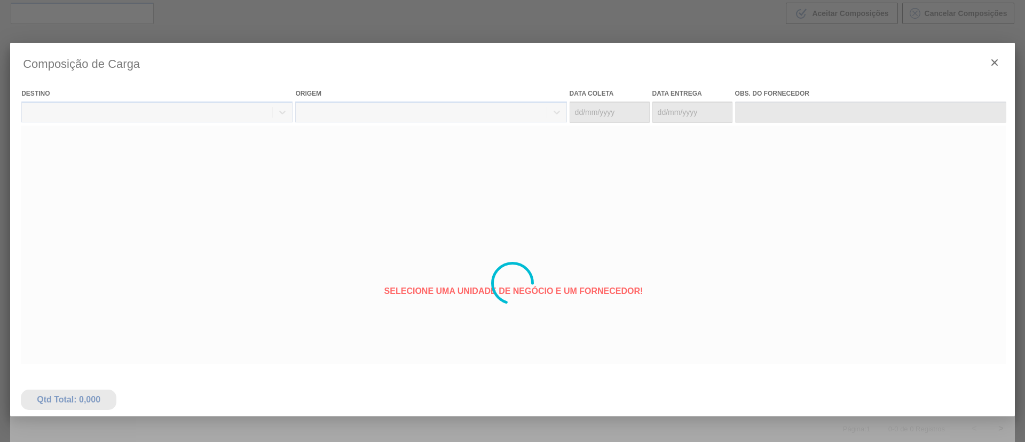
type coleta "[DATE]"
type entrega "[DATE]"
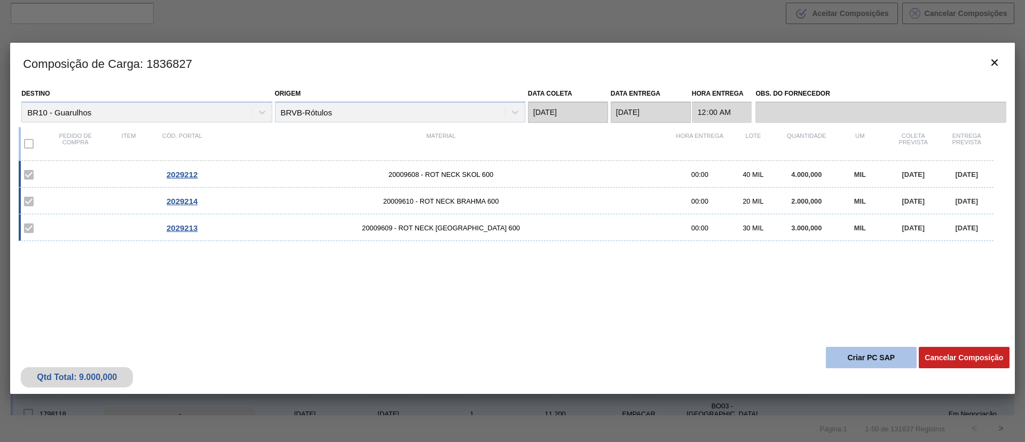
click at [856, 359] on button "Criar PC SAP" at bounding box center [871, 357] width 91 height 21
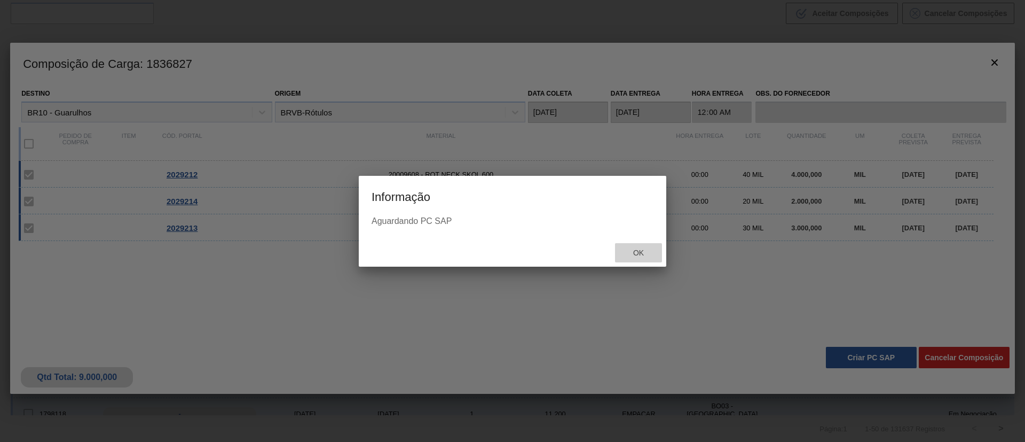
click at [641, 253] on span "Ok" at bounding box center [639, 252] width 28 height 9
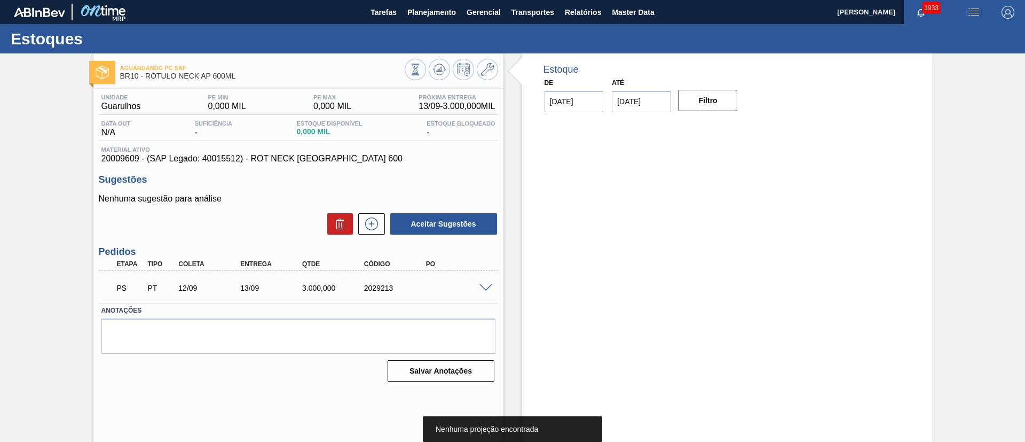
scroll to position [18, 0]
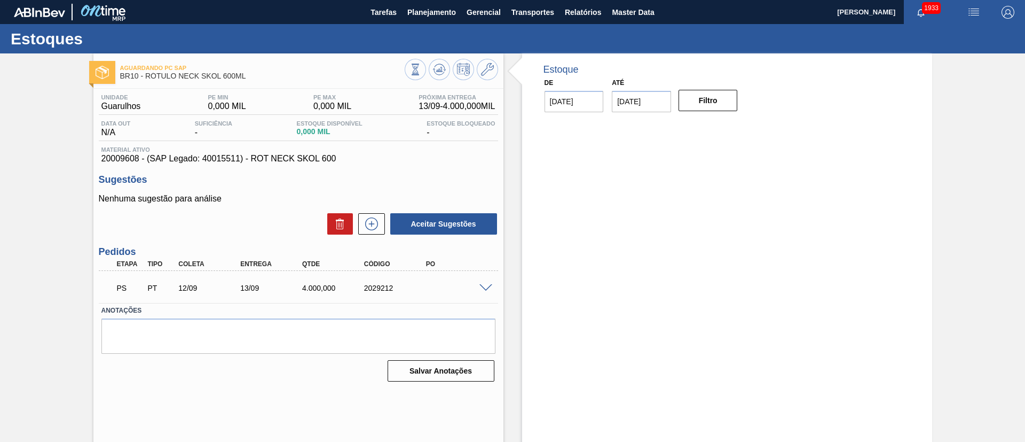
click at [484, 289] on span at bounding box center [486, 288] width 13 height 8
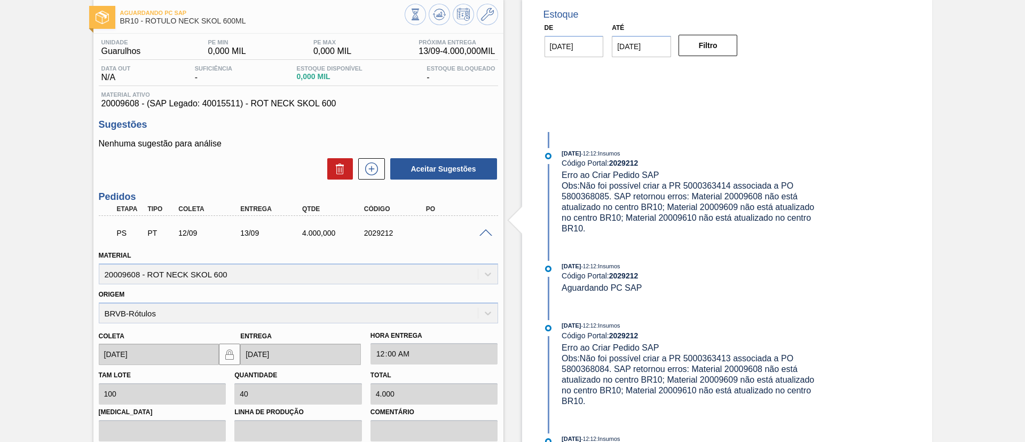
scroll to position [80, 0]
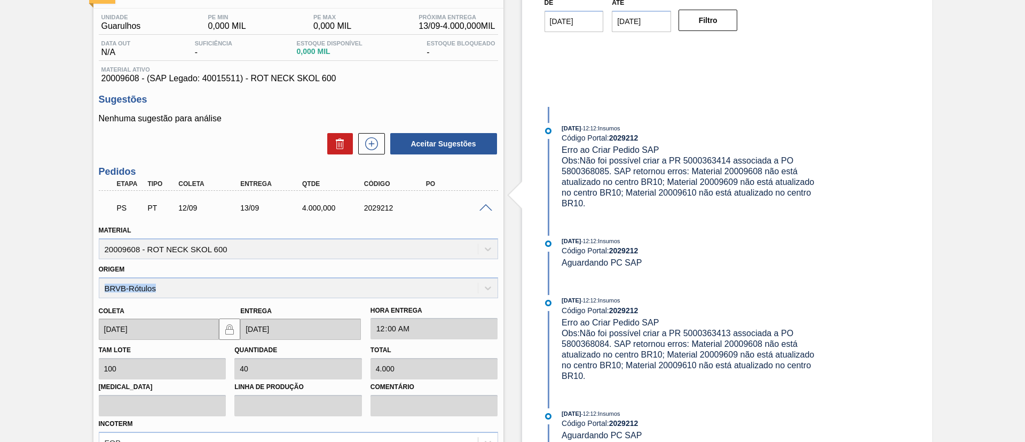
drag, startPoint x: 168, startPoint y: 285, endPoint x: 83, endPoint y: 287, distance: 84.4
click at [83, 287] on div "Aguardando PC SAP BR10 - RÓTULO NECK SKOL 600ML Unidade Guarulhos PE MIN 0,000 …" at bounding box center [512, 299] width 1025 height 653
click at [69, 204] on div "Aguardando PC SAP BR10 - RÓTULO NECK SKOL 600ML Unidade Guarulhos PE MIN 0,000 …" at bounding box center [512, 299] width 1025 height 653
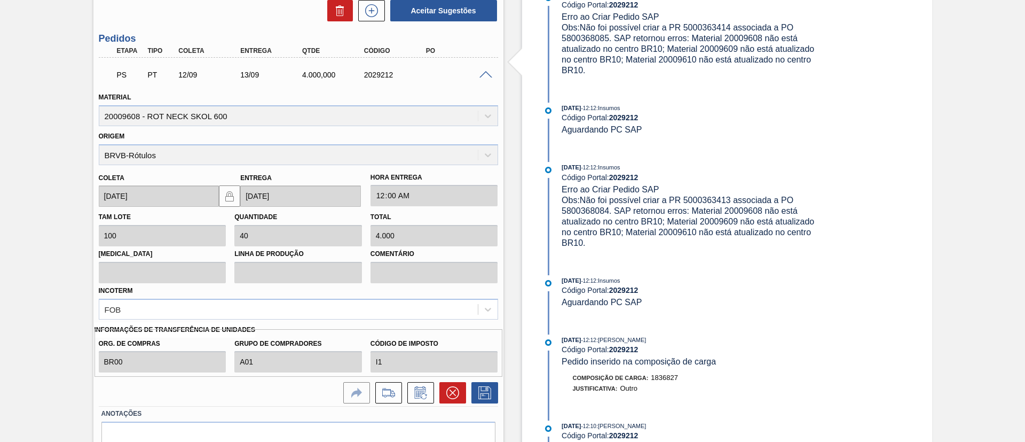
scroll to position [240, 0]
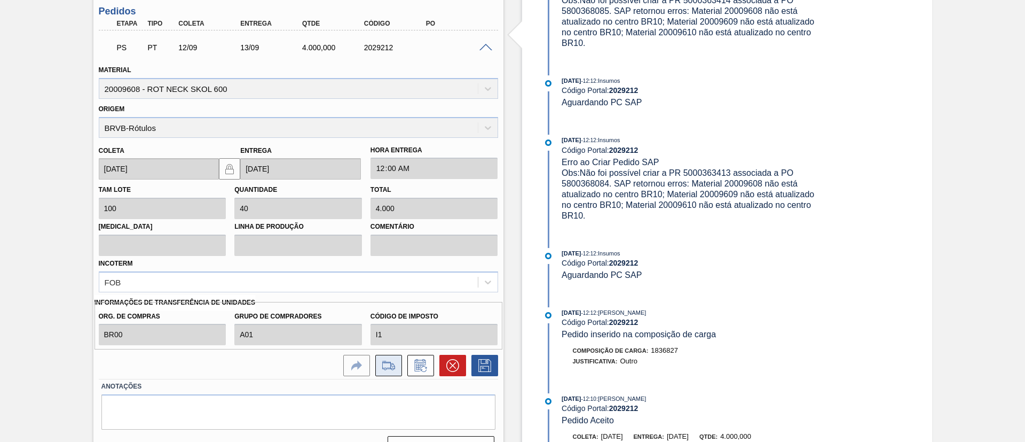
click at [392, 371] on icon at bounding box center [388, 365] width 17 height 13
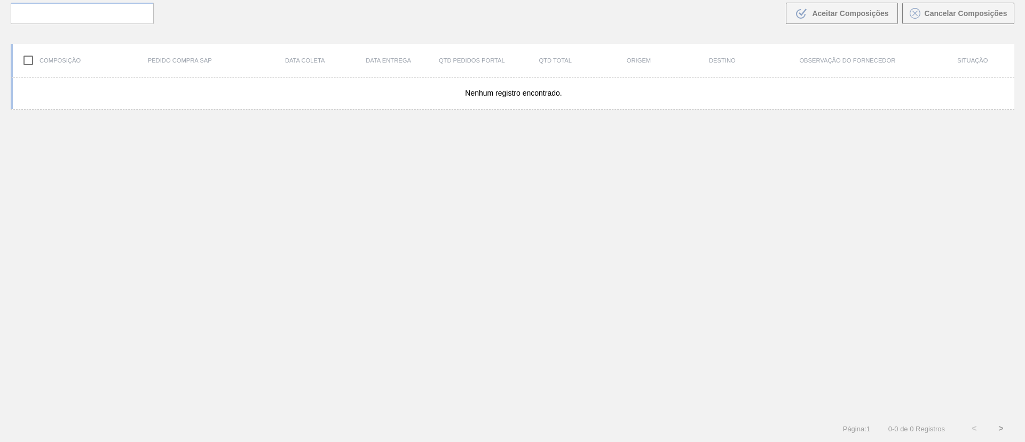
scroll to position [77, 0]
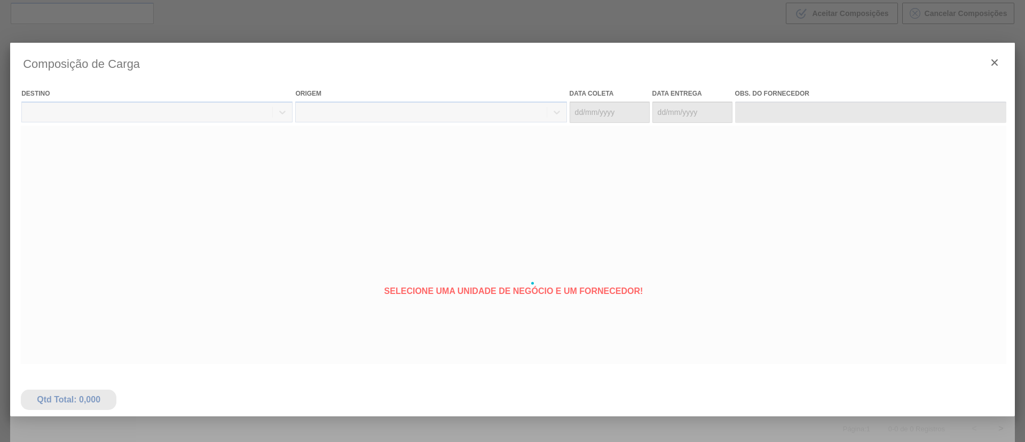
type coleta "[DATE]"
type entrega "[DATE]"
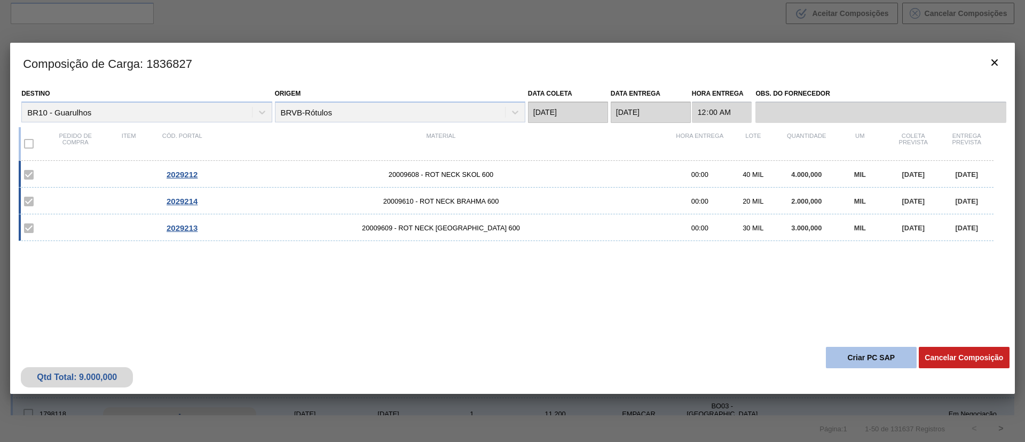
click at [872, 362] on button "Criar PC SAP" at bounding box center [871, 357] width 91 height 21
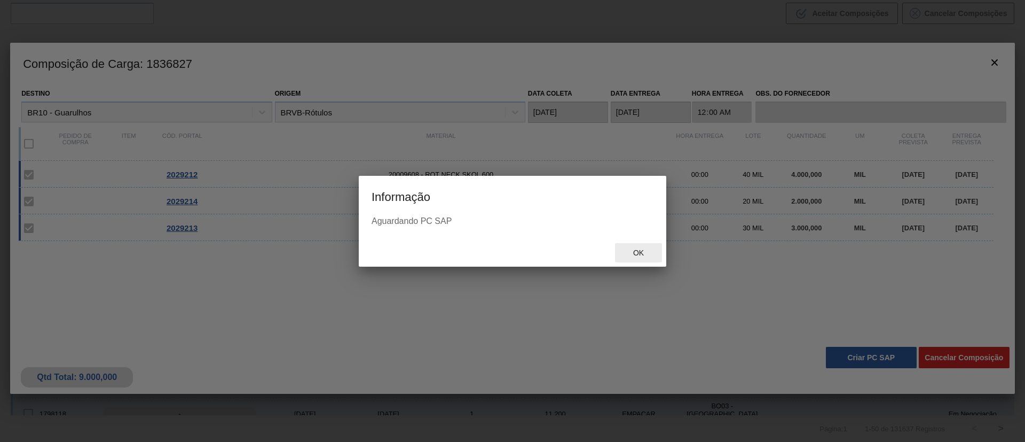
click at [646, 253] on span "Ok" at bounding box center [639, 252] width 28 height 9
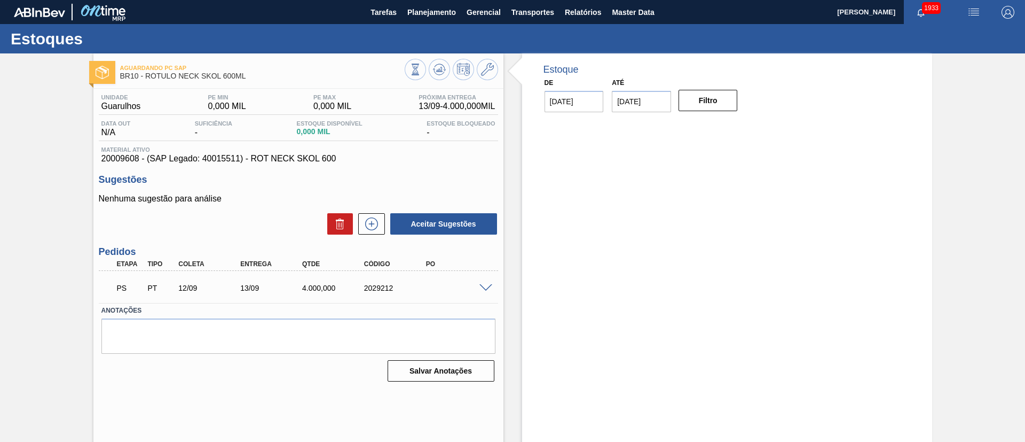
click at [115, 159] on span "20009608 - (SAP Legado: 40015511) - ROT NECK SKOL 600" at bounding box center [298, 159] width 394 height 10
click at [114, 159] on span "20009608 - (SAP Legado: 40015511) - ROT NECK SKOL 600" at bounding box center [298, 159] width 394 height 10
copy span "20009608"
click at [116, 158] on span "20009610 - (SAP Legado: 40015513) - ROT NECK BRAHMA 600" at bounding box center [298, 159] width 394 height 10
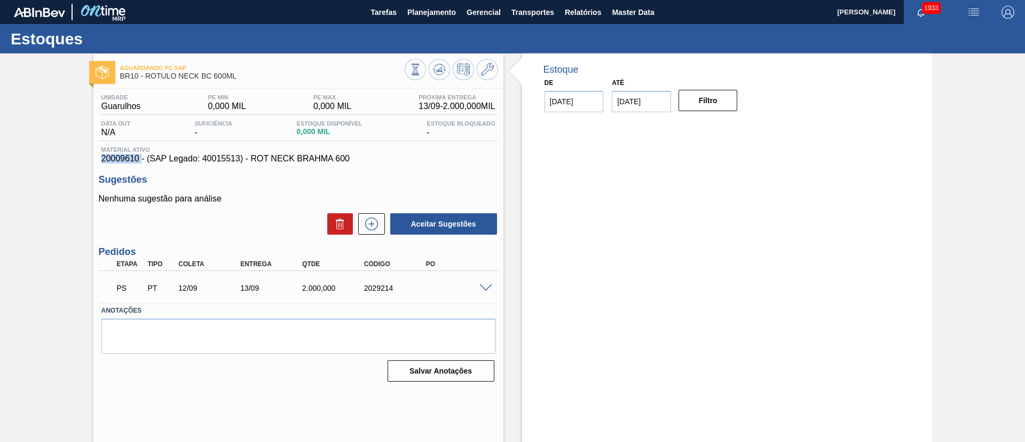
click at [116, 158] on span "20009610 - (SAP Legado: 40015513) - ROT NECK BRAHMA 600" at bounding box center [298, 159] width 394 height 10
copy span "20009610"
click at [116, 160] on span "20009609 - (SAP Legado: 40015512) - ROT NECK [GEOGRAPHIC_DATA] 600" at bounding box center [298, 159] width 394 height 10
copy span "20009609"
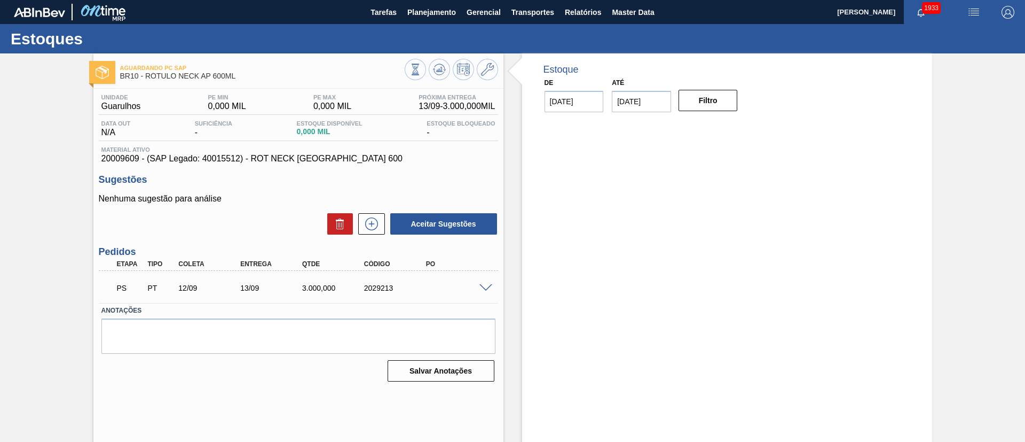
click at [222, 159] on span "20009609 - (SAP Legado: 40015512) - ROT NECK [GEOGRAPHIC_DATA] 600" at bounding box center [298, 159] width 394 height 10
click at [104, 155] on span "20009609 - (SAP Legado: 40015512) - ROT NECK [GEOGRAPHIC_DATA] 600" at bounding box center [298, 159] width 394 height 10
copy span "20009609"
